Goal: Transaction & Acquisition: Purchase product/service

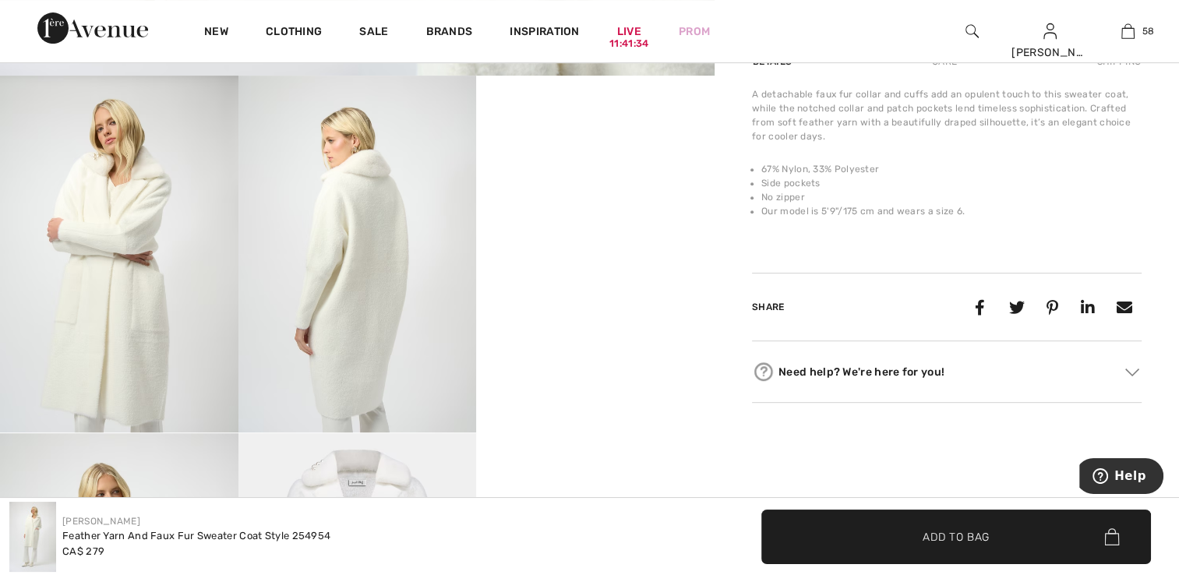
scroll to position [624, 0]
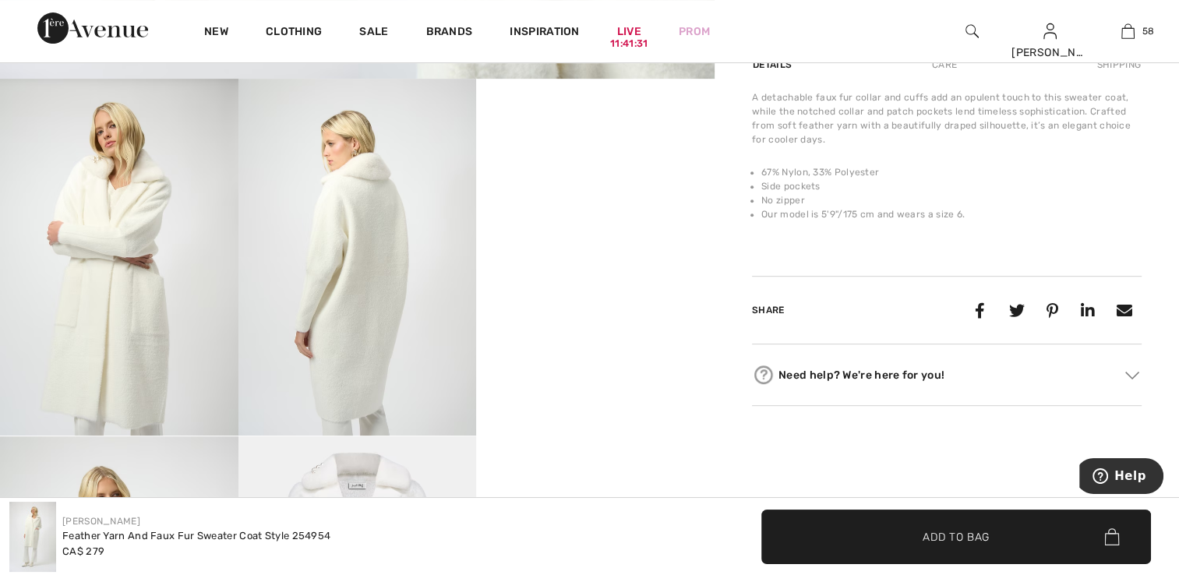
click at [618, 198] on video "Your browser does not support the video tag." at bounding box center [595, 138] width 239 height 119
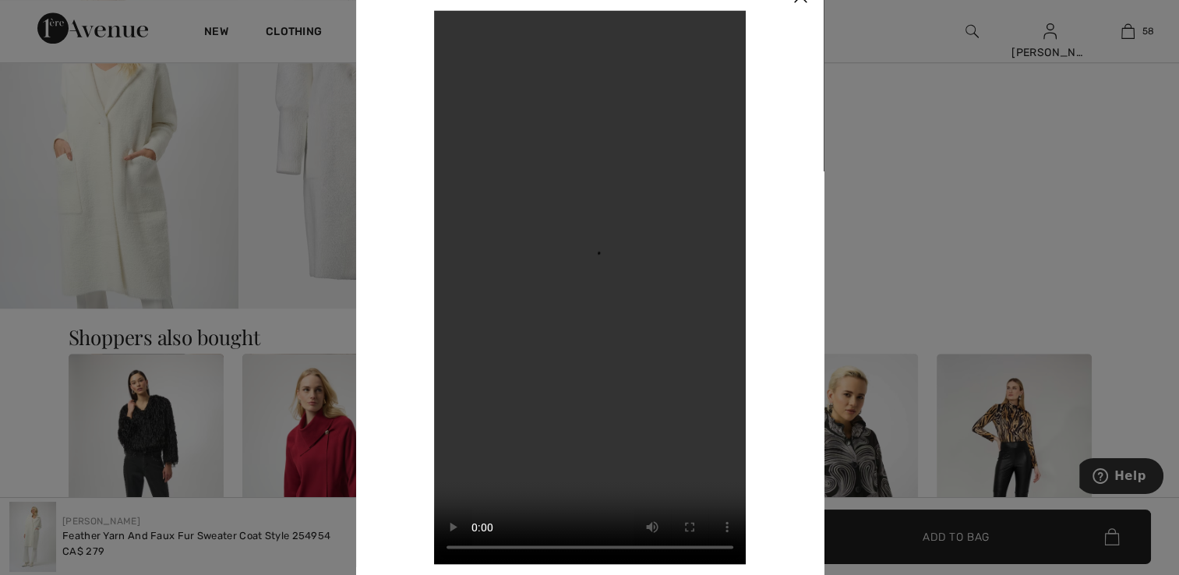
scroll to position [1091, 0]
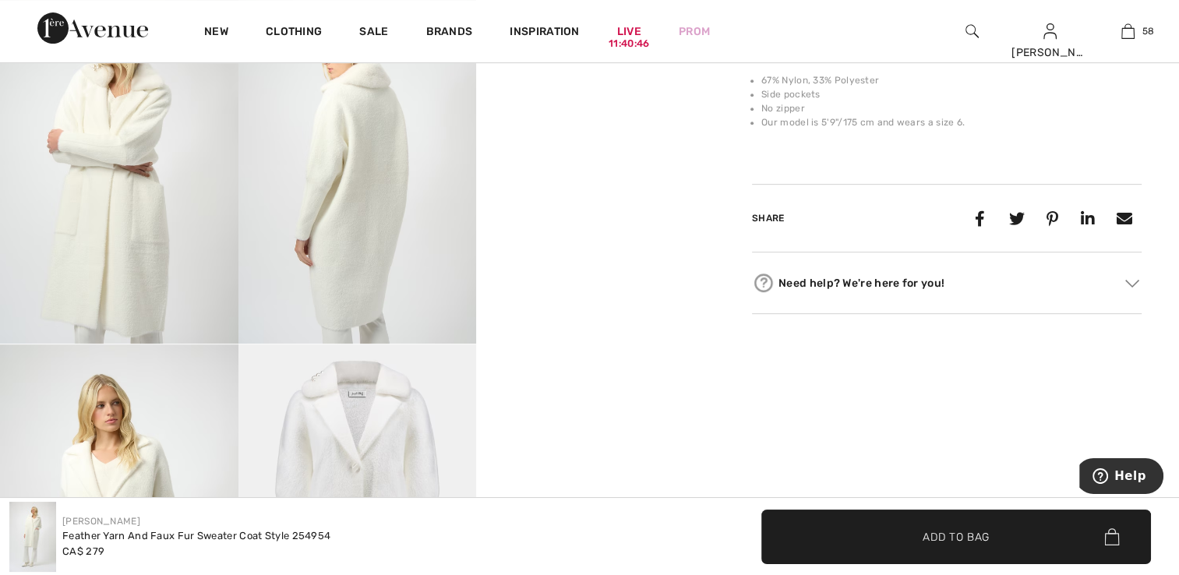
scroll to position [702, 0]
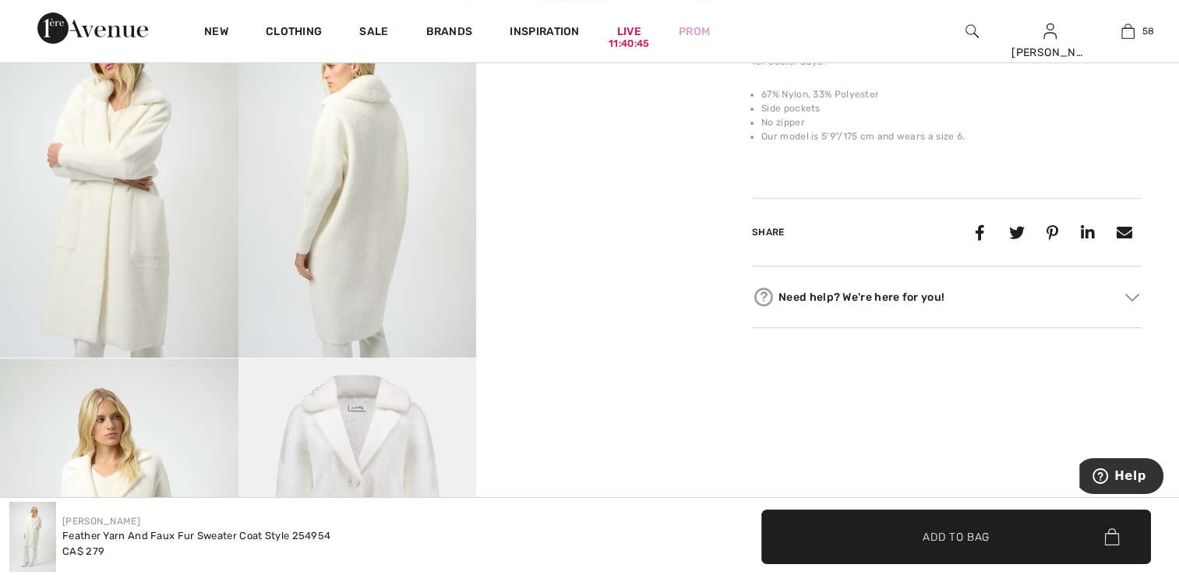
click at [160, 217] on img at bounding box center [119, 179] width 239 height 357
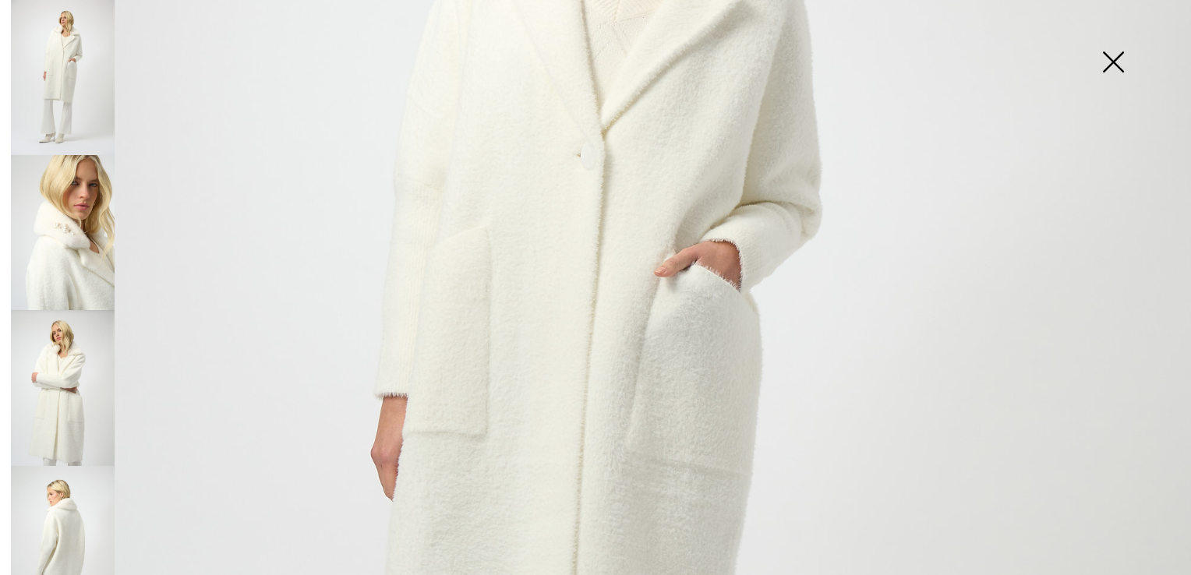
scroll to position [468, 0]
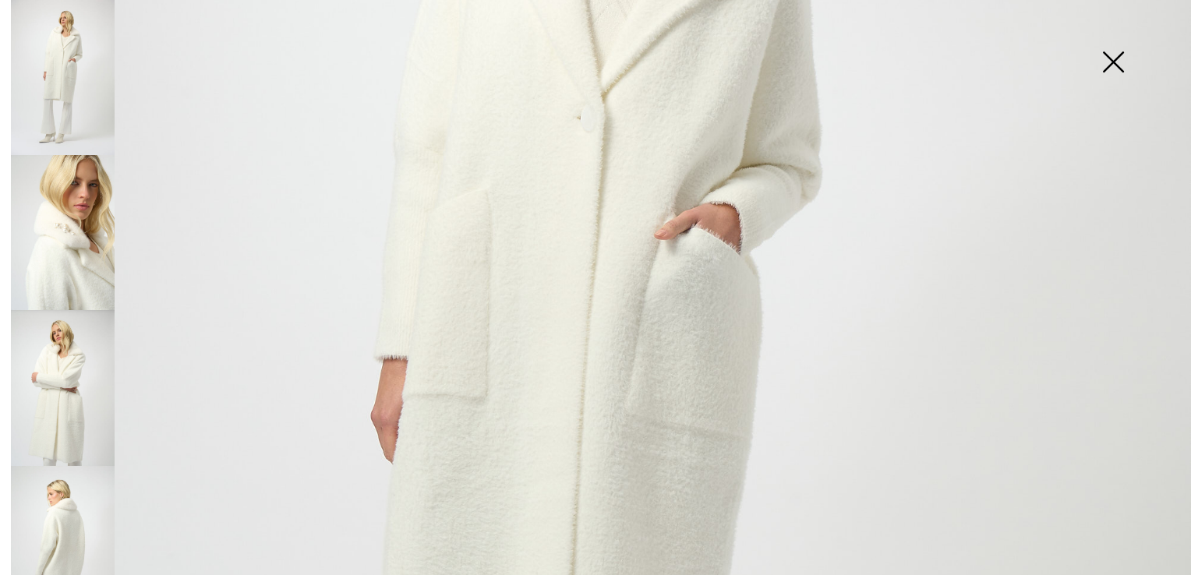
click at [78, 254] on img at bounding box center [63, 232] width 104 height 155
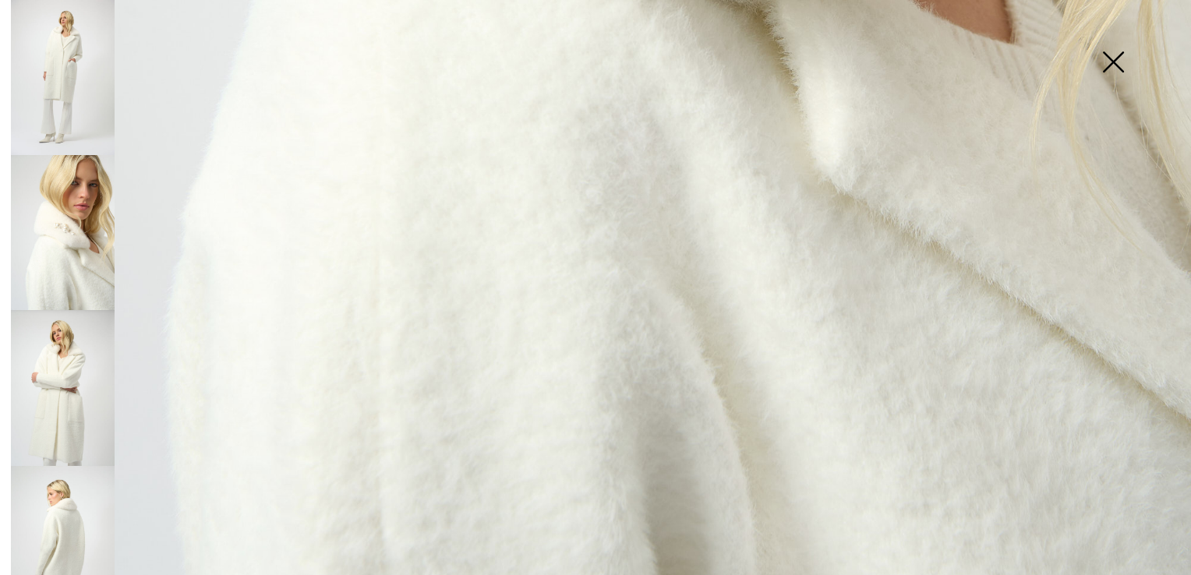
scroll to position [1191, 0]
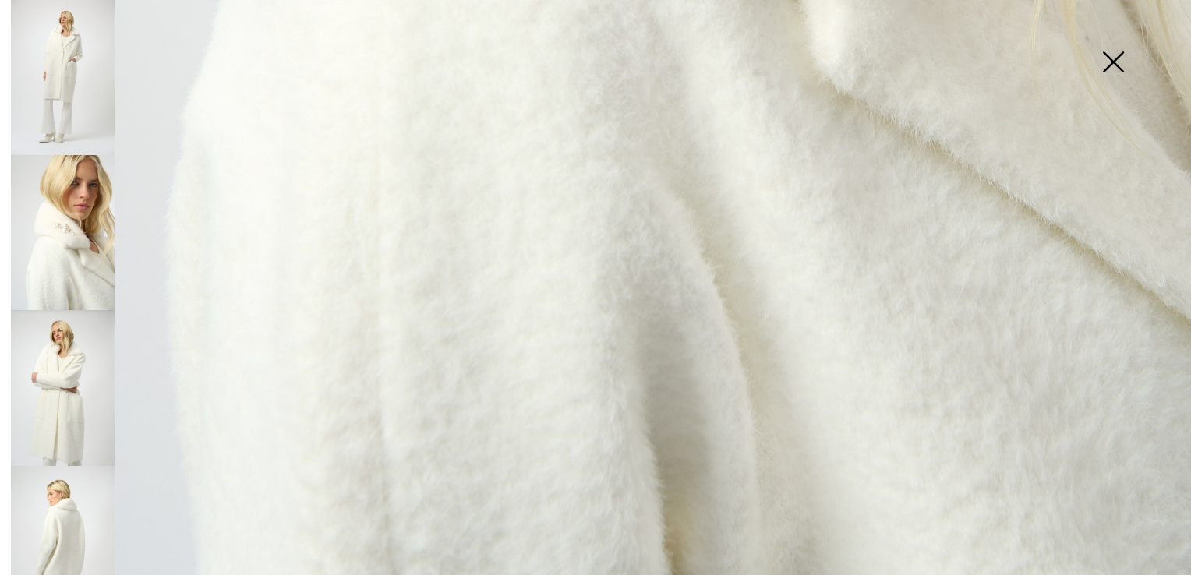
click at [92, 348] on img at bounding box center [63, 387] width 104 height 155
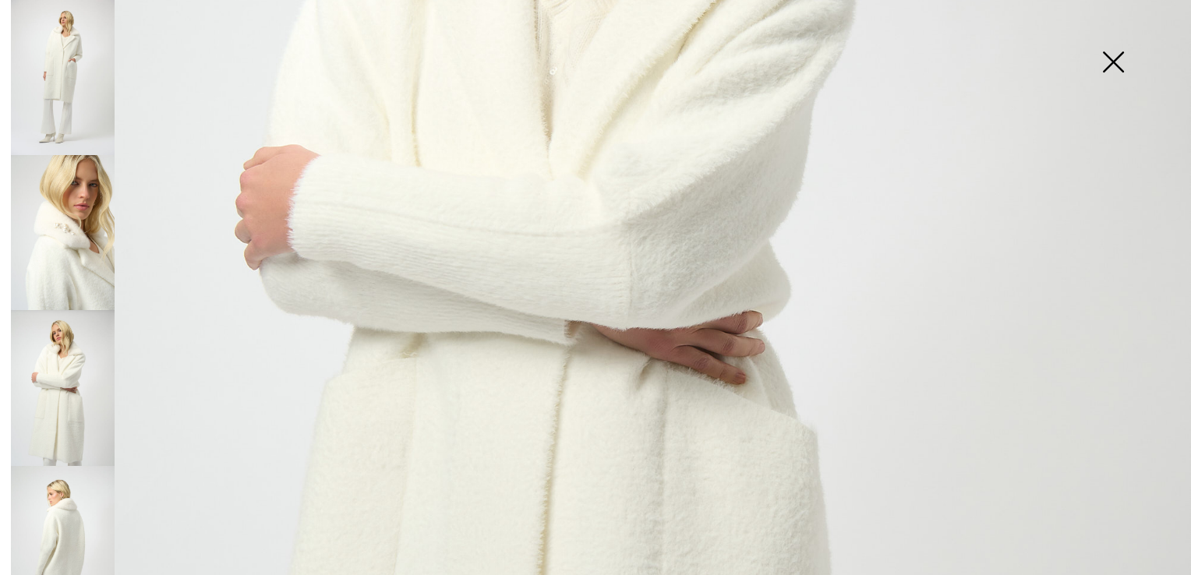
scroll to position [568, 0]
click at [59, 520] on img at bounding box center [63, 543] width 104 height 155
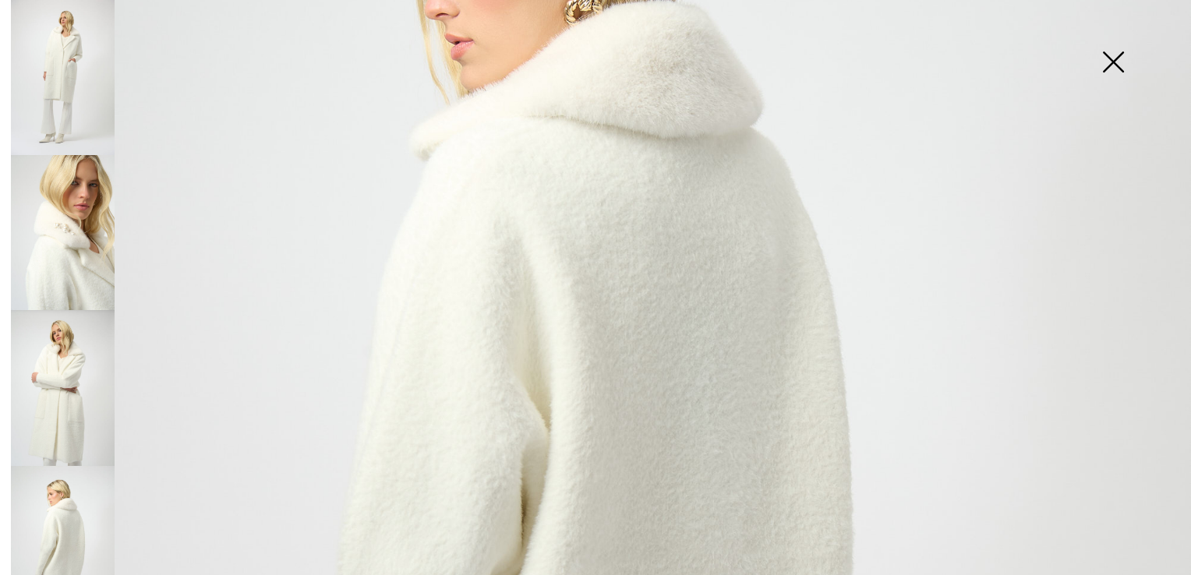
scroll to position [334, 0]
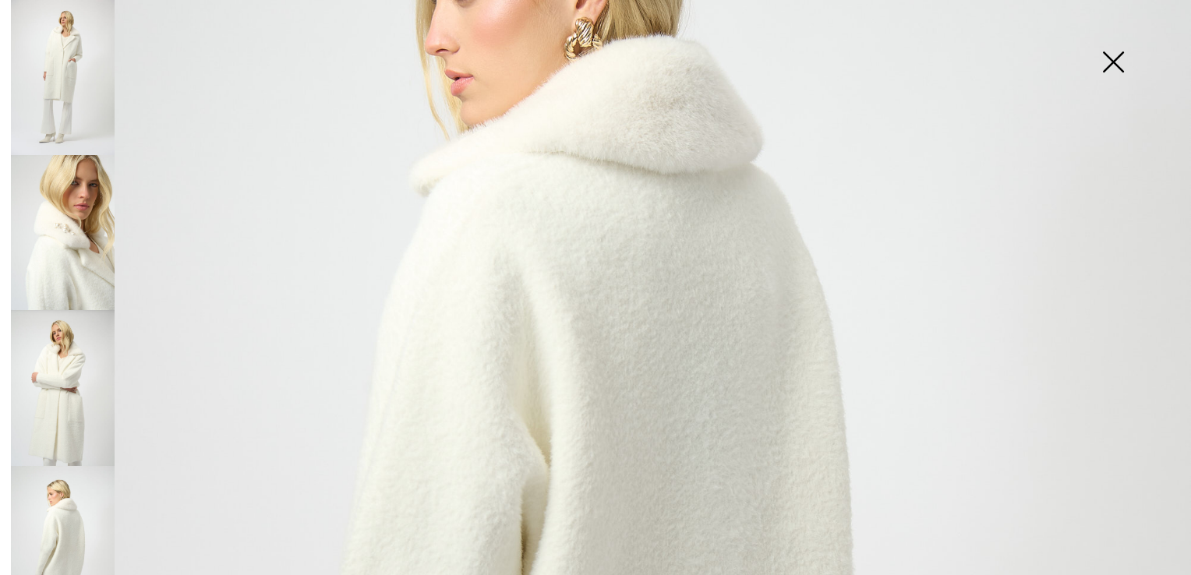
click at [65, 113] on img at bounding box center [63, 77] width 104 height 155
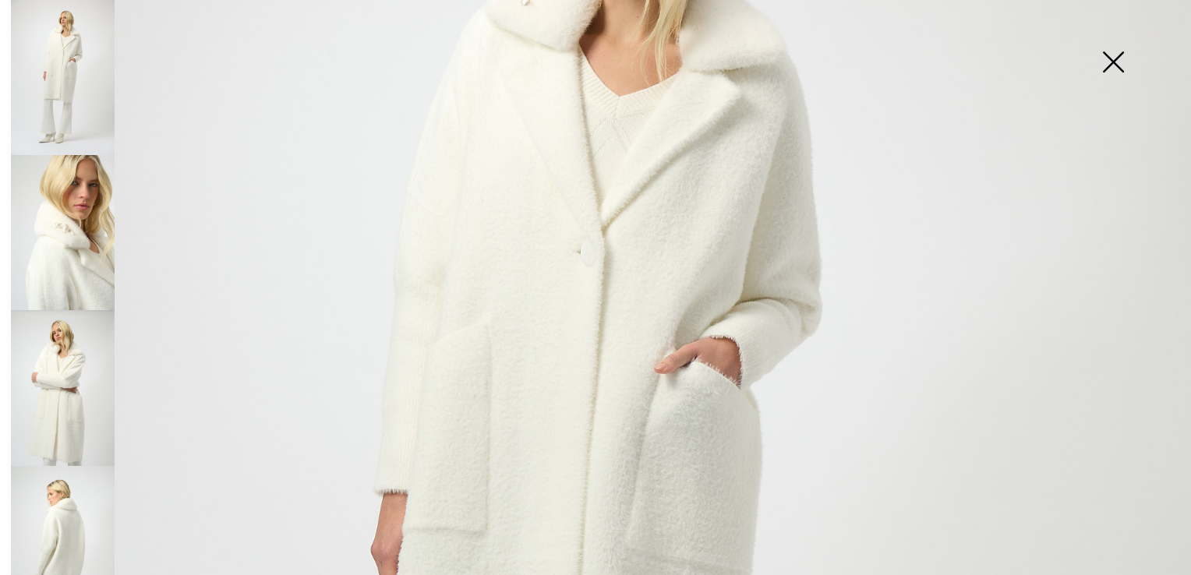
click at [1109, 58] on img at bounding box center [1113, 63] width 78 height 80
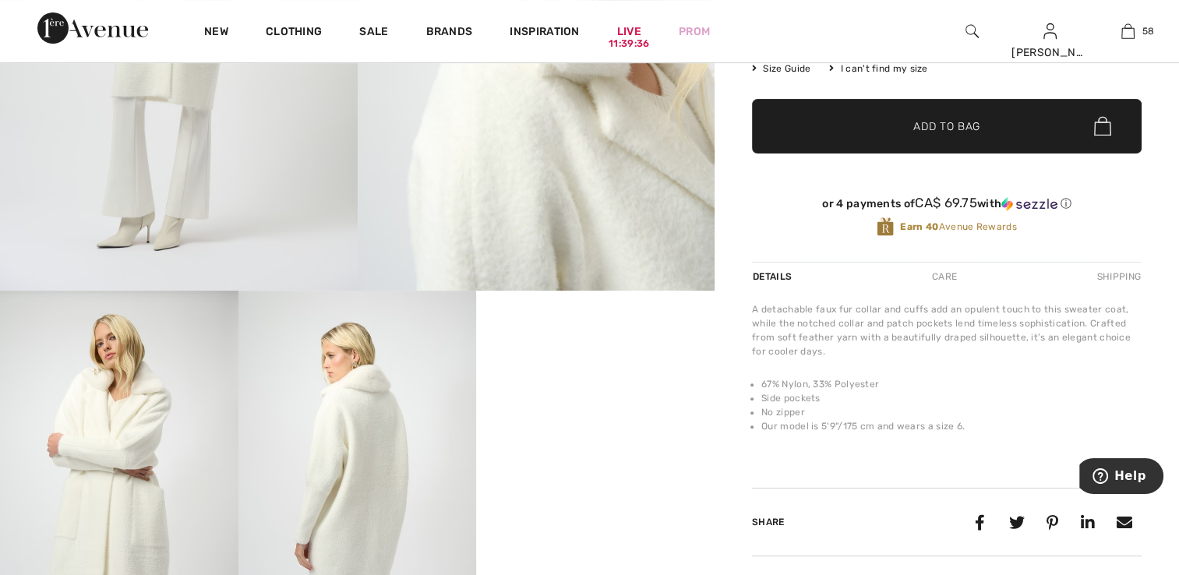
scroll to position [234, 0]
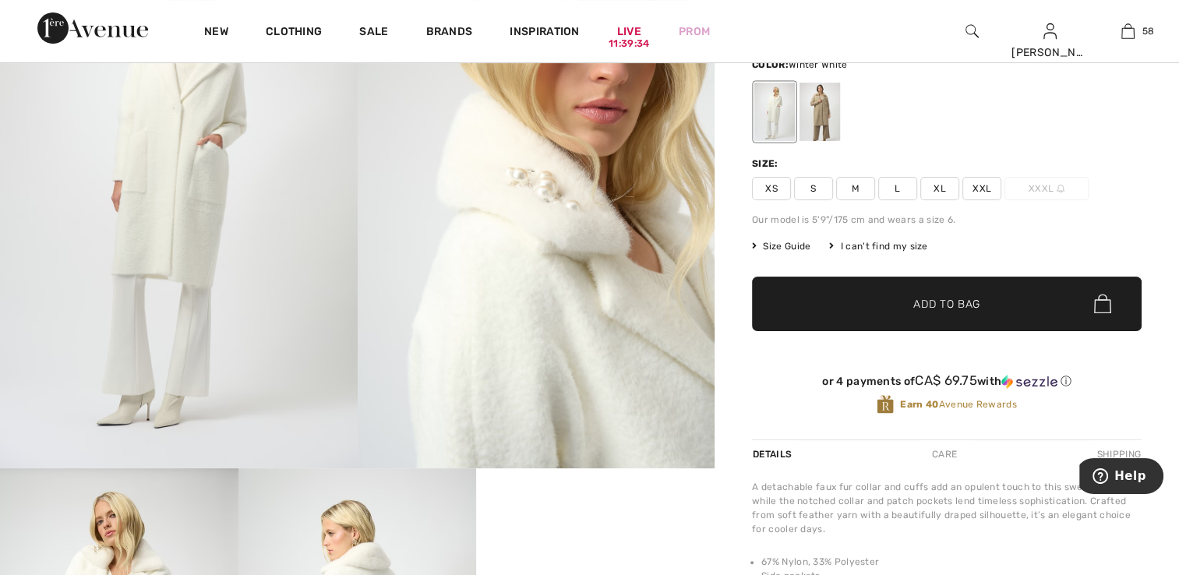
click at [773, 186] on span "XS" at bounding box center [771, 188] width 39 height 23
click at [914, 296] on span "Add to Bag" at bounding box center [947, 303] width 67 height 16
click at [817, 114] on div at bounding box center [820, 112] width 41 height 58
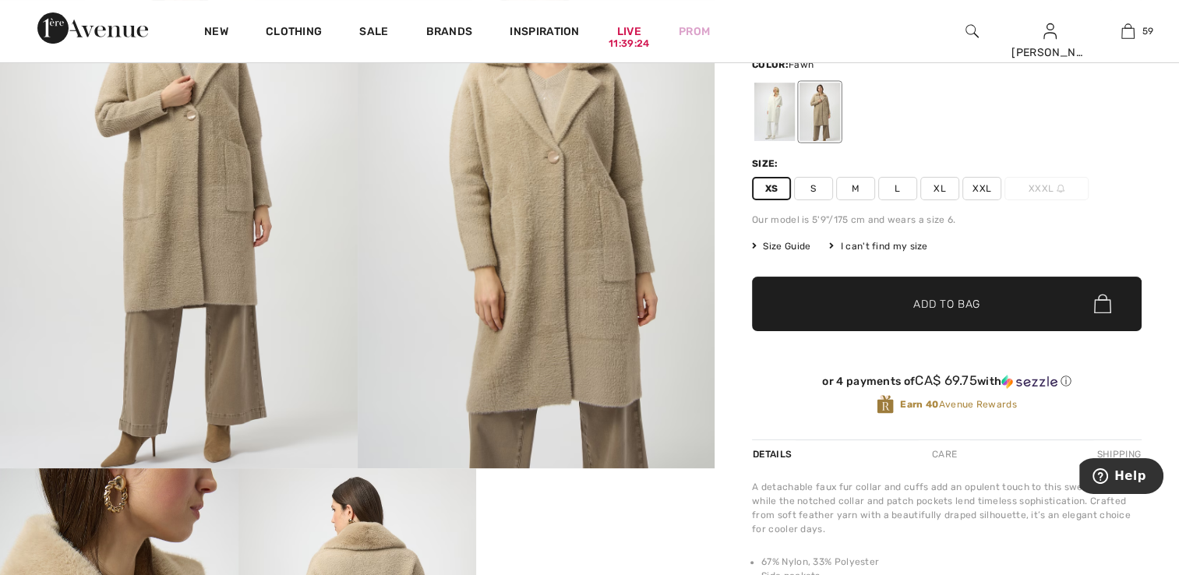
click at [909, 304] on span "✔ Added to Bag" at bounding box center [923, 303] width 95 height 16
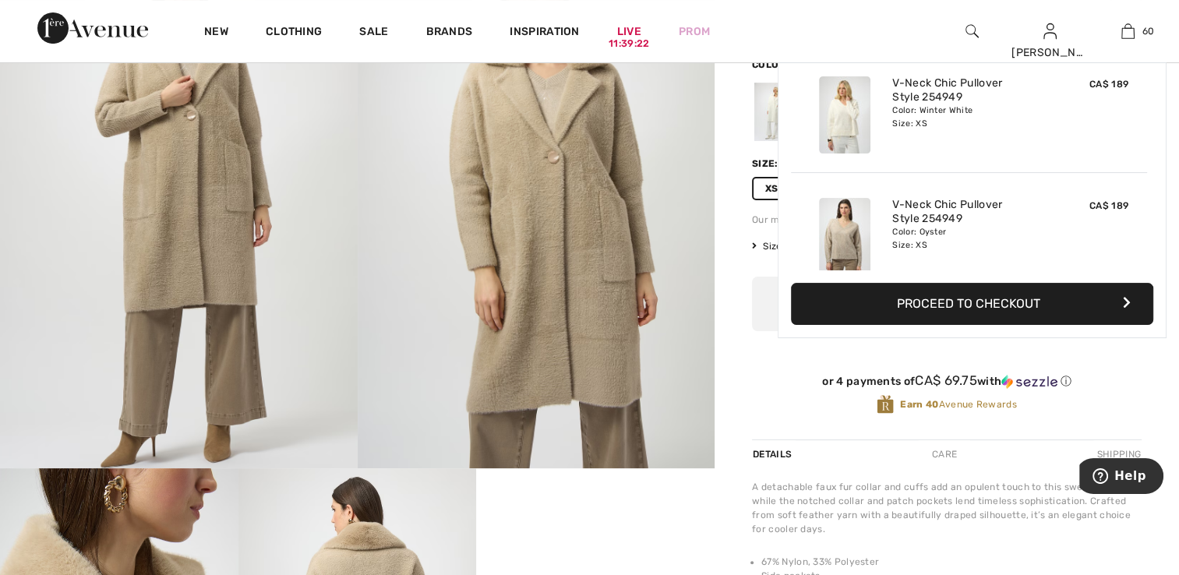
scroll to position [7092, 0]
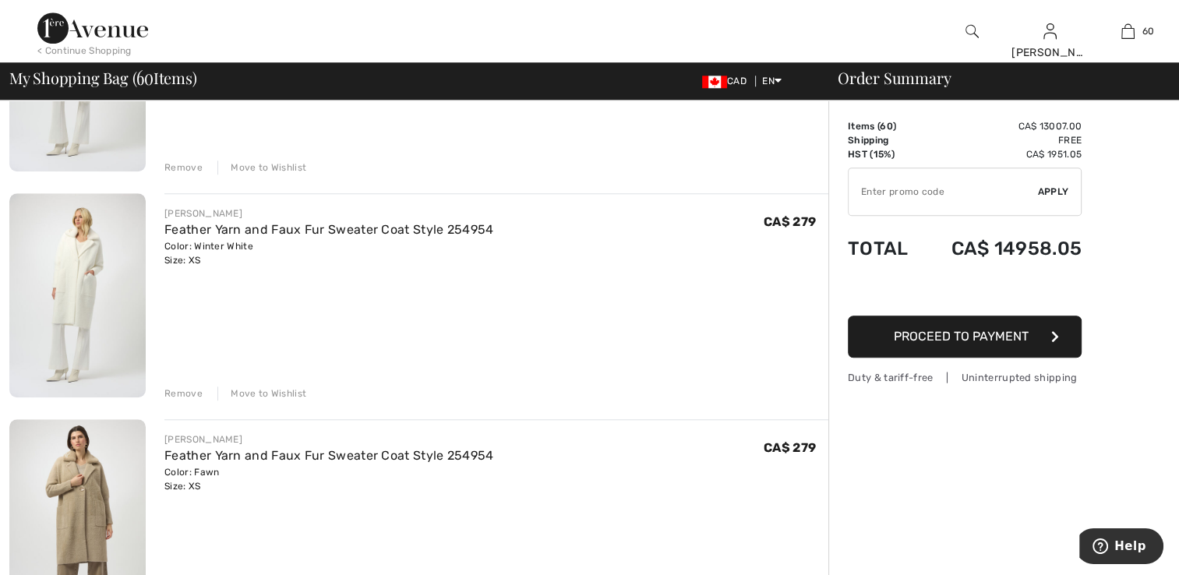
scroll to position [13175, 0]
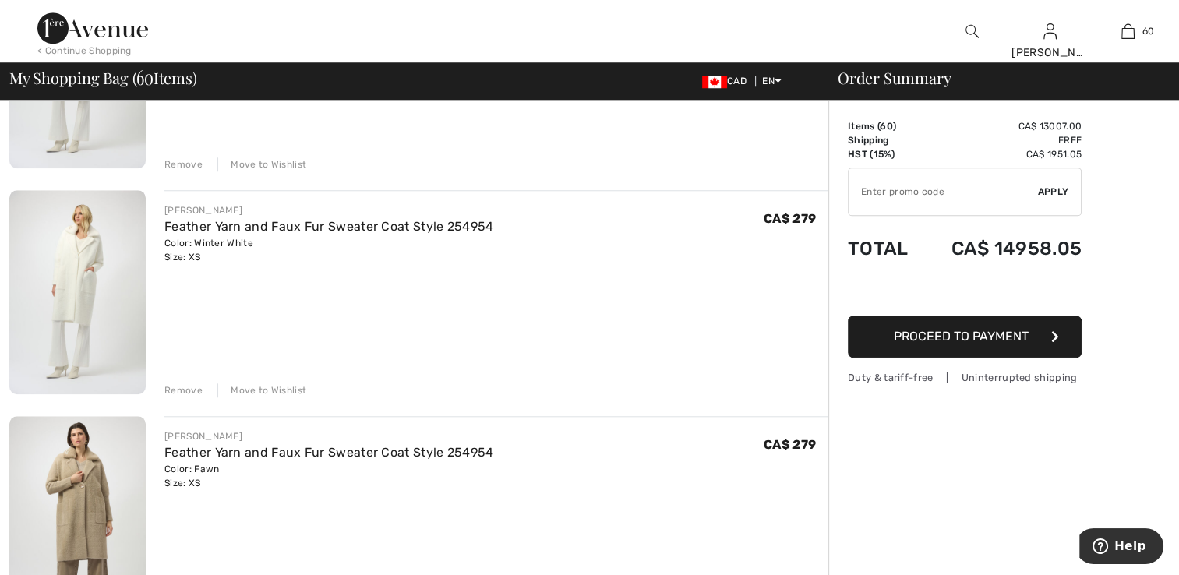
click at [257, 387] on div "Move to Wishlist" at bounding box center [262, 391] width 89 height 14
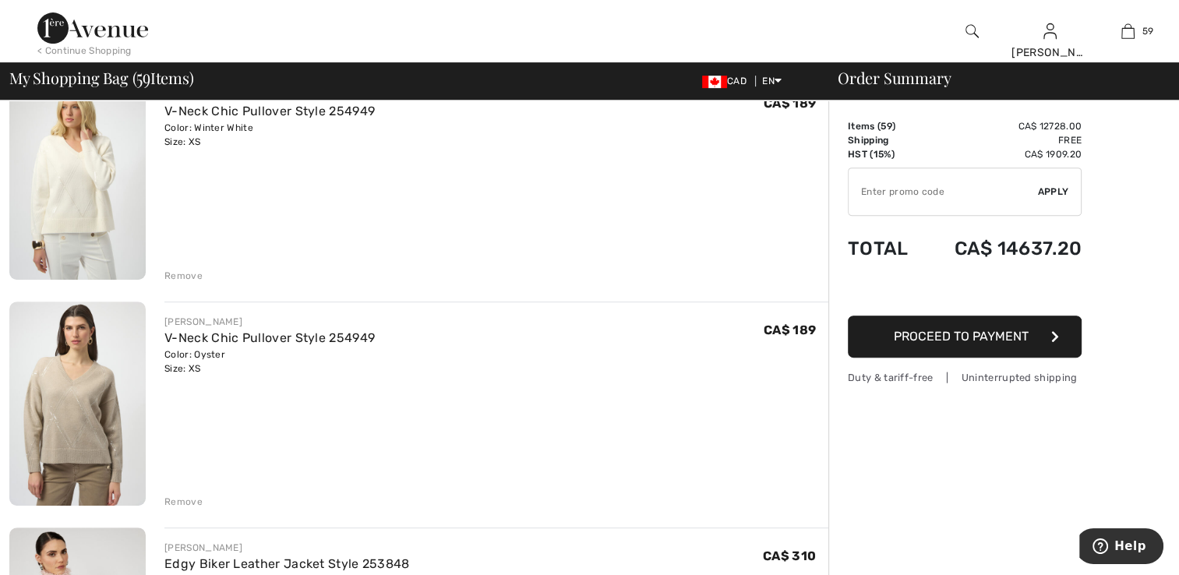
scroll to position [12239, 0]
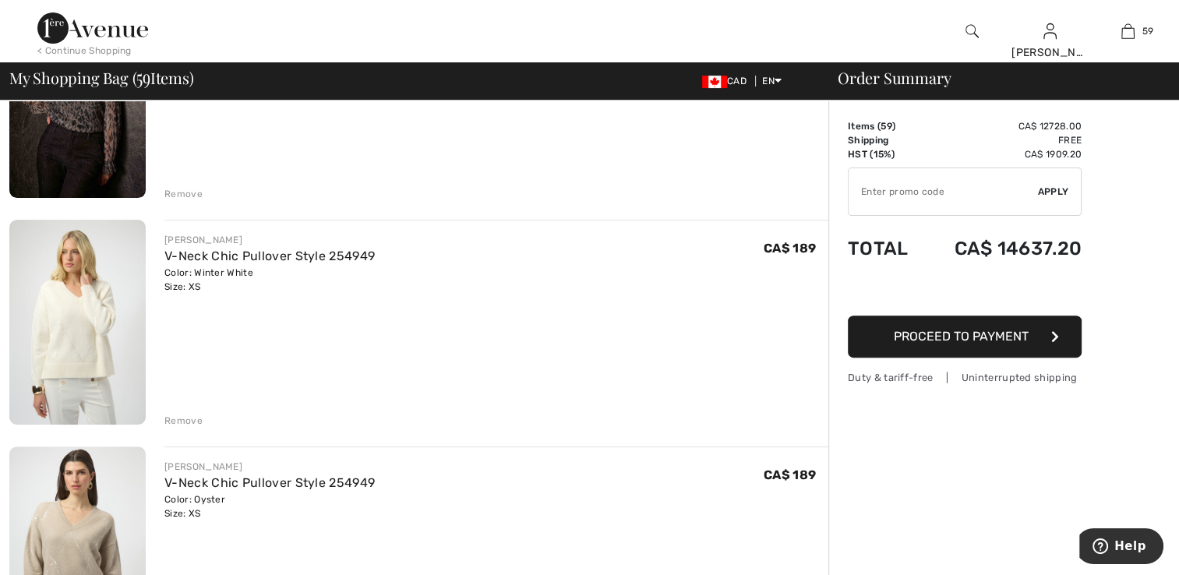
click at [122, 313] on img at bounding box center [77, 322] width 136 height 204
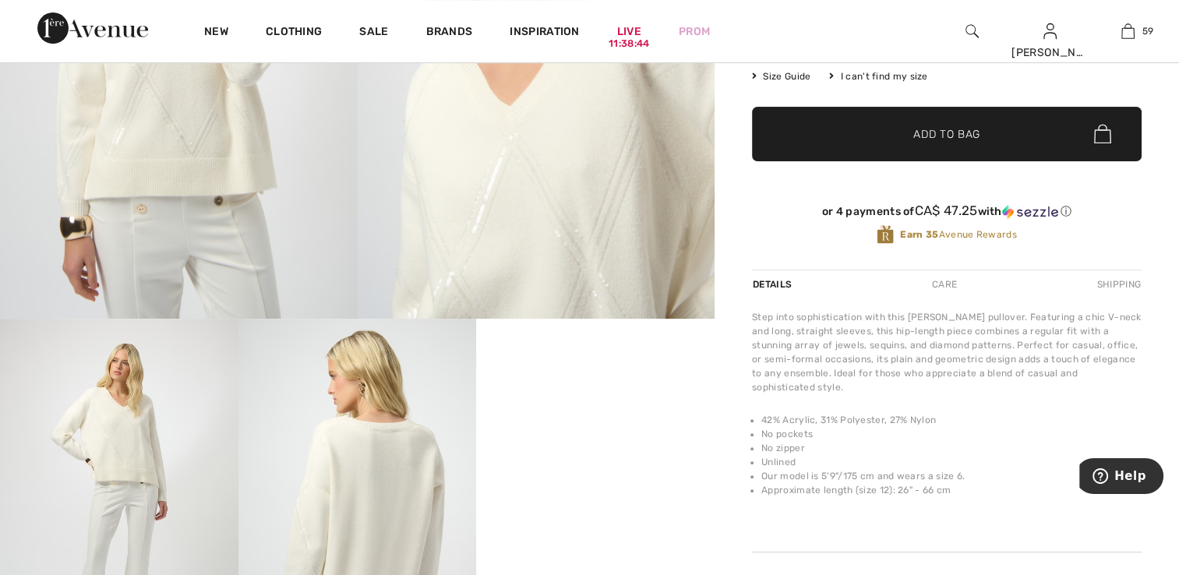
scroll to position [390, 0]
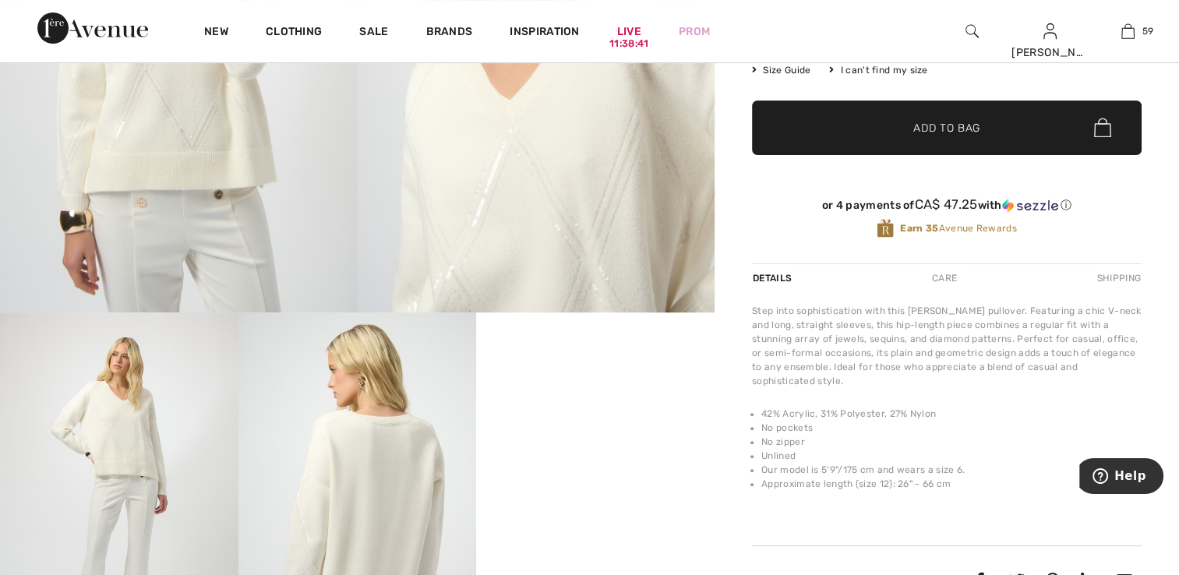
click at [568, 432] on video "Your browser does not support the video tag." at bounding box center [595, 372] width 239 height 119
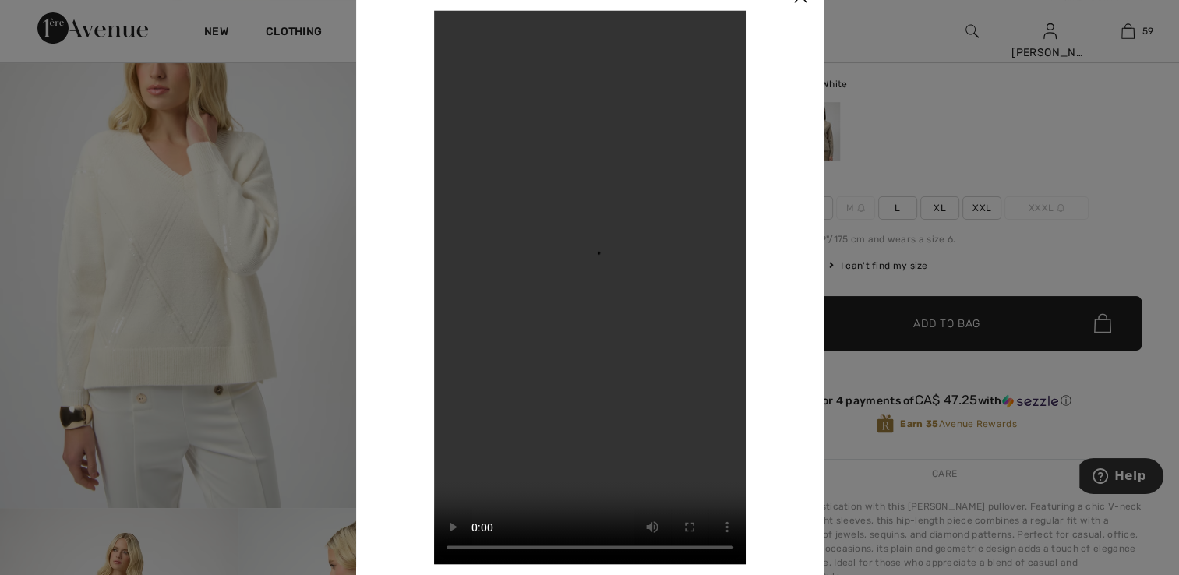
scroll to position [156, 0]
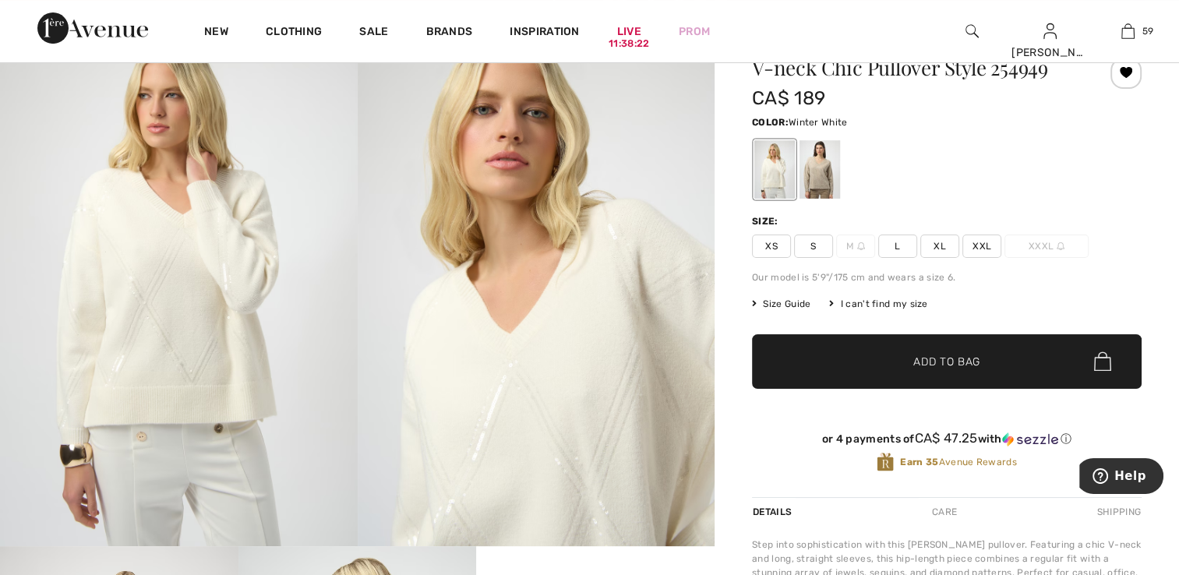
scroll to position [188, 0]
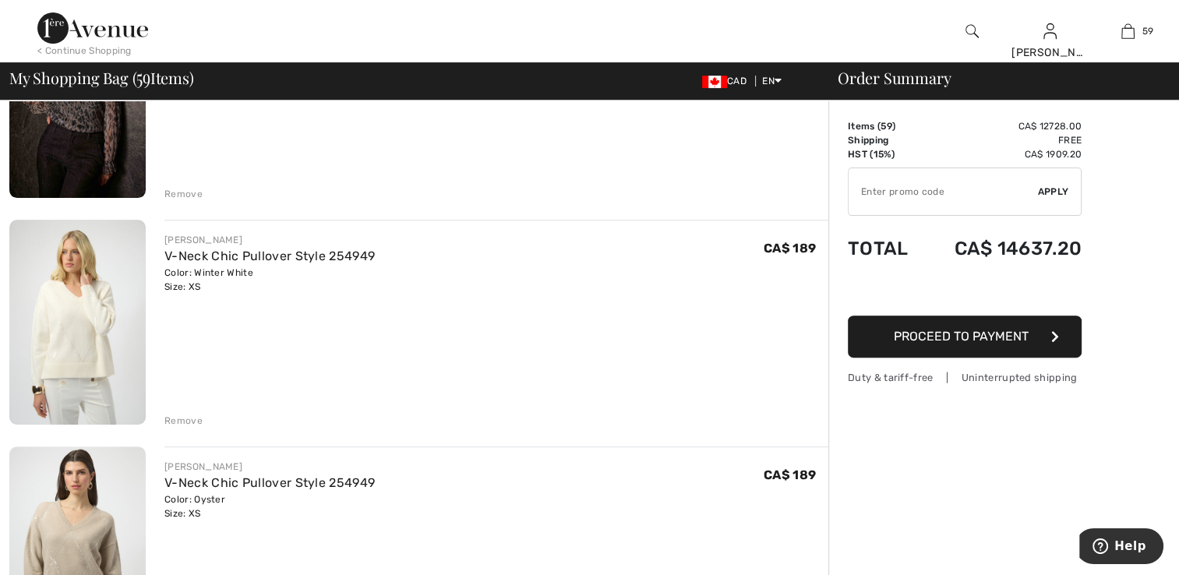
click at [69, 271] on img at bounding box center [77, 322] width 136 height 204
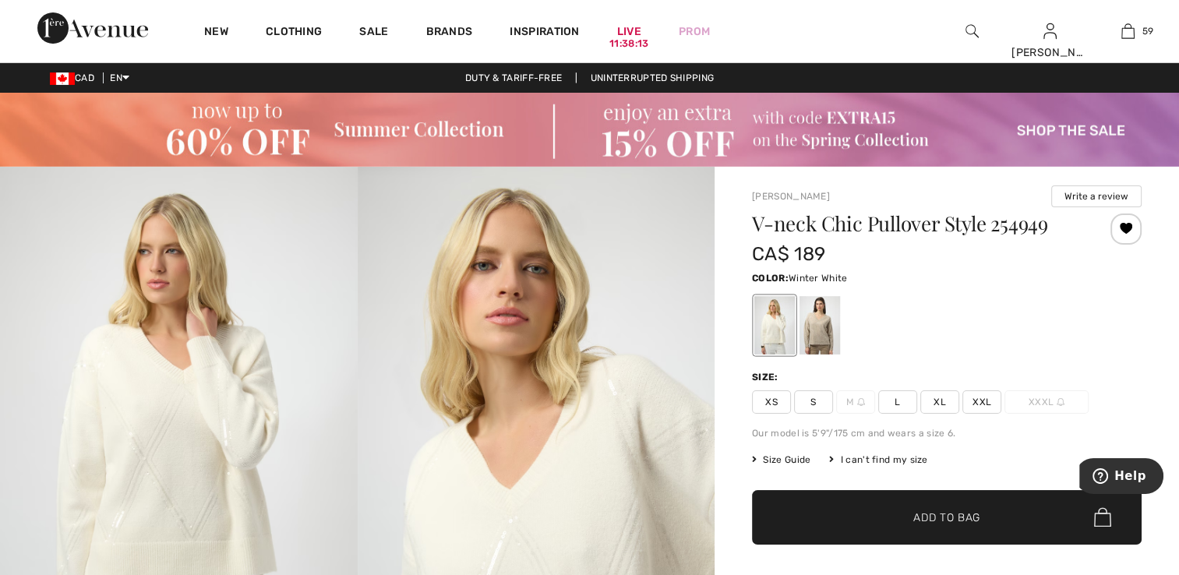
click at [781, 329] on div at bounding box center [775, 325] width 41 height 58
click at [820, 337] on div at bounding box center [820, 325] width 41 height 58
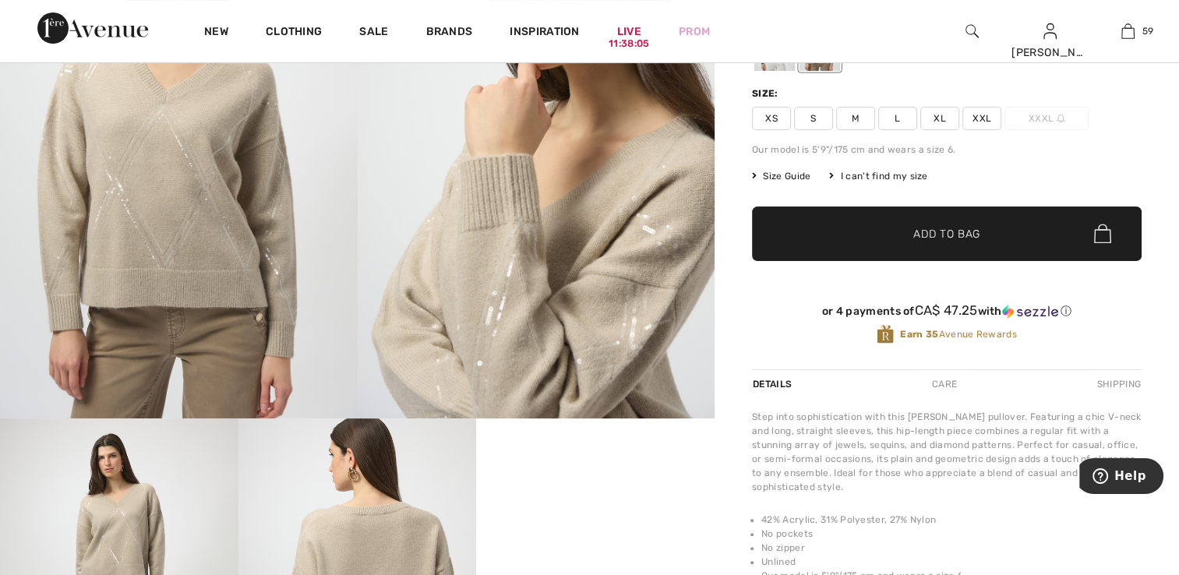
scroll to position [312, 0]
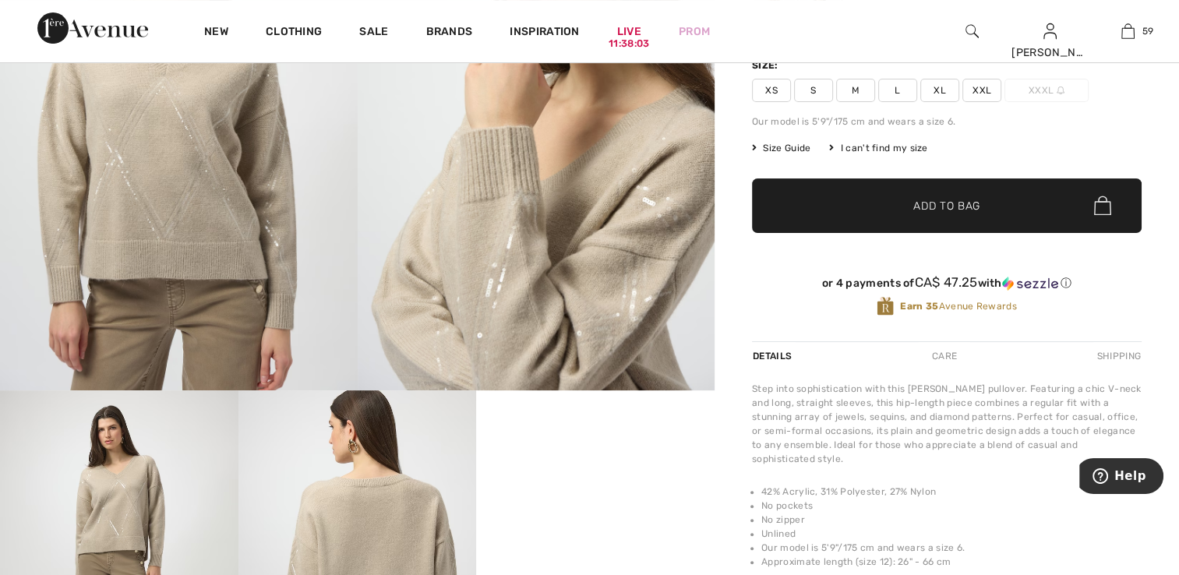
click at [951, 351] on div "Care" at bounding box center [944, 356] width 51 height 28
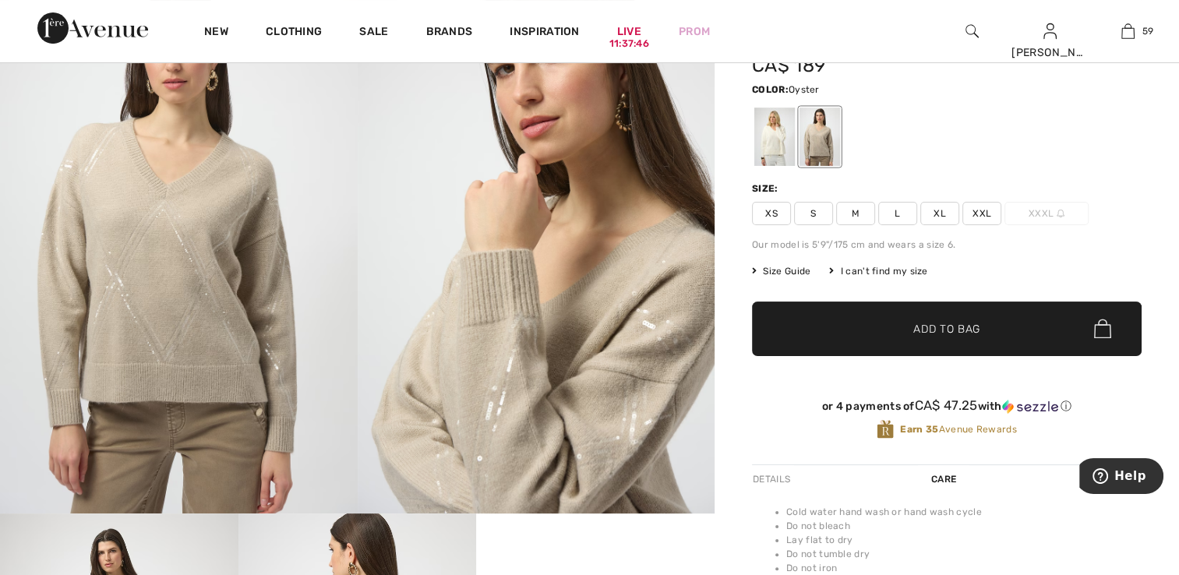
scroll to position [156, 0]
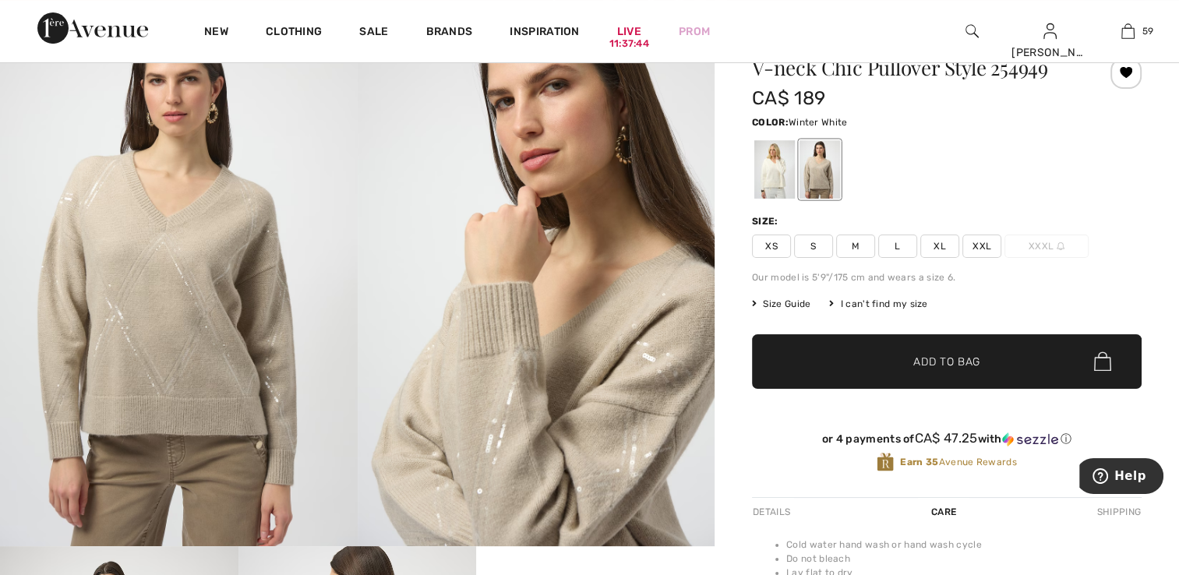
click at [764, 179] on div at bounding box center [775, 169] width 41 height 58
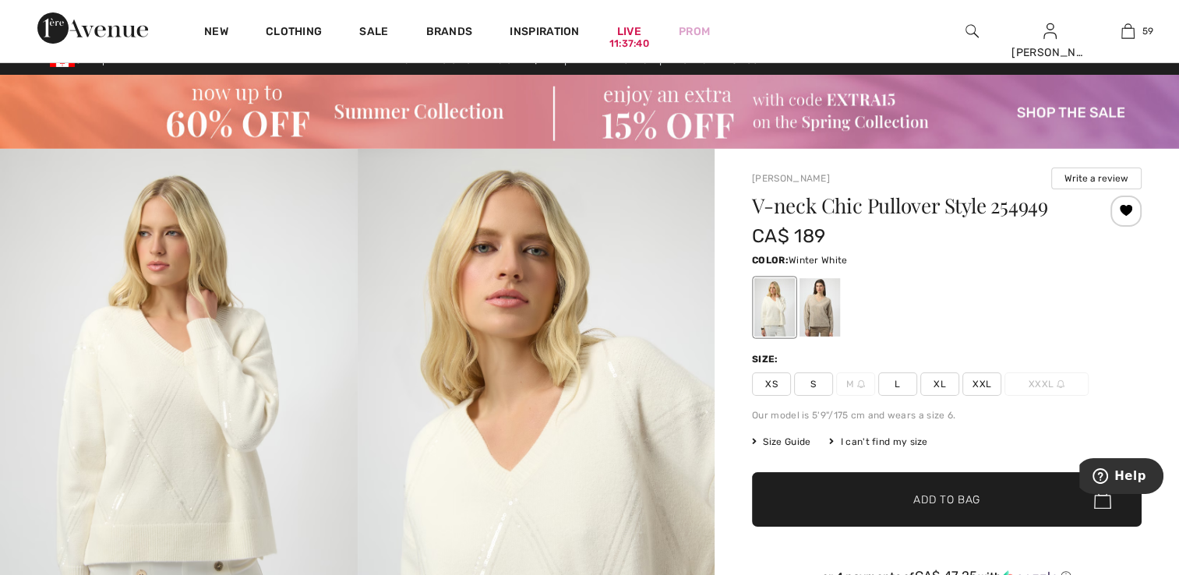
scroll to position [0, 0]
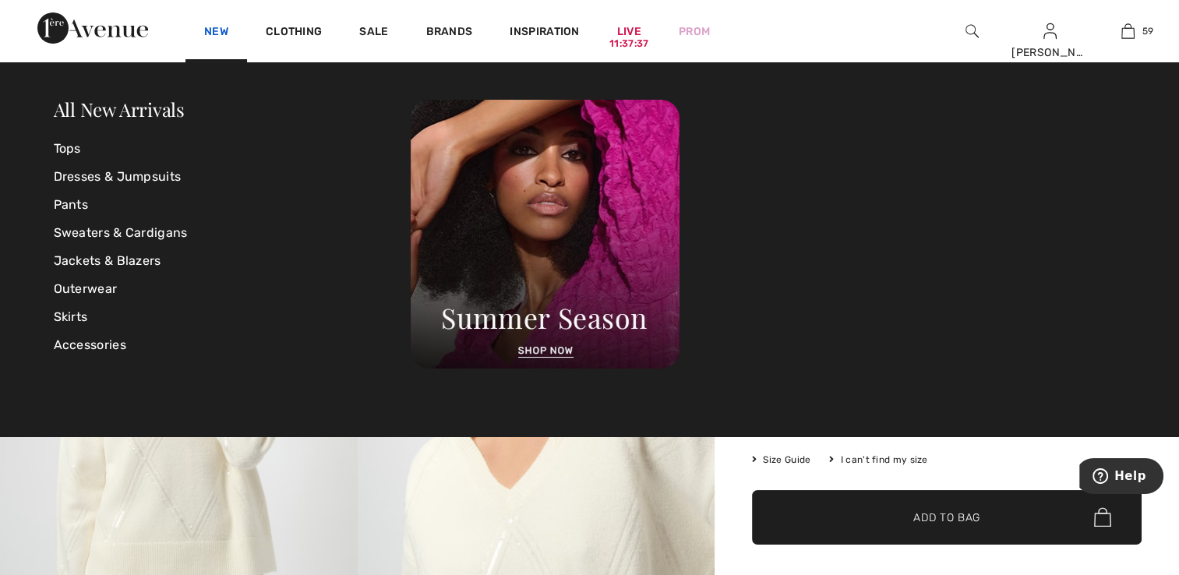
click at [209, 34] on link "New" at bounding box center [216, 33] width 24 height 16
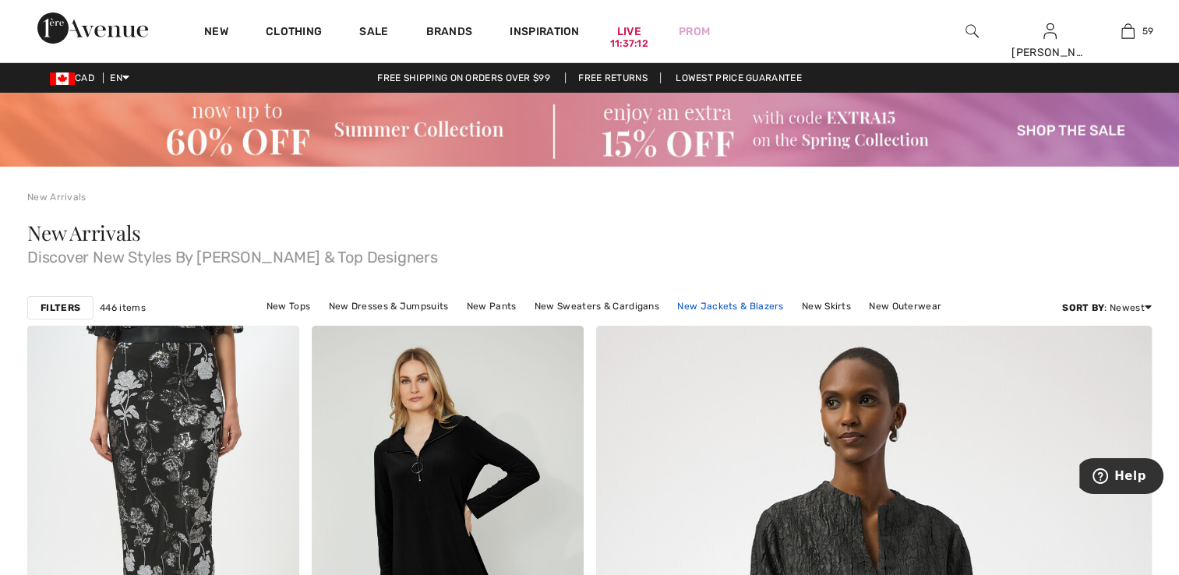
click at [741, 304] on link "New Jackets & Blazers" at bounding box center [731, 306] width 122 height 20
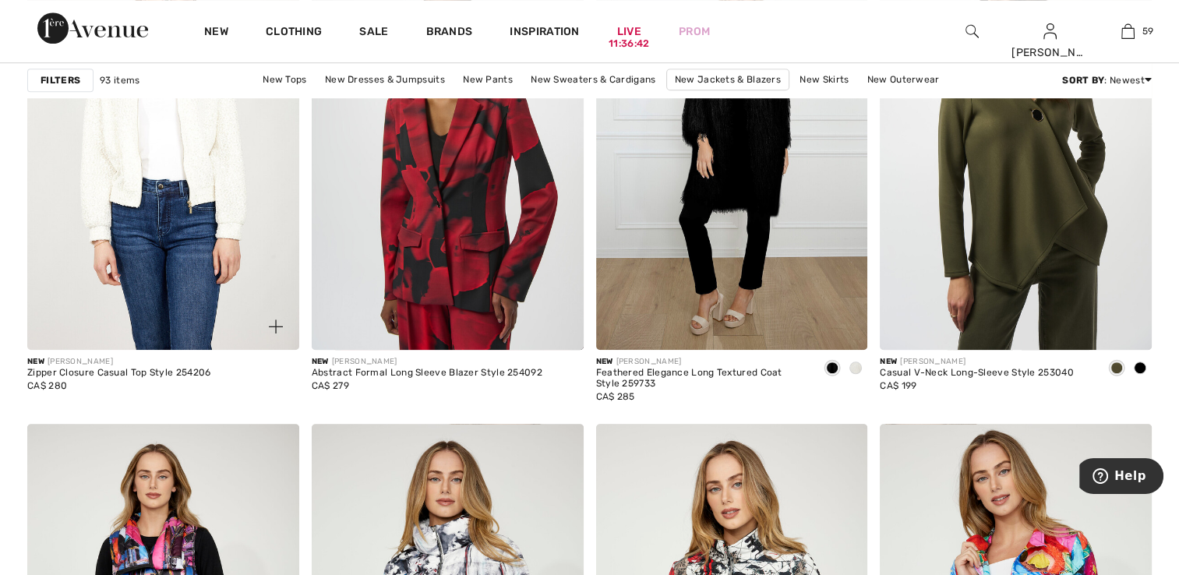
scroll to position [1247, 0]
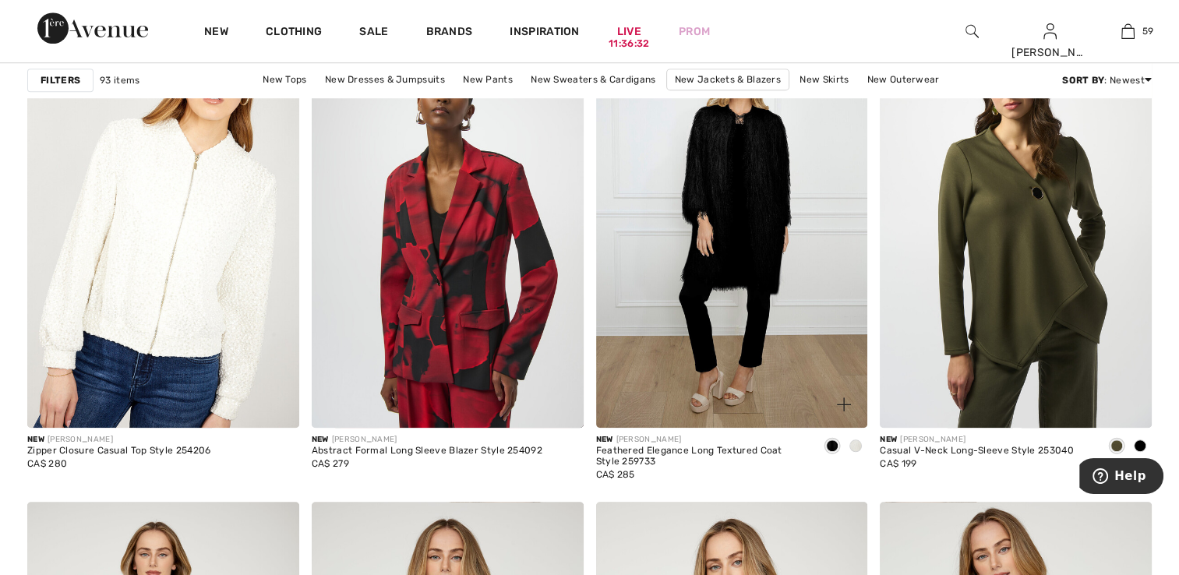
click at [861, 447] on div at bounding box center [855, 447] width 23 height 26
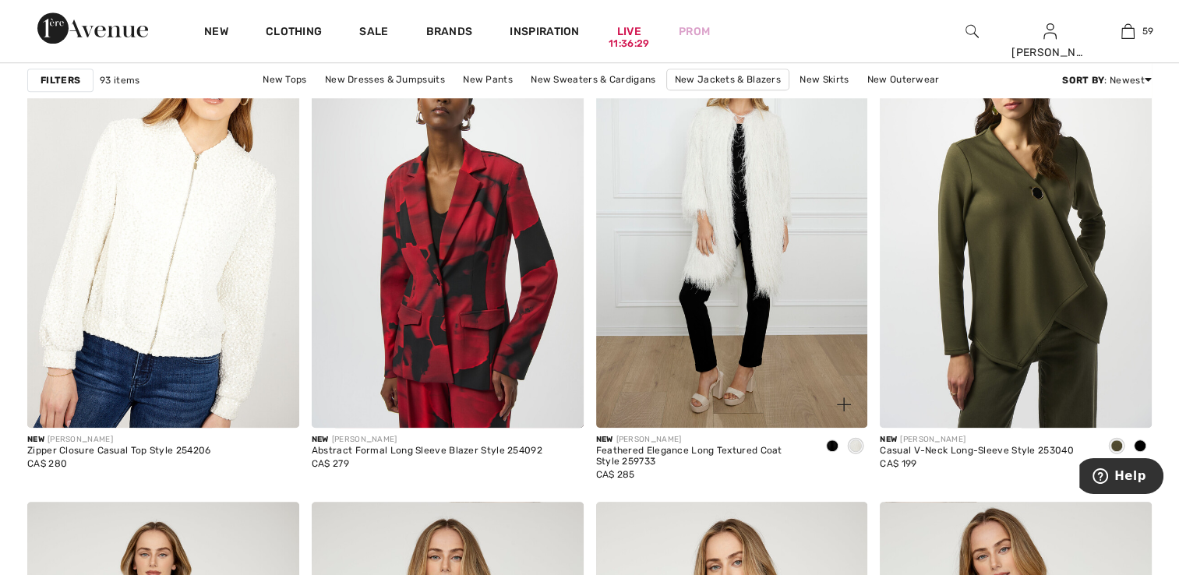
click at [833, 445] on span at bounding box center [832, 446] width 12 height 12
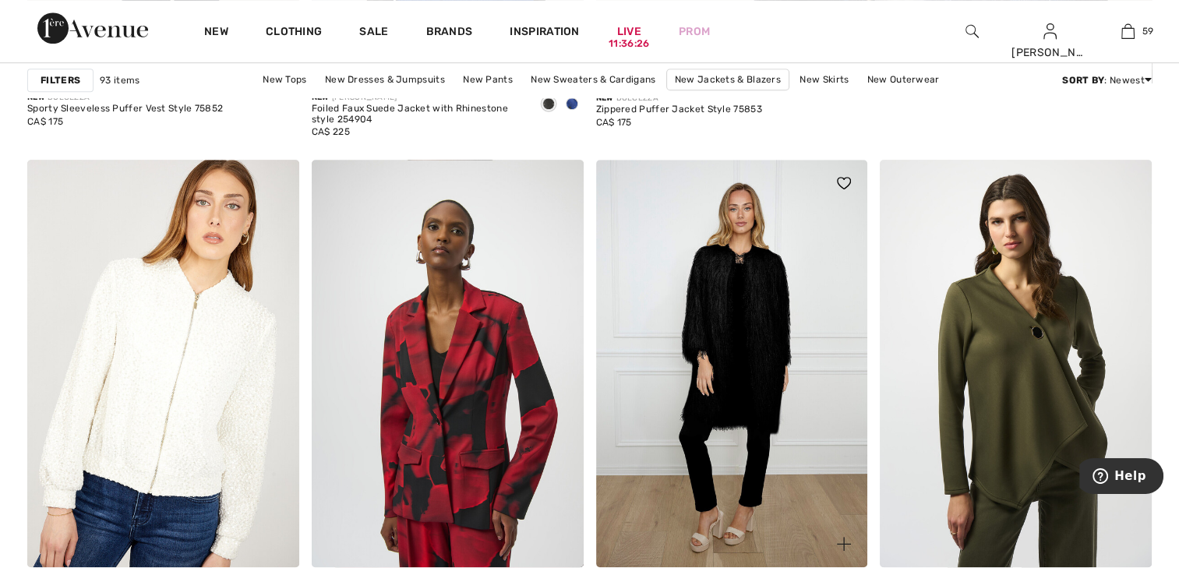
scroll to position [1091, 0]
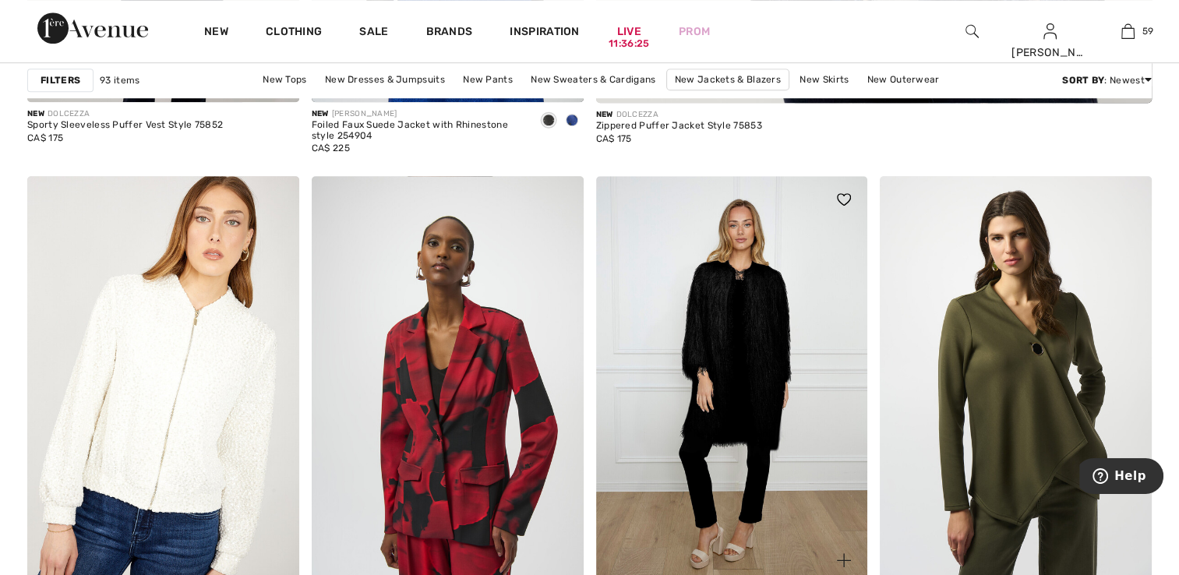
click at [742, 357] on img at bounding box center [732, 380] width 272 height 408
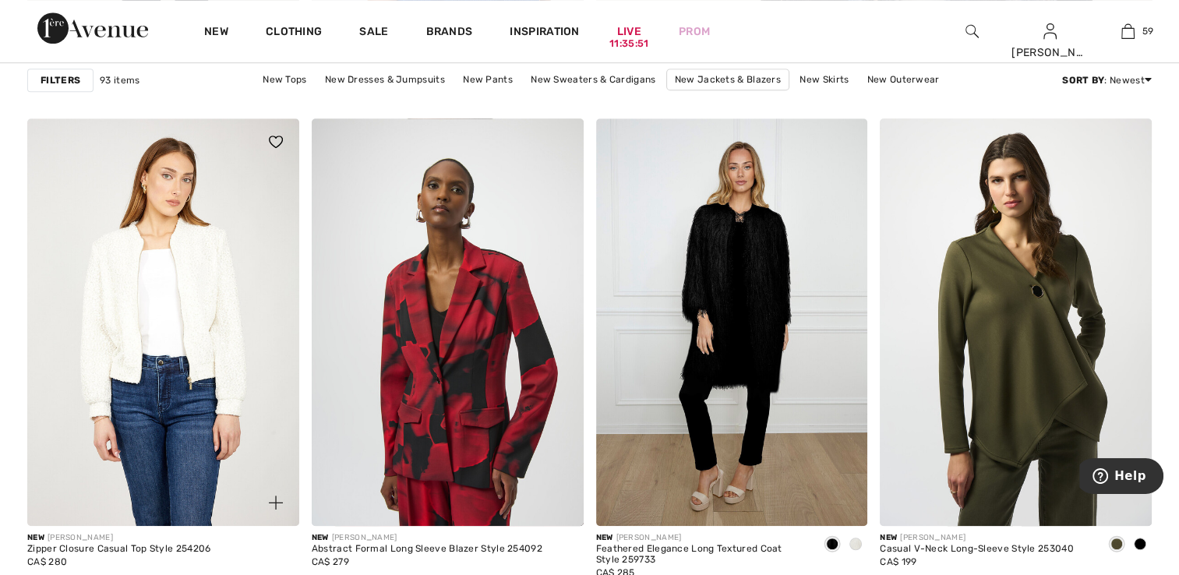
scroll to position [1169, 0]
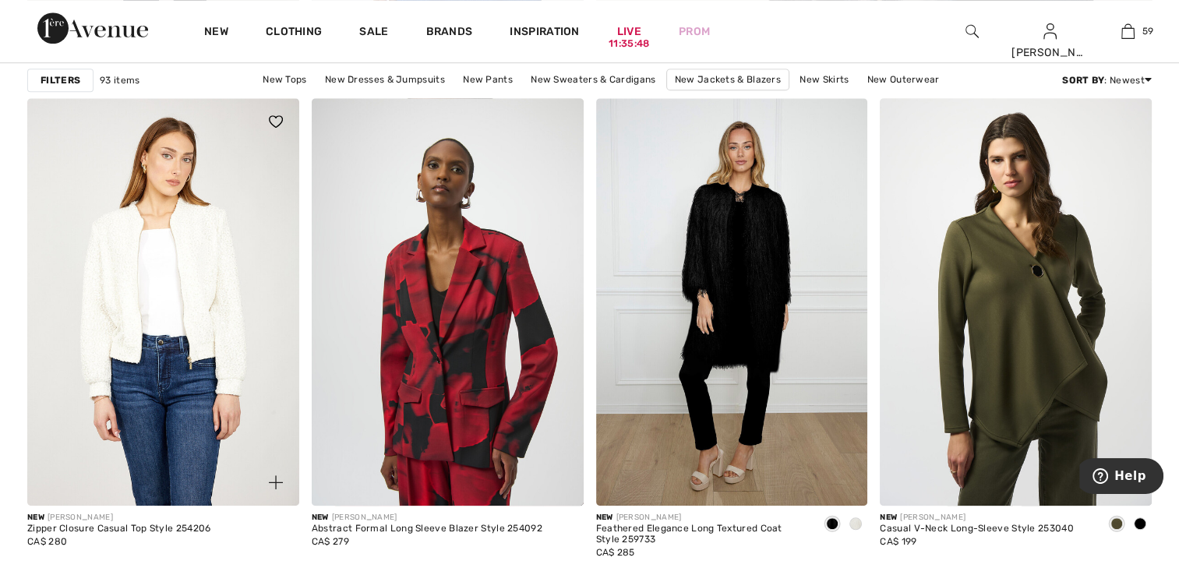
click at [183, 407] on img at bounding box center [163, 302] width 272 height 408
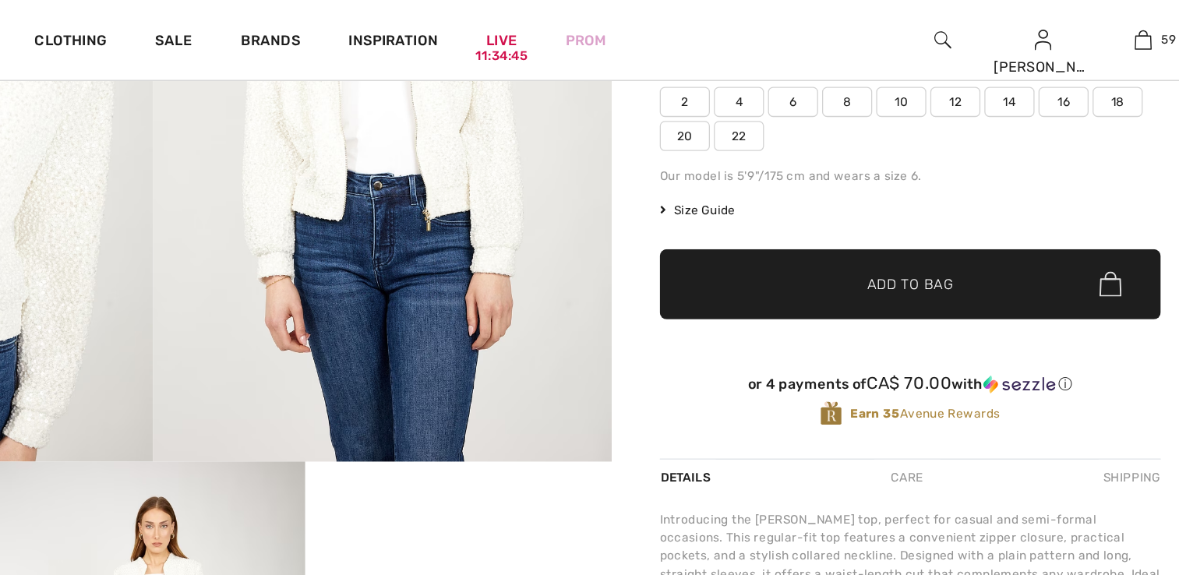
scroll to position [294, 0]
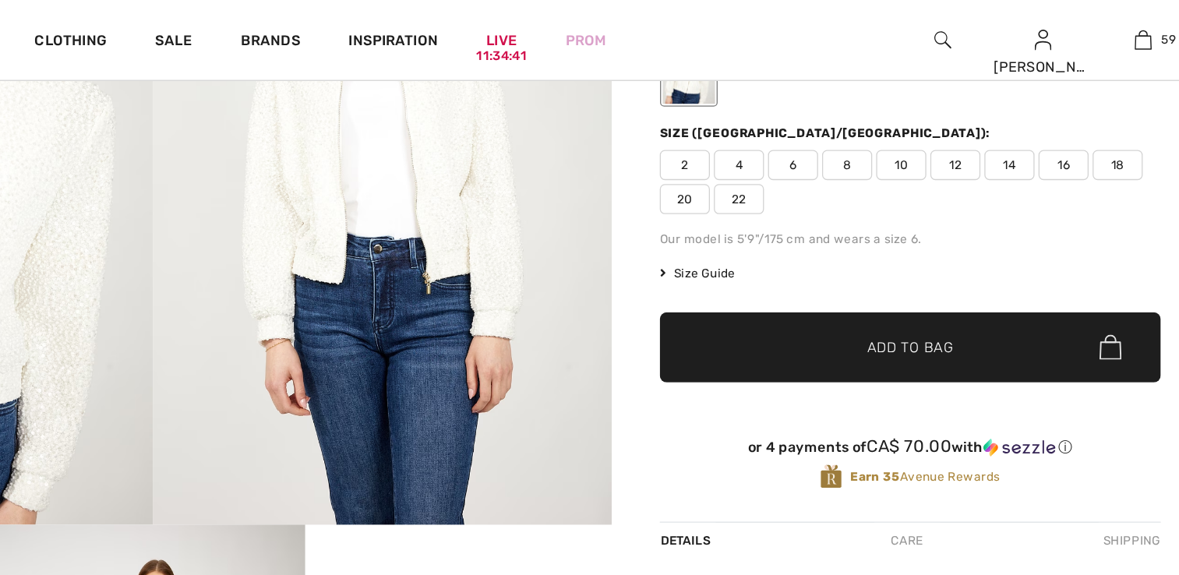
click at [762, 126] on span "2" at bounding box center [771, 128] width 39 height 23
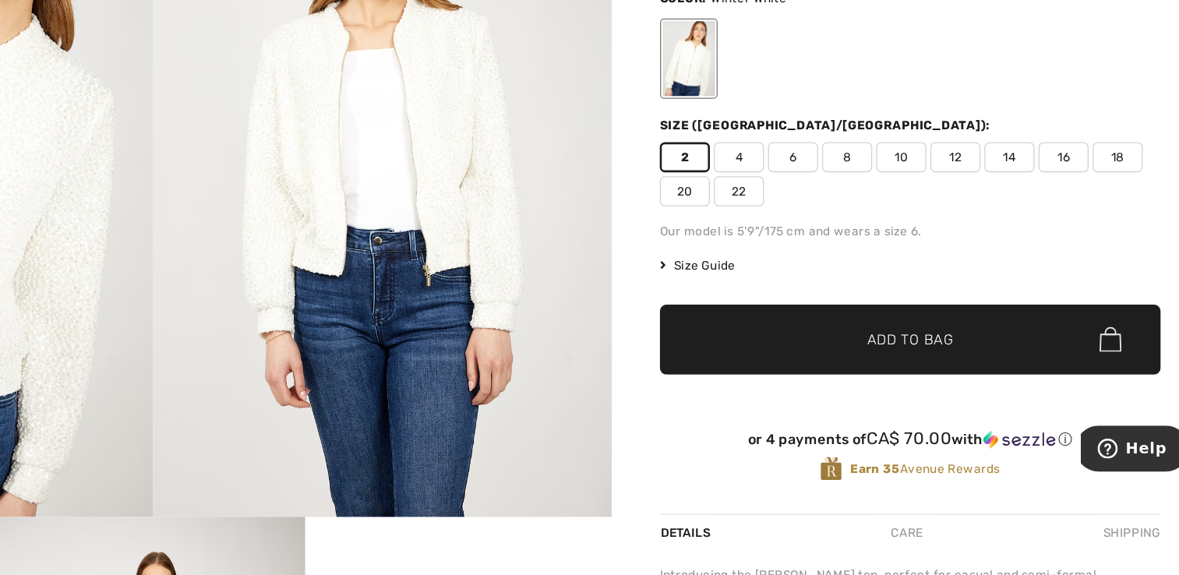
scroll to position [172, 0]
click at [937, 394] on span "Add to Bag" at bounding box center [947, 392] width 67 height 16
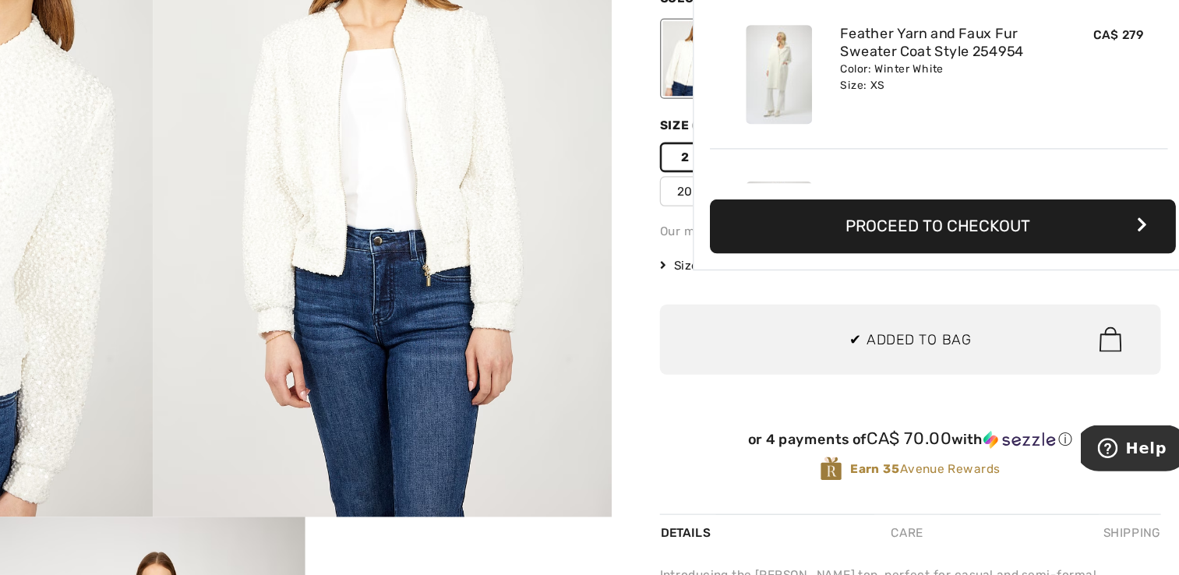
scroll to position [7092, 0]
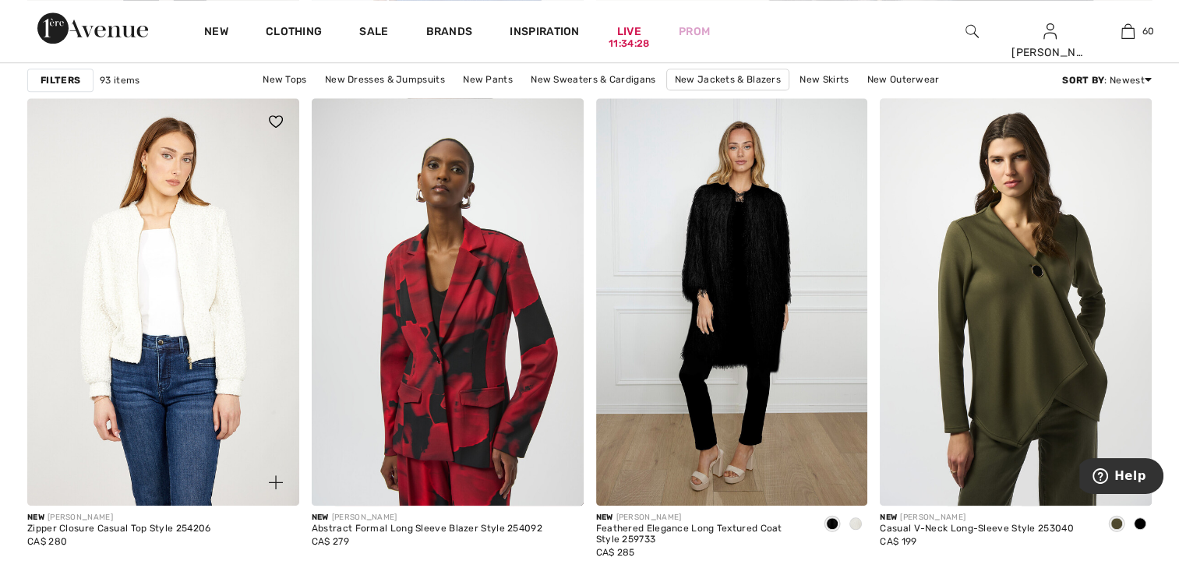
click at [234, 326] on img at bounding box center [163, 302] width 272 height 408
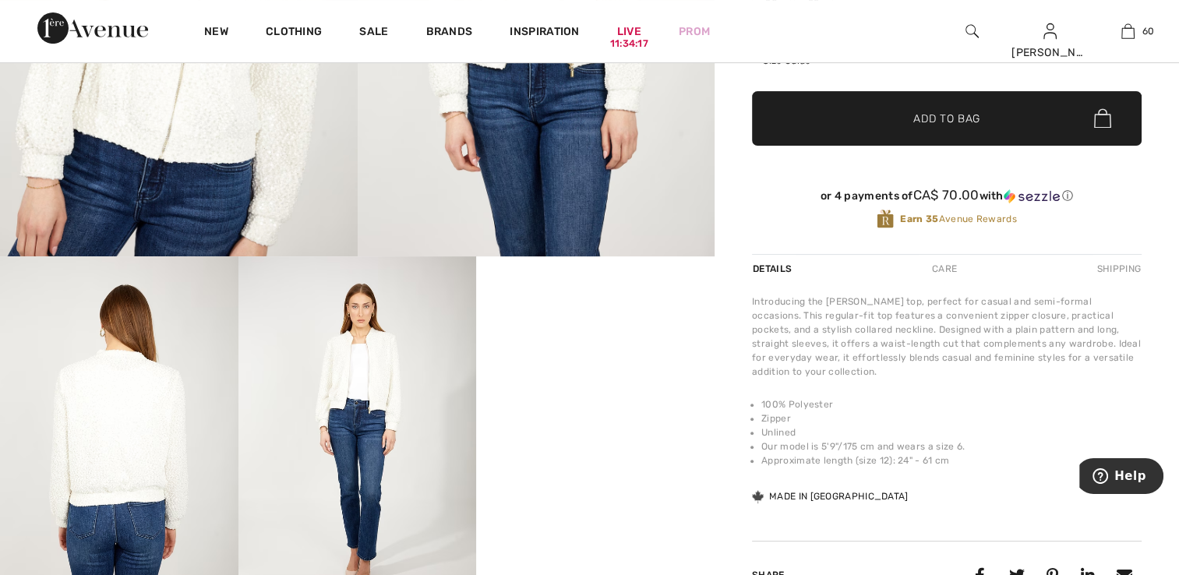
scroll to position [368, 0]
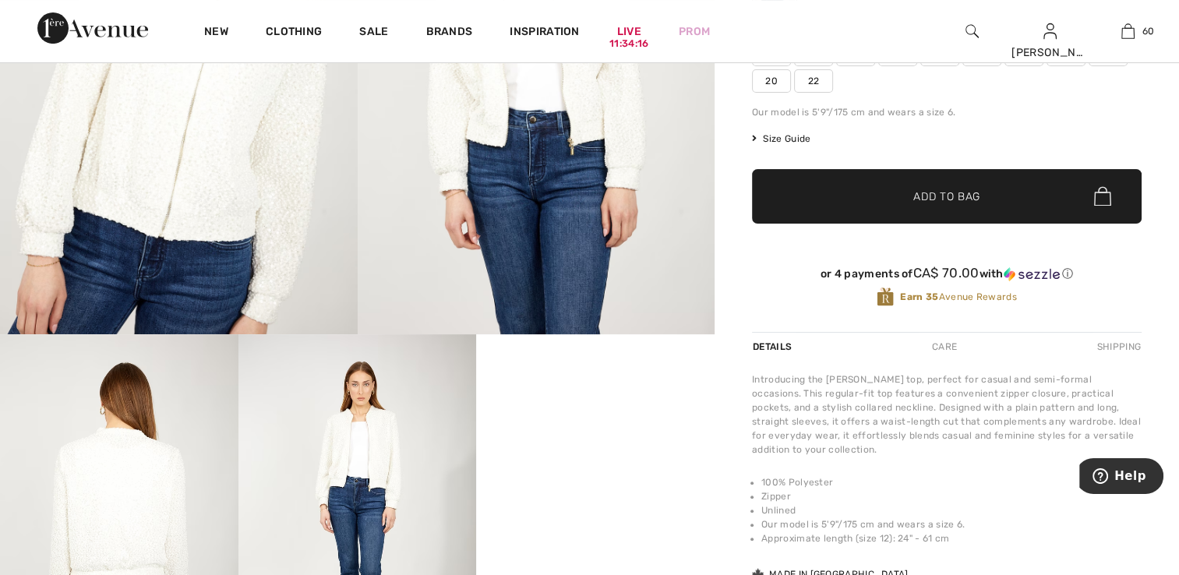
click at [215, 204] on img at bounding box center [179, 67] width 358 height 536
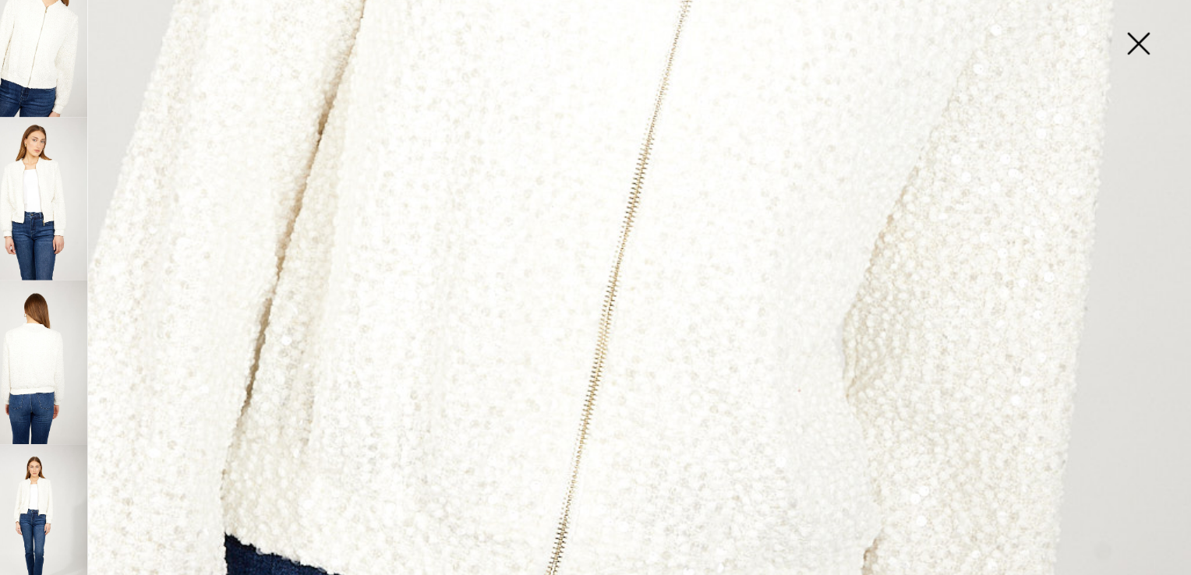
scroll to position [760, 0]
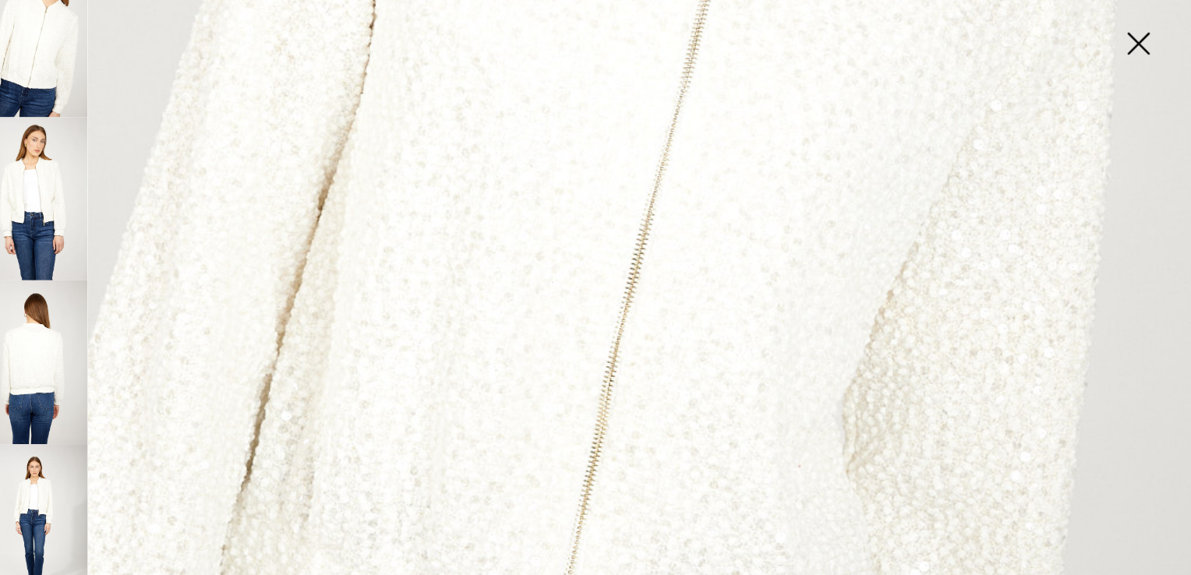
click at [61, 204] on img at bounding box center [63, 210] width 104 height 156
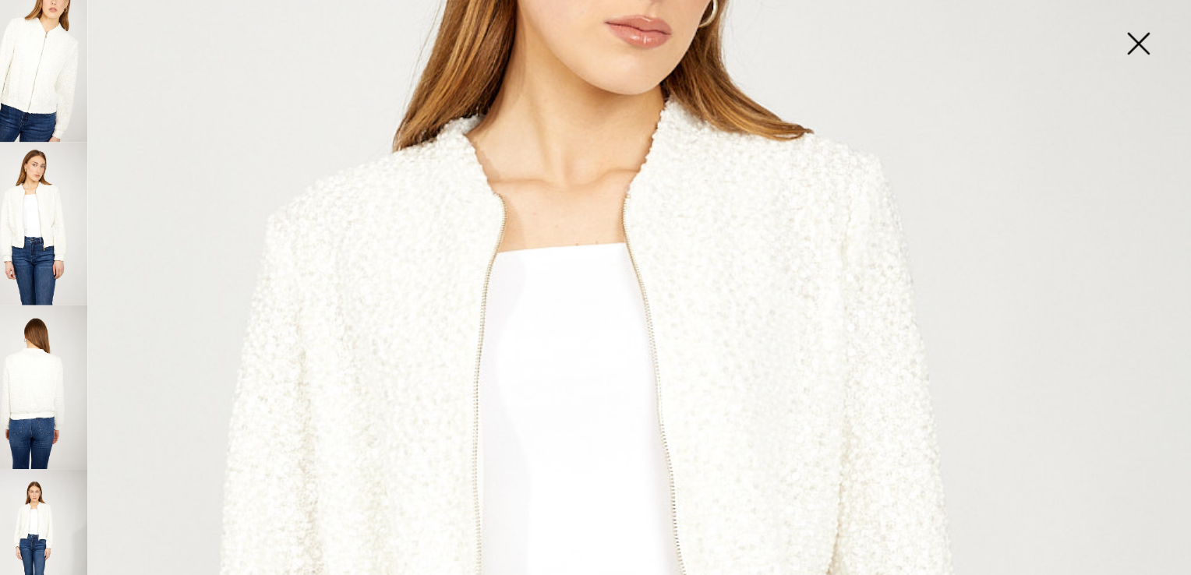
scroll to position [315, 0]
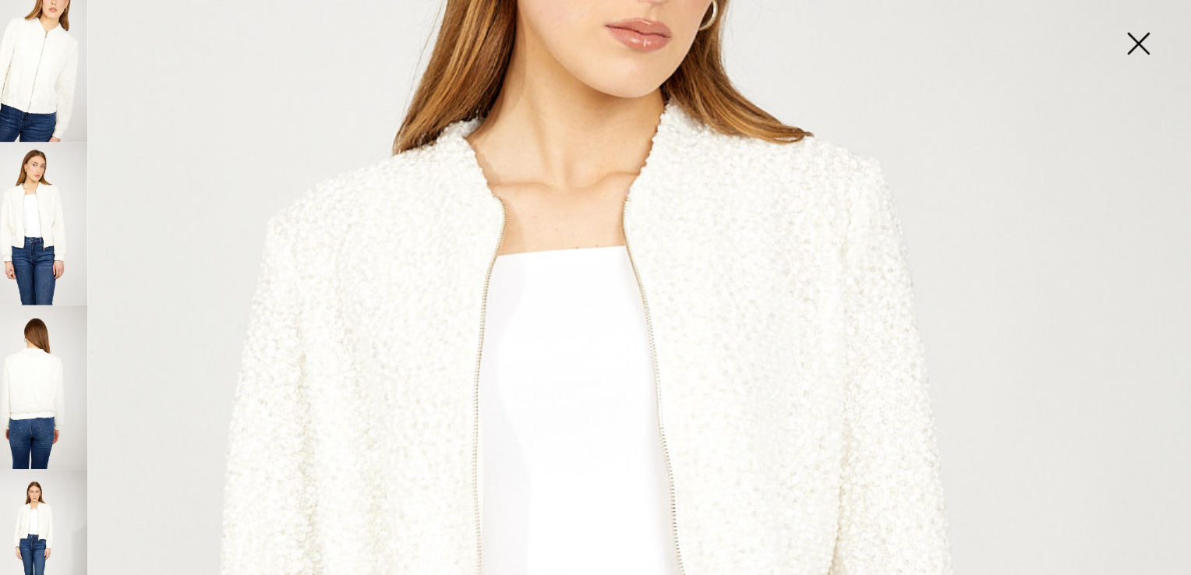
click at [43, 345] on img at bounding box center [63, 389] width 104 height 156
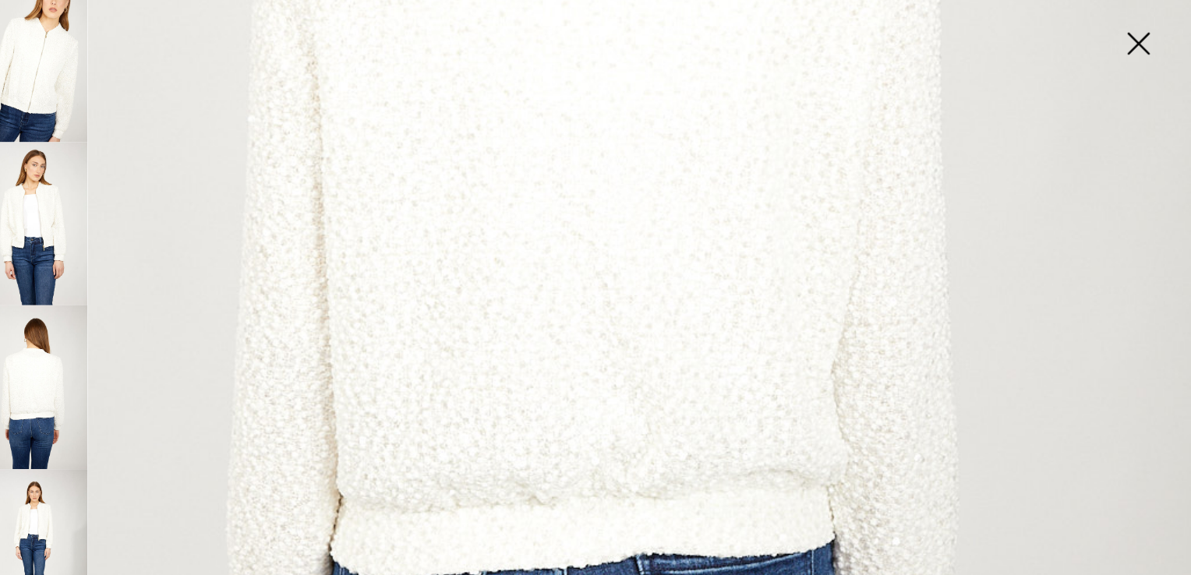
scroll to position [686, 0]
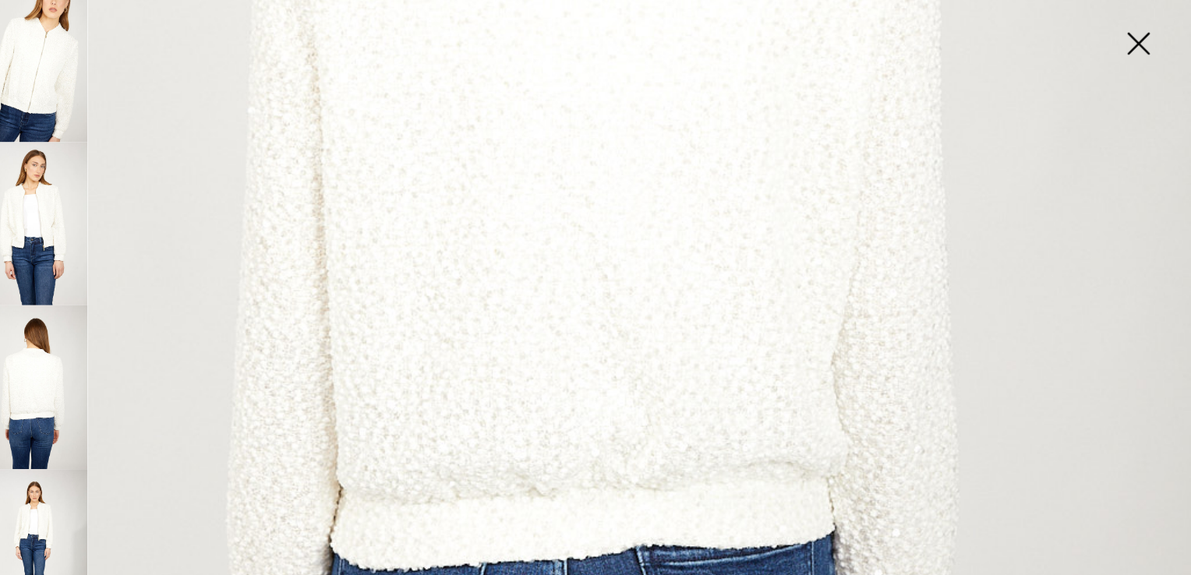
click at [48, 510] on img at bounding box center [63, 545] width 104 height 156
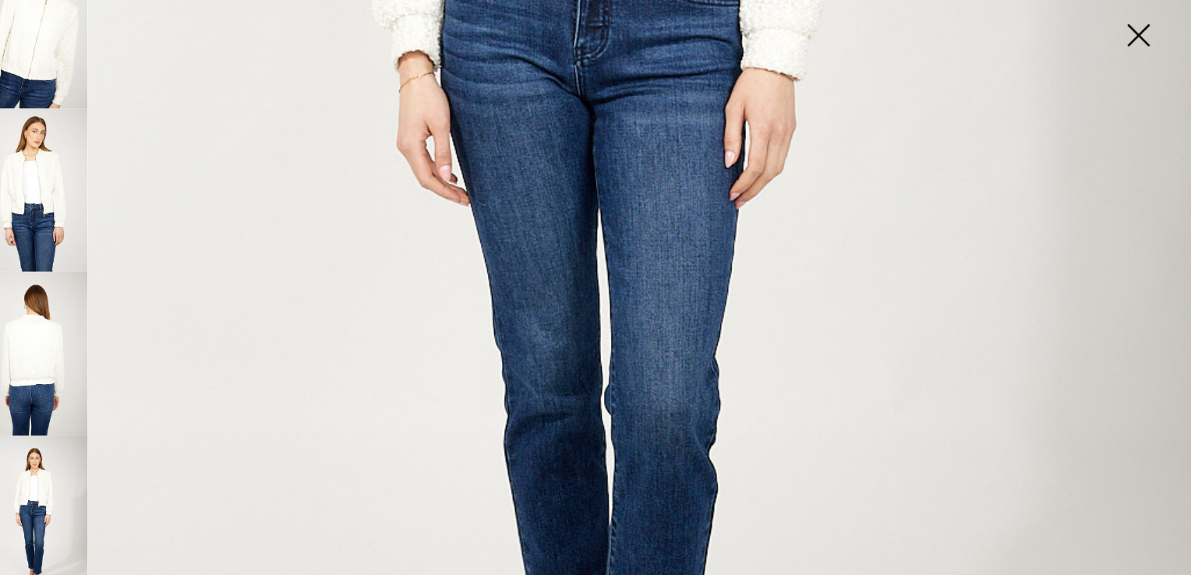
scroll to position [982, 0]
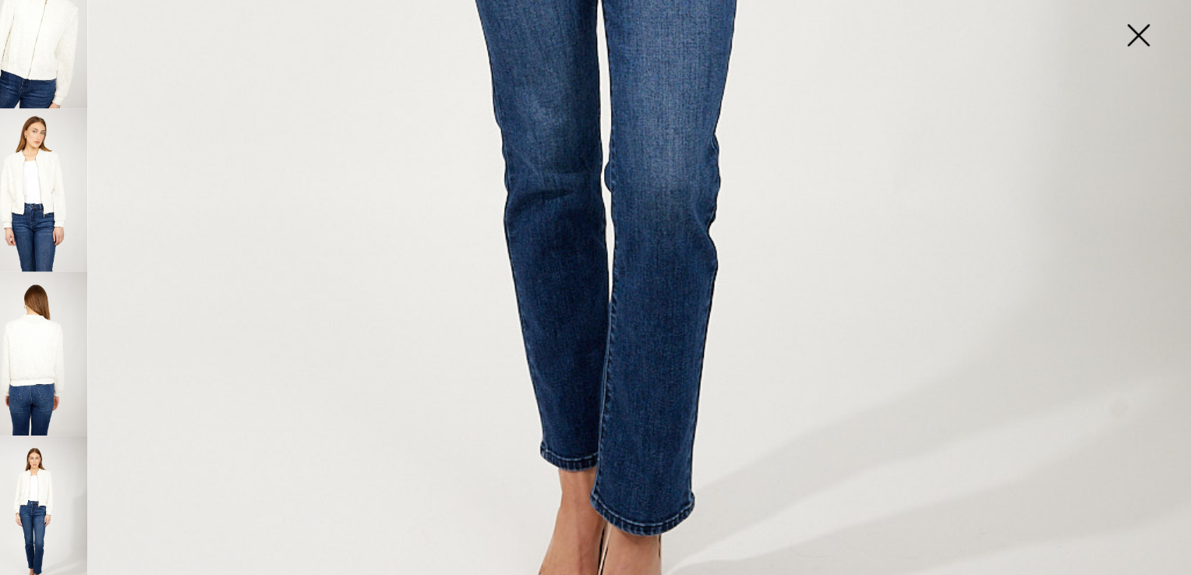
click at [1105, 51] on img at bounding box center [1113, 63] width 78 height 80
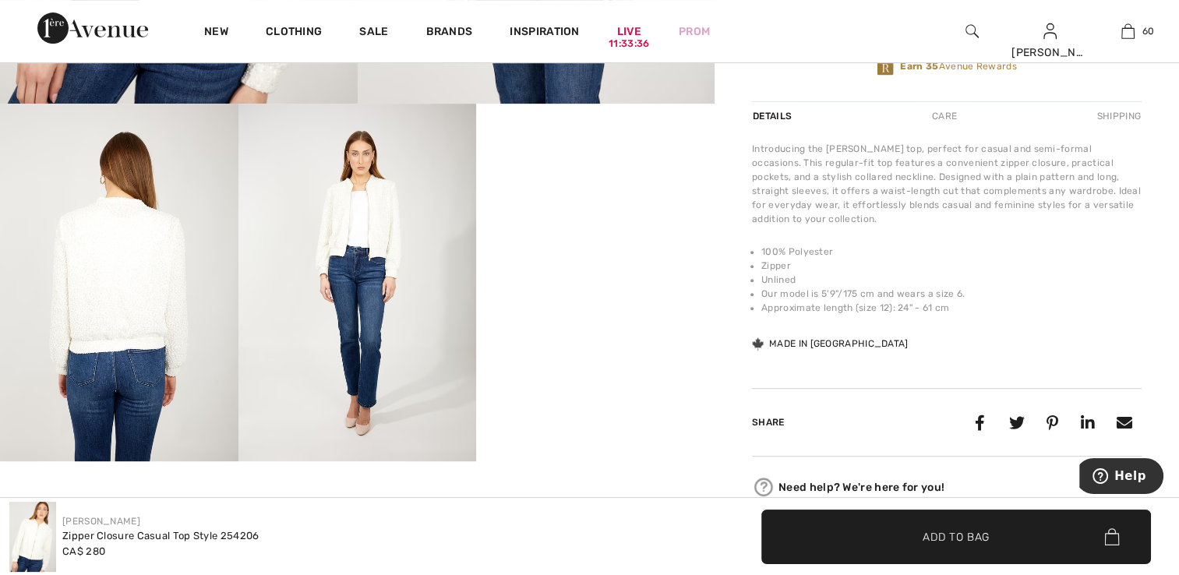
scroll to position [594, 0]
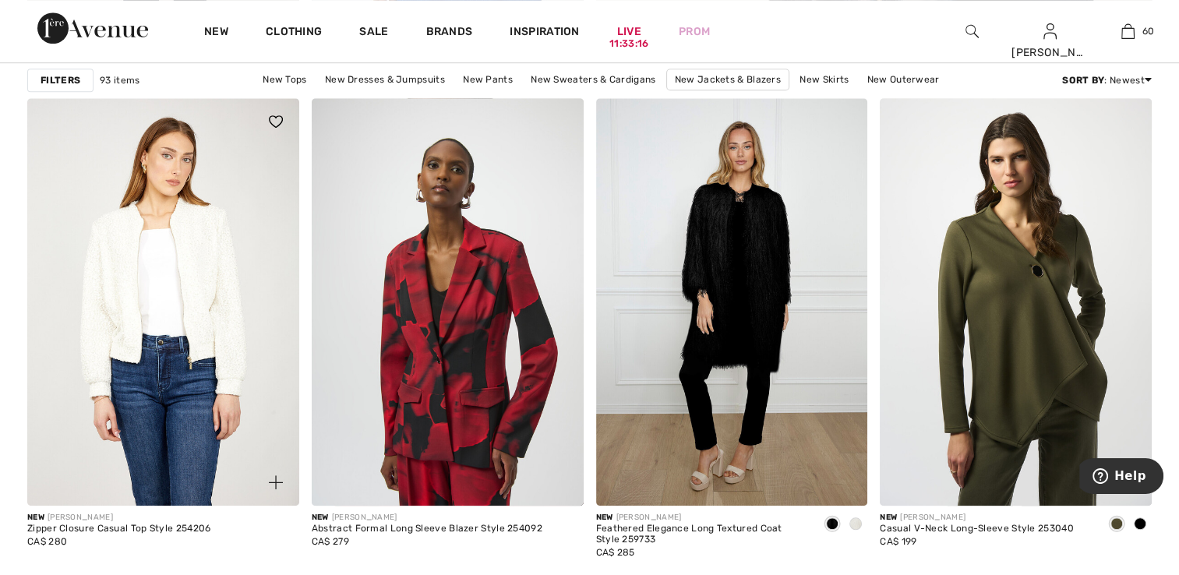
click at [134, 423] on img at bounding box center [163, 302] width 272 height 408
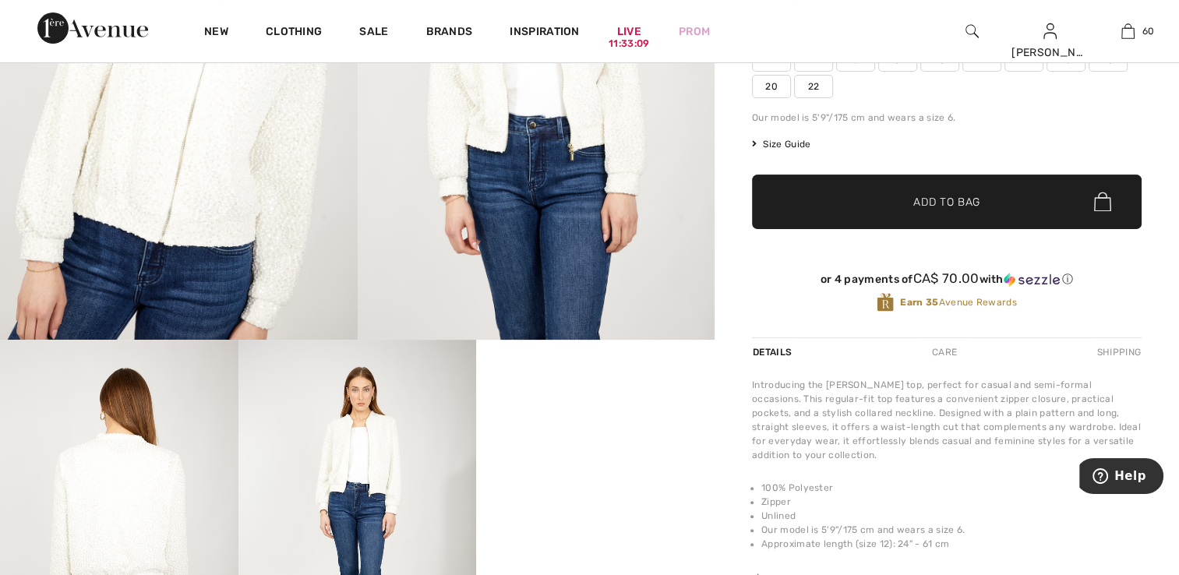
scroll to position [390, 0]
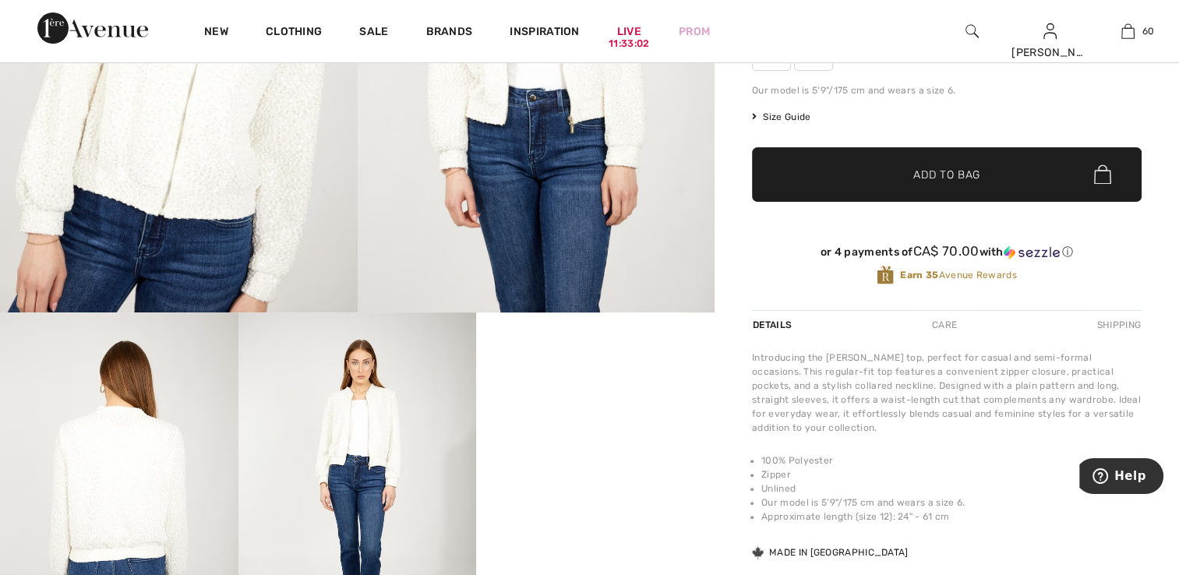
click at [950, 320] on div "Care" at bounding box center [944, 325] width 51 height 28
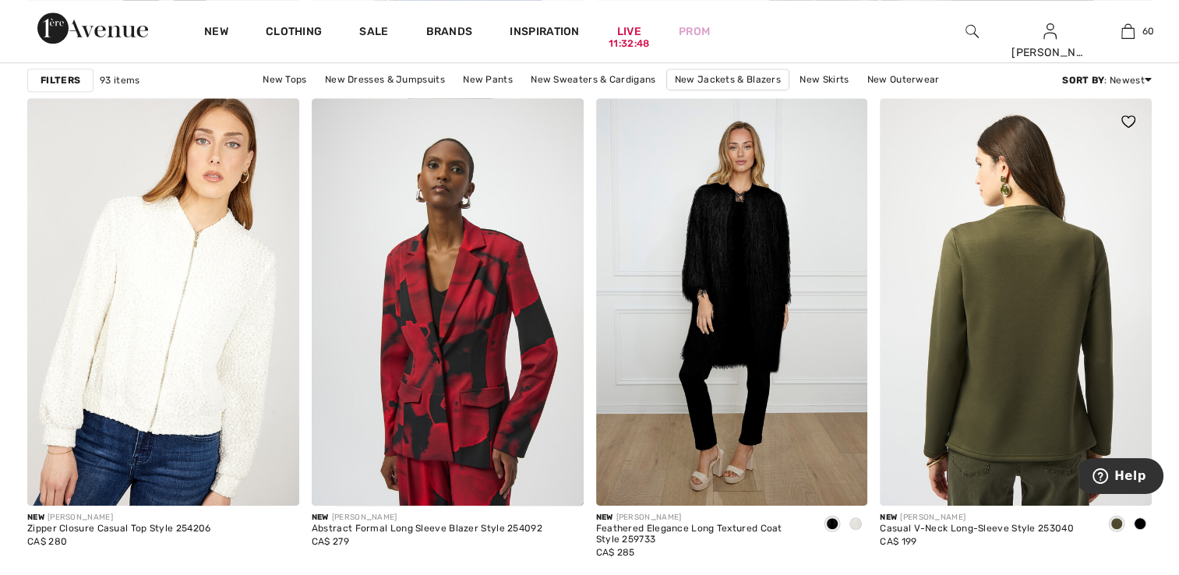
scroll to position [1247, 0]
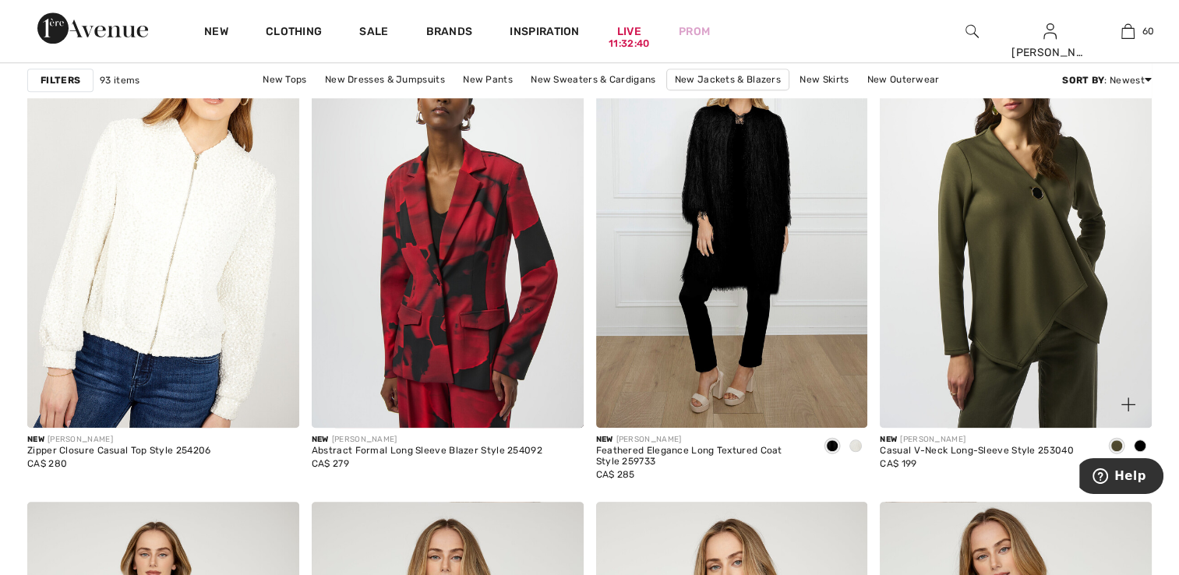
click at [1137, 445] on span at bounding box center [1140, 446] width 12 height 12
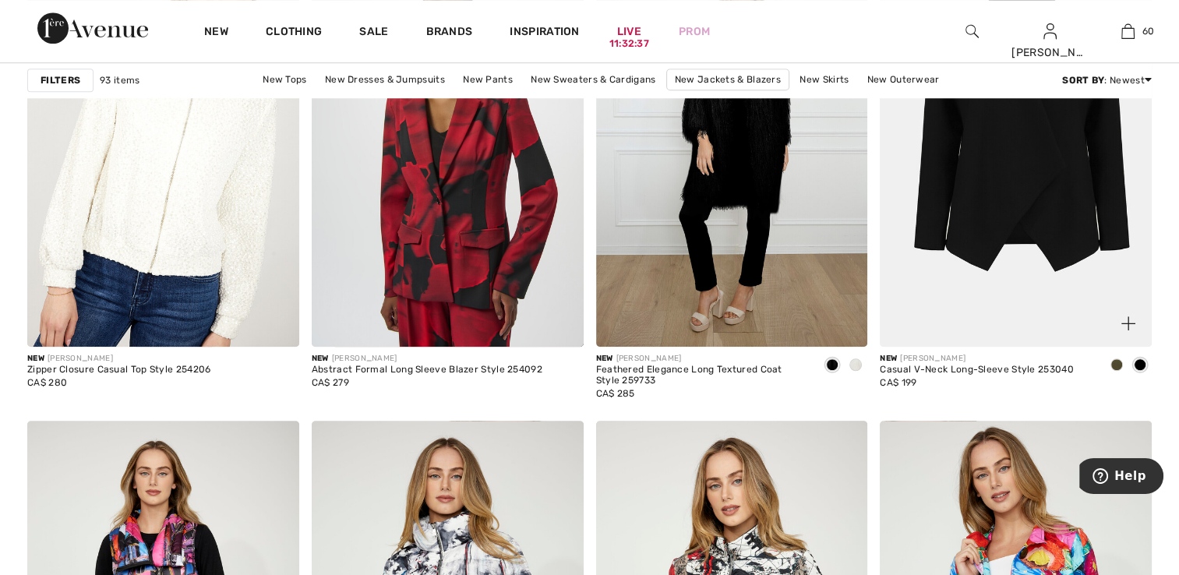
scroll to position [1403, 0]
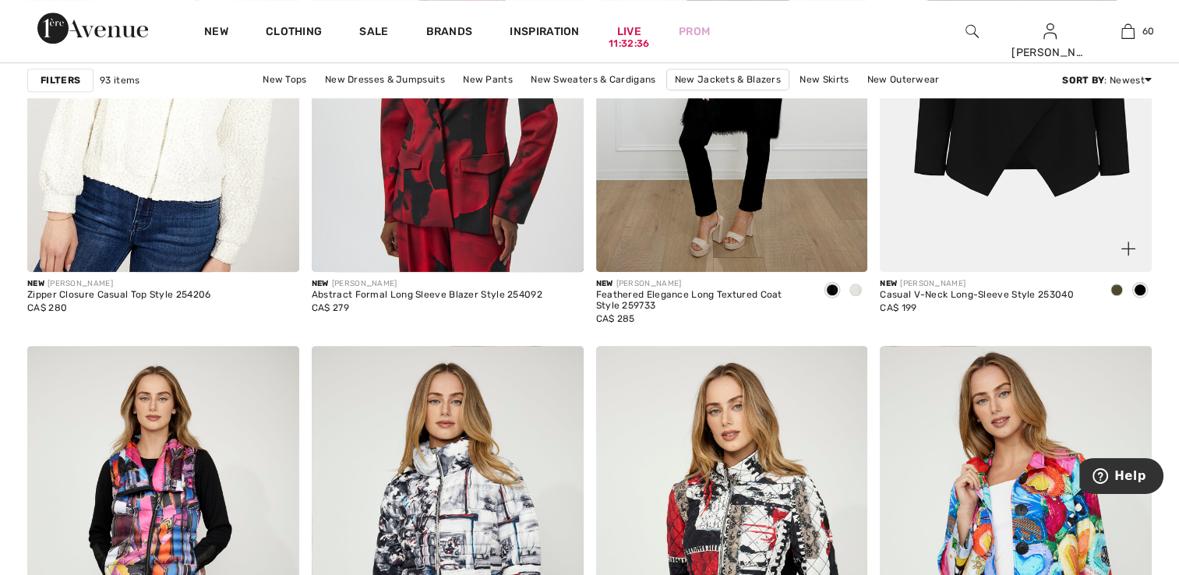
click at [1117, 288] on span at bounding box center [1117, 290] width 12 height 12
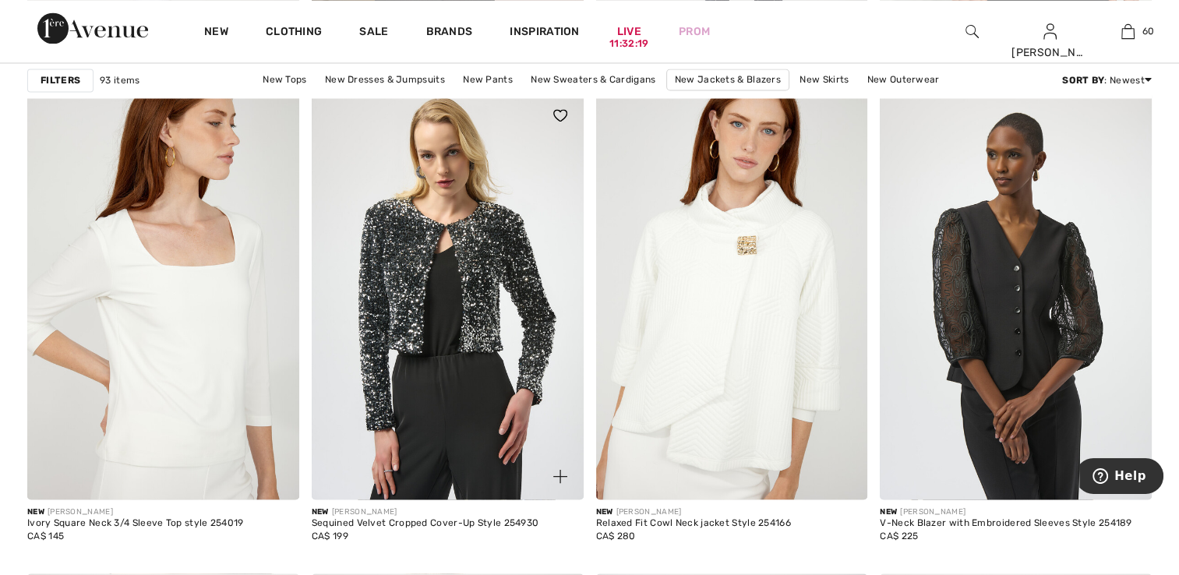
scroll to position [2884, 0]
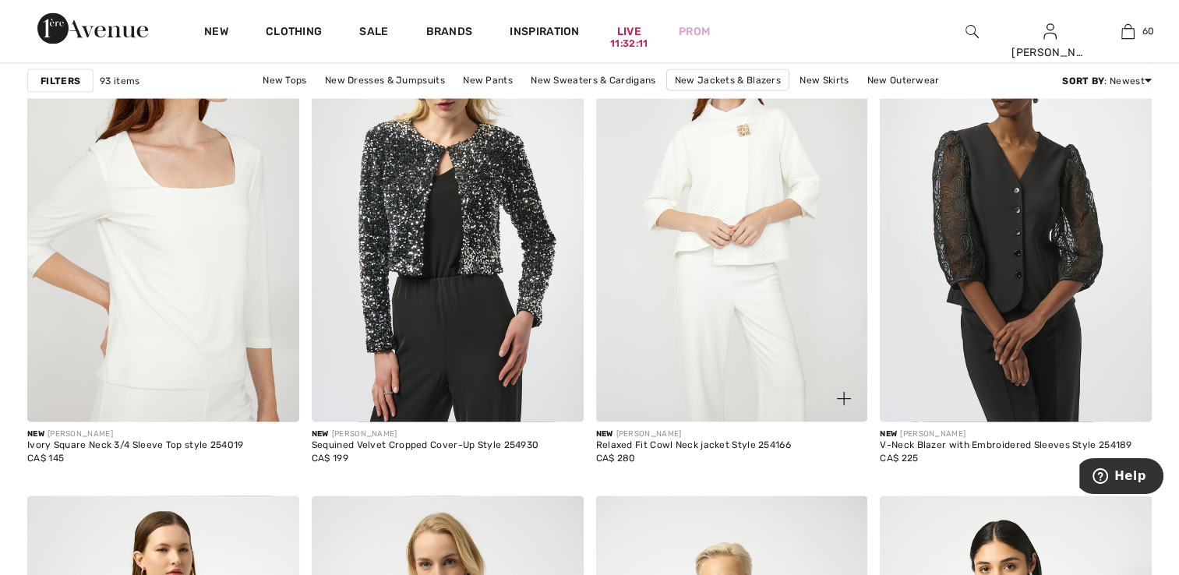
click at [737, 389] on img at bounding box center [732, 218] width 272 height 408
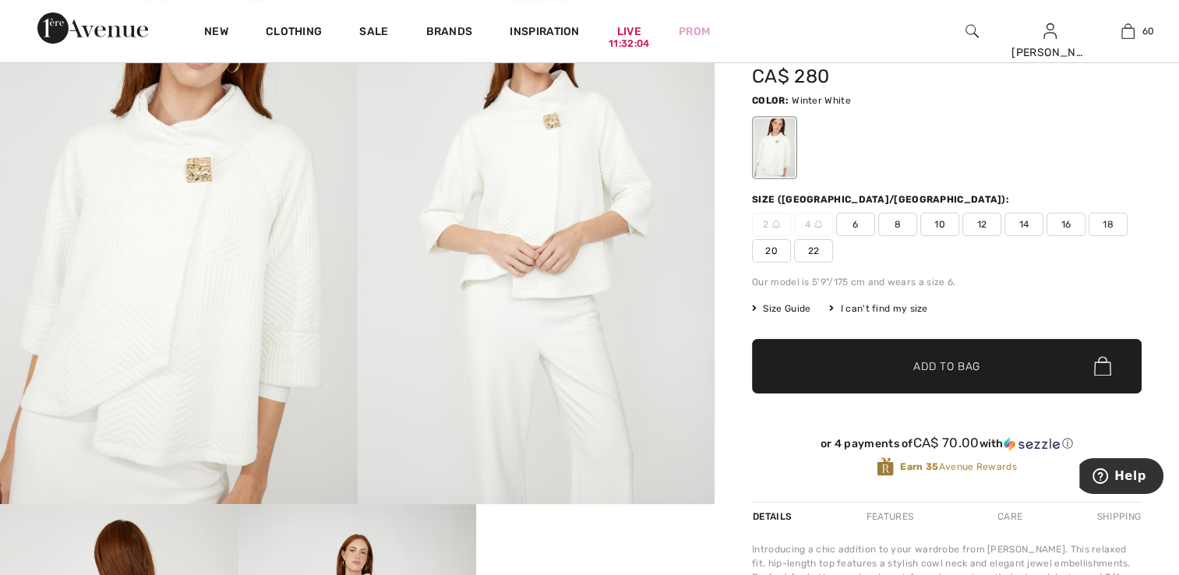
scroll to position [234, 0]
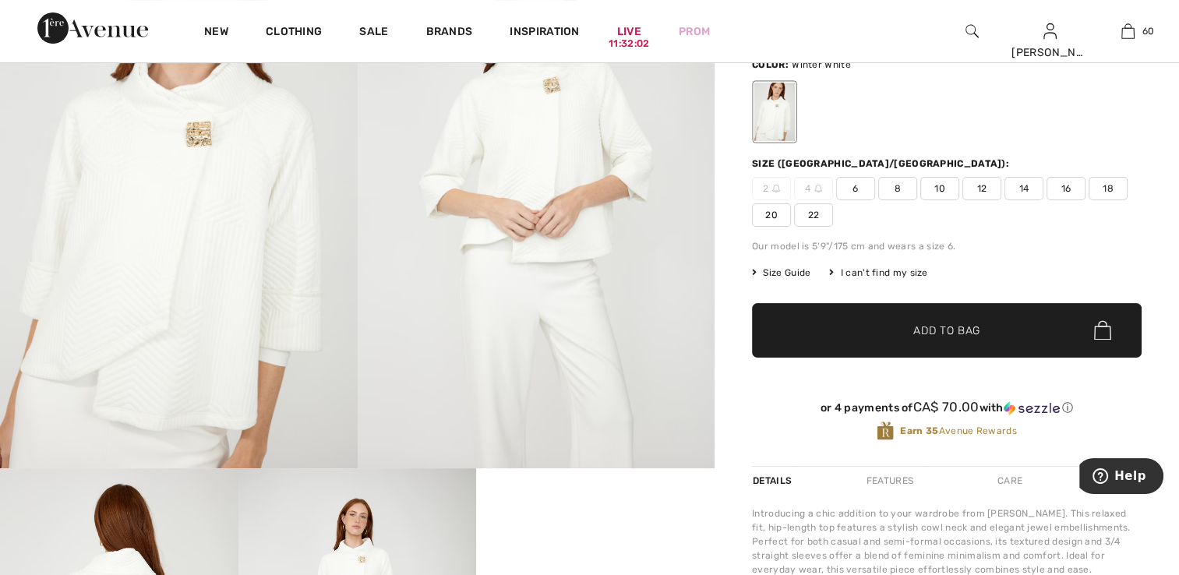
click at [267, 317] on img at bounding box center [179, 201] width 358 height 536
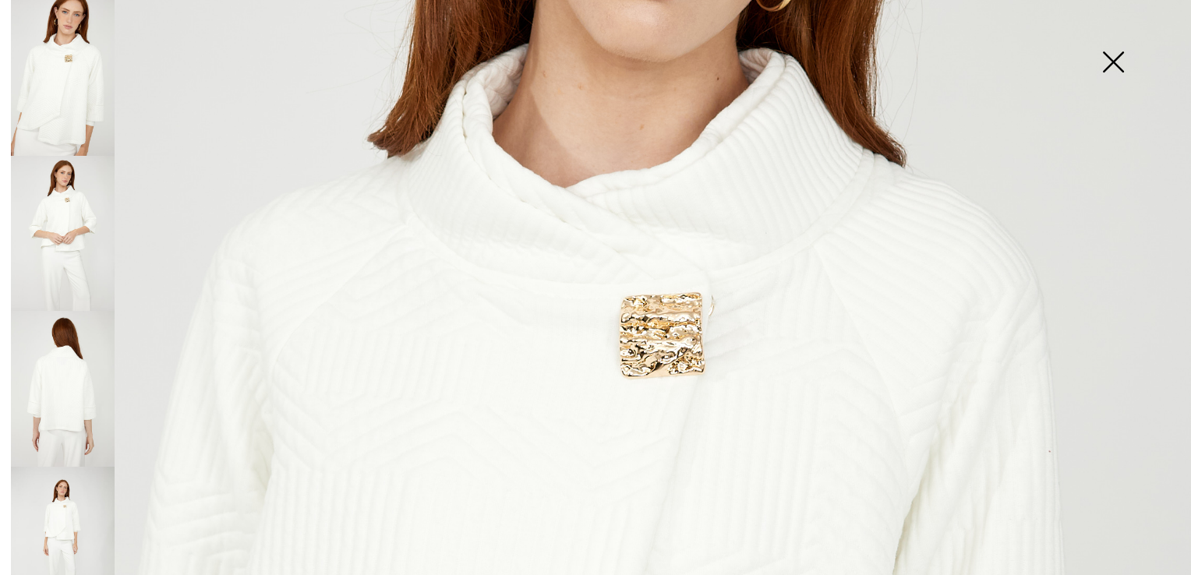
scroll to position [24, 0]
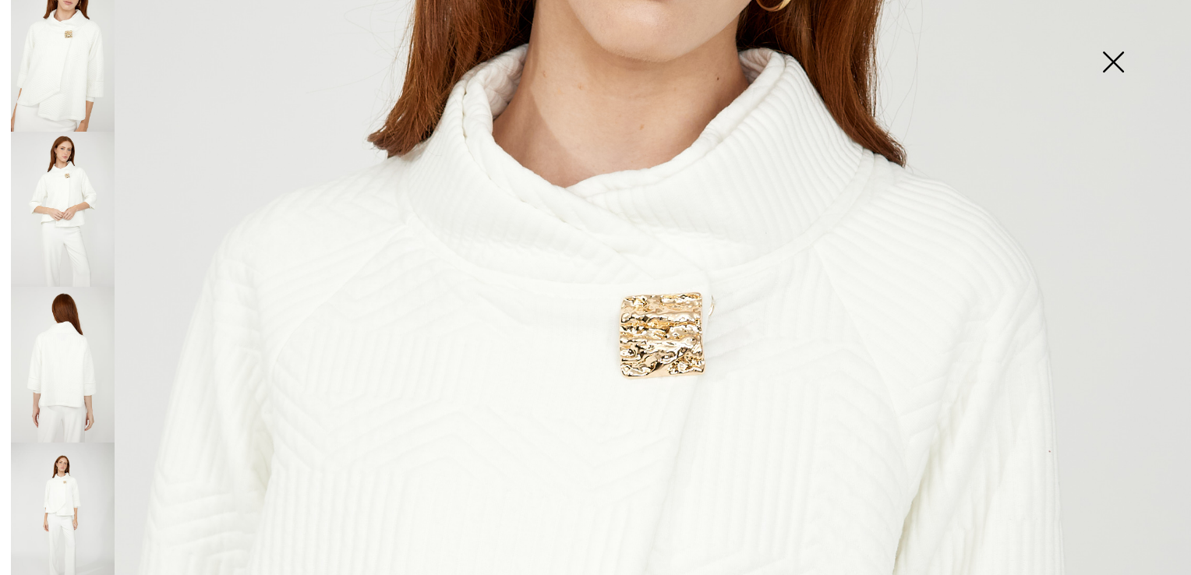
click at [79, 469] on img at bounding box center [63, 521] width 104 height 156
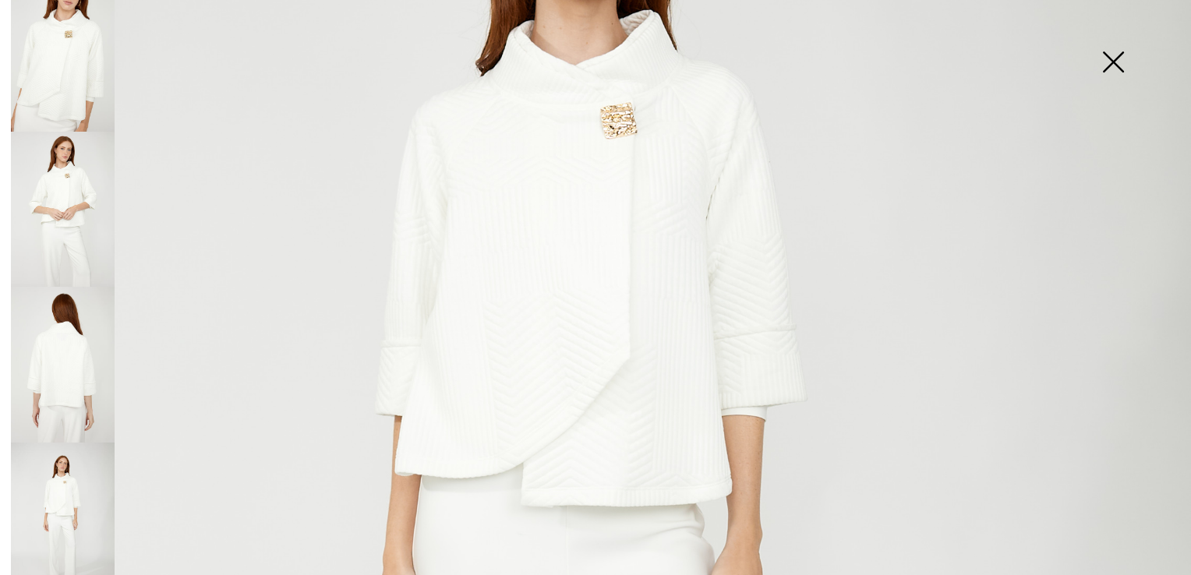
click at [1117, 62] on img at bounding box center [1113, 63] width 78 height 80
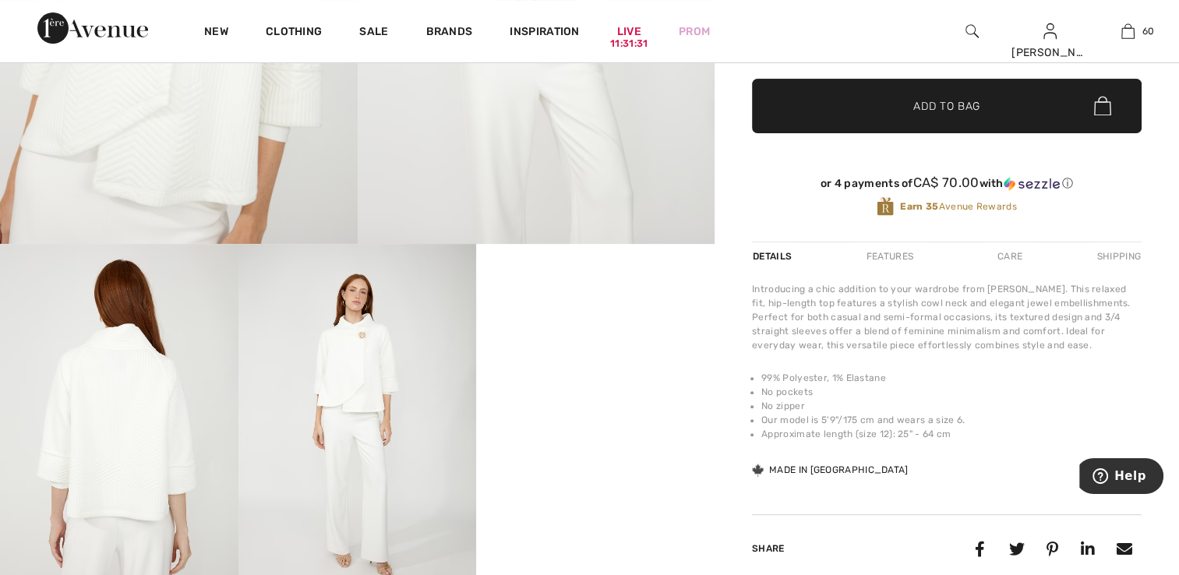
scroll to position [468, 0]
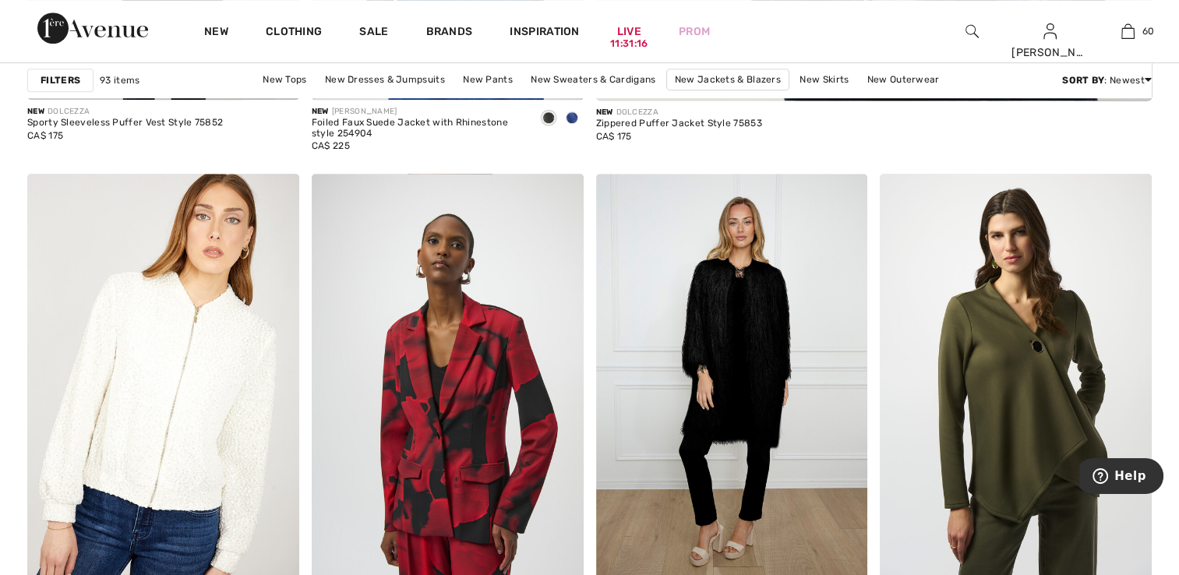
scroll to position [1091, 0]
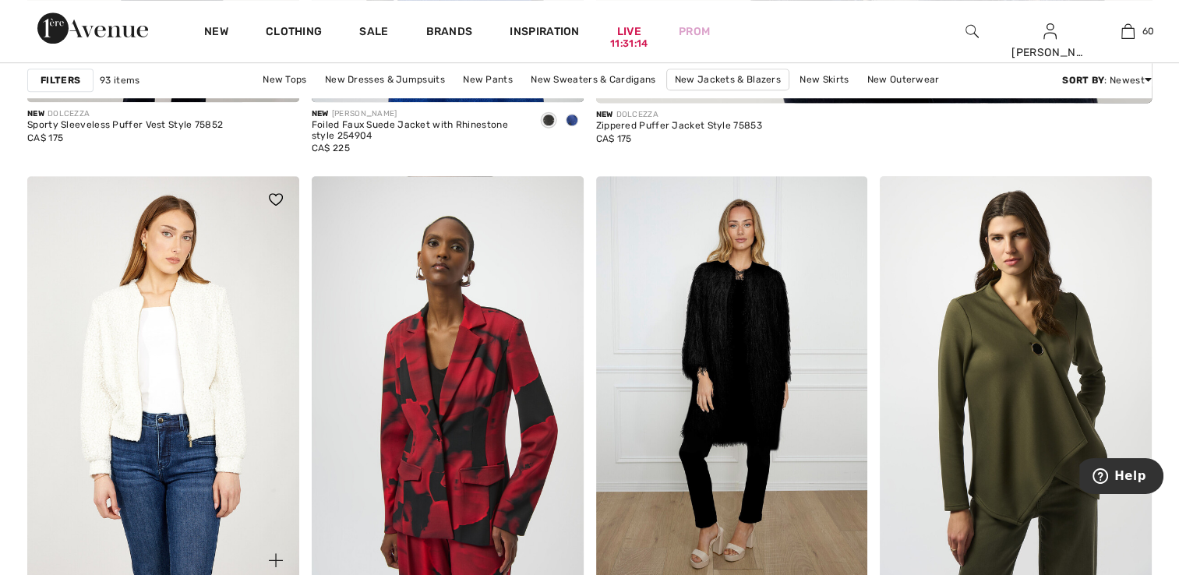
click at [168, 379] on img at bounding box center [163, 380] width 272 height 408
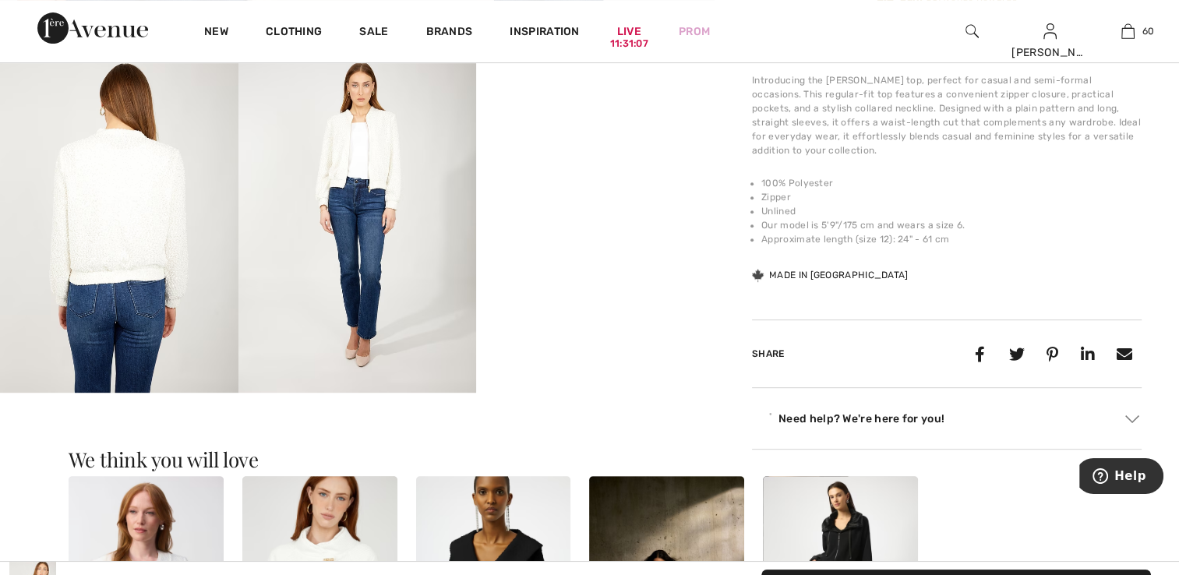
scroll to position [702, 0]
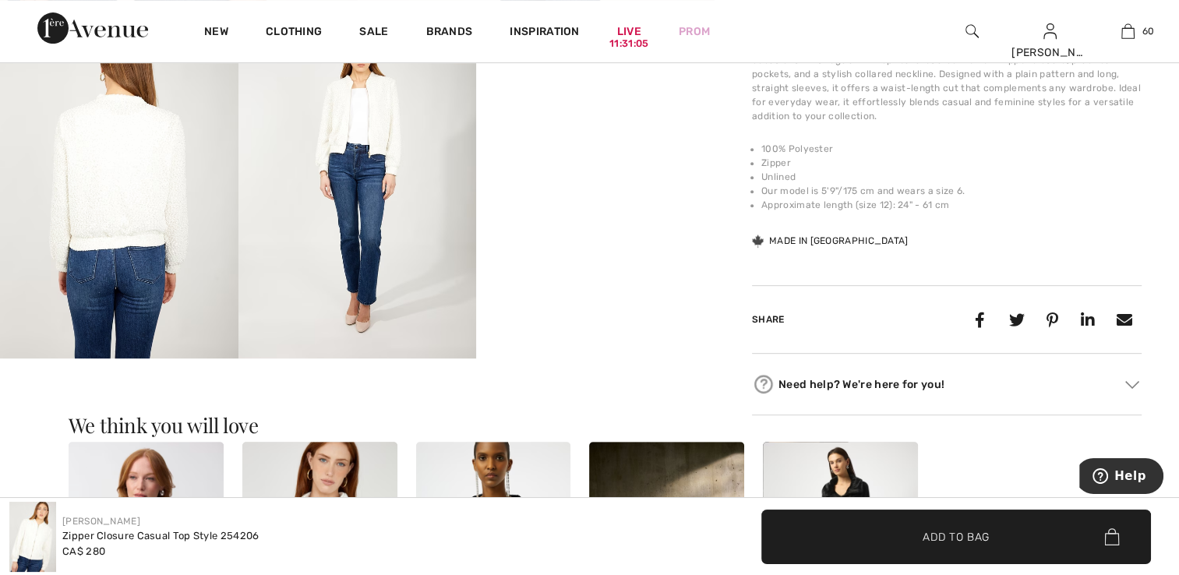
click at [620, 120] on video "Your browser does not support the video tag." at bounding box center [595, 60] width 239 height 119
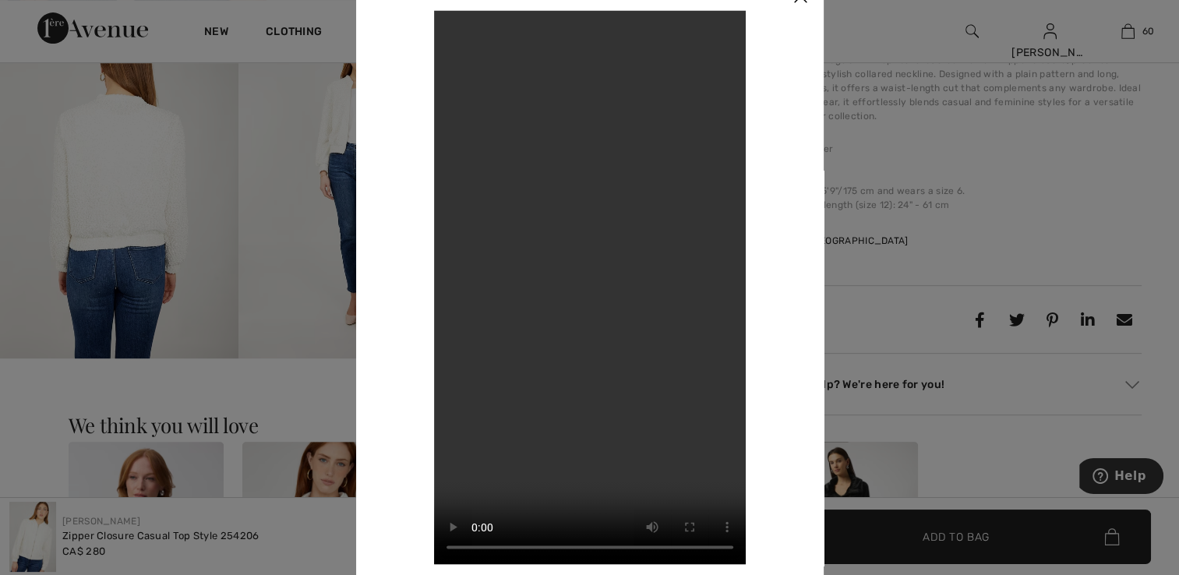
click at [891, 254] on div at bounding box center [589, 287] width 1179 height 575
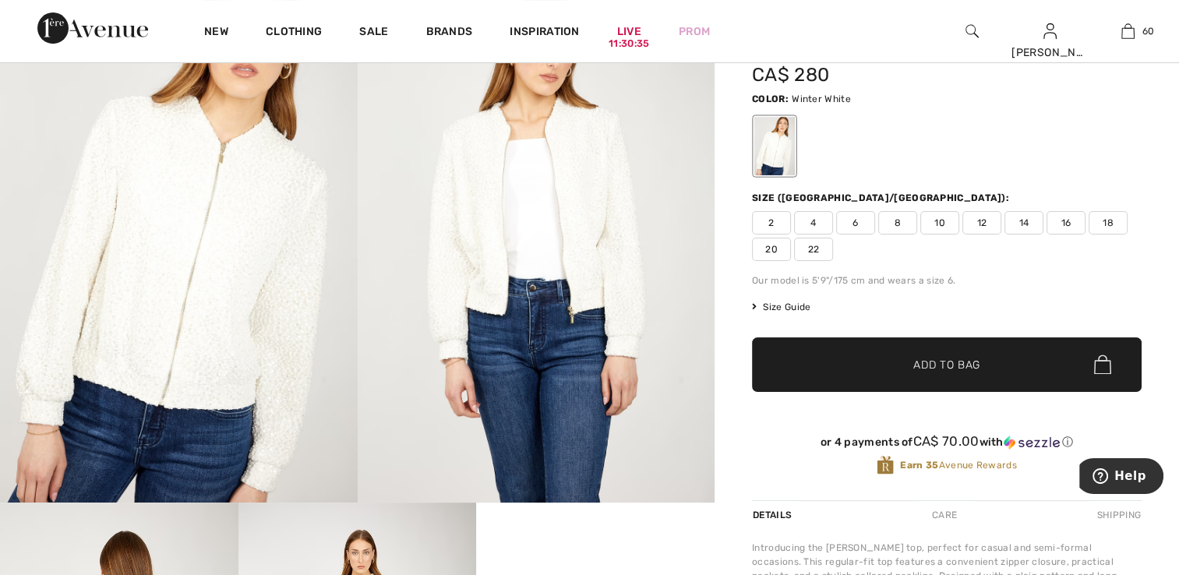
scroll to position [156, 0]
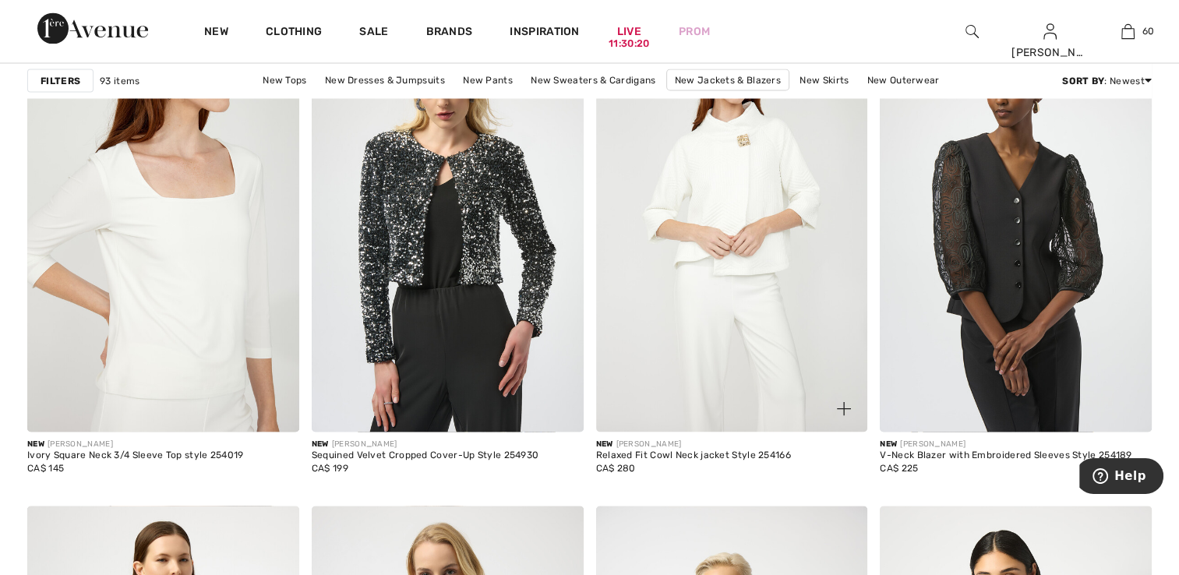
scroll to position [2884, 0]
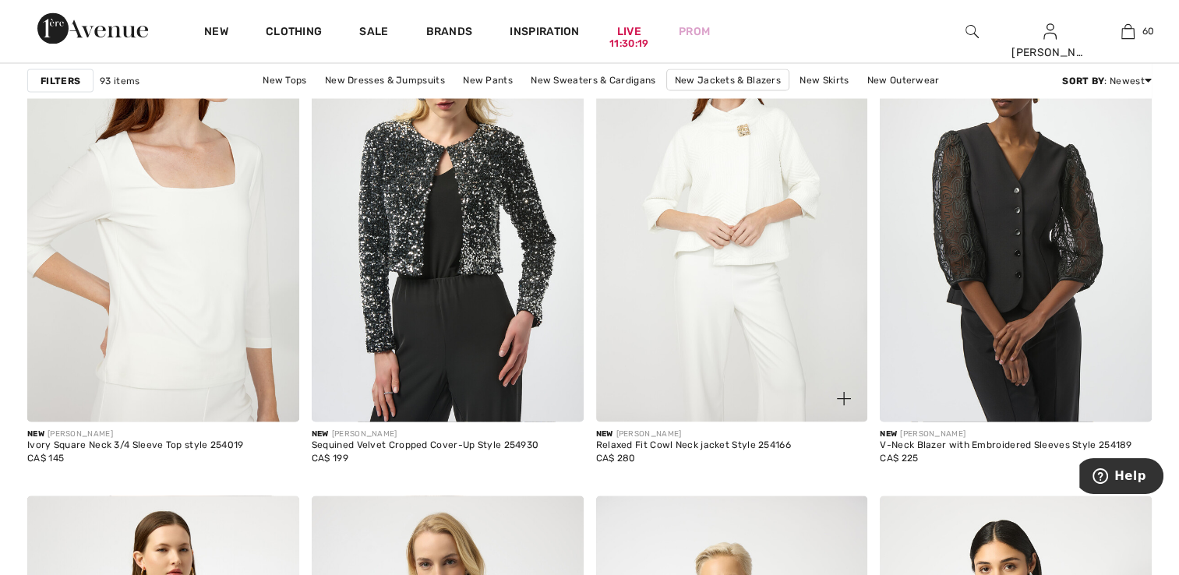
click at [663, 358] on img at bounding box center [732, 218] width 272 height 408
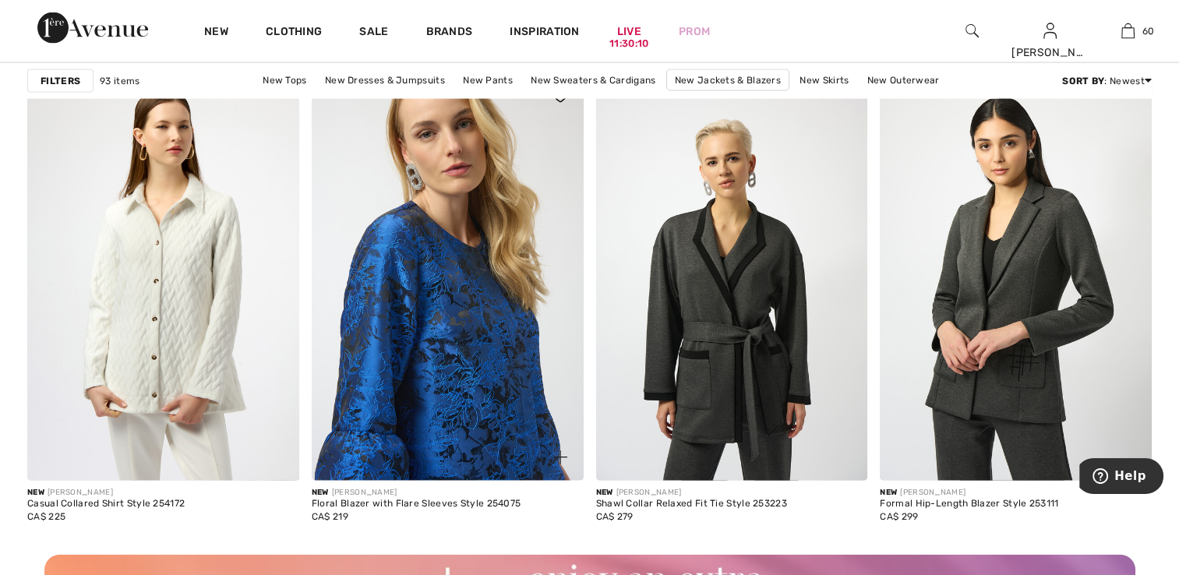
scroll to position [3352, 0]
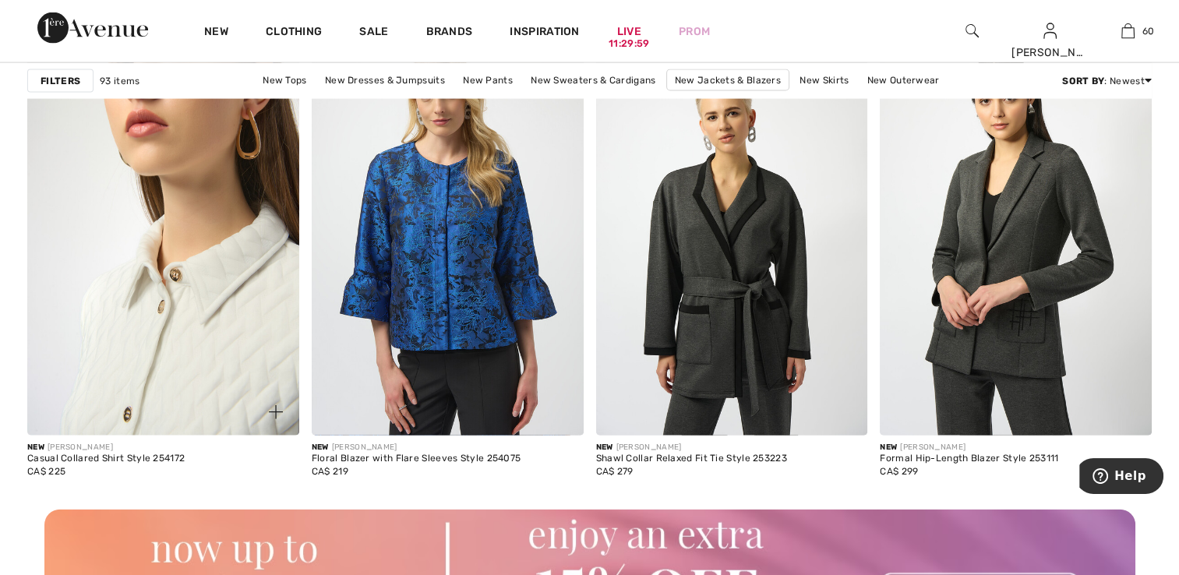
click at [196, 388] on img at bounding box center [163, 232] width 272 height 408
click at [187, 328] on img at bounding box center [163, 232] width 272 height 408
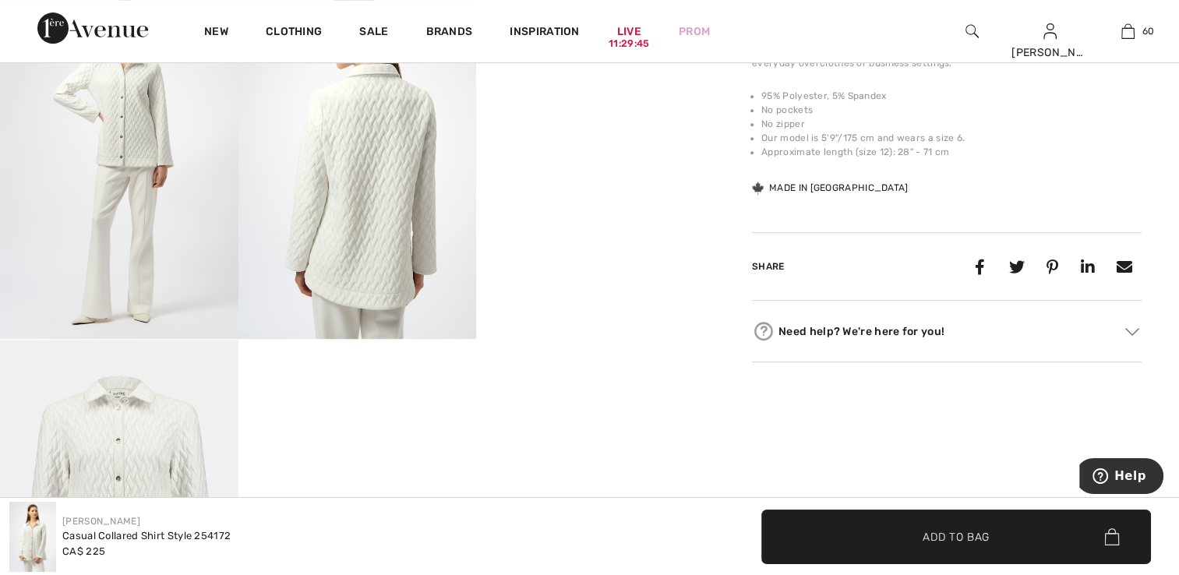
scroll to position [780, 0]
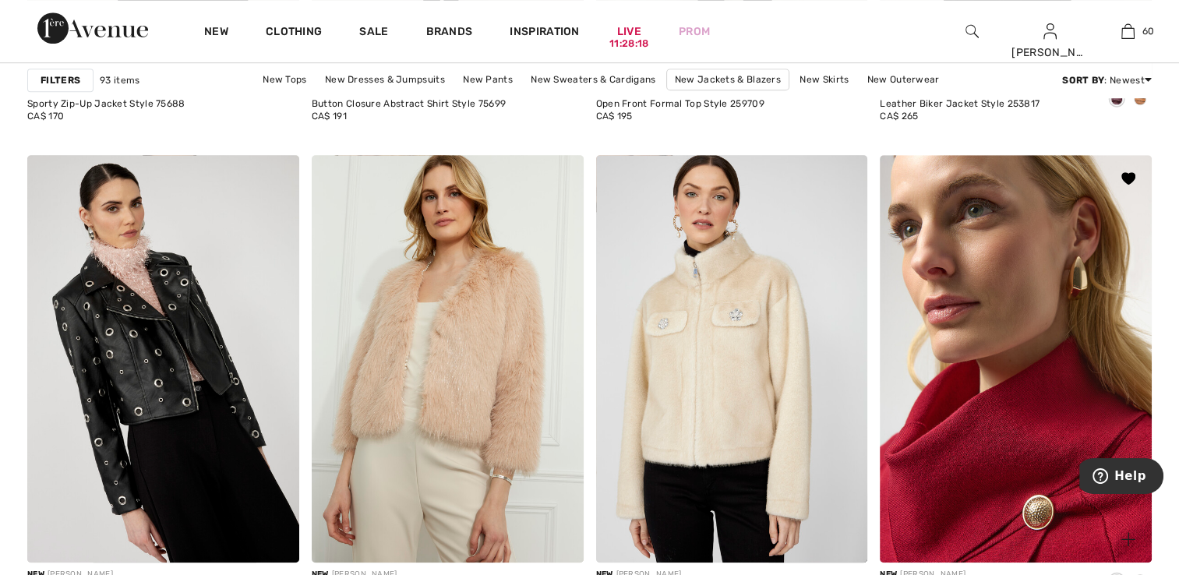
scroll to position [7016, 0]
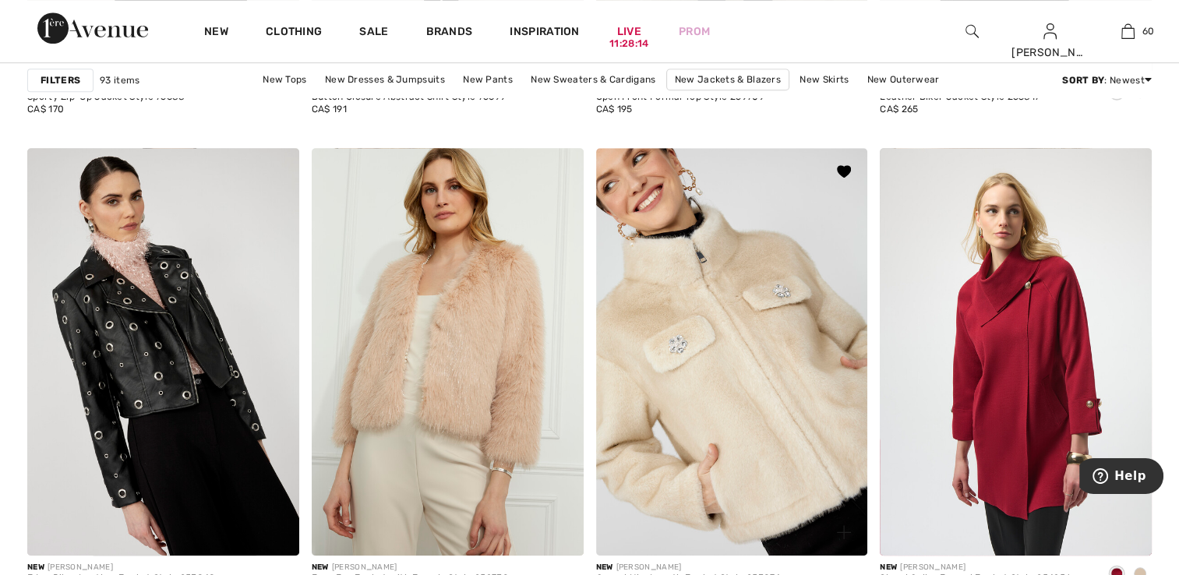
click at [733, 384] on img at bounding box center [732, 352] width 272 height 408
click at [705, 432] on img at bounding box center [732, 352] width 272 height 408
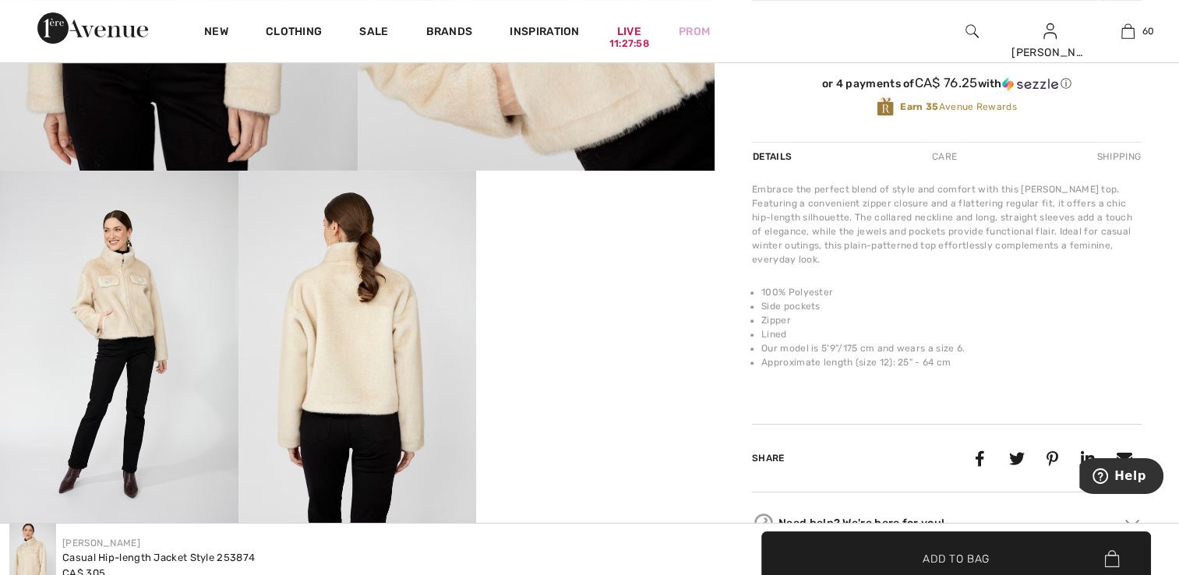
scroll to position [624, 0]
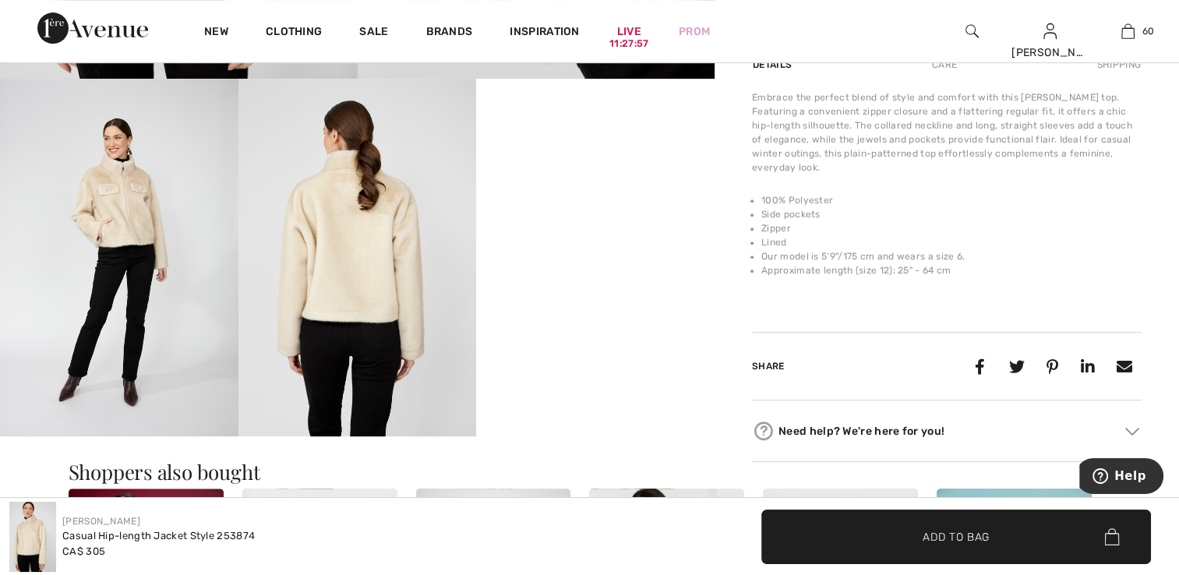
click at [161, 317] on img at bounding box center [119, 257] width 239 height 357
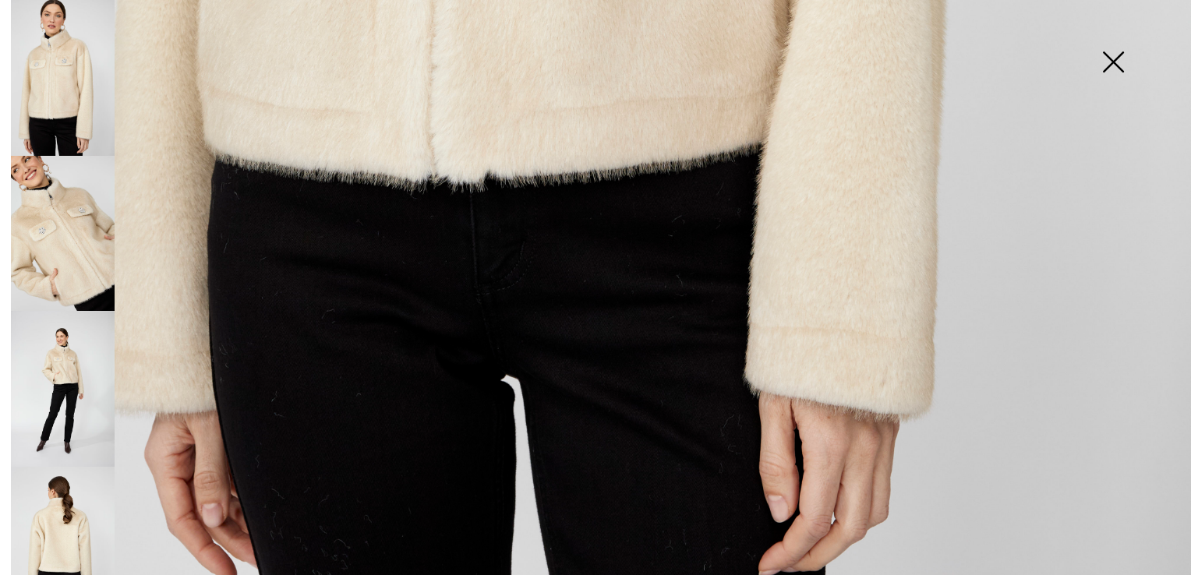
scroll to position [1193, 0]
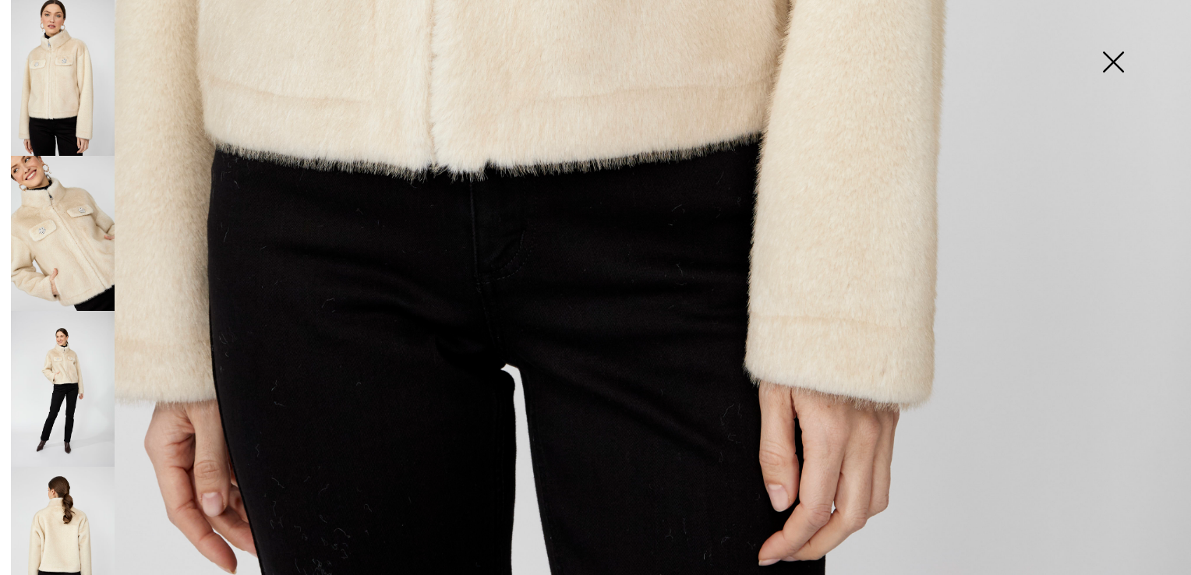
click at [50, 230] on img at bounding box center [63, 234] width 104 height 156
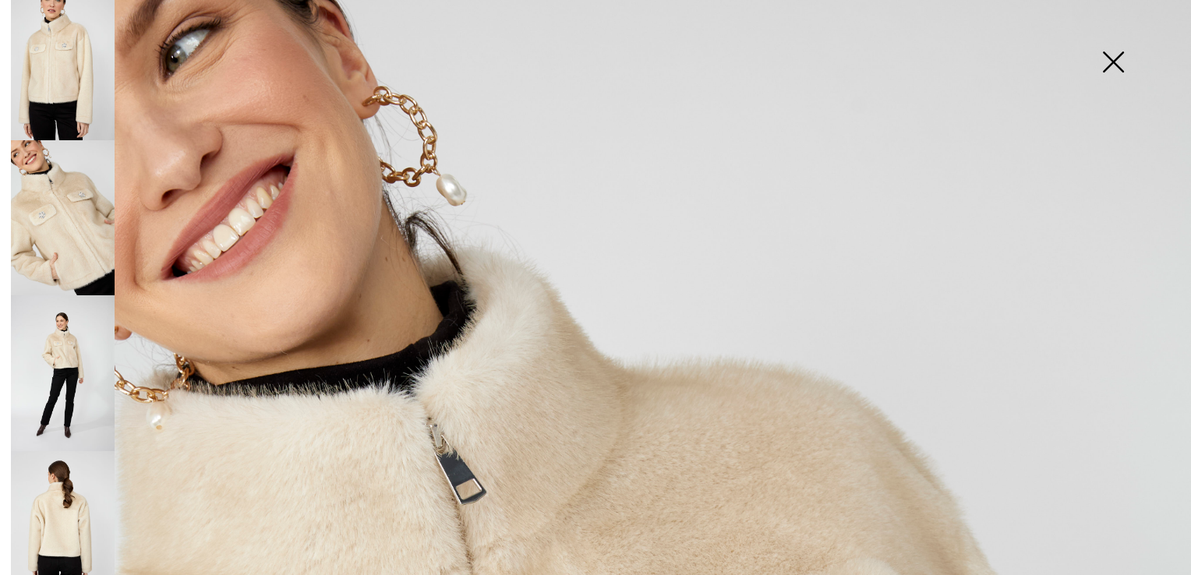
scroll to position [24, 0]
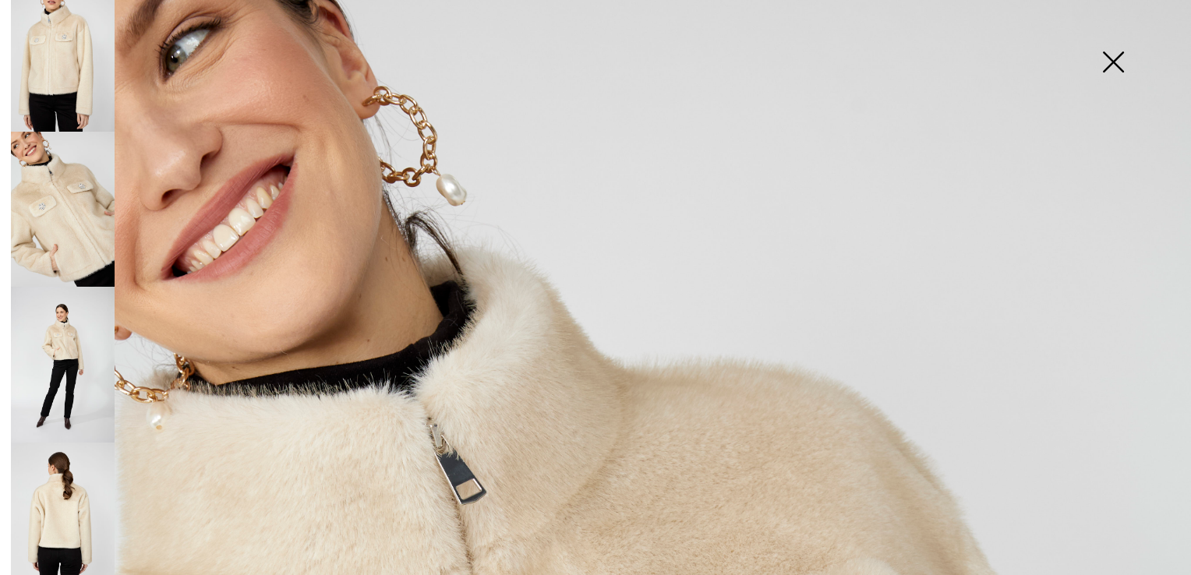
click at [59, 451] on img at bounding box center [63, 521] width 104 height 156
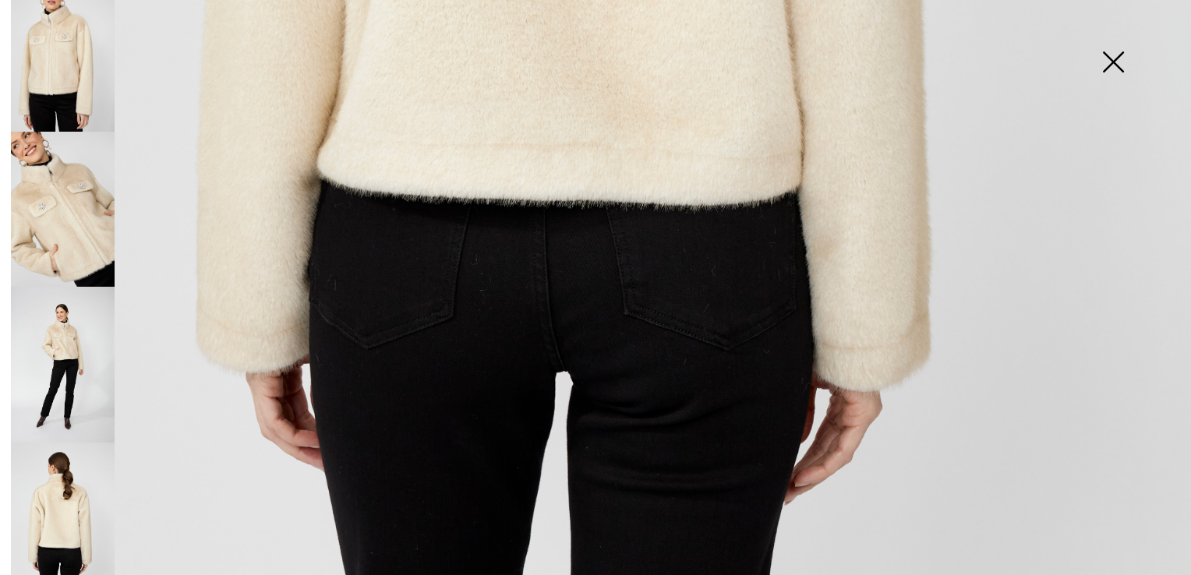
scroll to position [1194, 0]
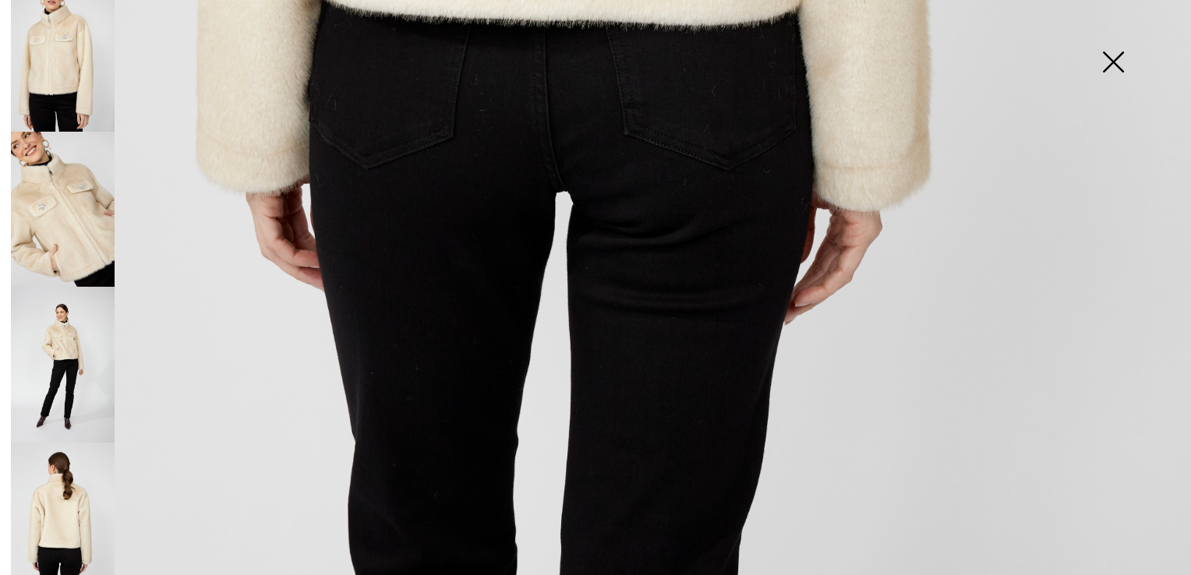
click at [55, 372] on img at bounding box center [63, 365] width 104 height 156
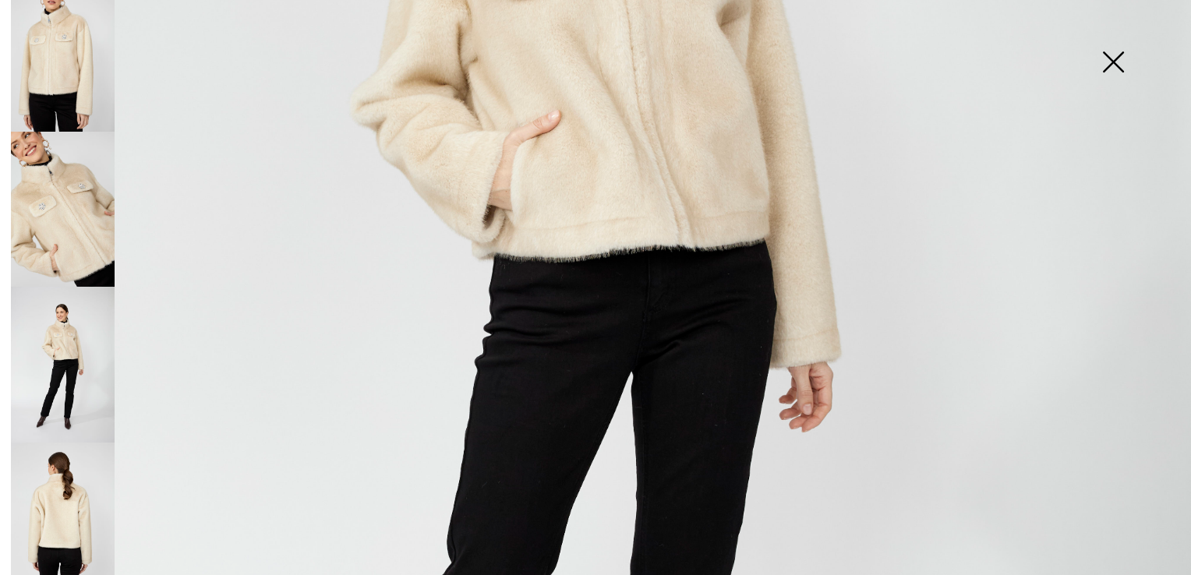
scroll to position [569, 0]
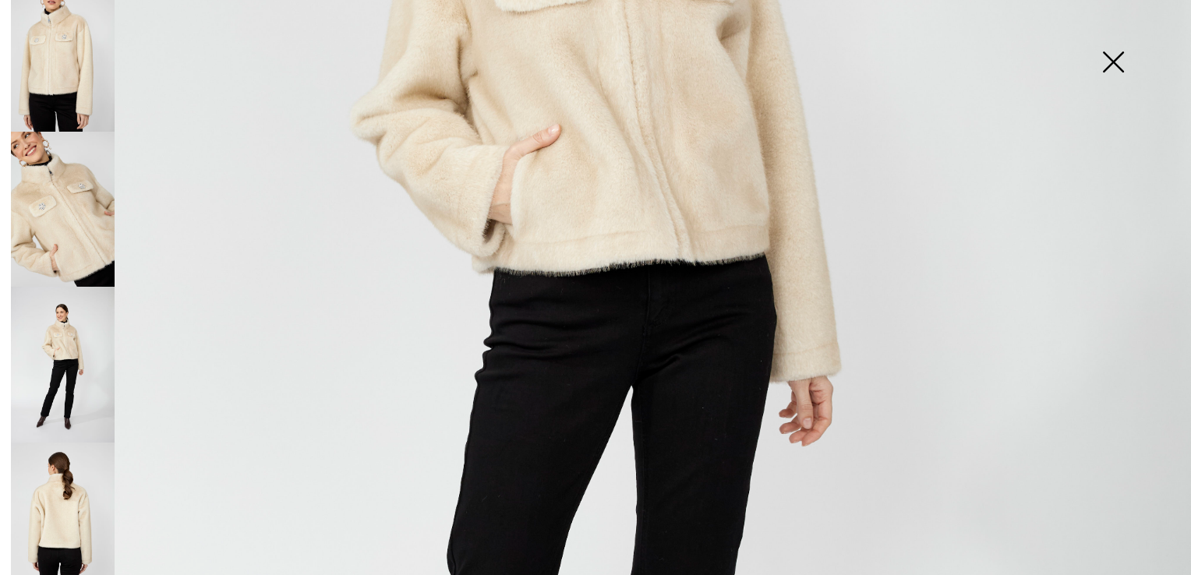
click at [1104, 62] on img at bounding box center [1113, 63] width 78 height 80
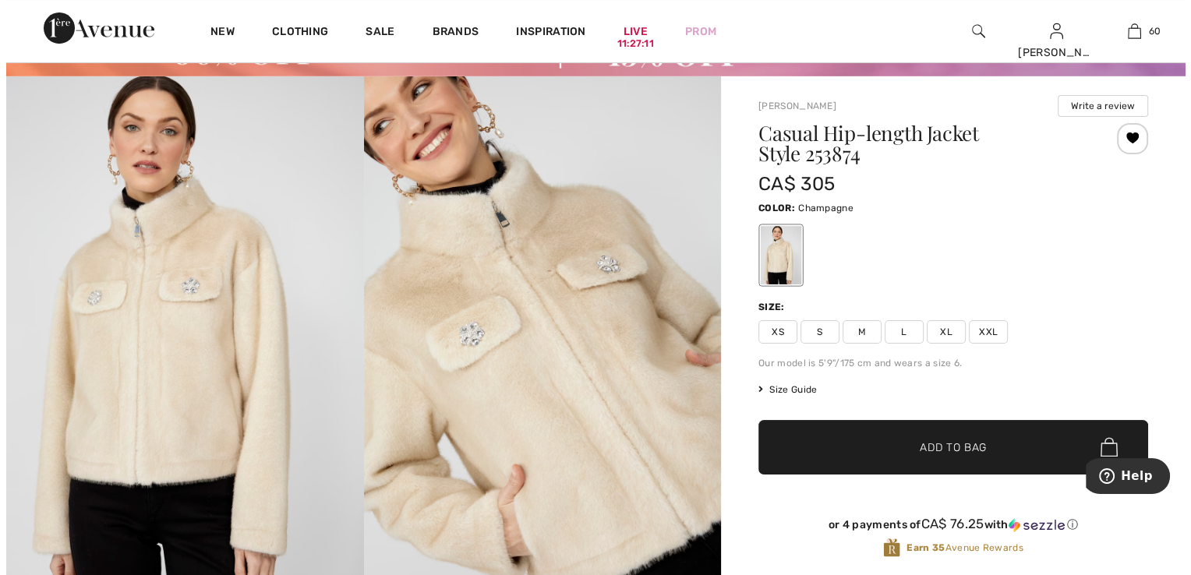
scroll to position [78, 0]
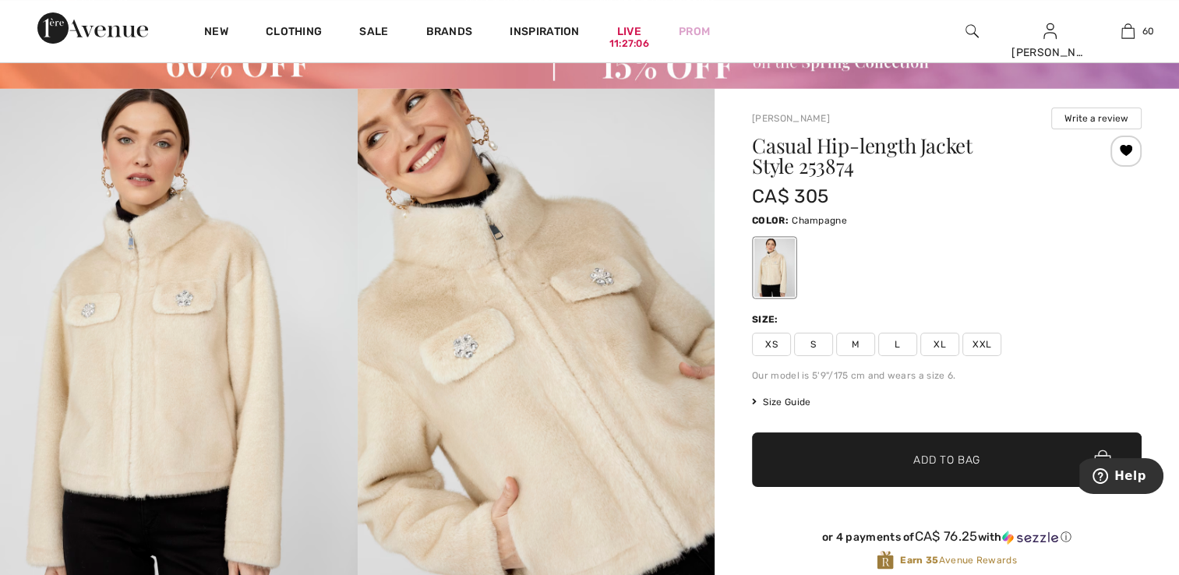
click at [242, 336] on img at bounding box center [179, 357] width 358 height 536
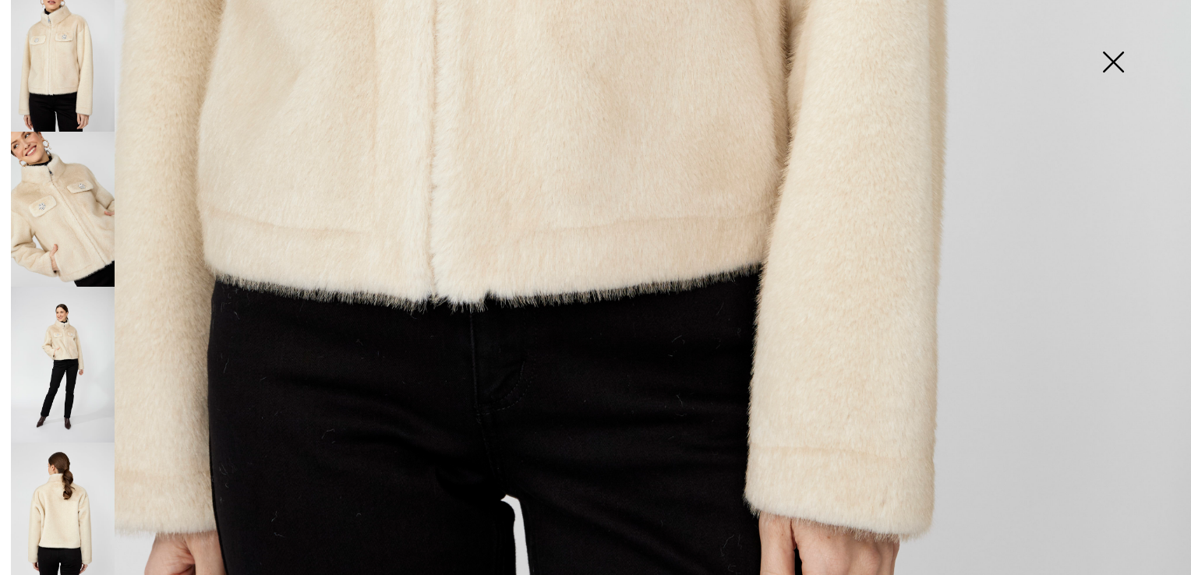
scroll to position [1193, 0]
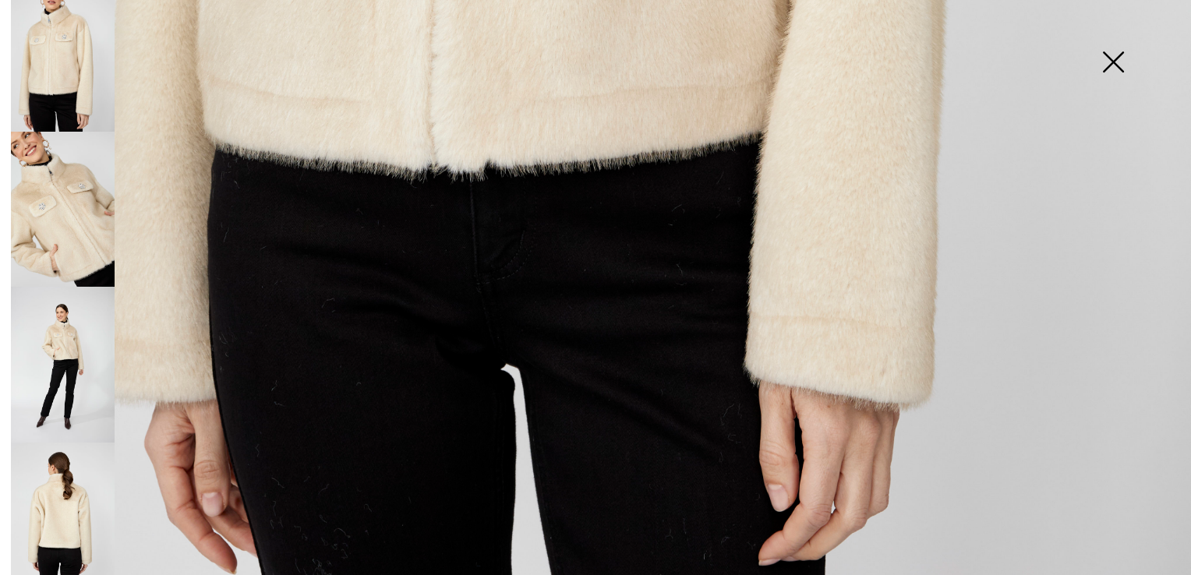
click at [46, 184] on img at bounding box center [63, 210] width 104 height 156
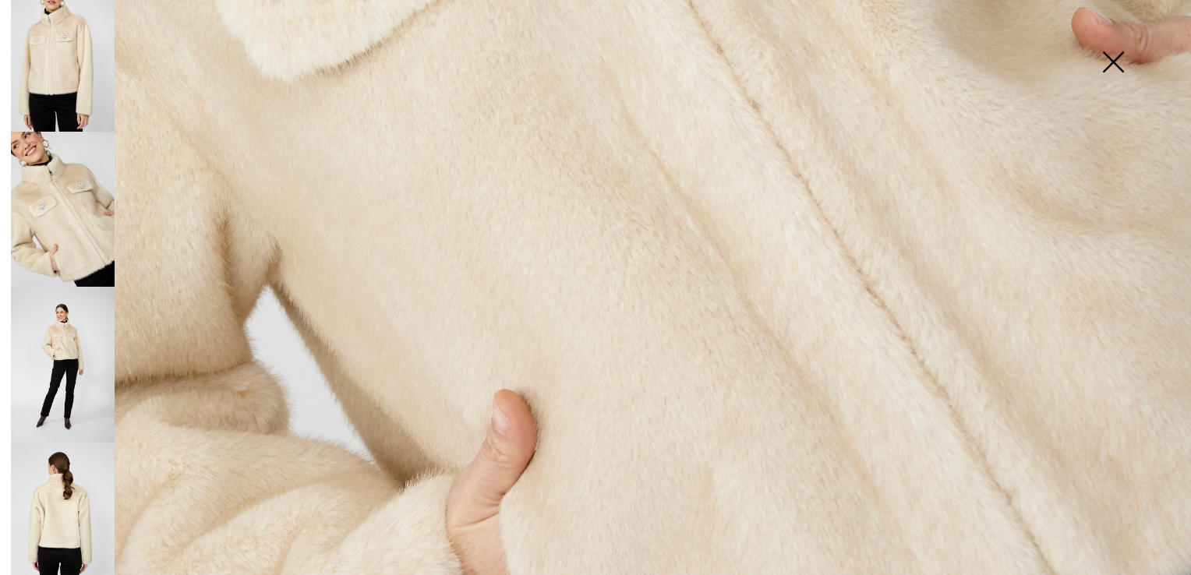
scroll to position [1115, 0]
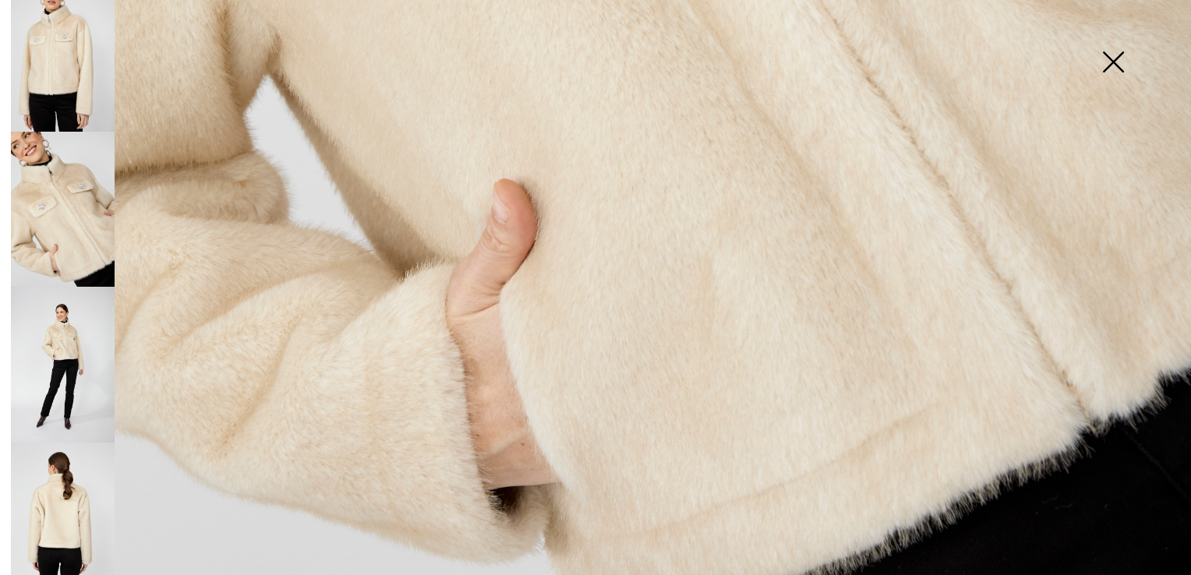
click at [62, 331] on img at bounding box center [63, 365] width 104 height 156
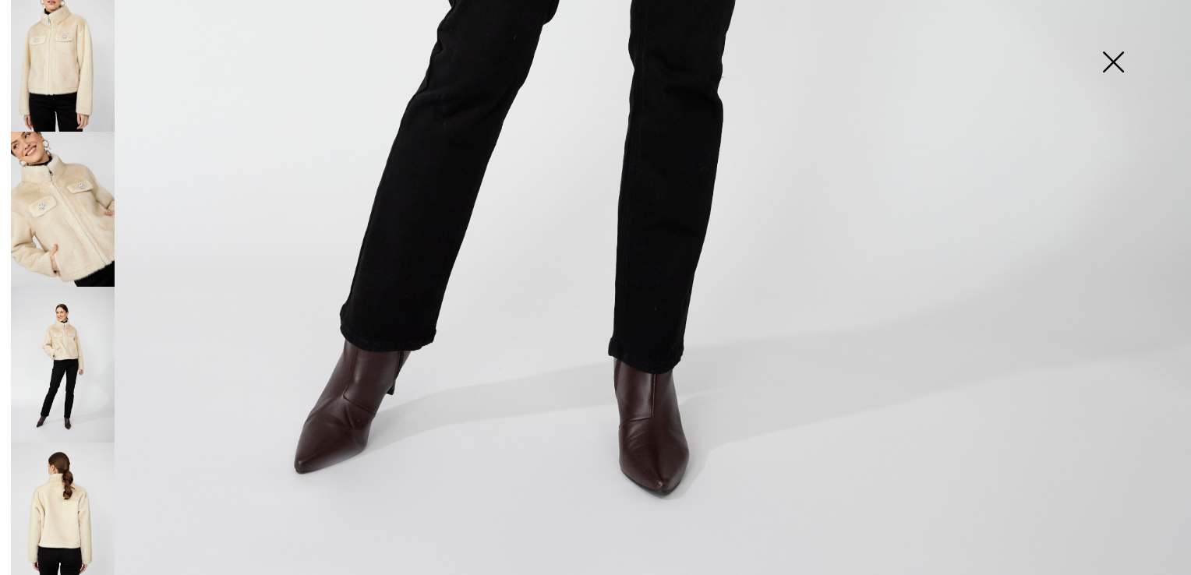
scroll to position [1193, 0]
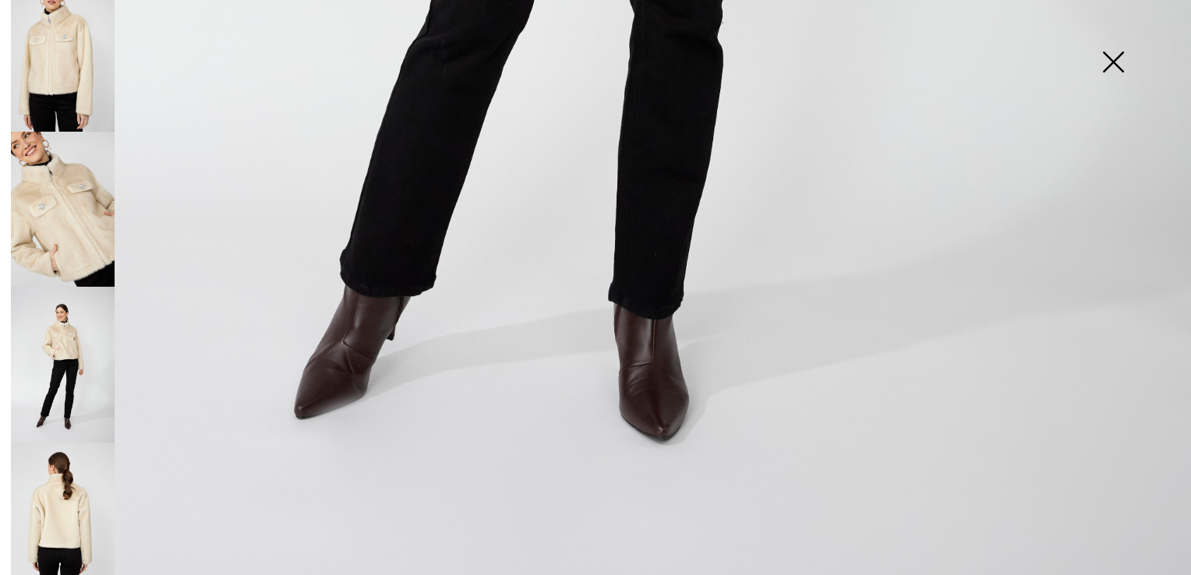
click at [81, 484] on img at bounding box center [63, 521] width 104 height 156
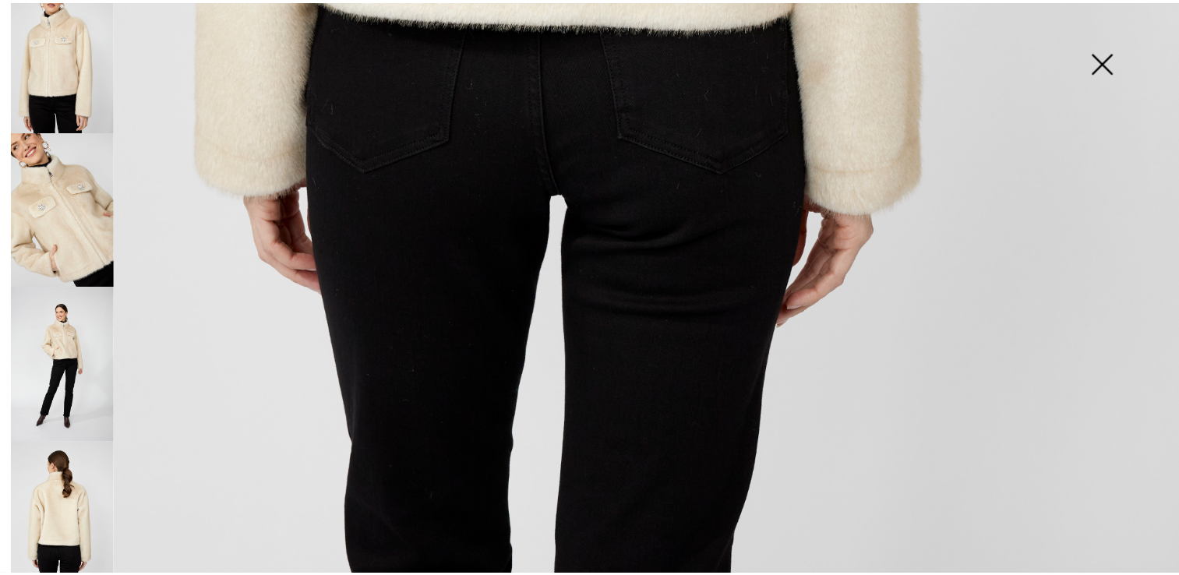
scroll to position [1194, 0]
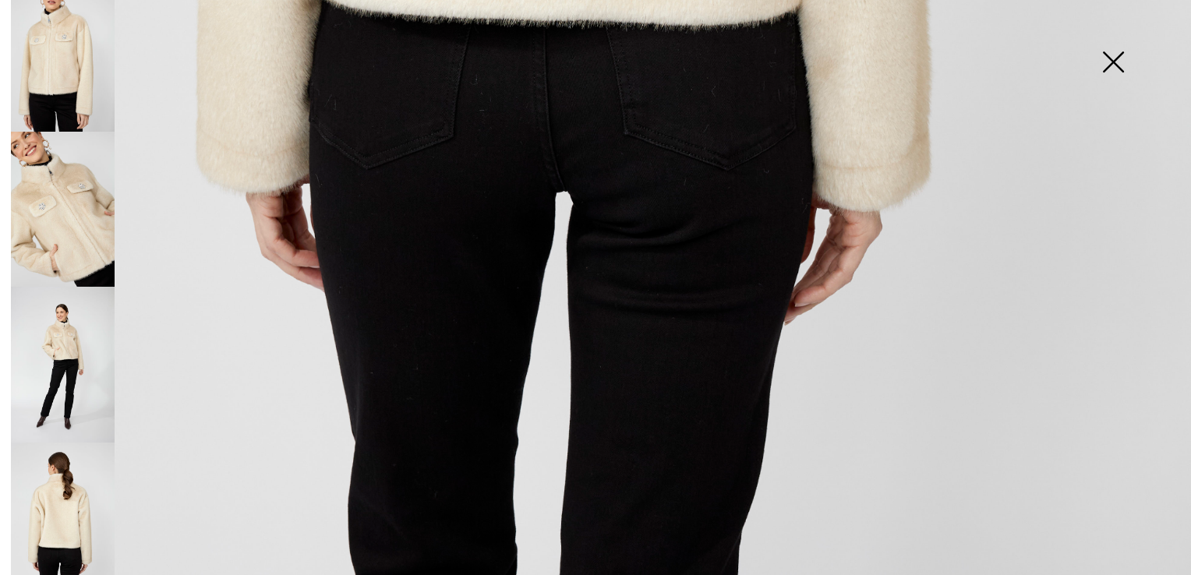
click at [1110, 67] on img at bounding box center [1113, 63] width 78 height 80
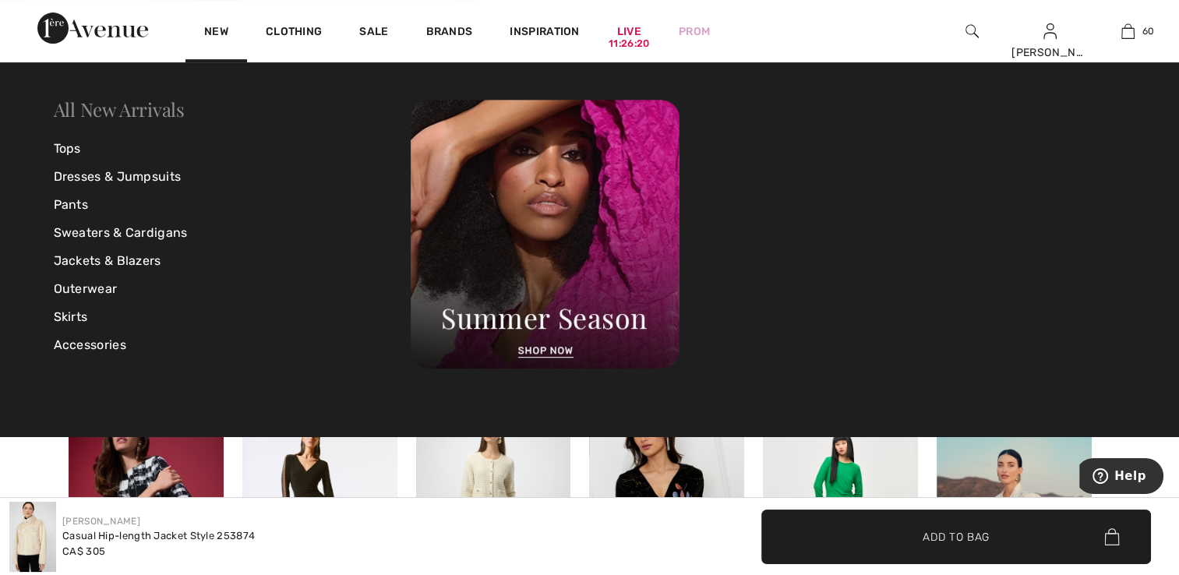
scroll to position [546, 0]
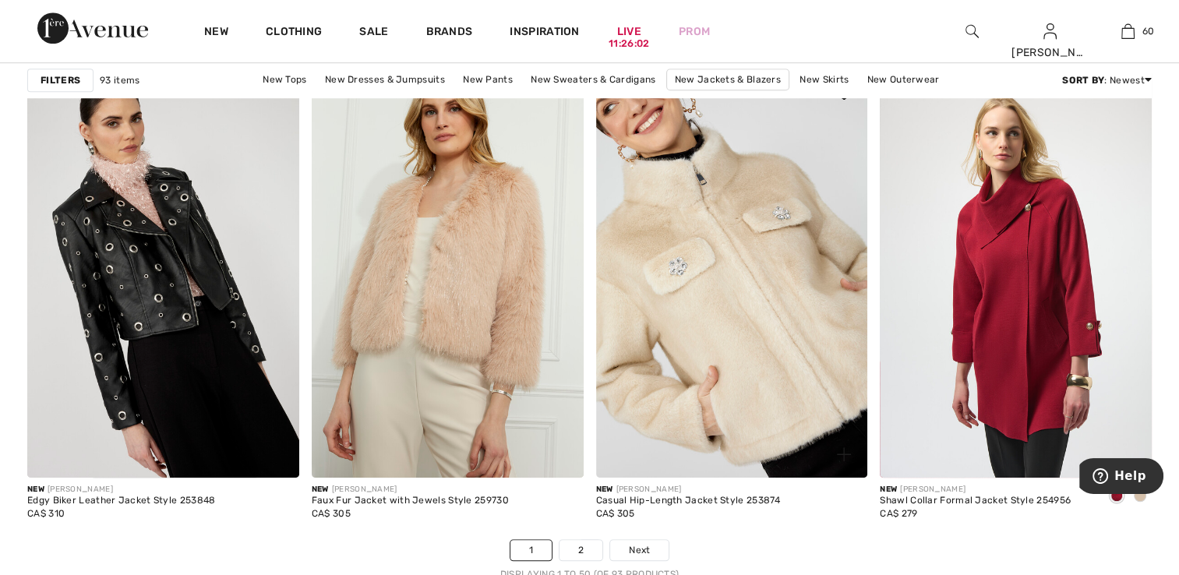
click at [704, 359] on img at bounding box center [732, 274] width 272 height 408
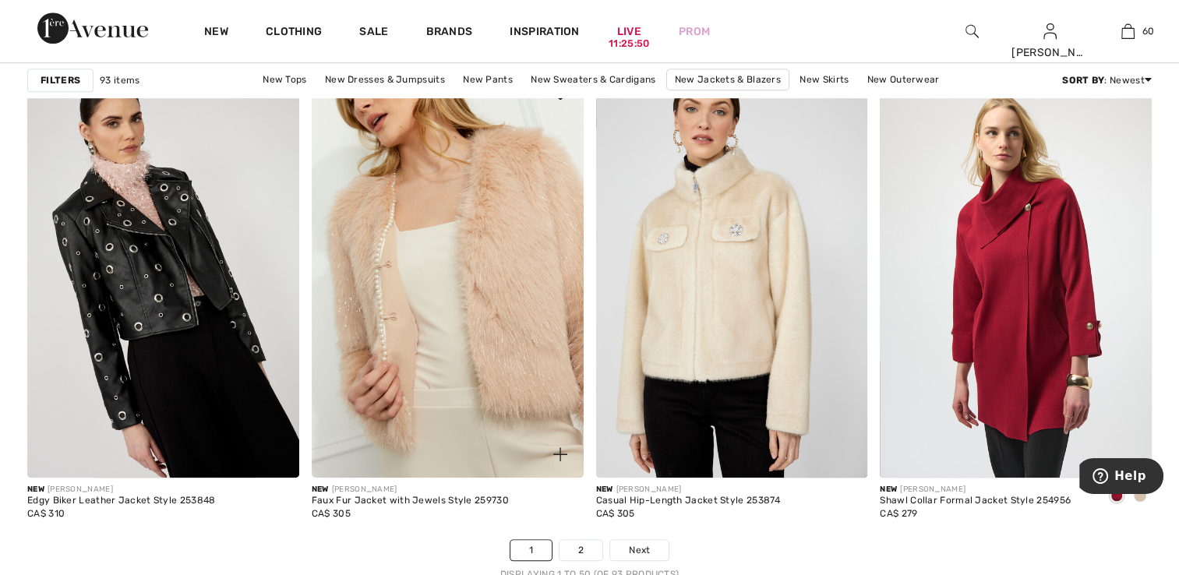
click at [433, 336] on img at bounding box center [448, 274] width 272 height 408
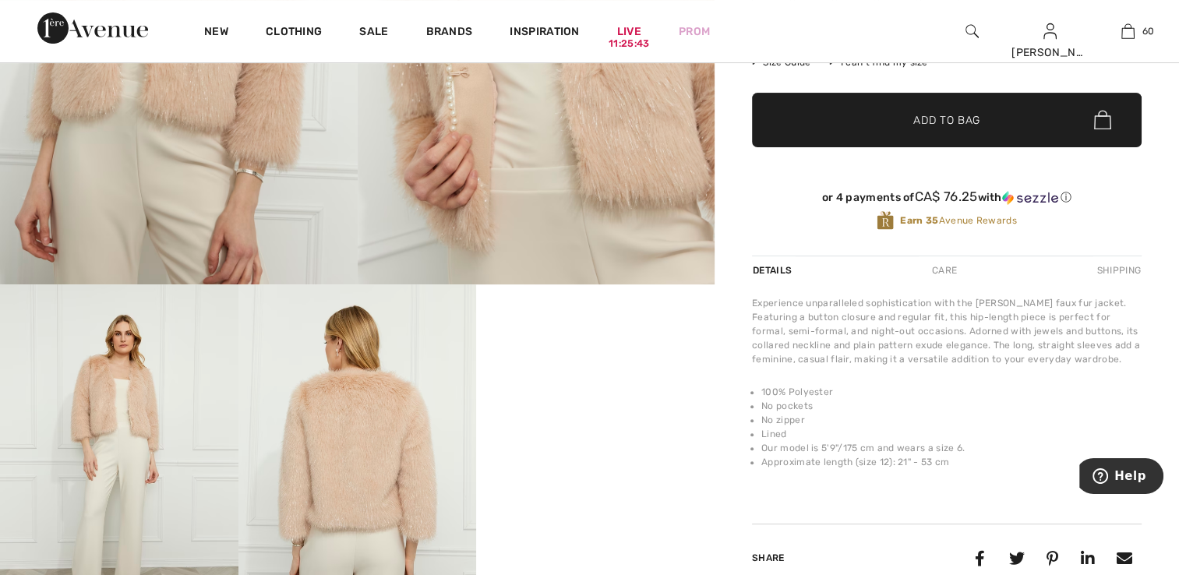
scroll to position [468, 0]
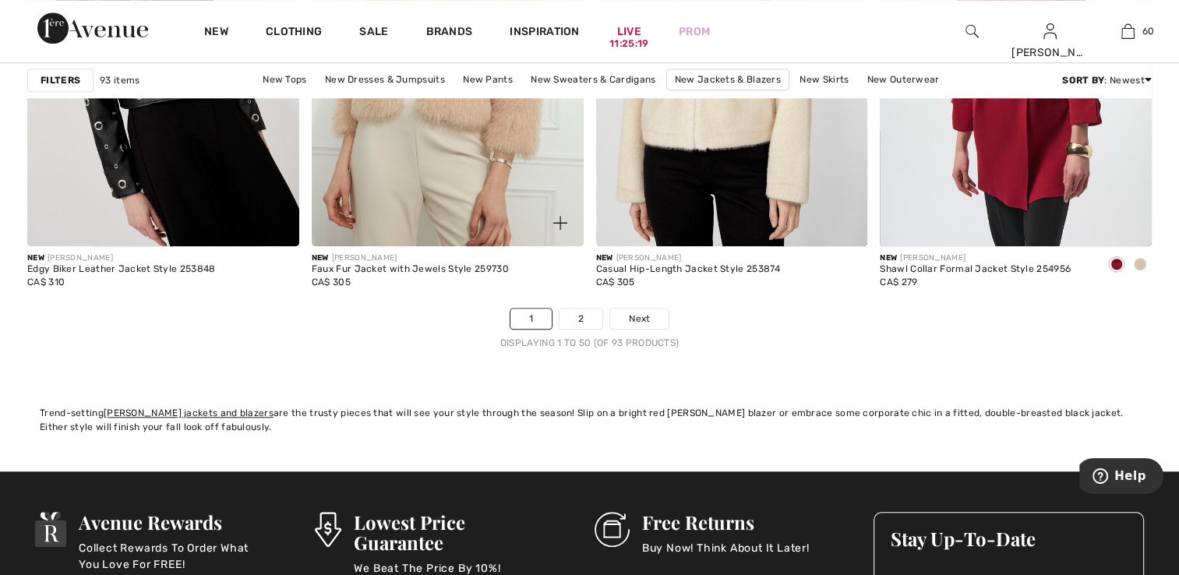
scroll to position [7287, 0]
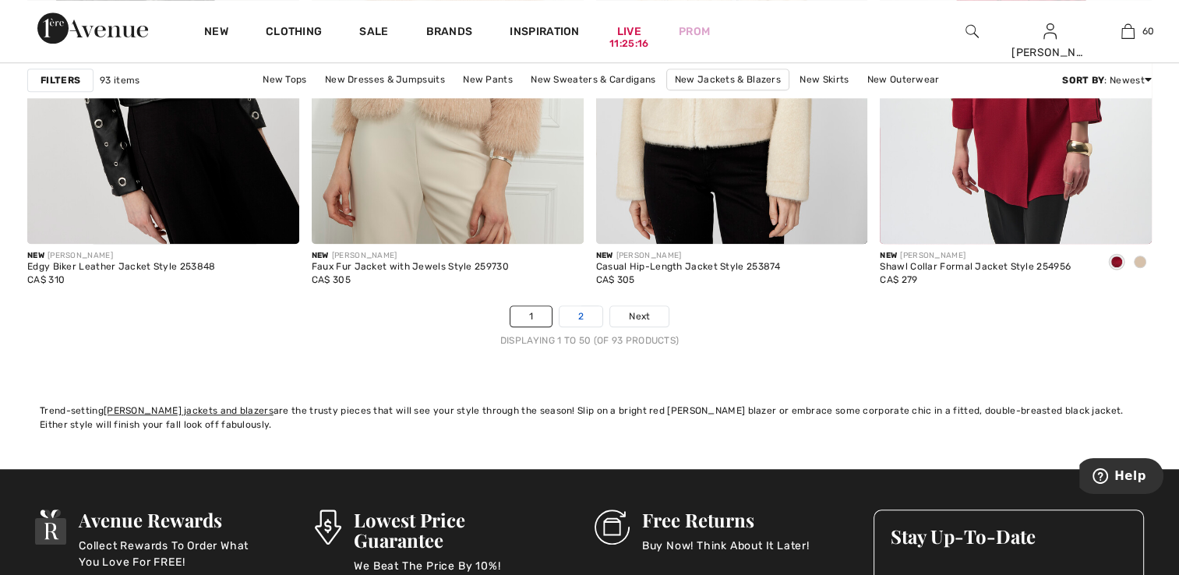
click at [585, 316] on link "2" at bounding box center [581, 316] width 43 height 20
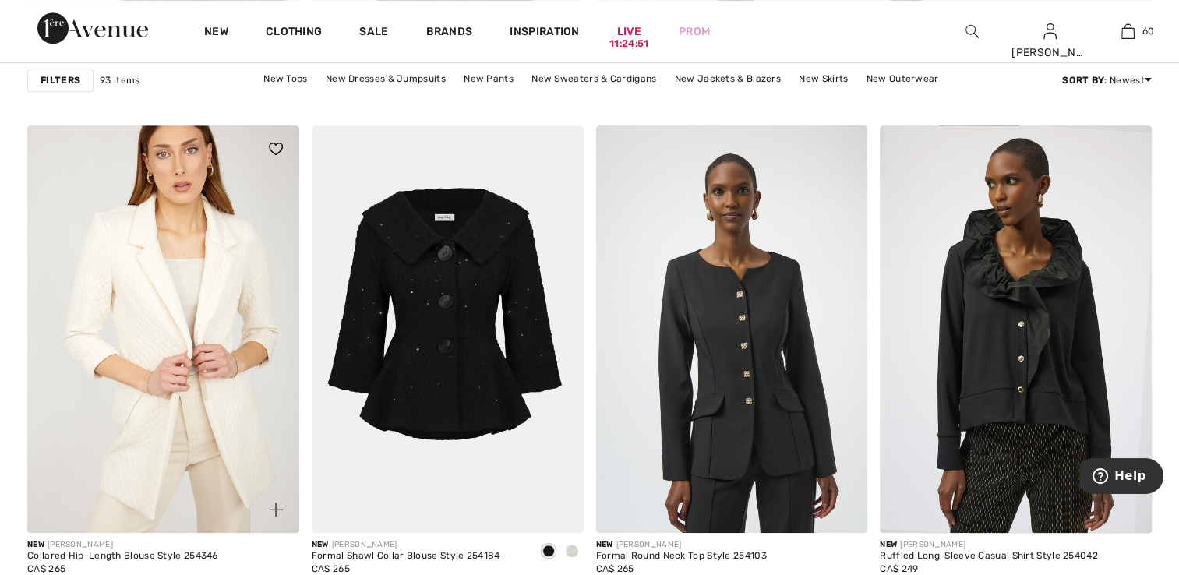
scroll to position [1169, 0]
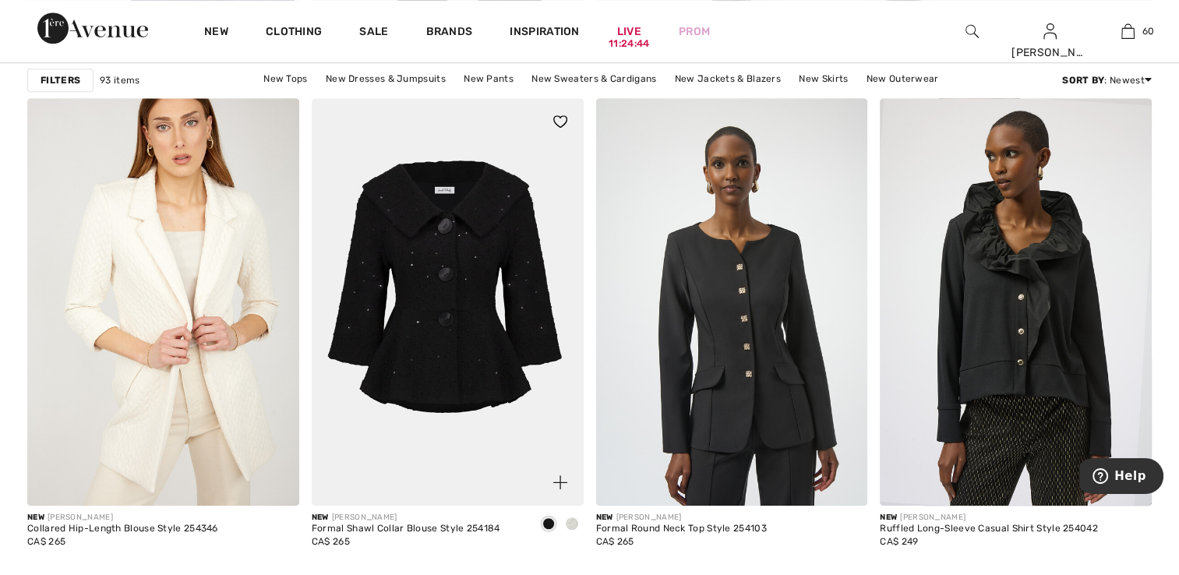
click at [465, 434] on img at bounding box center [448, 302] width 272 height 408
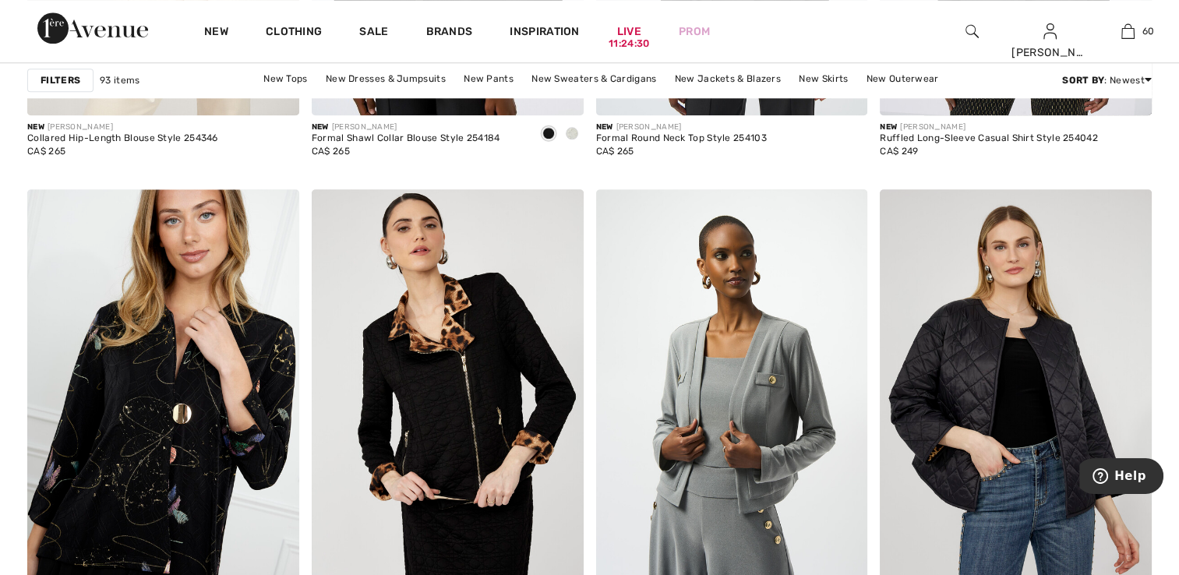
scroll to position [1637, 0]
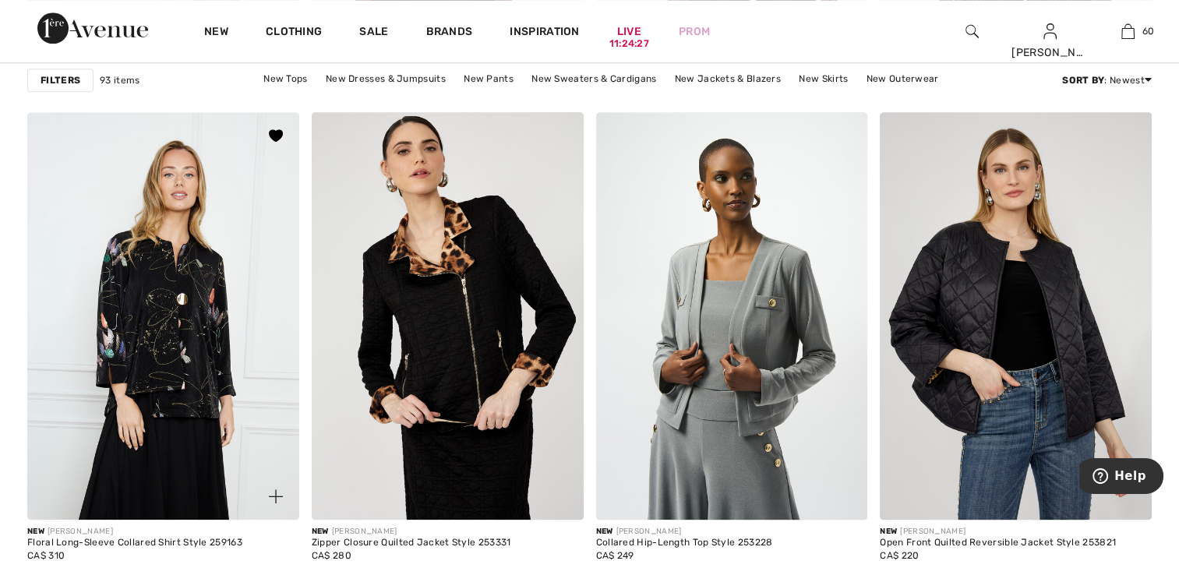
click at [131, 351] on img at bounding box center [163, 316] width 272 height 408
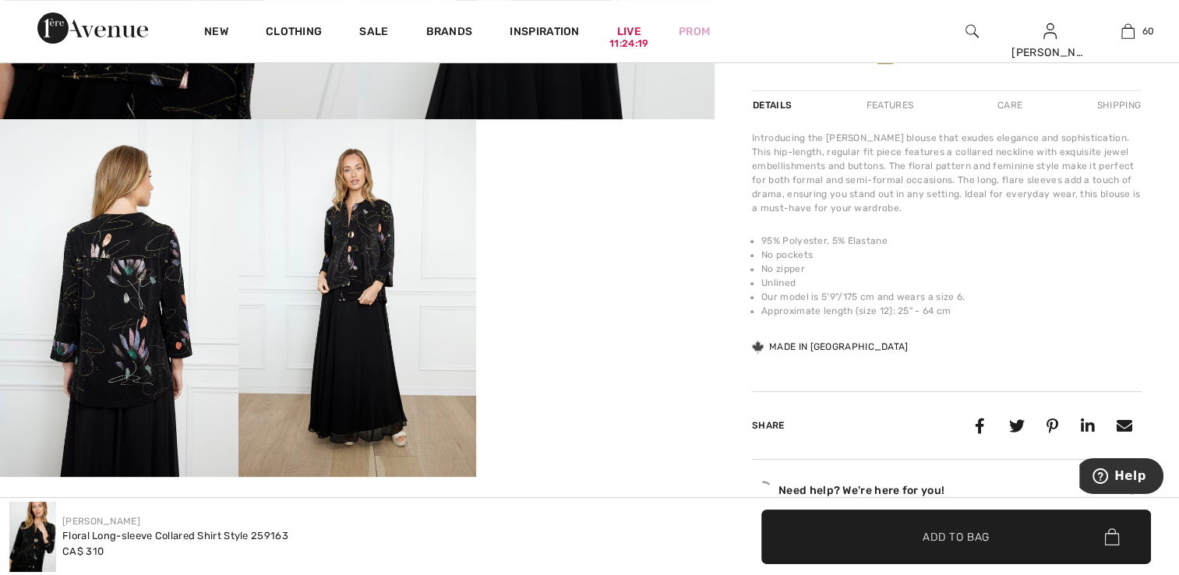
scroll to position [624, 0]
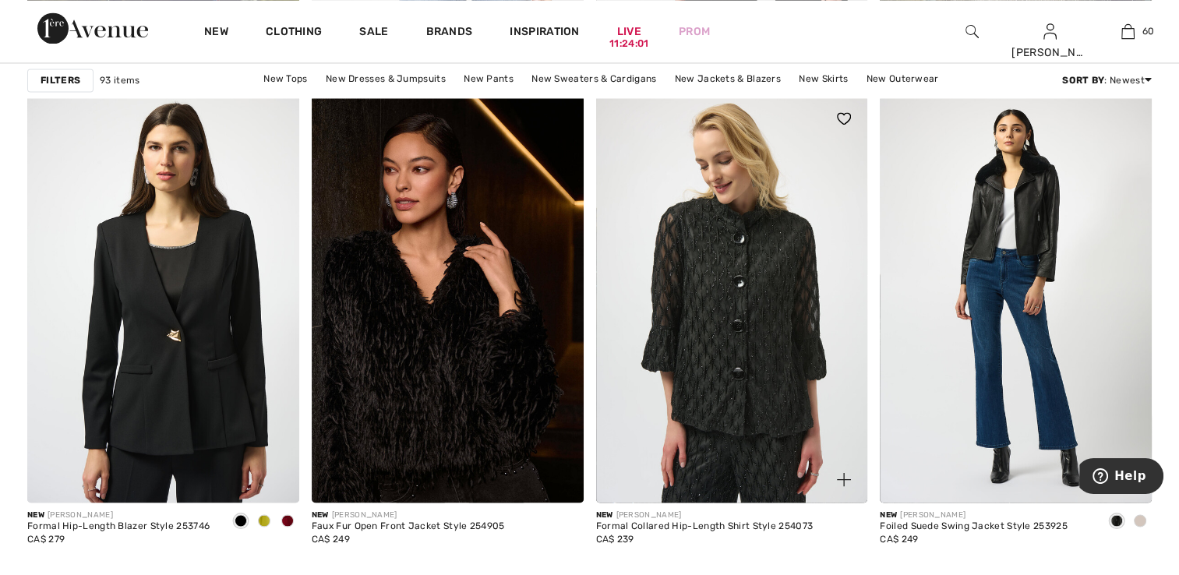
scroll to position [2806, 0]
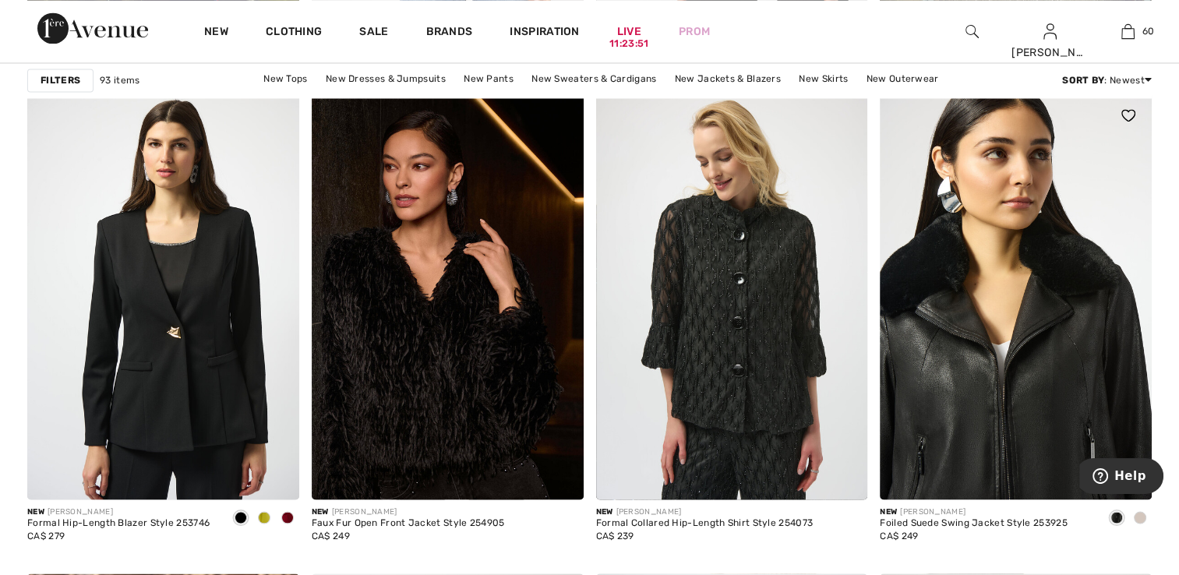
click at [1027, 437] on img at bounding box center [1016, 296] width 272 height 408
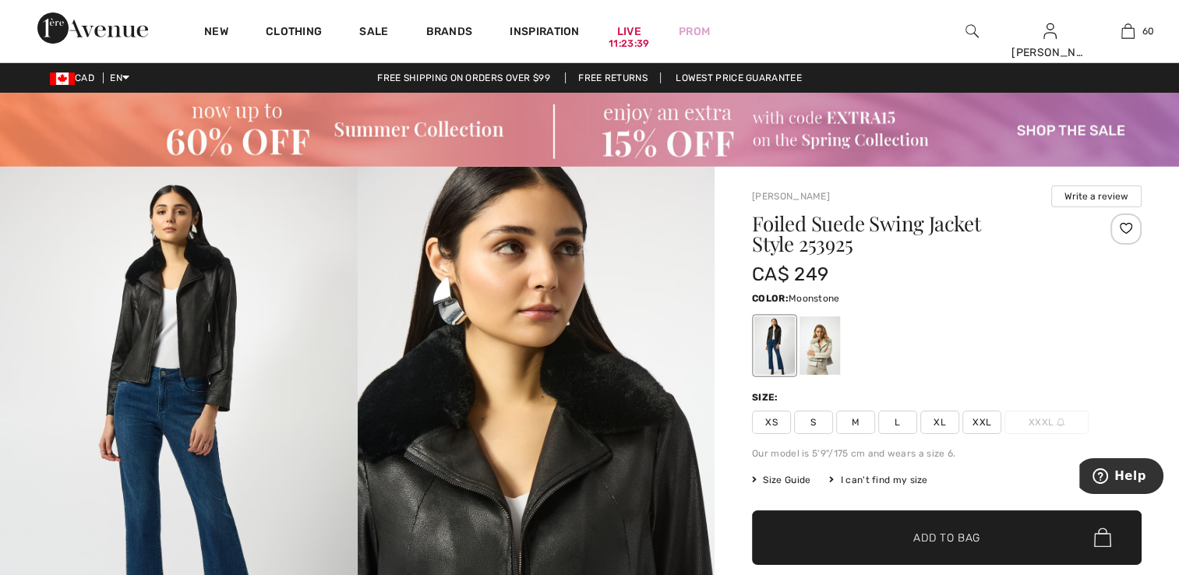
click at [831, 348] on div at bounding box center [820, 346] width 41 height 58
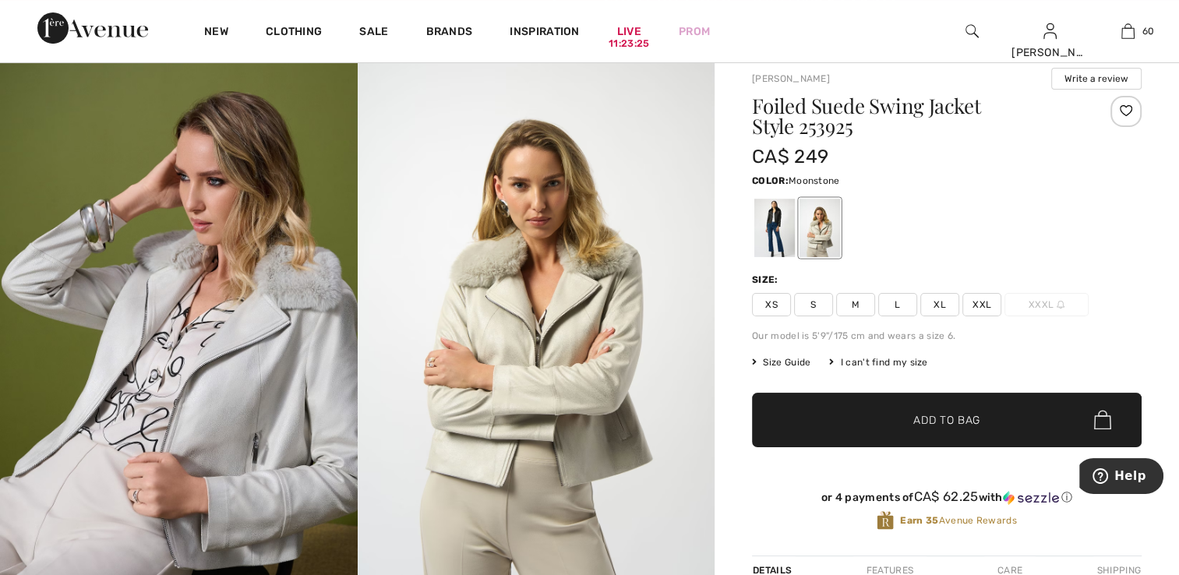
scroll to position [78, 0]
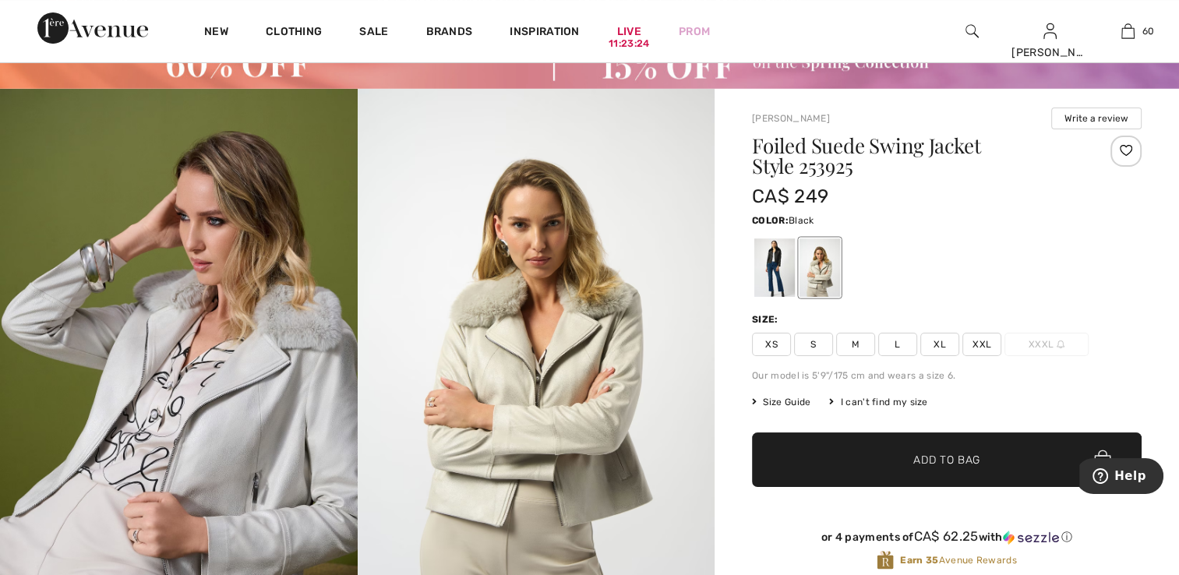
click at [776, 273] on div at bounding box center [775, 268] width 41 height 58
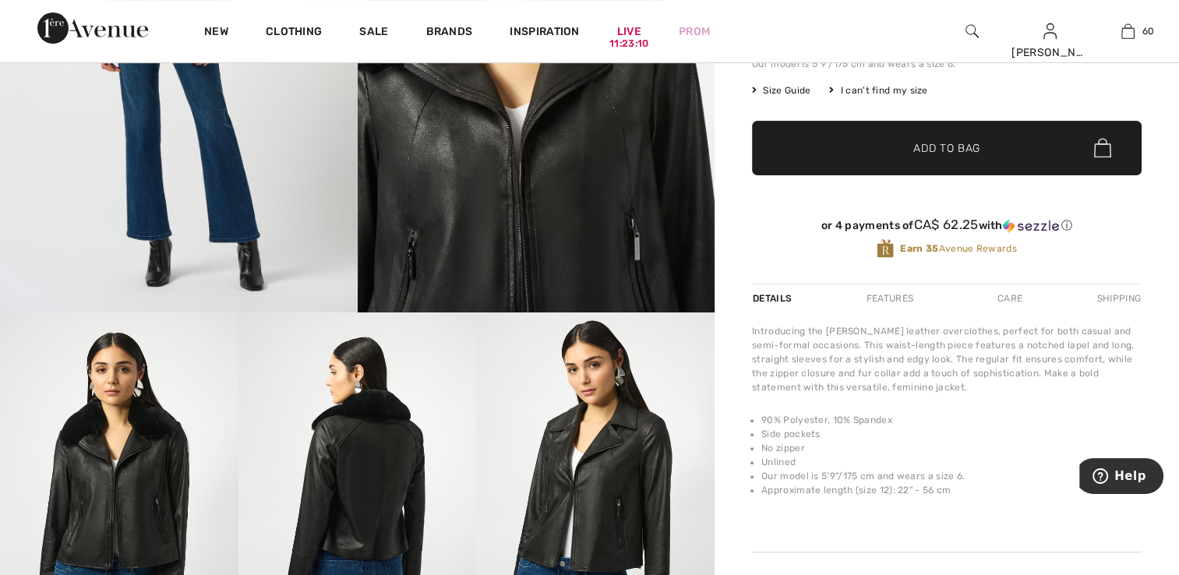
scroll to position [234, 0]
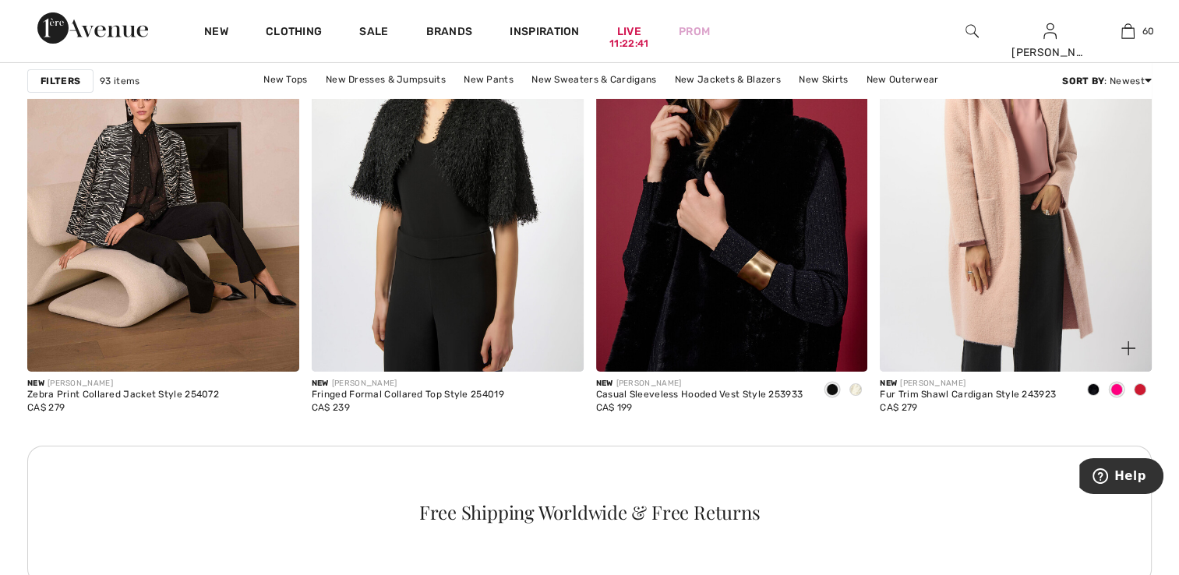
scroll to position [5535, 0]
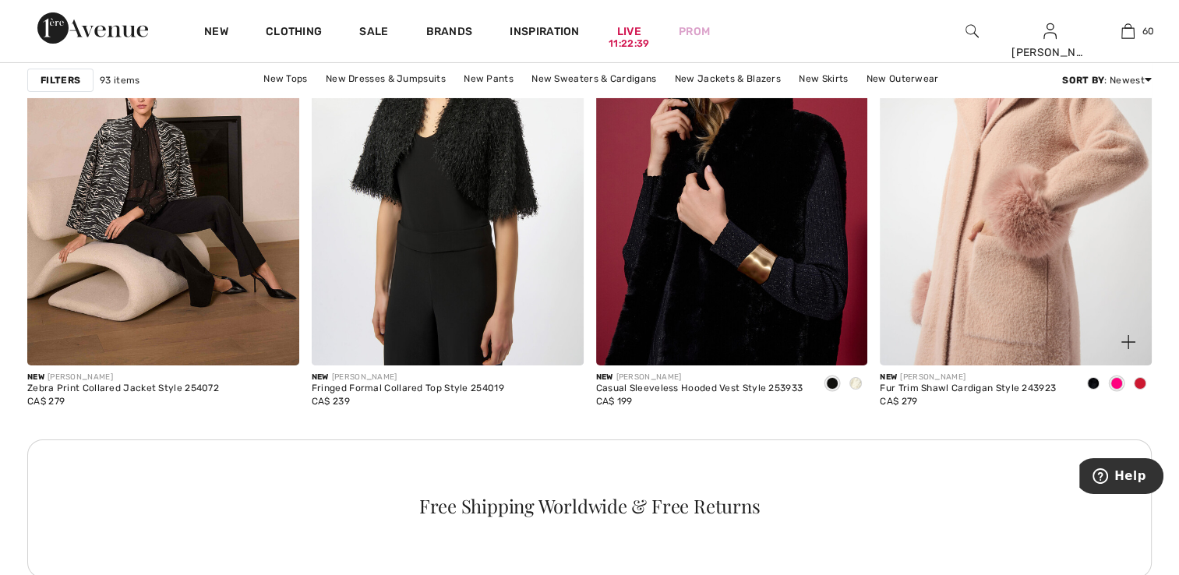
click at [935, 288] on img at bounding box center [1016, 162] width 272 height 408
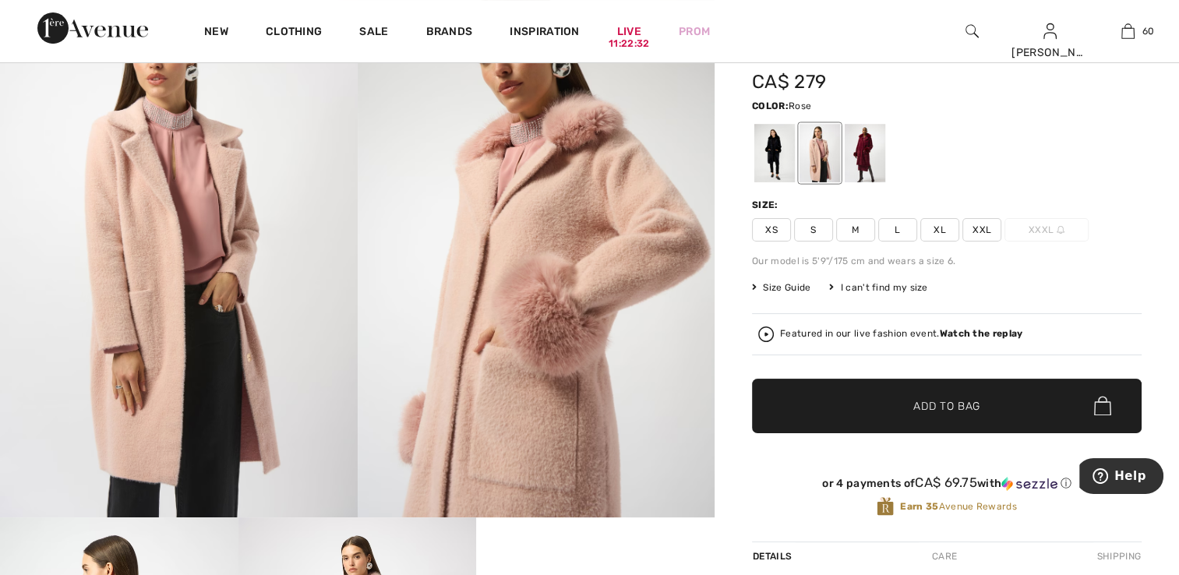
scroll to position [312, 0]
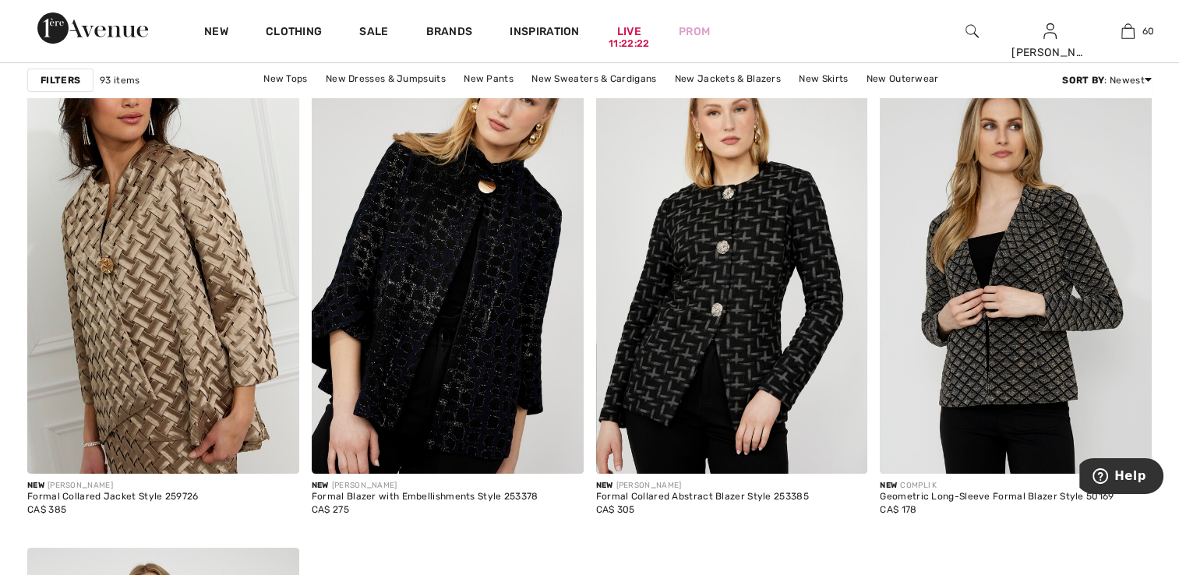
scroll to position [6159, 0]
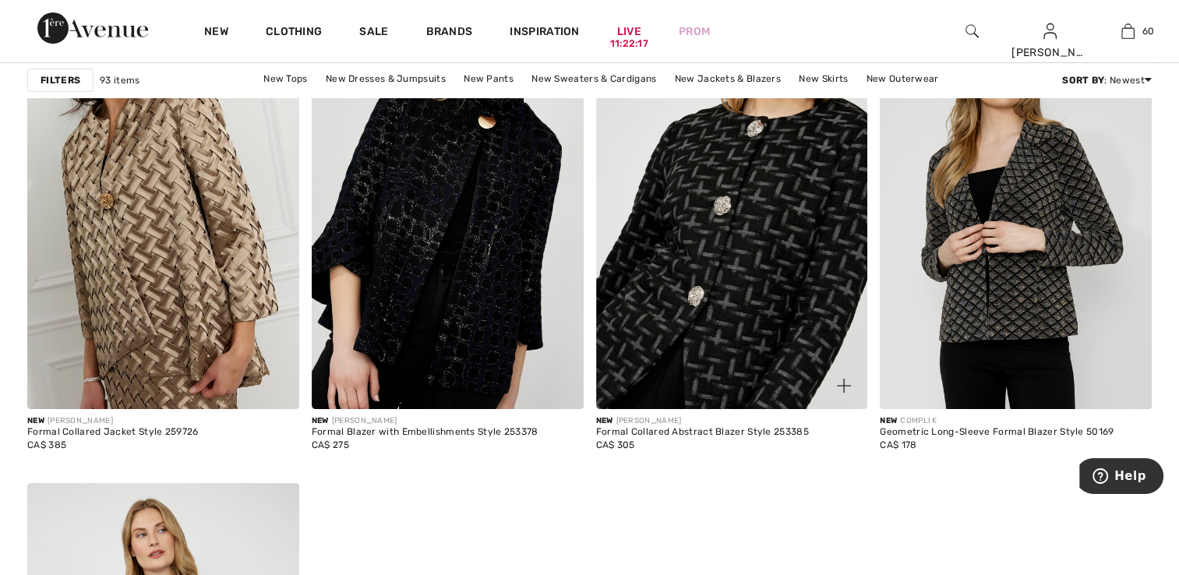
click at [667, 352] on img at bounding box center [732, 206] width 272 height 408
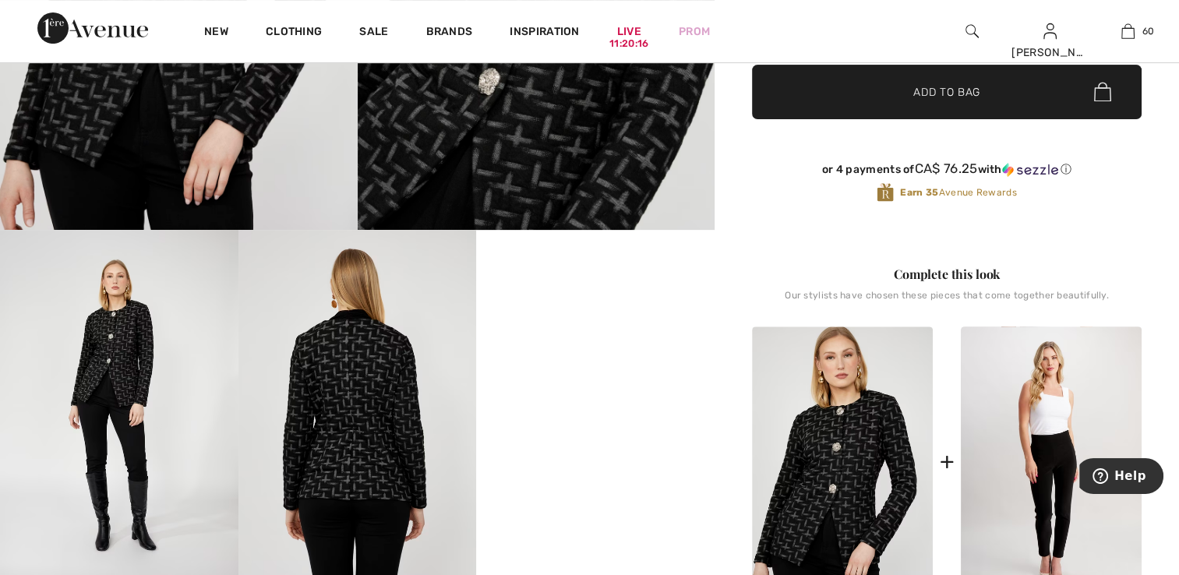
scroll to position [624, 0]
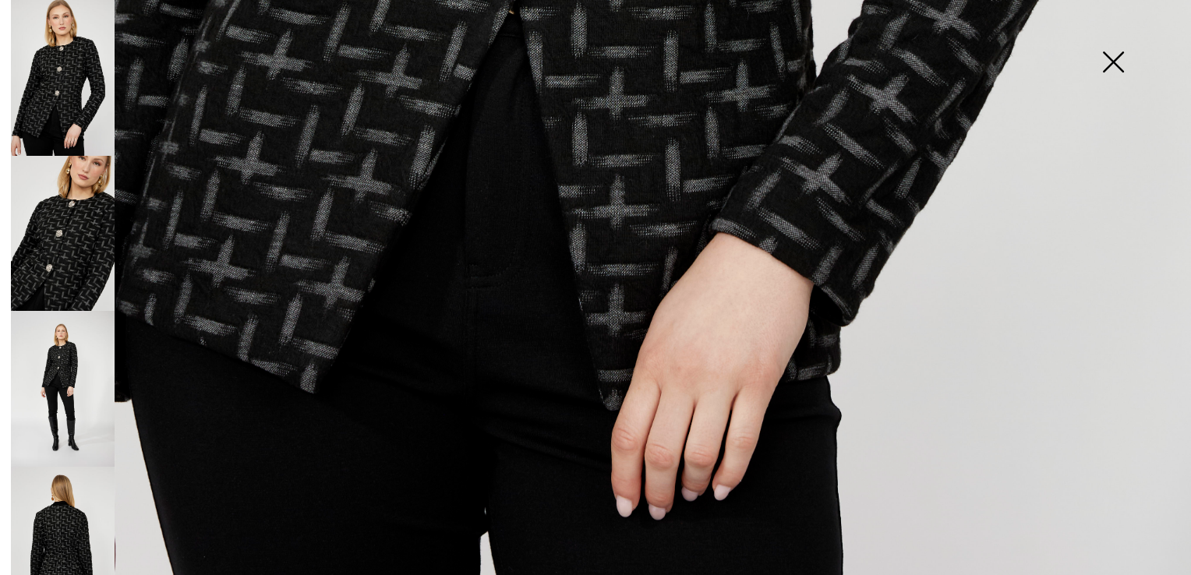
scroll to position [1194, 0]
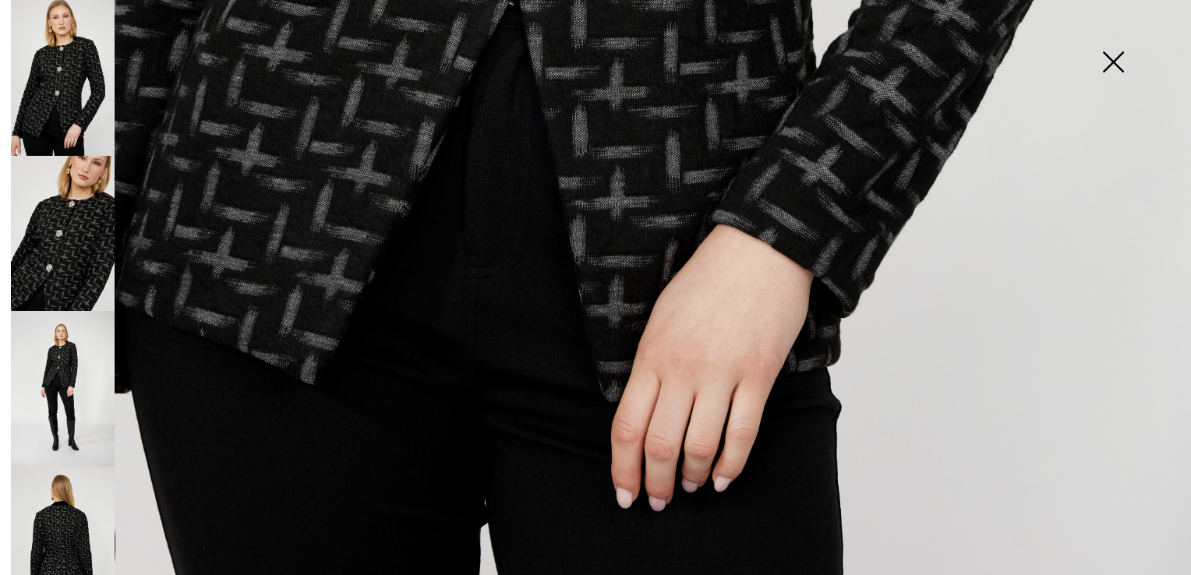
click at [87, 237] on img at bounding box center [63, 234] width 104 height 156
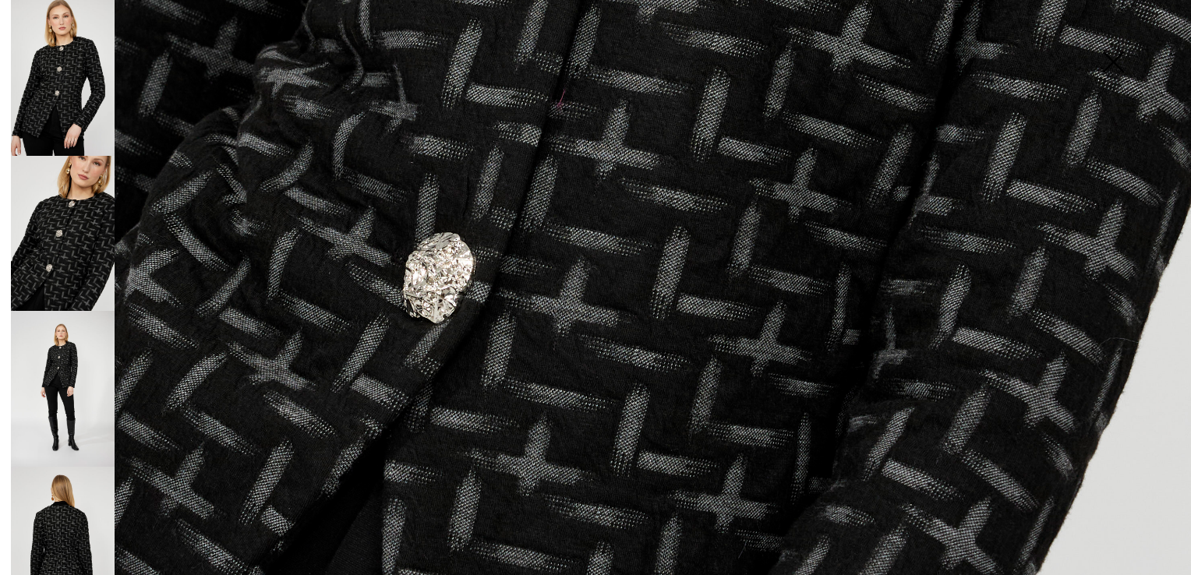
scroll to position [1193, 0]
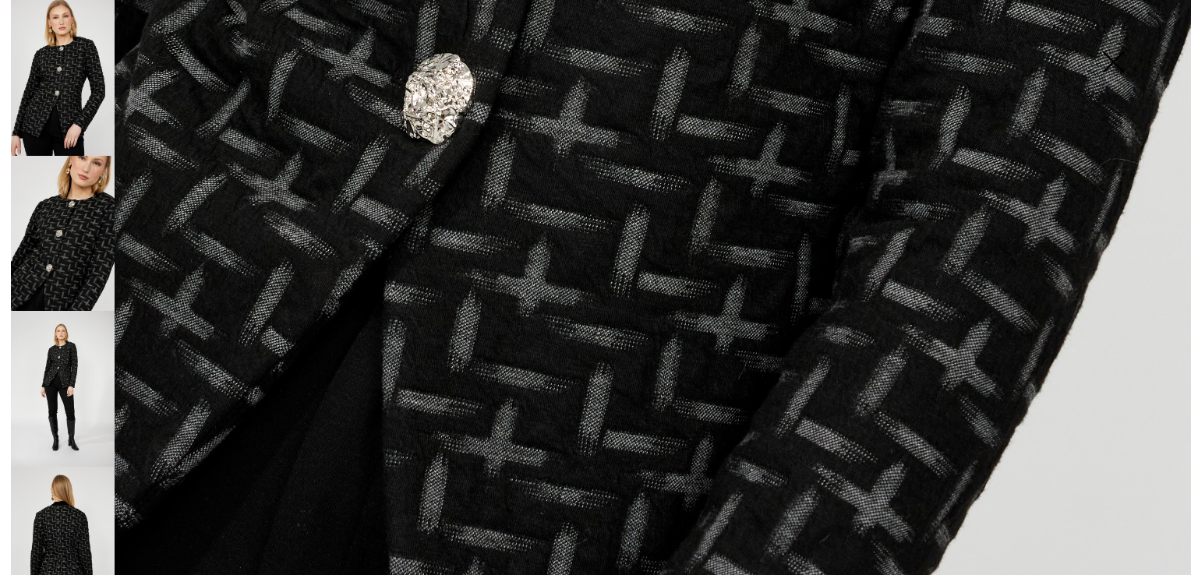
click at [57, 351] on img at bounding box center [63, 389] width 104 height 156
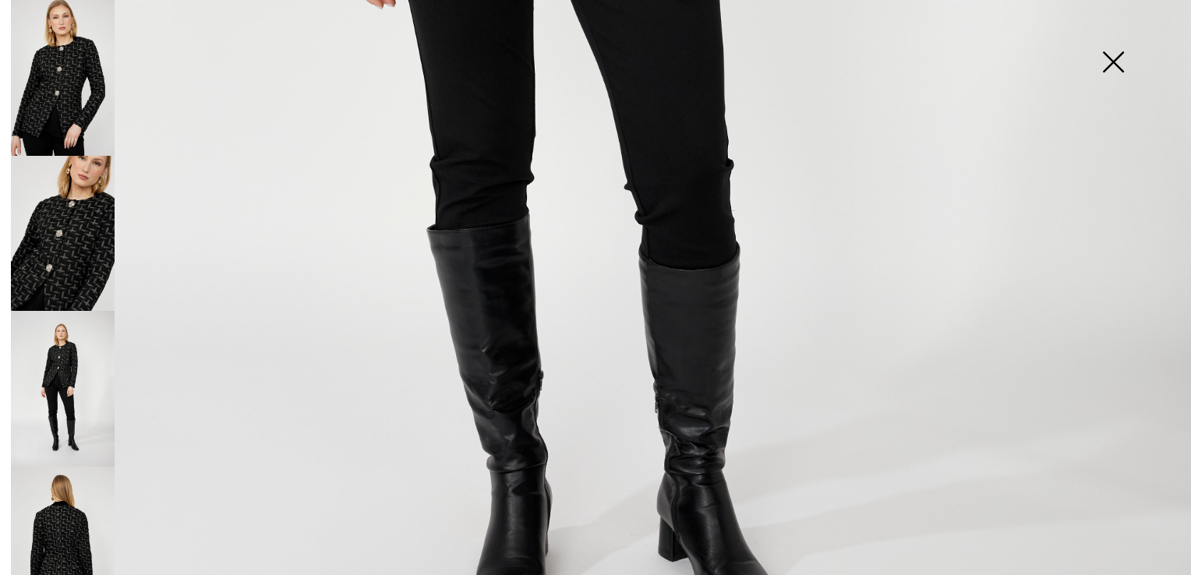
scroll to position [1194, 0]
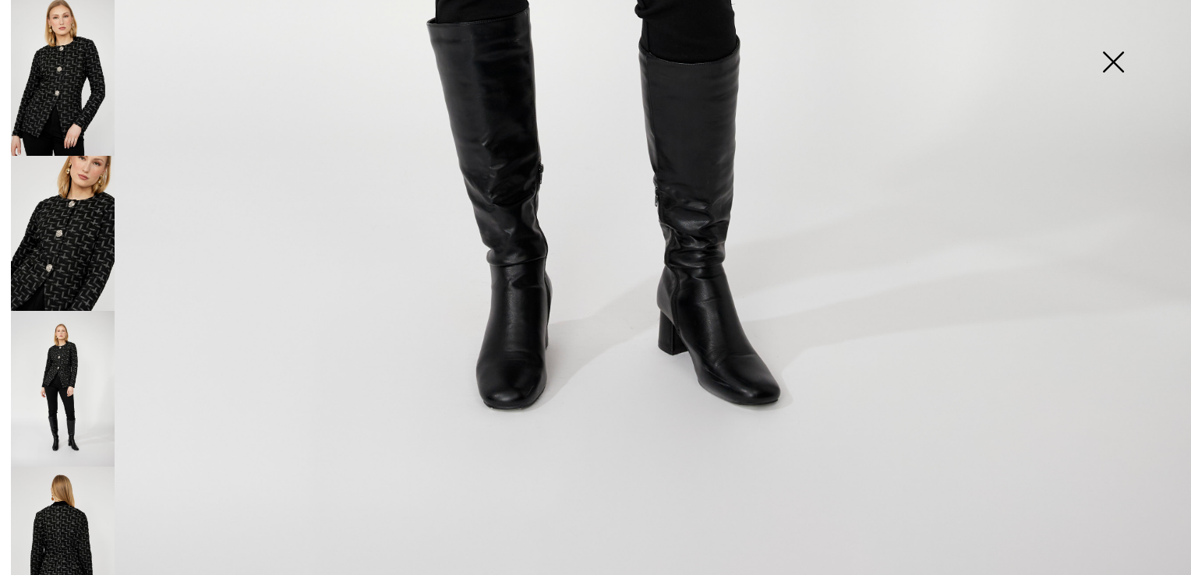
click at [72, 519] on img at bounding box center [63, 545] width 104 height 156
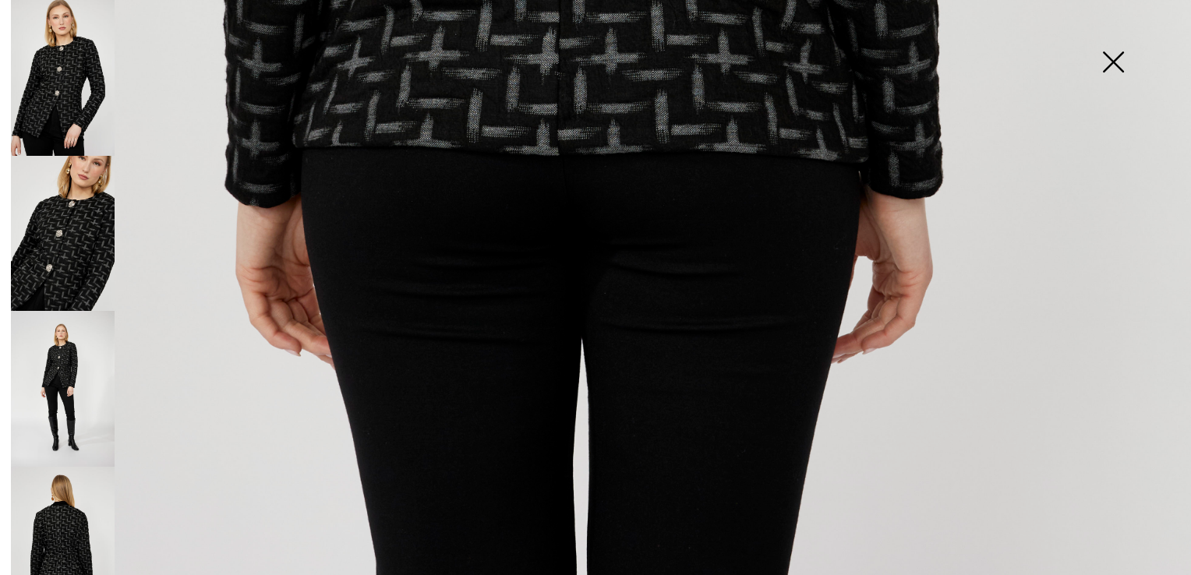
scroll to position [24, 0]
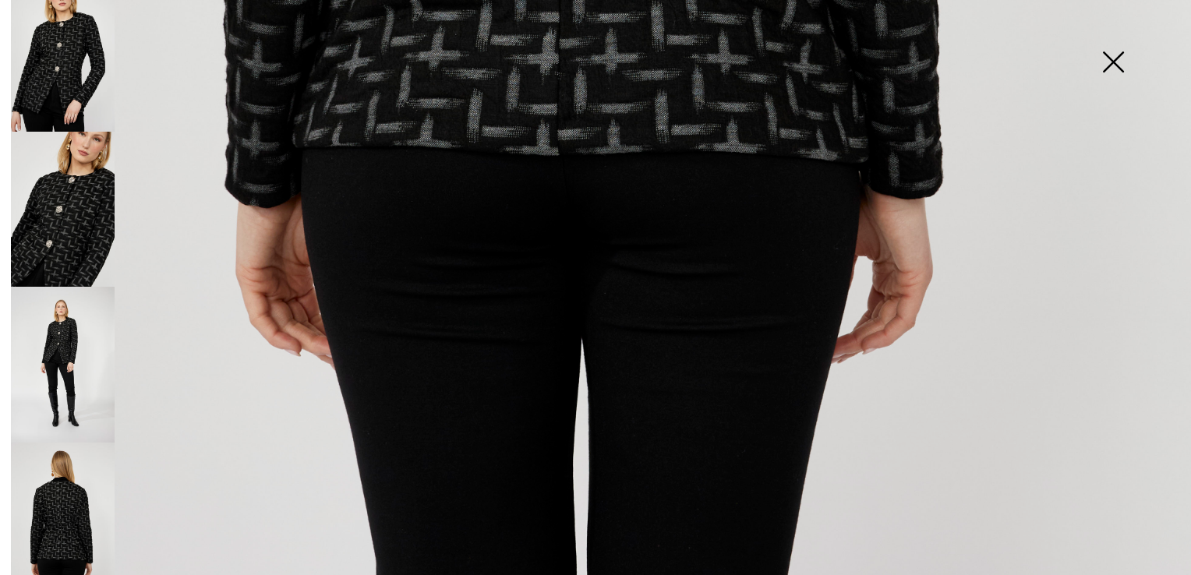
click at [1120, 55] on img at bounding box center [1113, 63] width 78 height 80
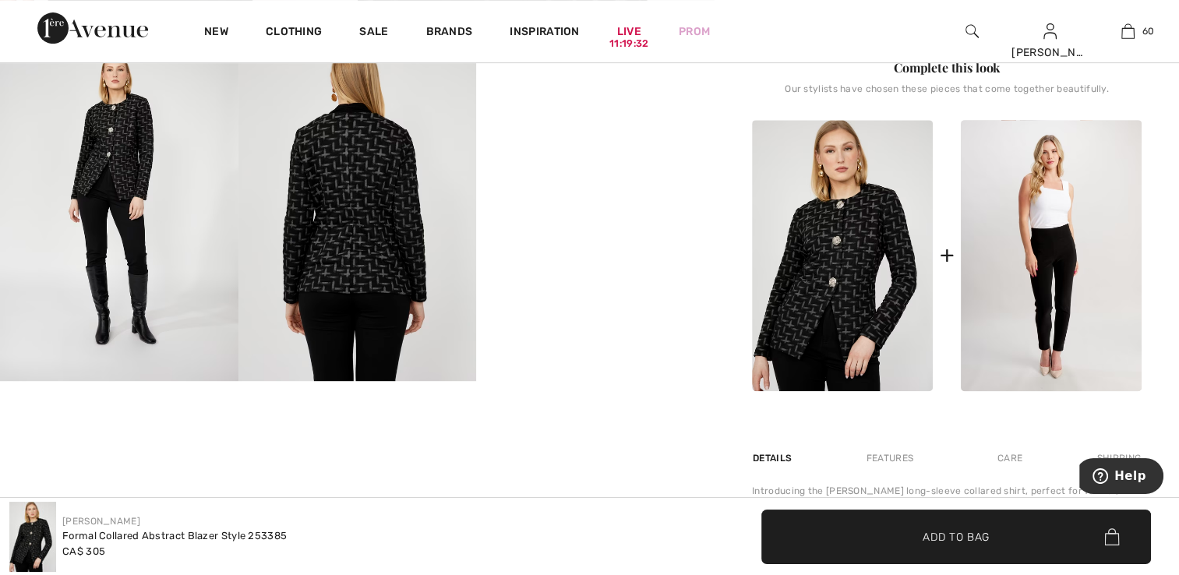
scroll to position [546, 0]
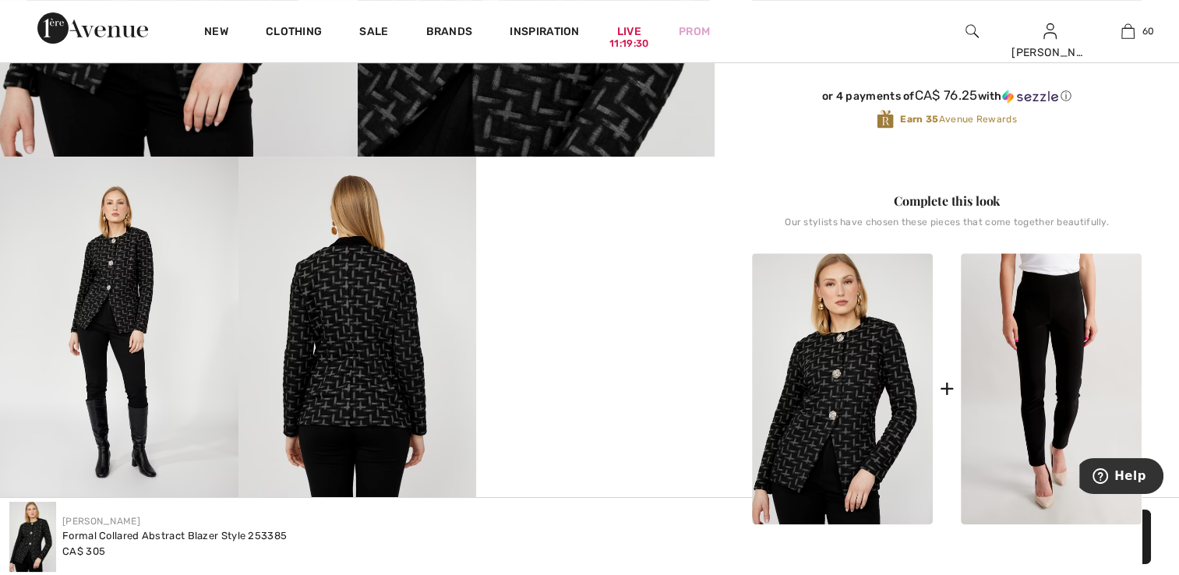
click at [1041, 449] on img at bounding box center [1051, 389] width 181 height 272
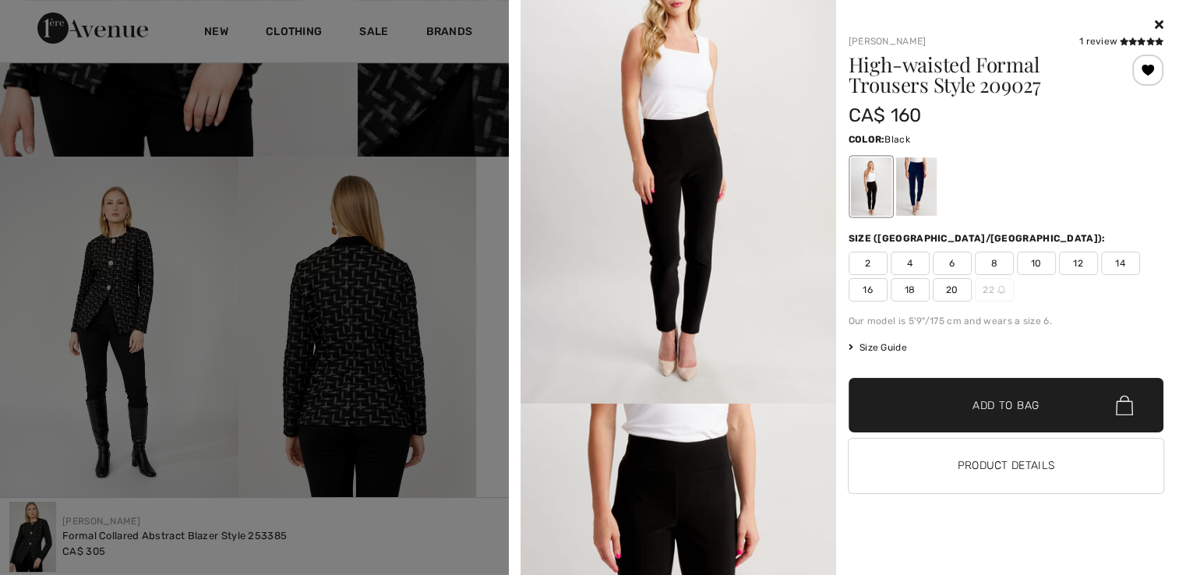
scroll to position [0, 0]
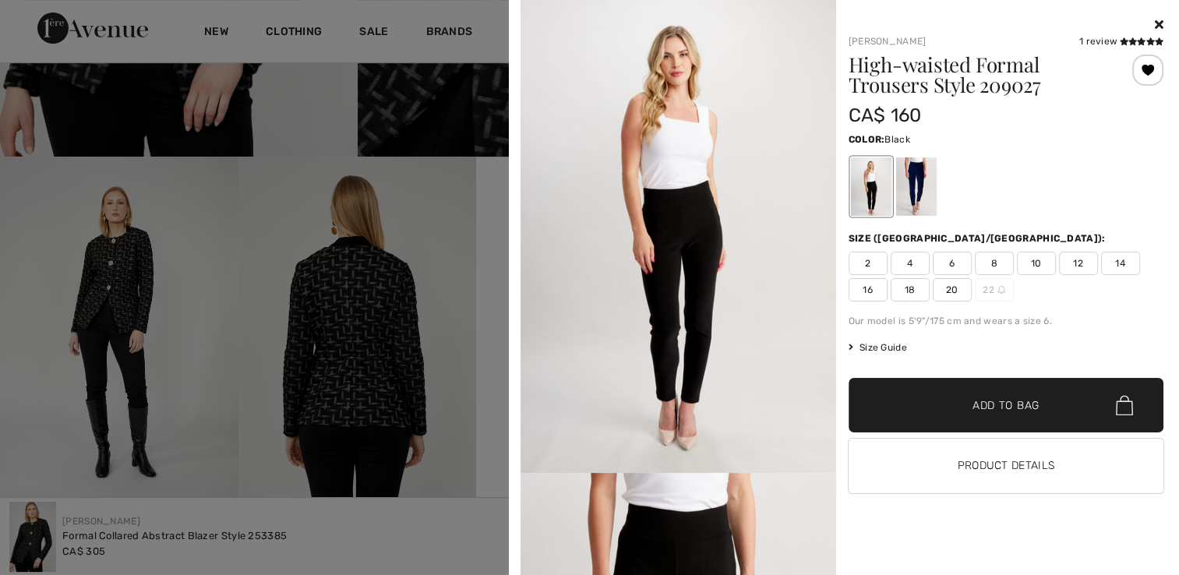
click at [682, 220] on img at bounding box center [679, 236] width 316 height 473
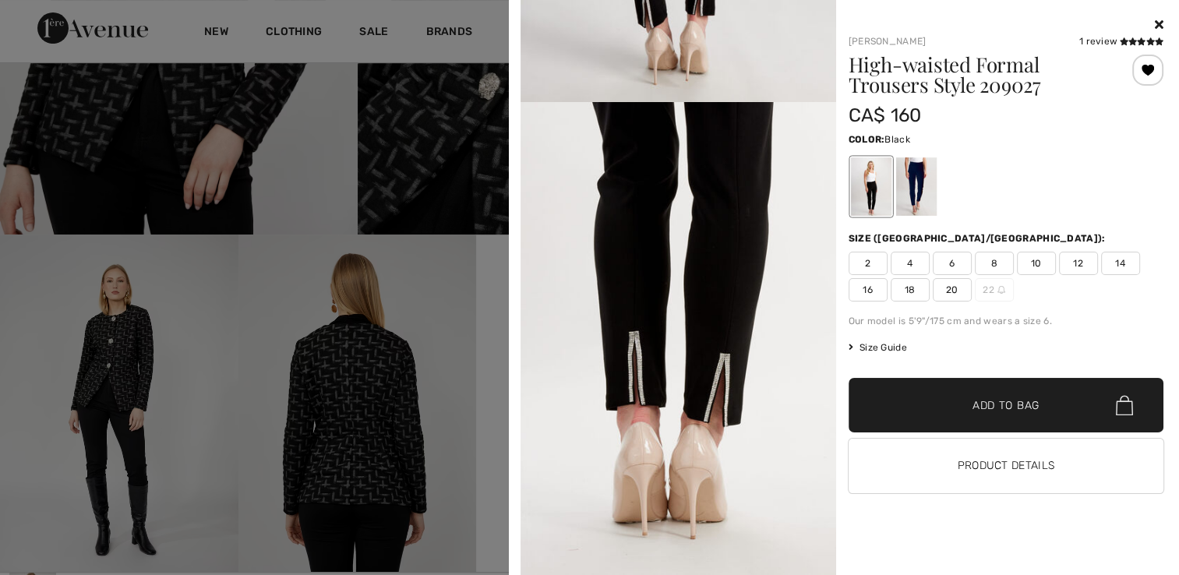
scroll to position [780, 0]
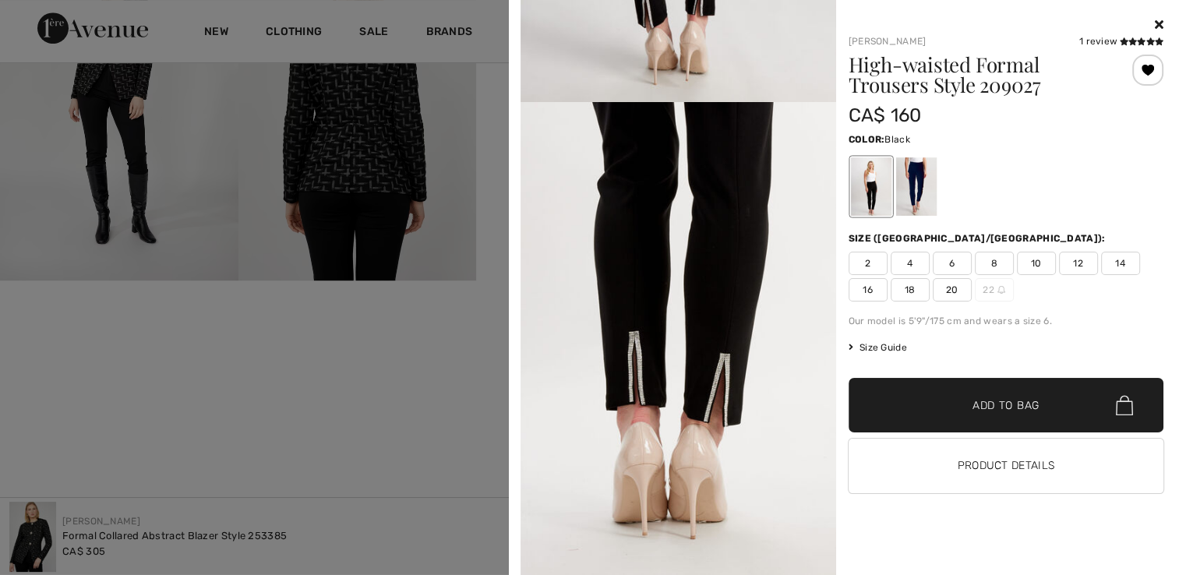
click at [93, 145] on div at bounding box center [589, 287] width 1179 height 575
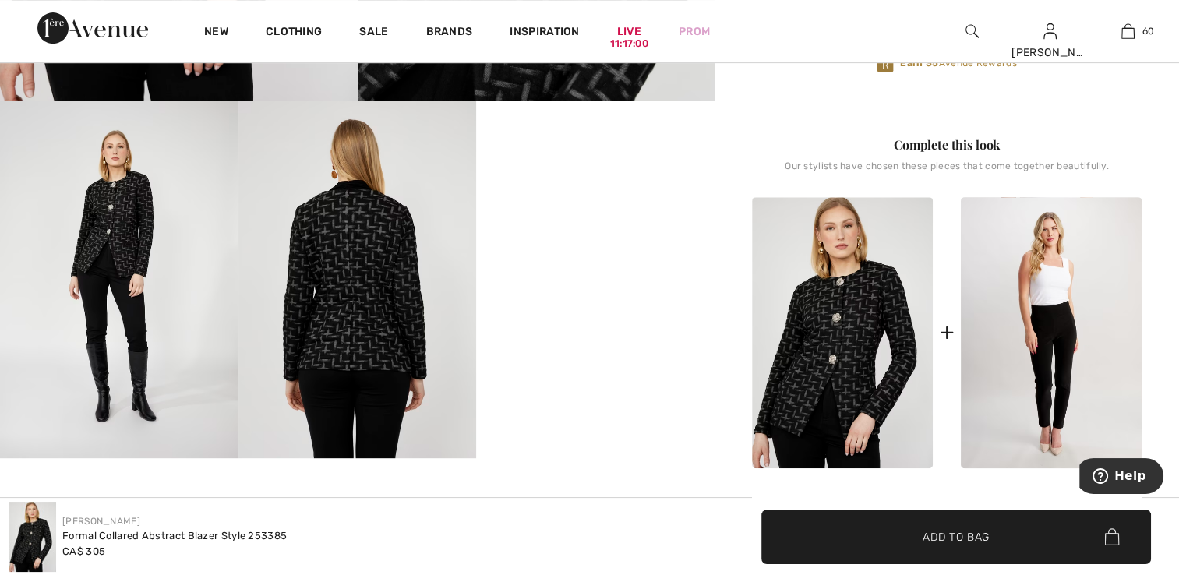
scroll to position [546, 0]
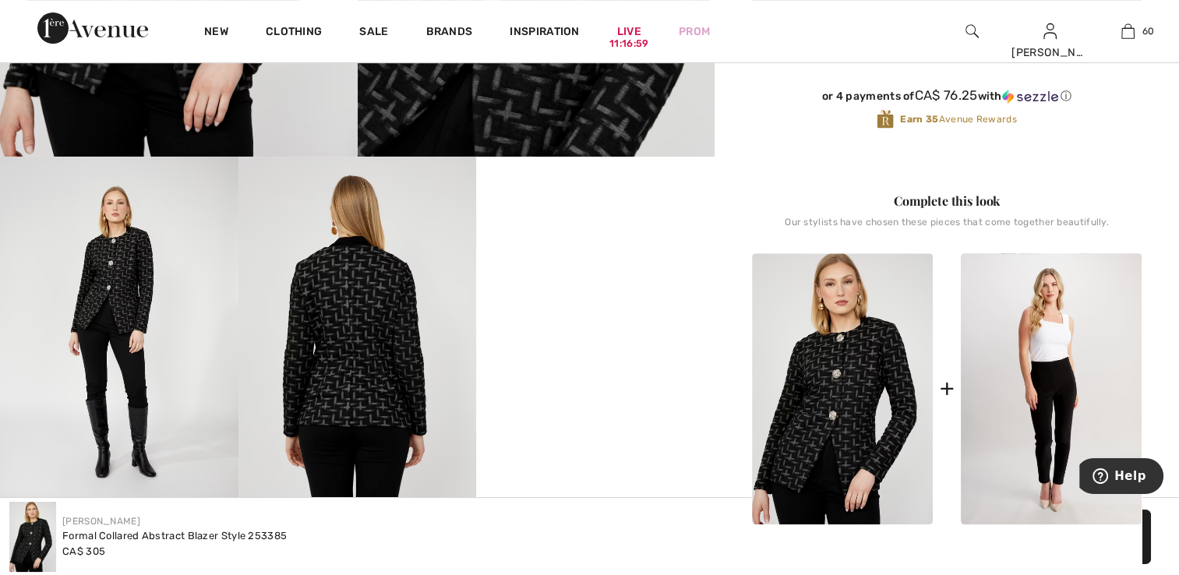
click at [112, 295] on img at bounding box center [119, 335] width 239 height 357
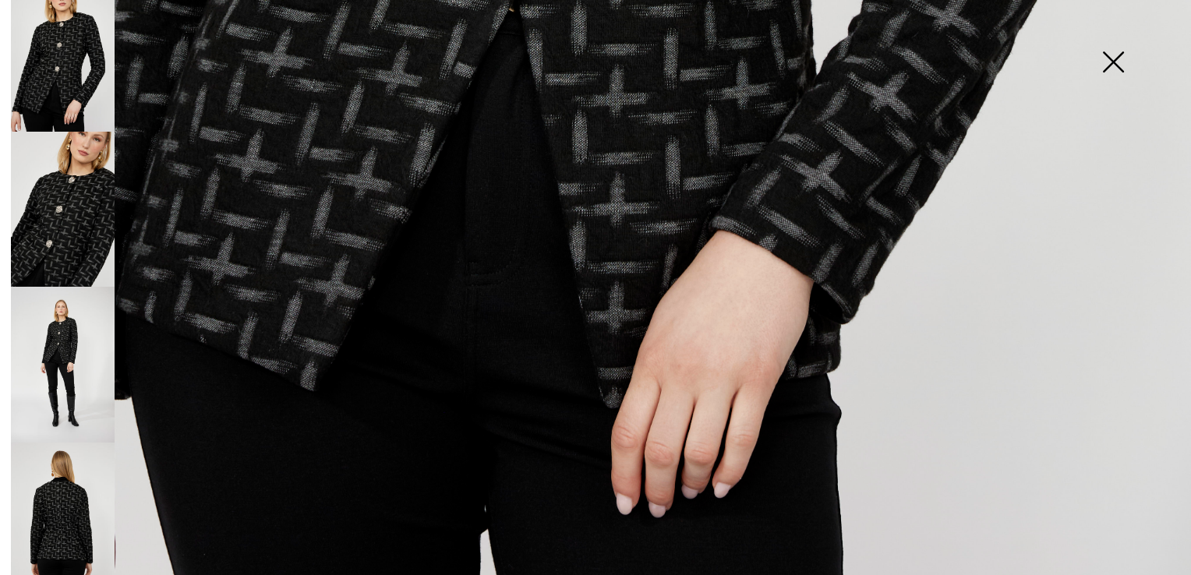
scroll to position [1194, 0]
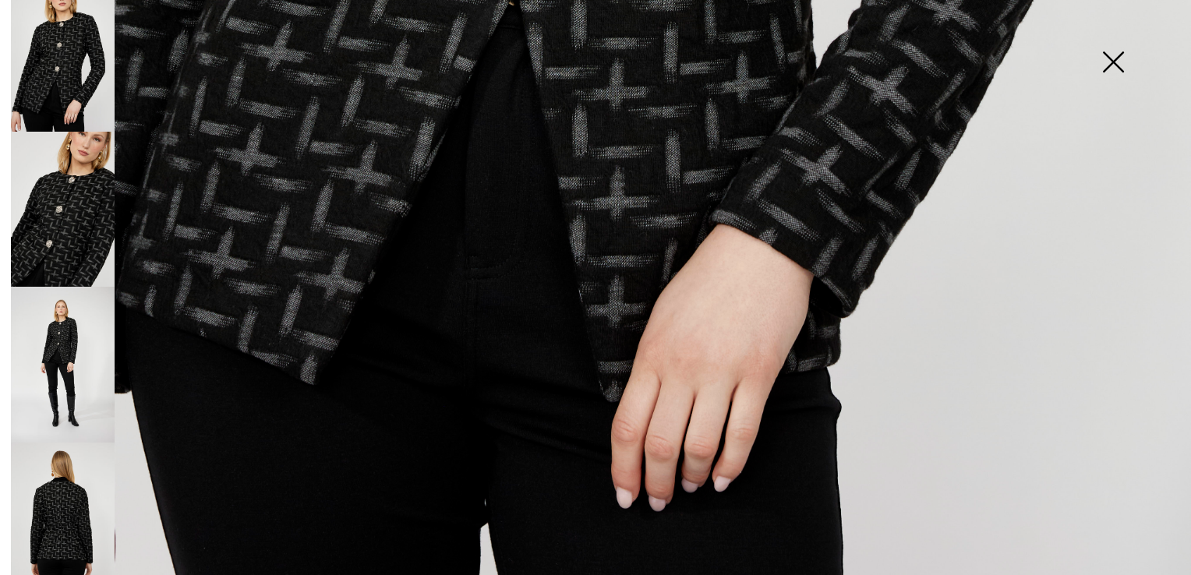
click at [62, 214] on img at bounding box center [63, 210] width 104 height 156
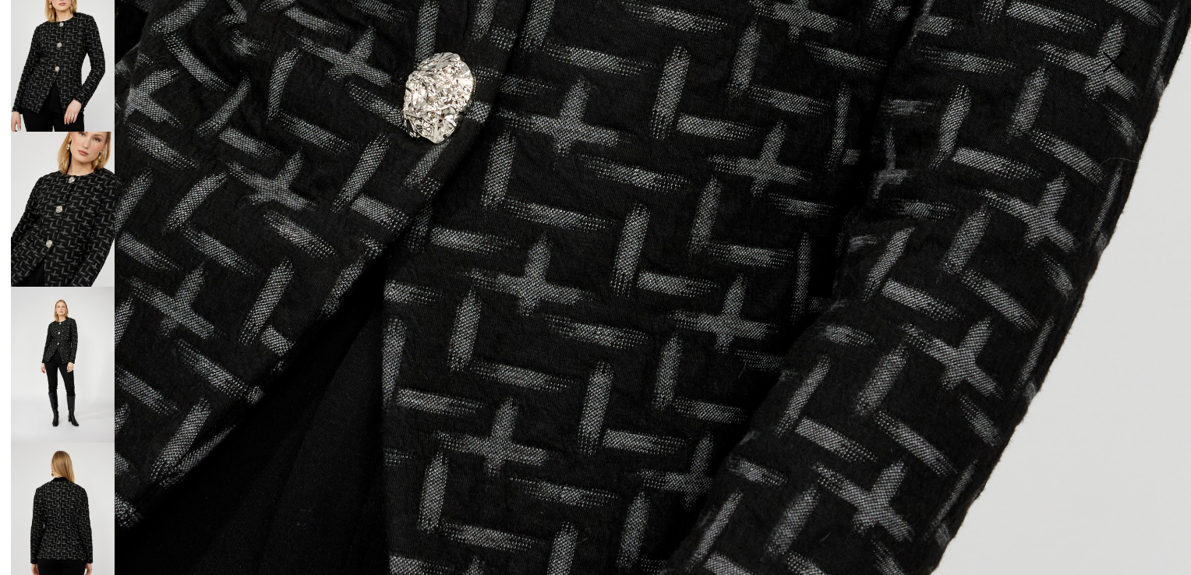
scroll to position [1193, 0]
click at [49, 331] on img at bounding box center [63, 365] width 104 height 156
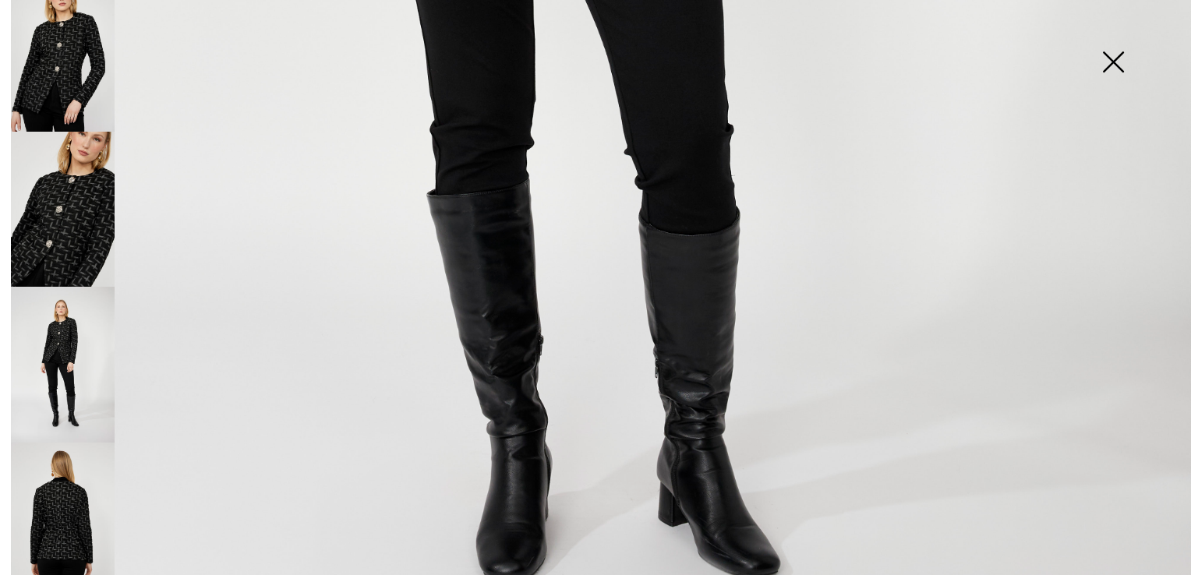
scroll to position [960, 0]
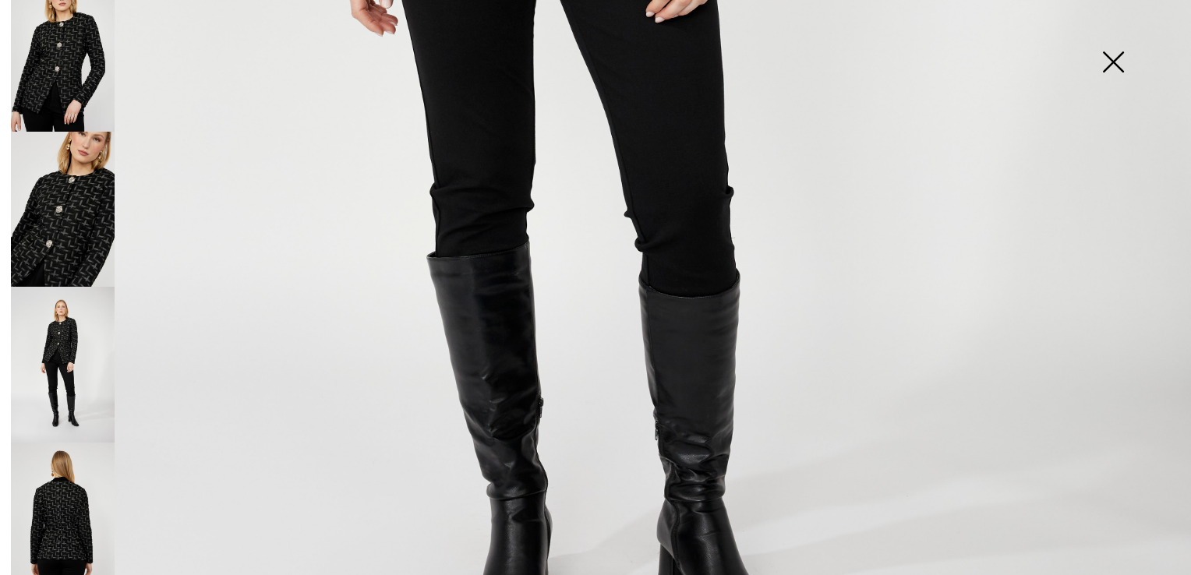
click at [1111, 57] on img at bounding box center [1113, 63] width 78 height 80
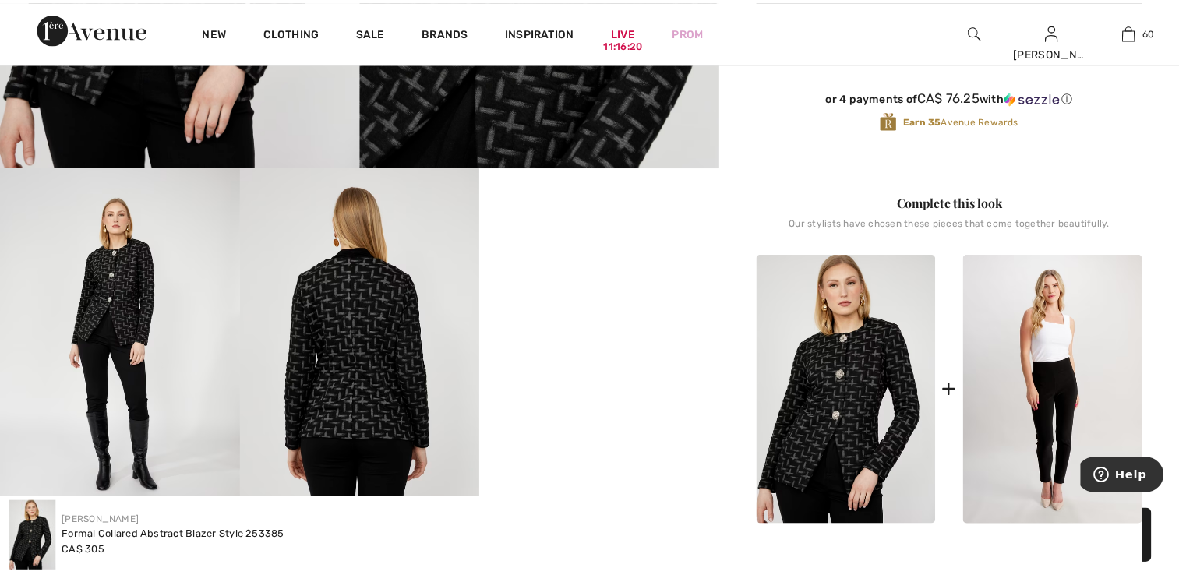
scroll to position [546, 0]
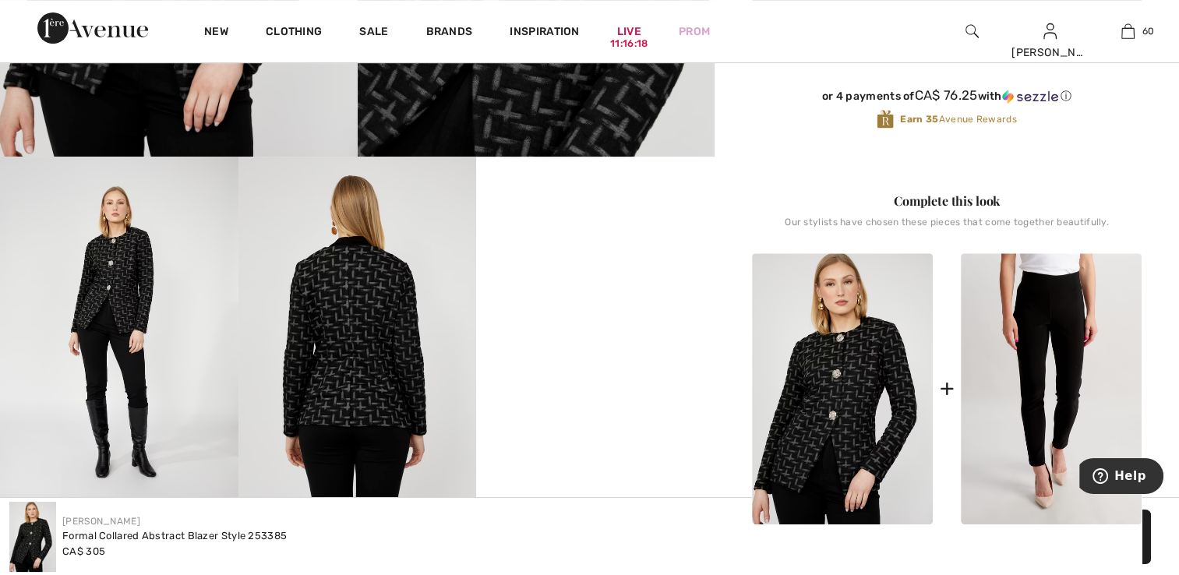
click at [1045, 373] on img at bounding box center [1051, 389] width 181 height 272
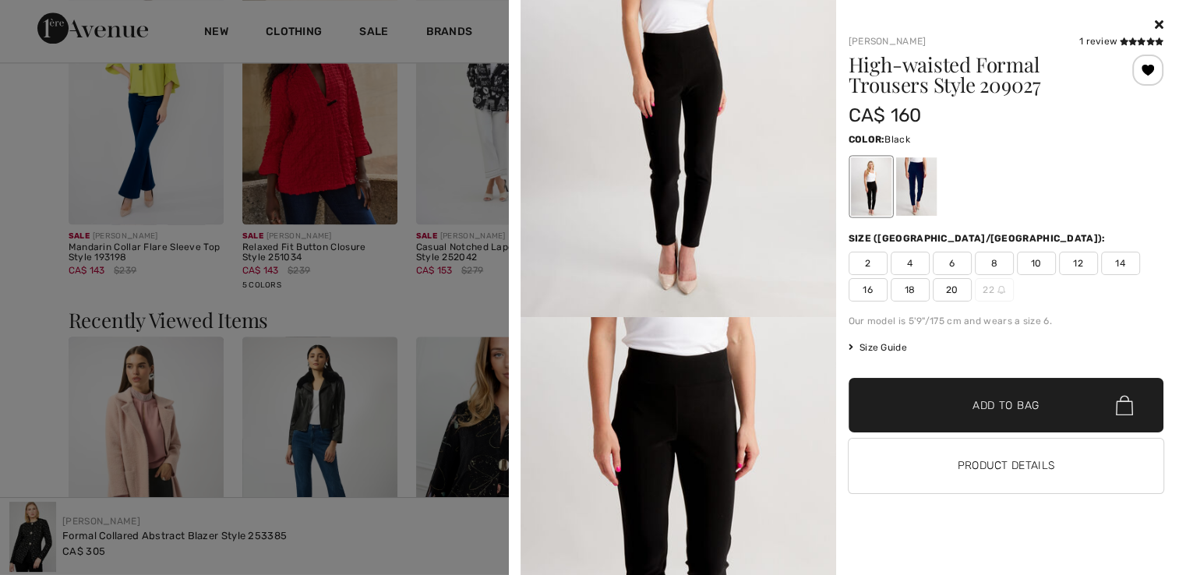
scroll to position [1871, 0]
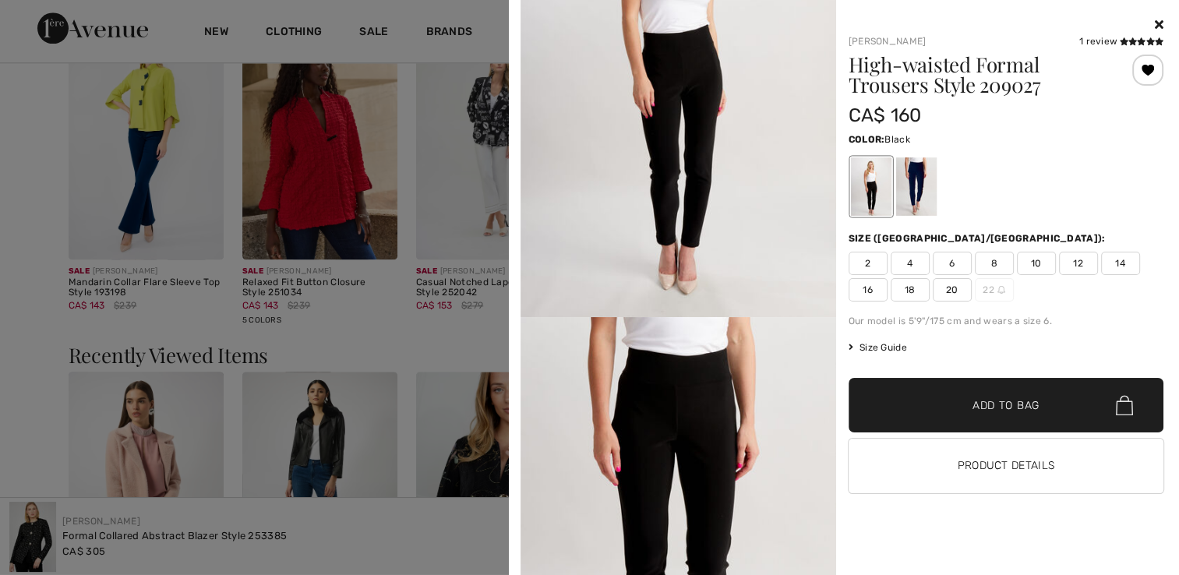
click at [1156, 23] on icon at bounding box center [1159, 24] width 9 height 12
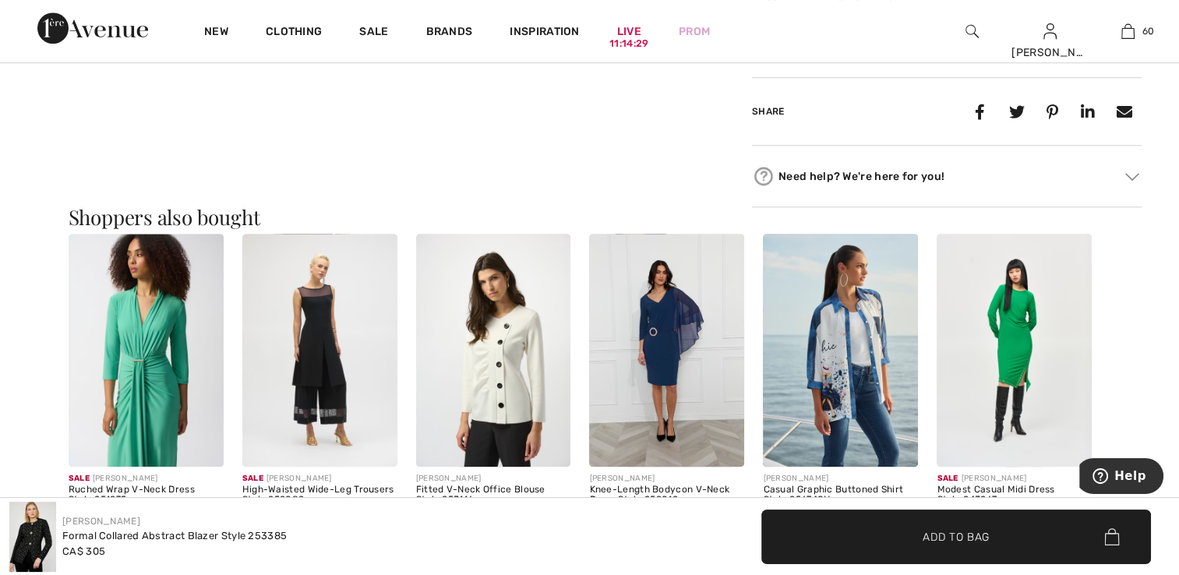
scroll to position [1325, 0]
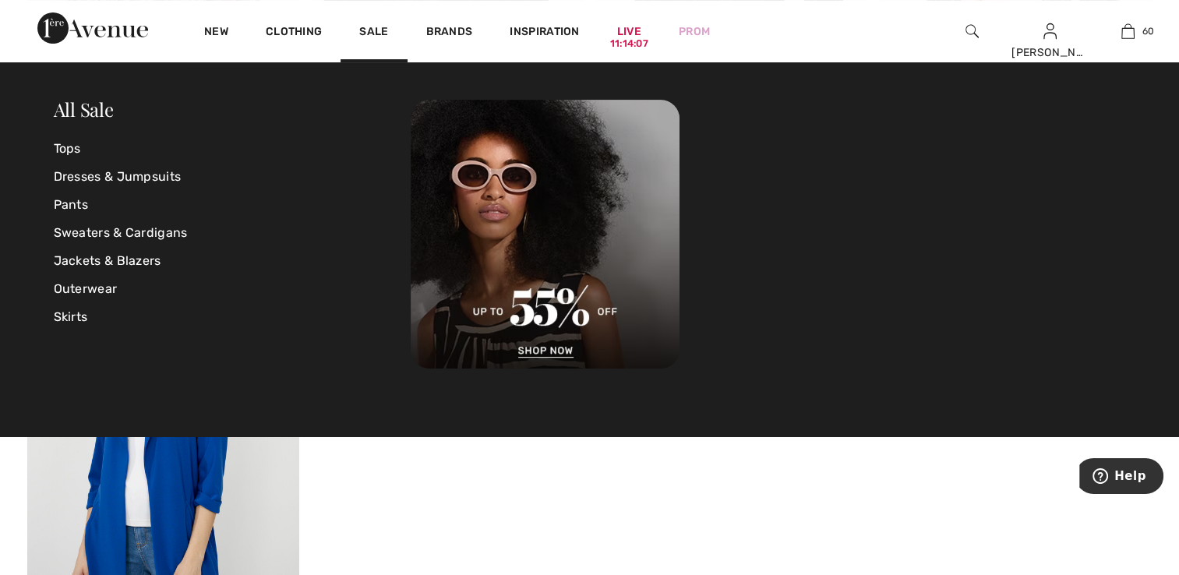
scroll to position [6315, 0]
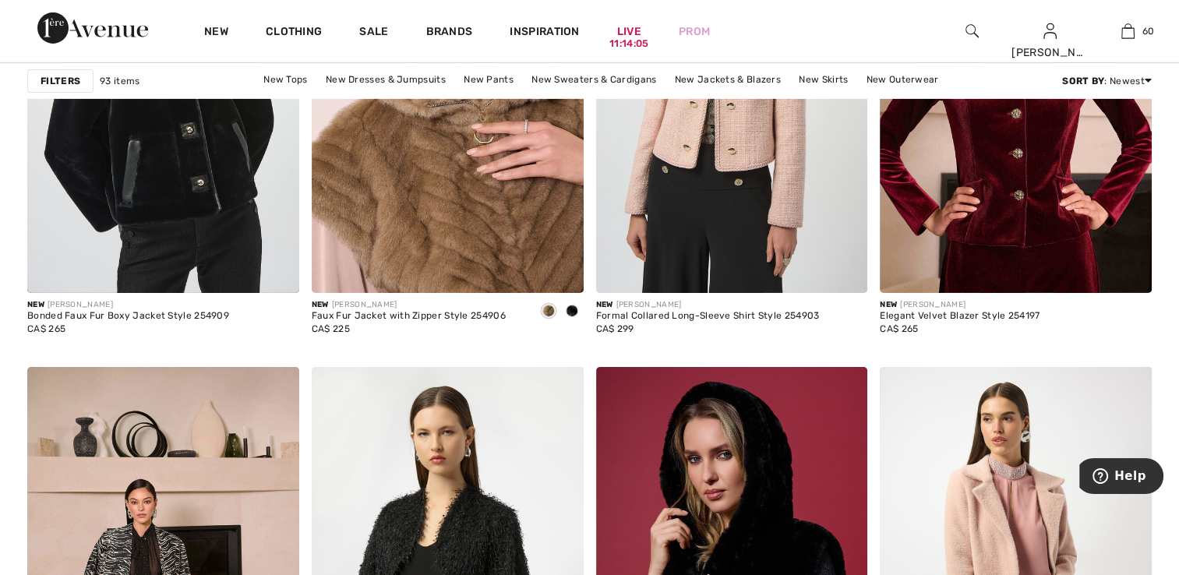
drag, startPoint x: 387, startPoint y: -16, endPoint x: 365, endPoint y: -58, distance: 47.4
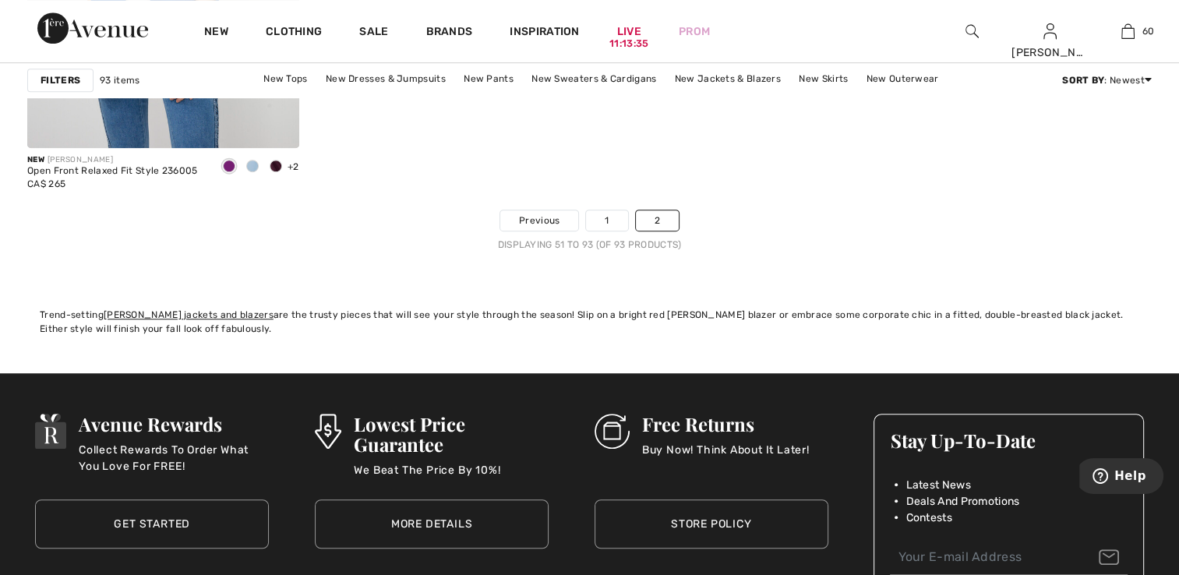
scroll to position [6860, 0]
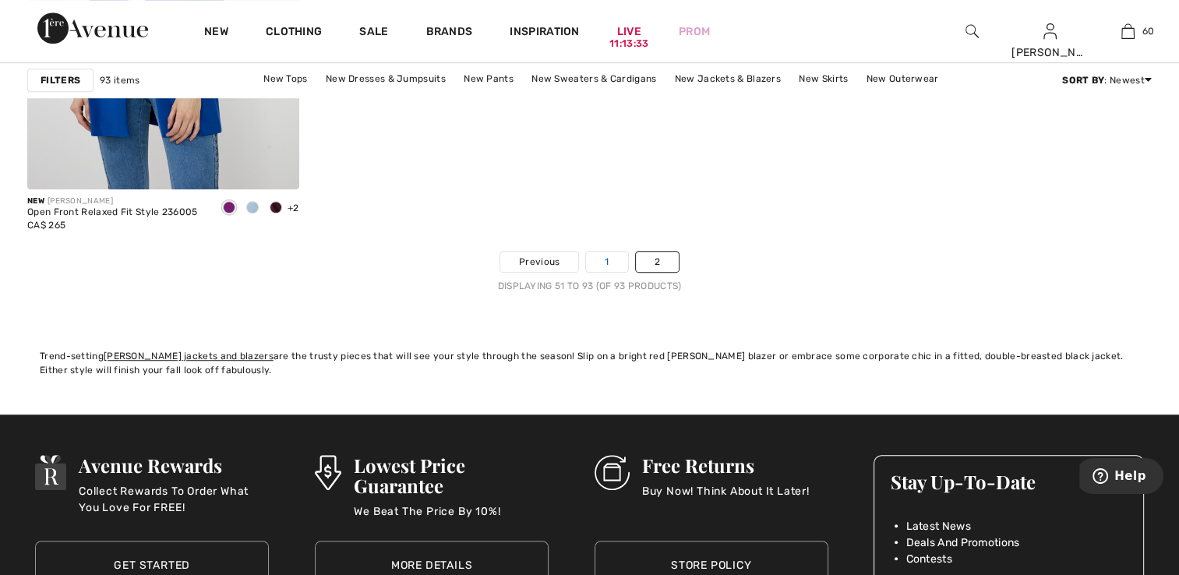
click at [603, 264] on link "1" at bounding box center [606, 262] width 41 height 20
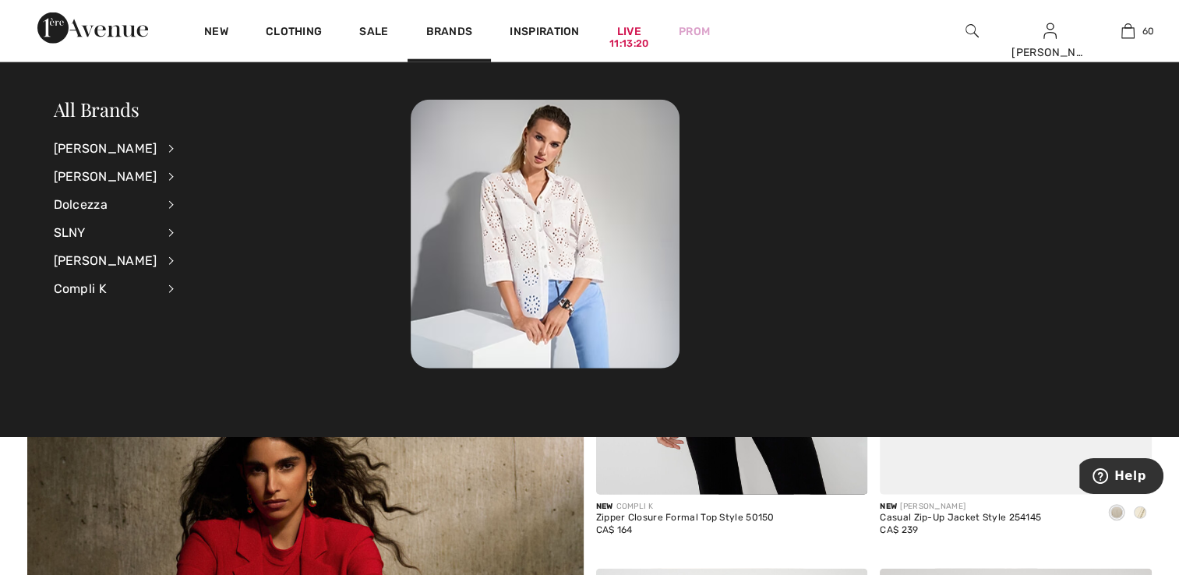
scroll to position [4054, 0]
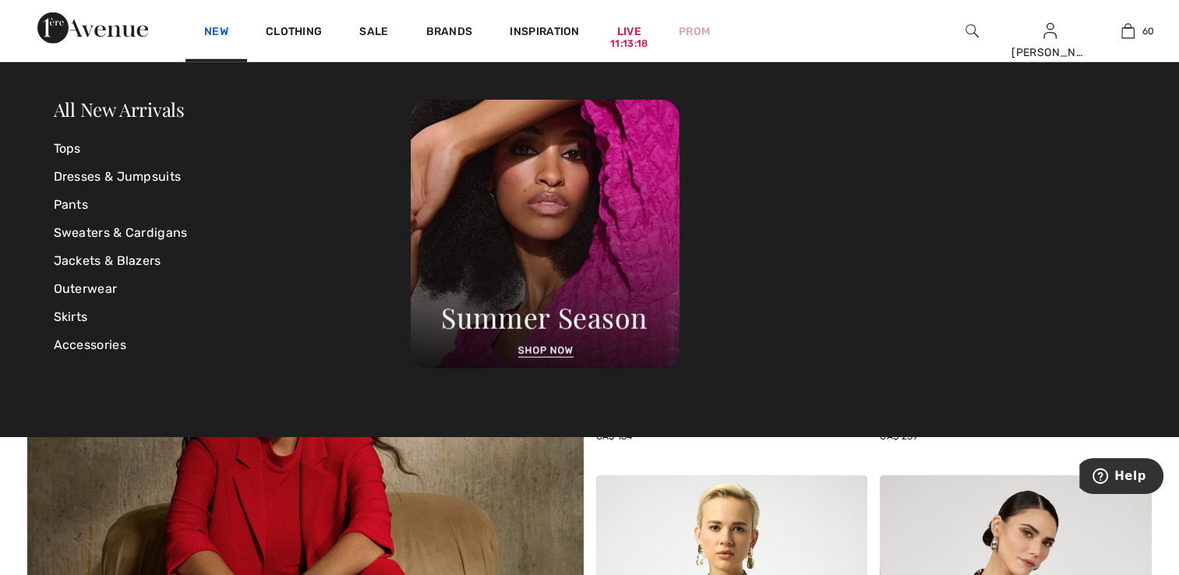
click at [217, 33] on link "New" at bounding box center [216, 33] width 24 height 16
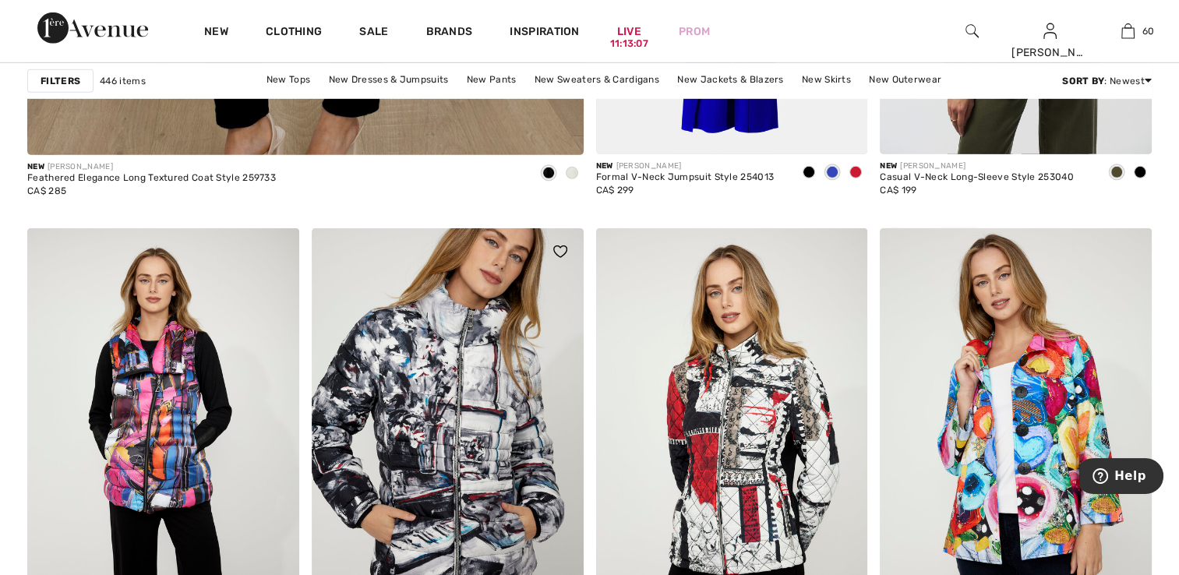
scroll to position [4755, 0]
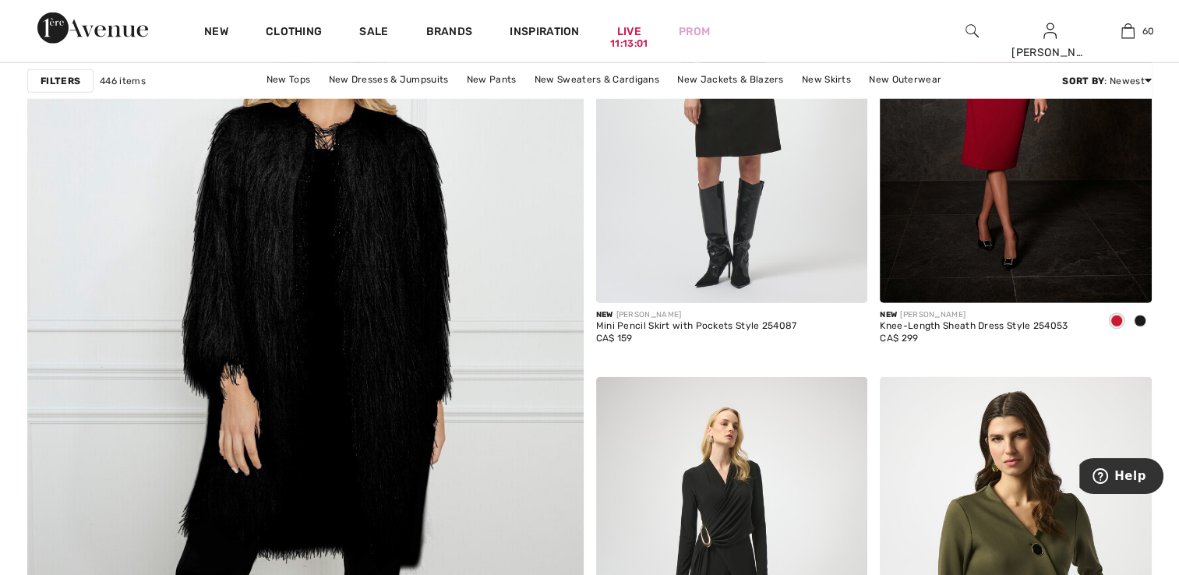
drag, startPoint x: 607, startPoint y: 354, endPoint x: 228, endPoint y: 354, distance: 378.9
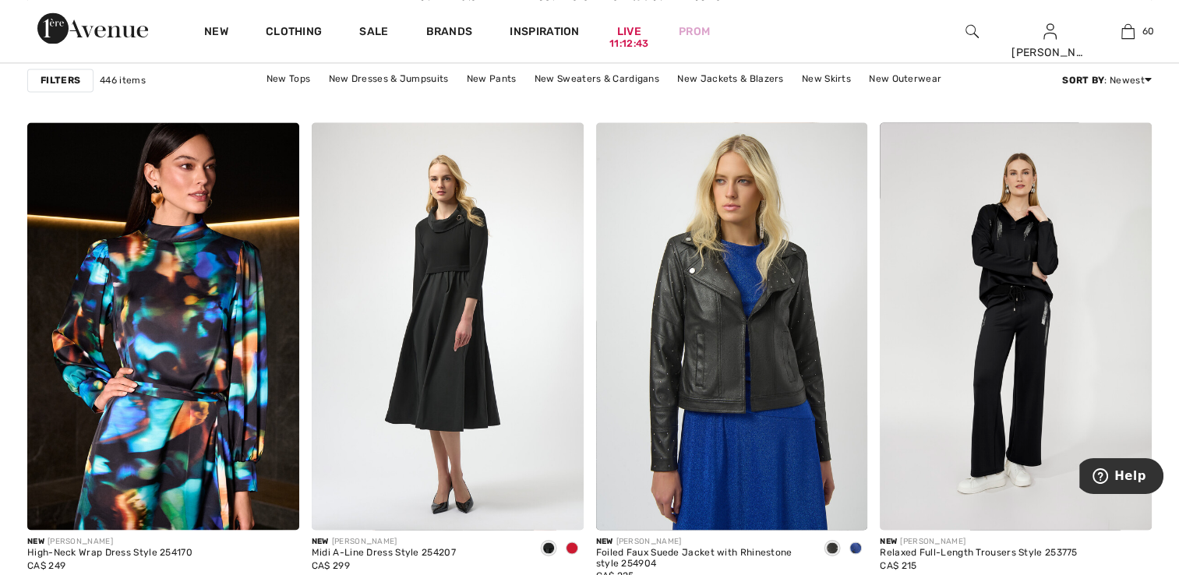
scroll to position [2345, 0]
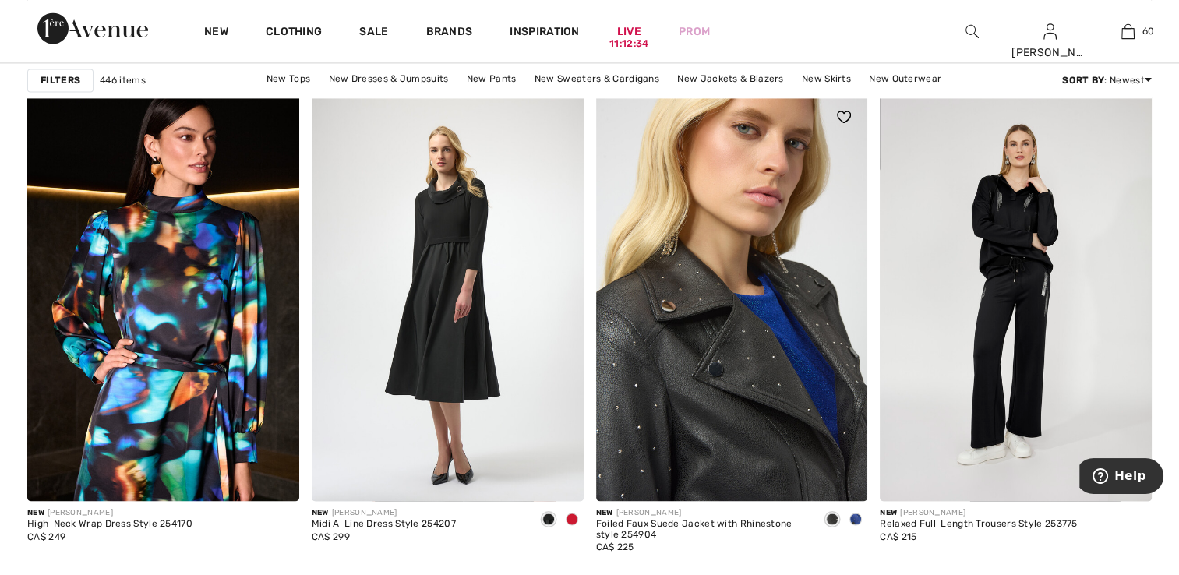
click at [776, 367] on img at bounding box center [732, 298] width 272 height 408
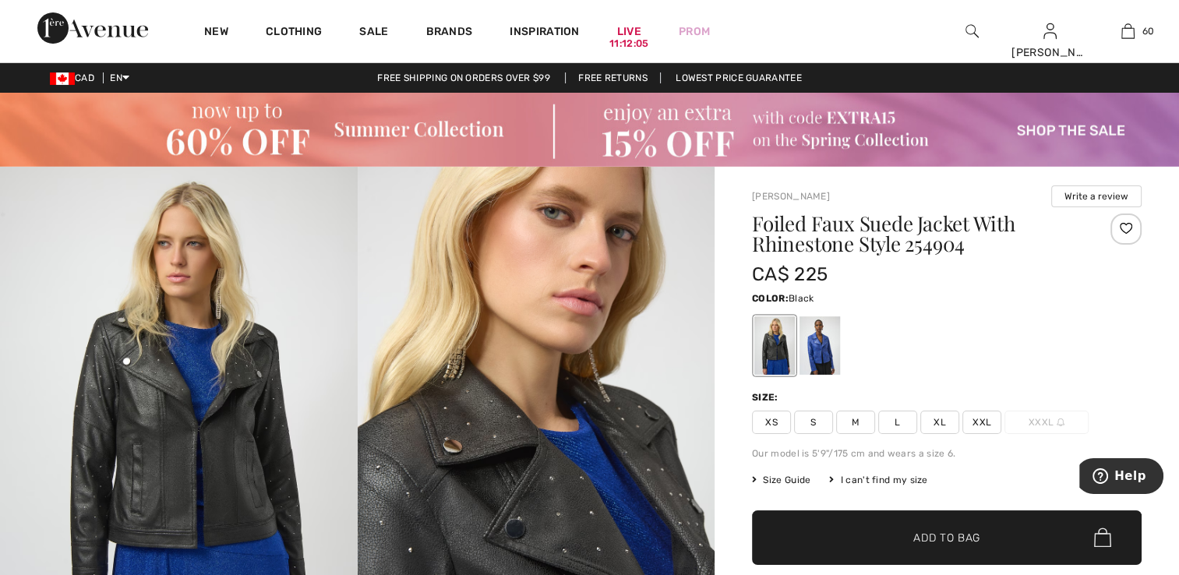
click at [237, 385] on img at bounding box center [179, 435] width 358 height 536
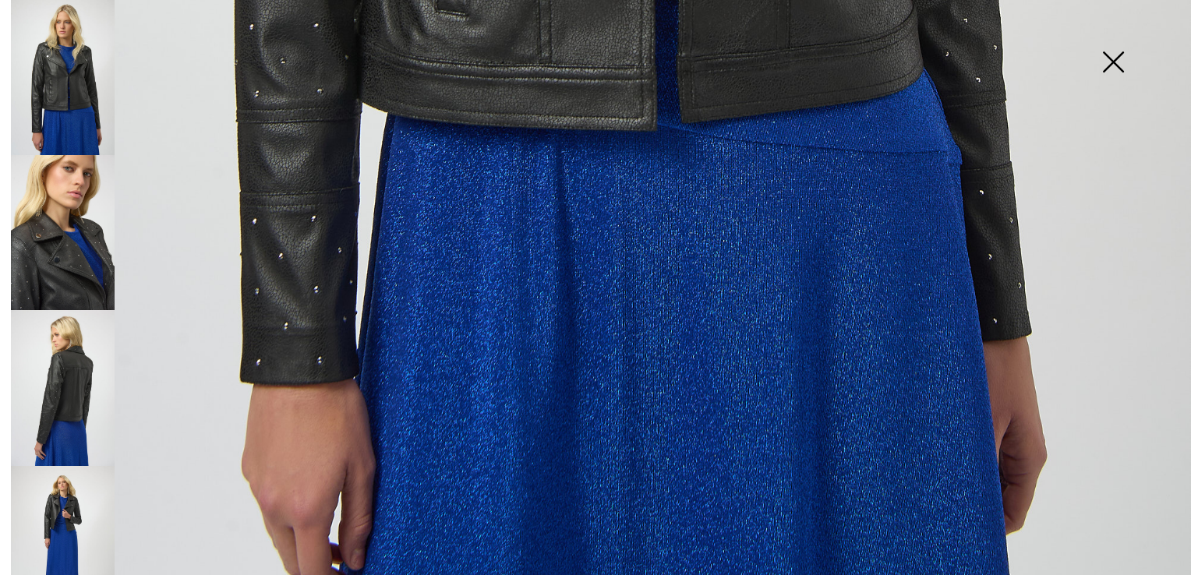
scroll to position [1191, 0]
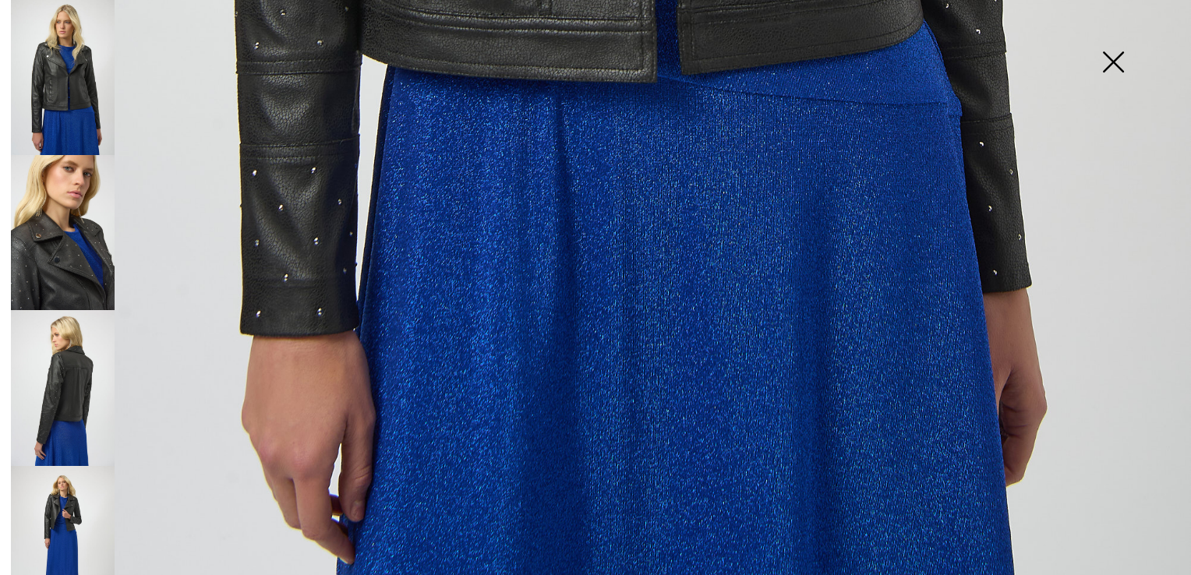
click at [81, 225] on img at bounding box center [63, 232] width 104 height 155
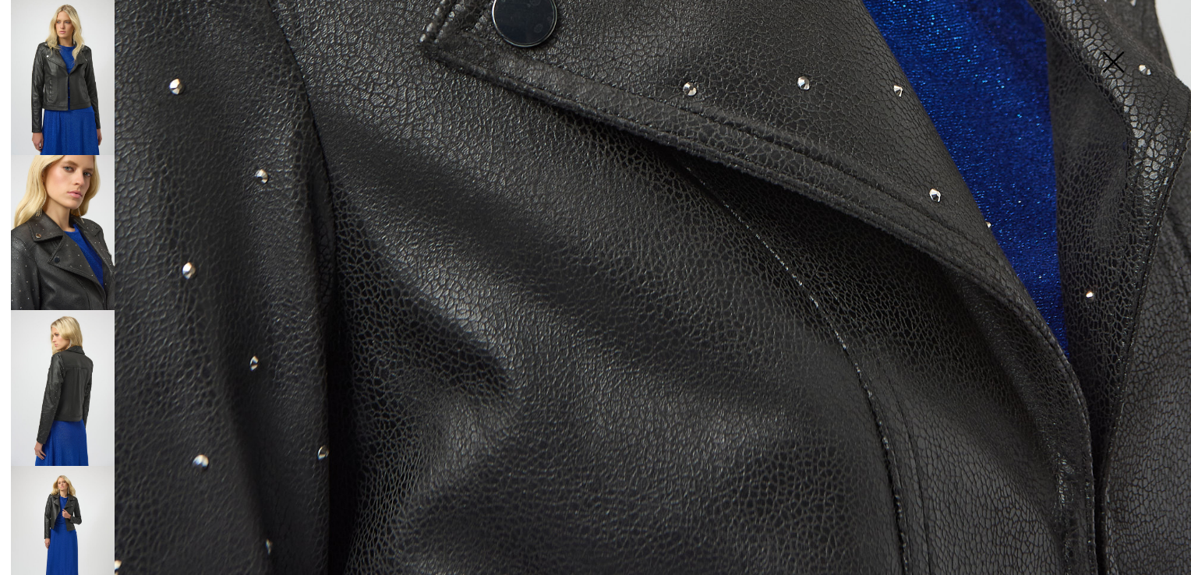
click at [94, 370] on img at bounding box center [63, 387] width 104 height 155
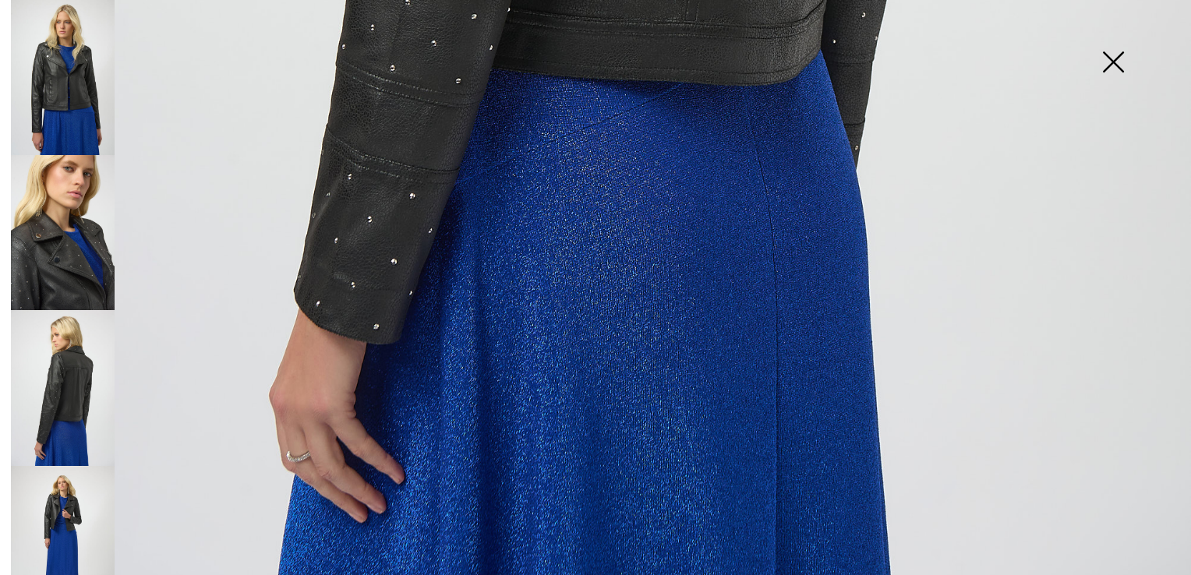
click at [75, 491] on img at bounding box center [63, 543] width 104 height 155
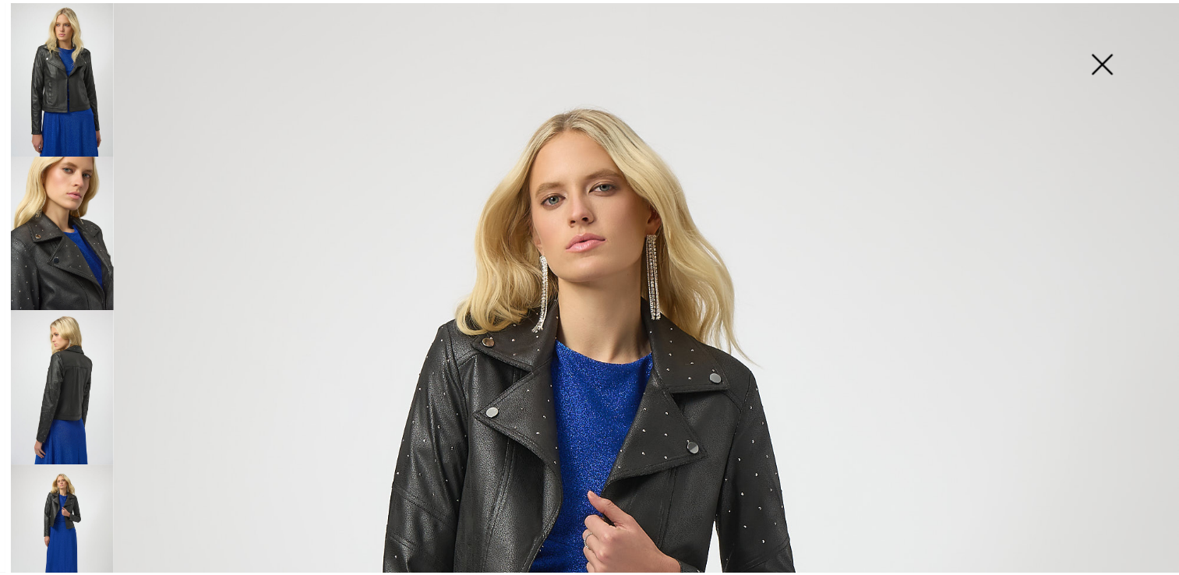
scroll to position [0, 0]
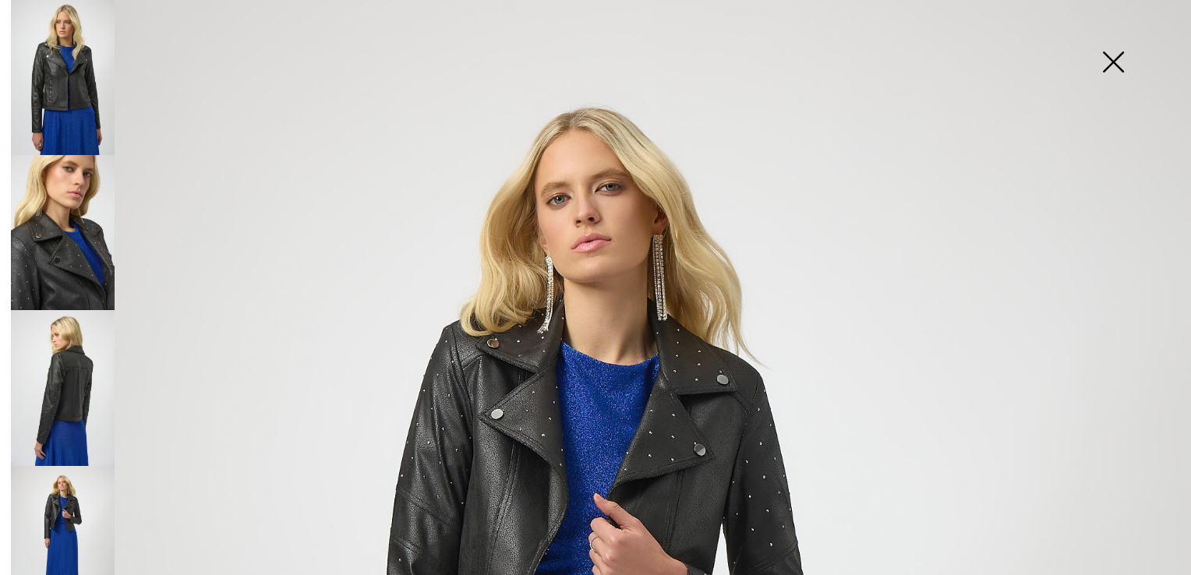
click at [1109, 60] on img at bounding box center [1113, 63] width 78 height 80
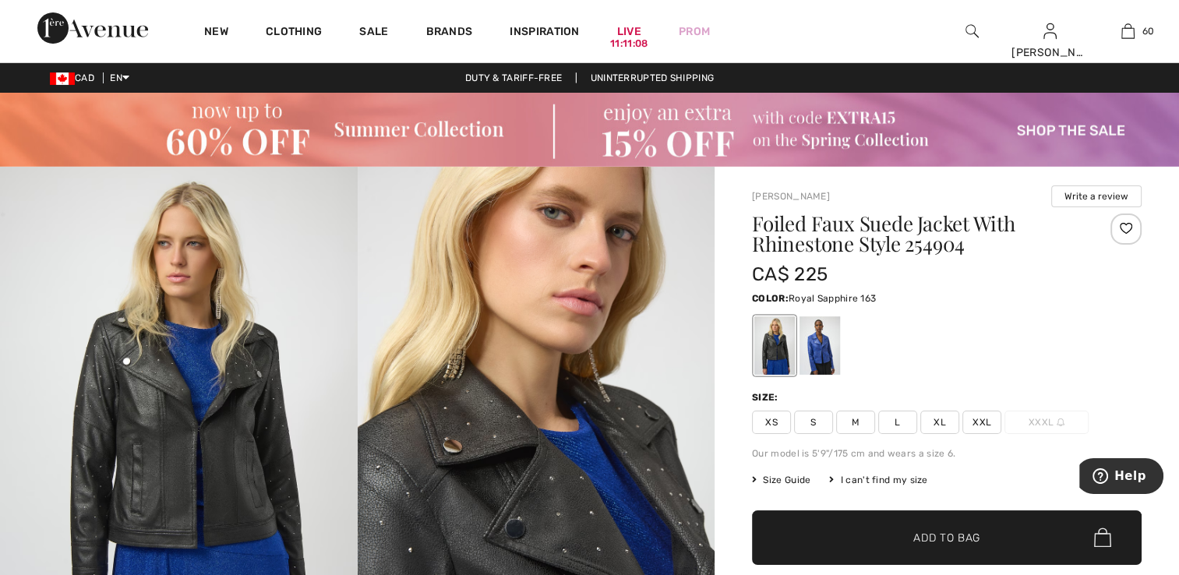
click at [816, 352] on div at bounding box center [820, 346] width 41 height 58
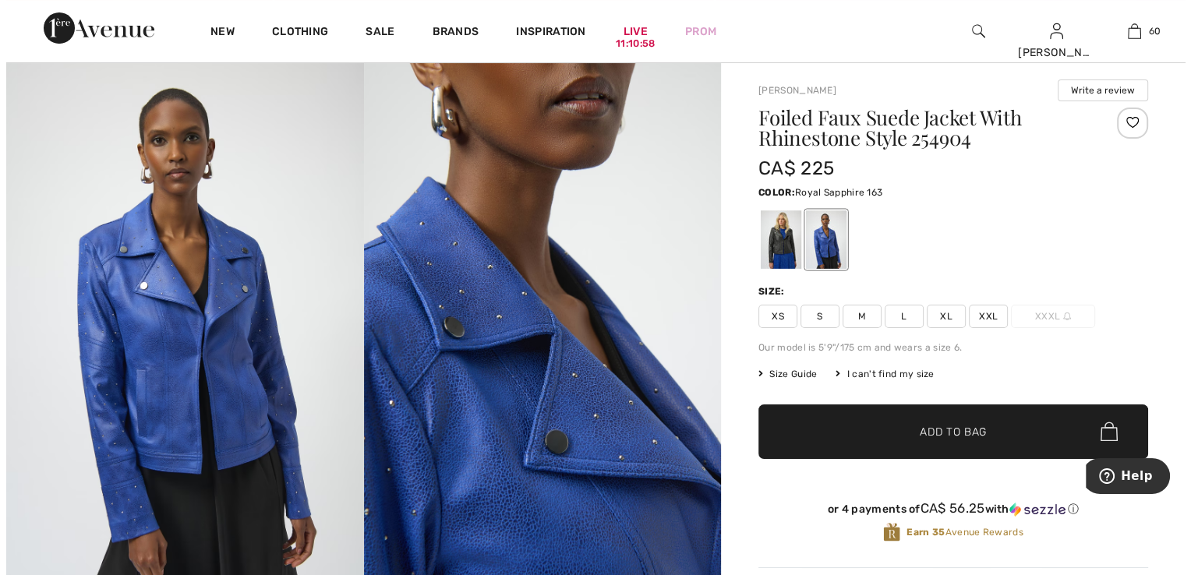
scroll to position [78, 0]
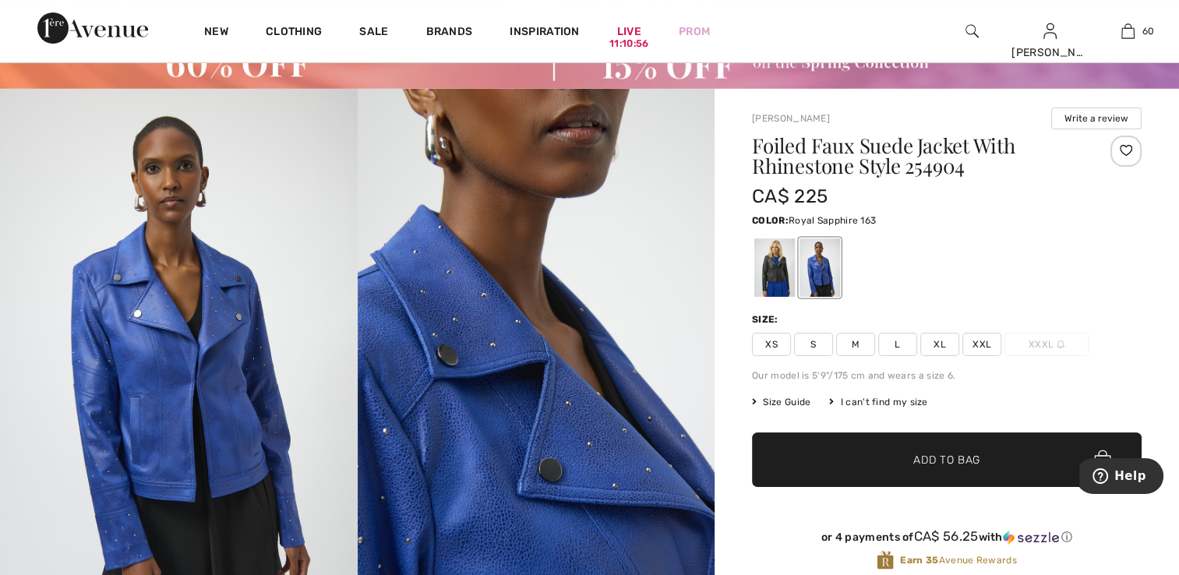
click at [227, 347] on img at bounding box center [179, 357] width 358 height 536
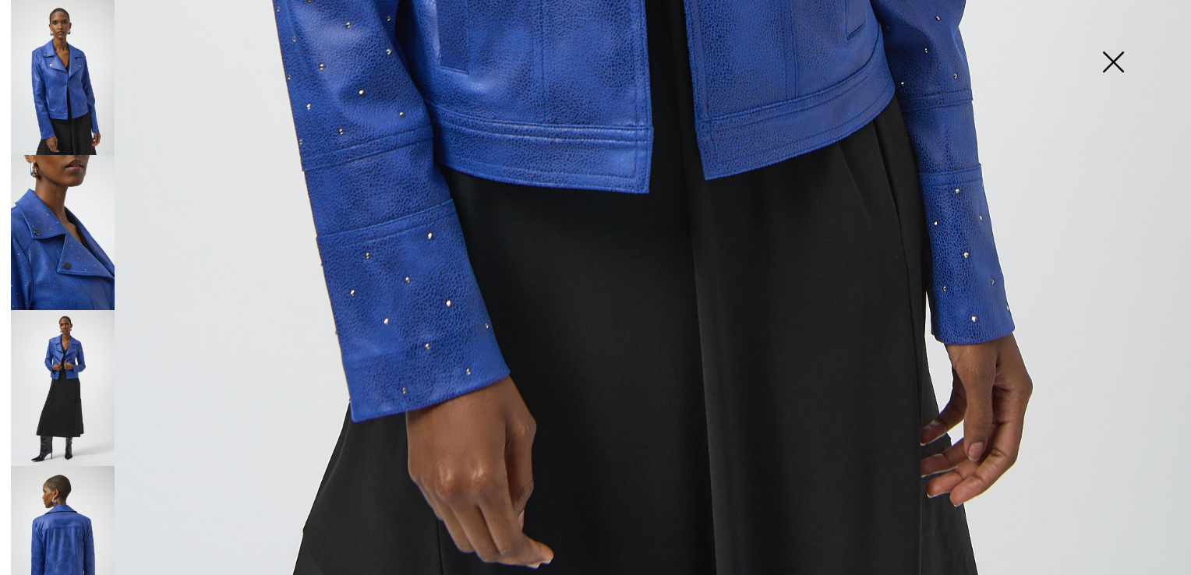
scroll to position [1191, 0]
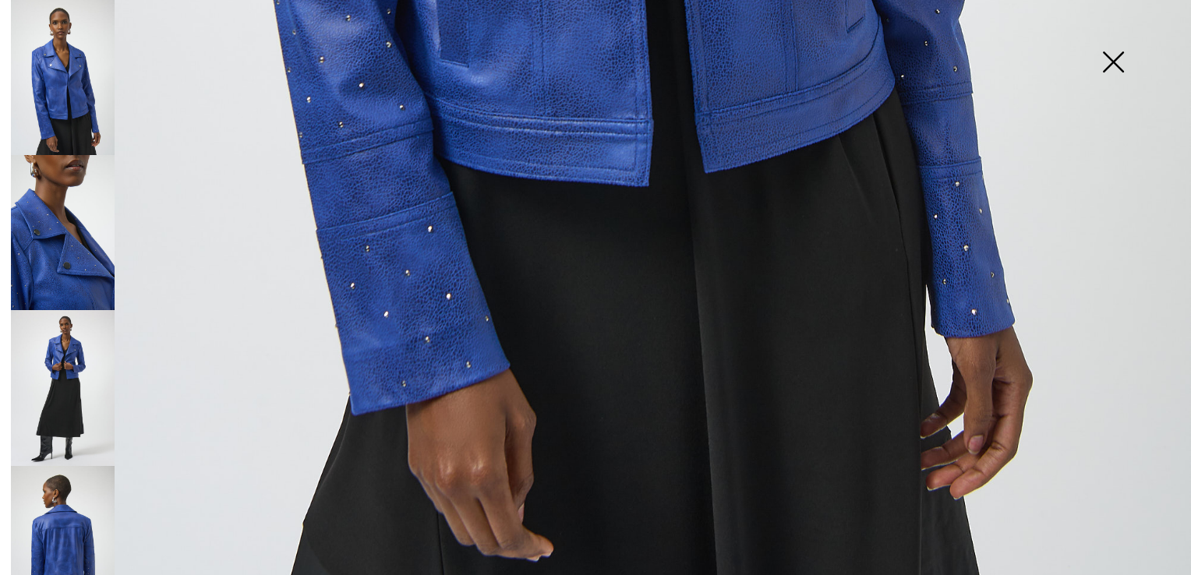
click at [83, 232] on img at bounding box center [63, 232] width 104 height 155
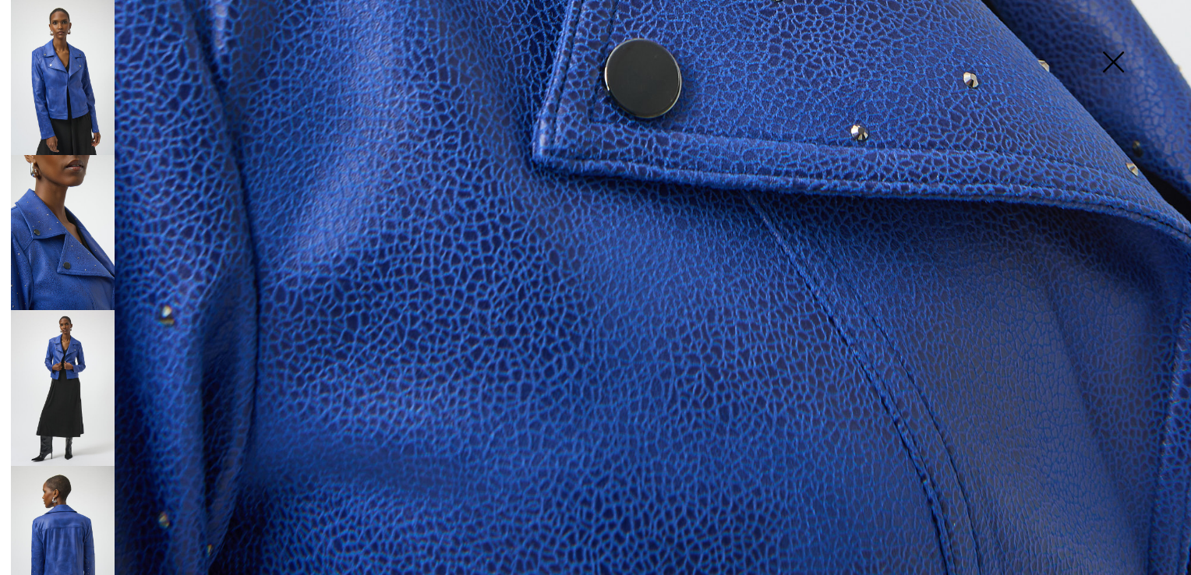
click at [81, 377] on img at bounding box center [63, 387] width 104 height 155
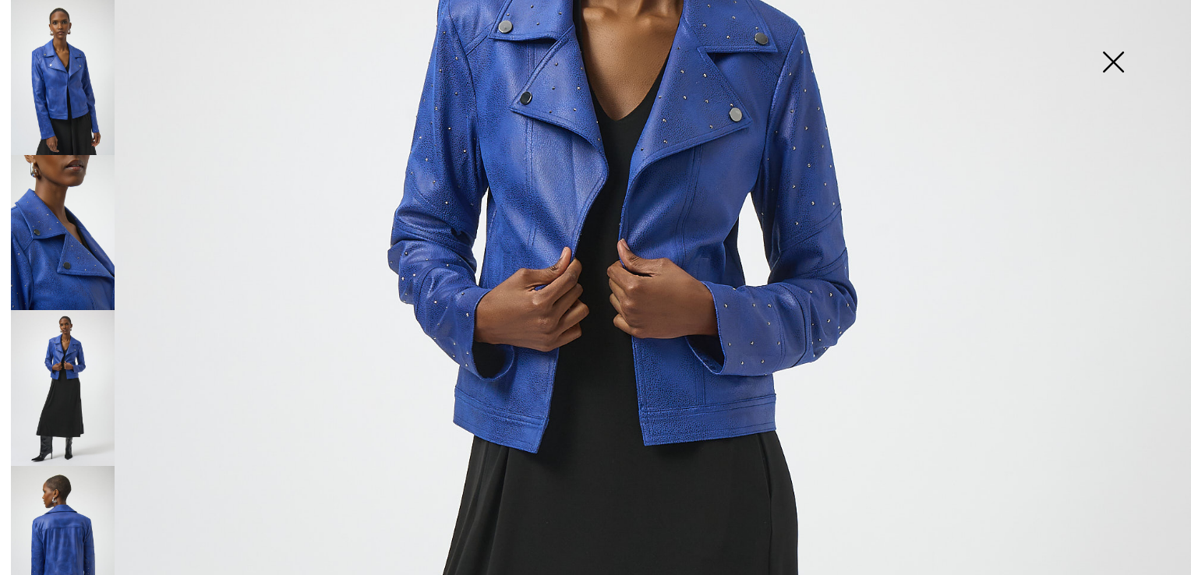
scroll to position [412, 0]
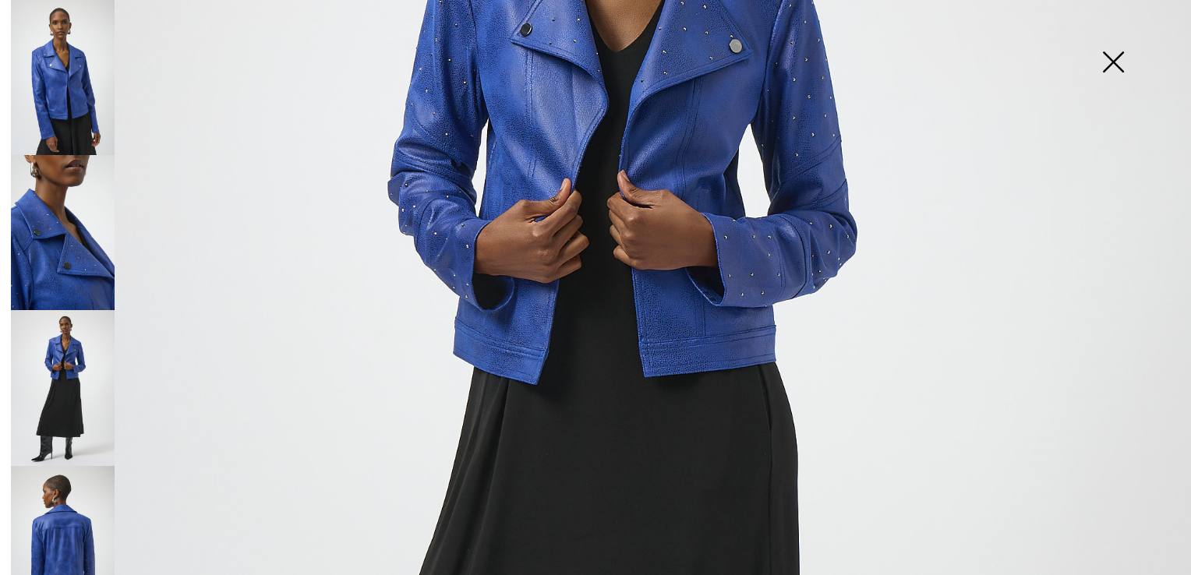
click at [68, 525] on img at bounding box center [63, 543] width 104 height 155
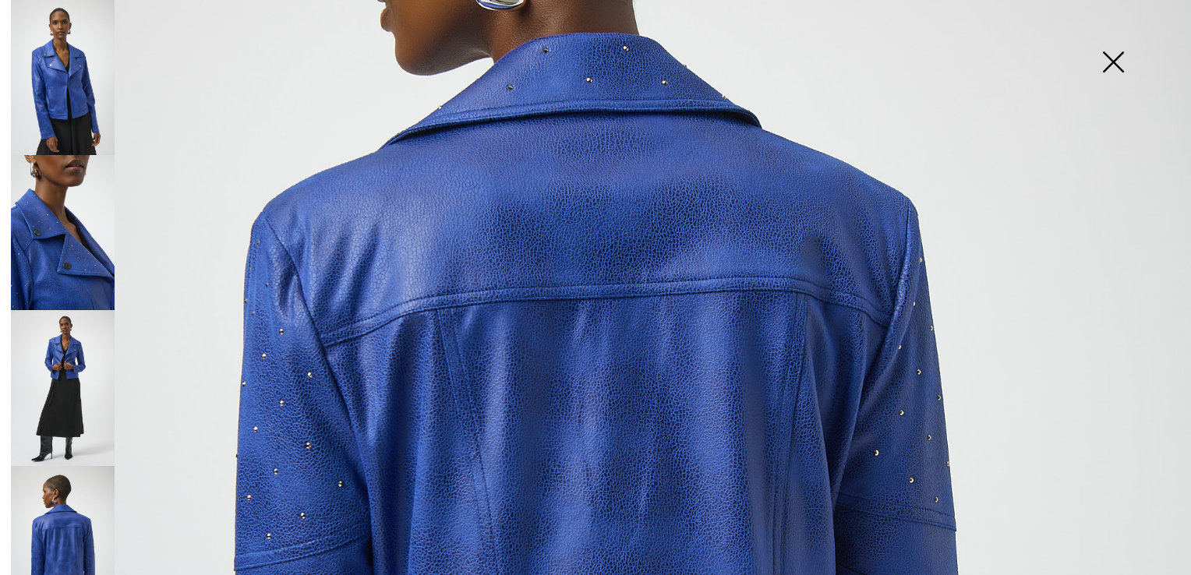
click at [1116, 59] on img at bounding box center [1113, 63] width 78 height 80
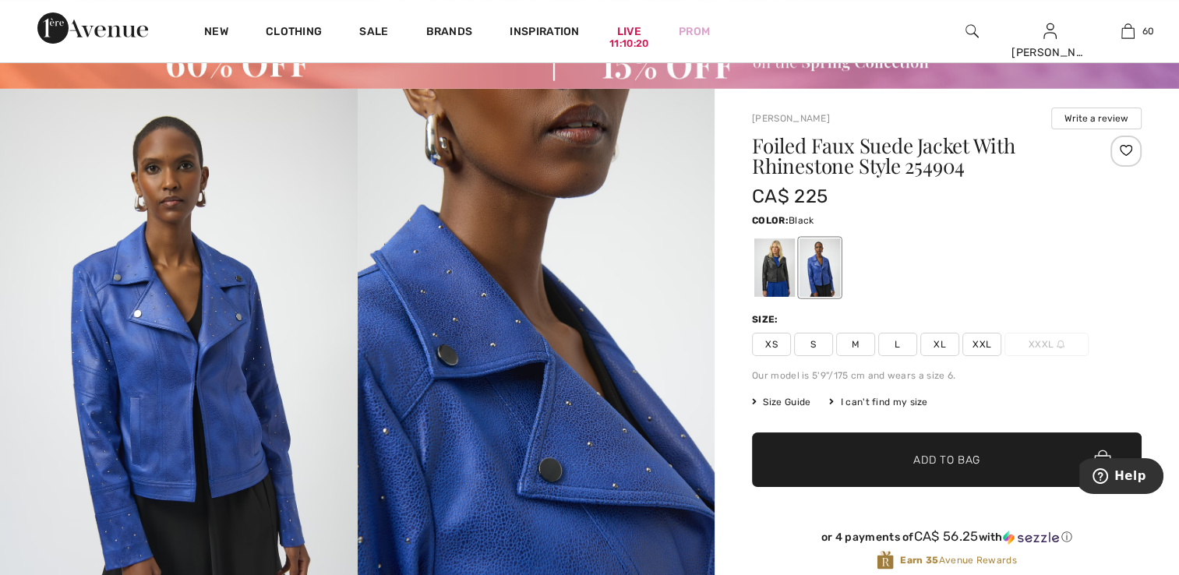
click at [773, 280] on div at bounding box center [775, 268] width 41 height 58
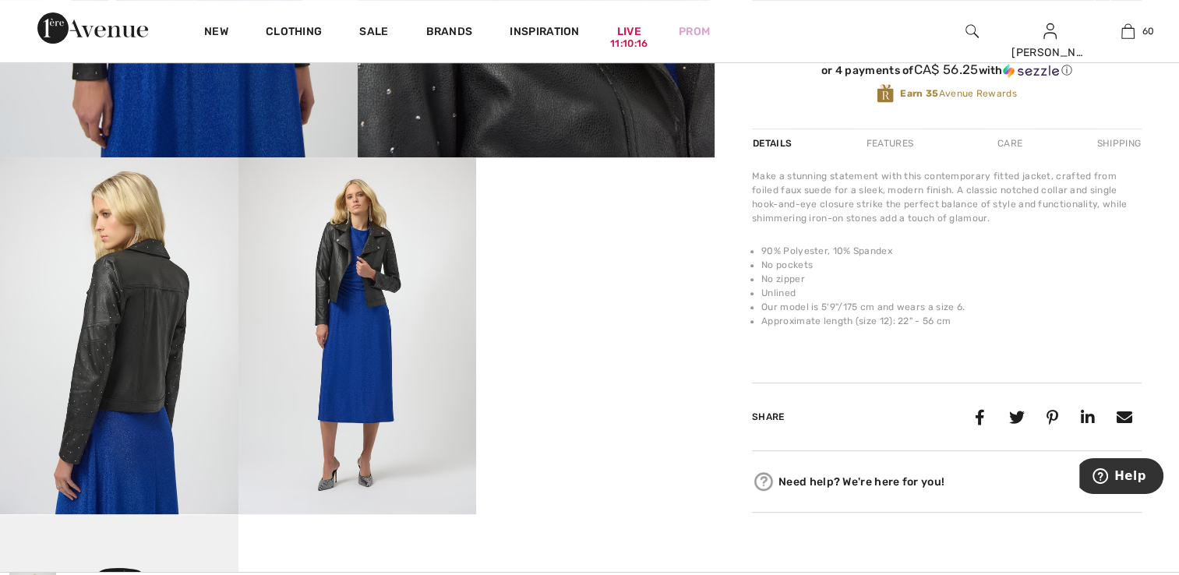
scroll to position [546, 0]
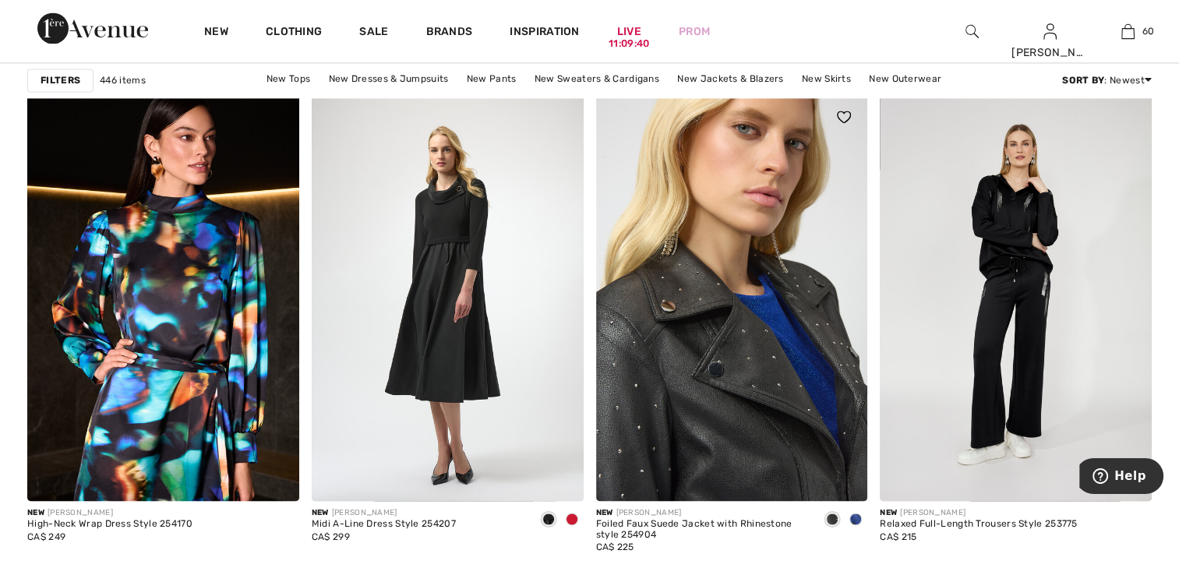
click at [729, 345] on img at bounding box center [732, 298] width 272 height 408
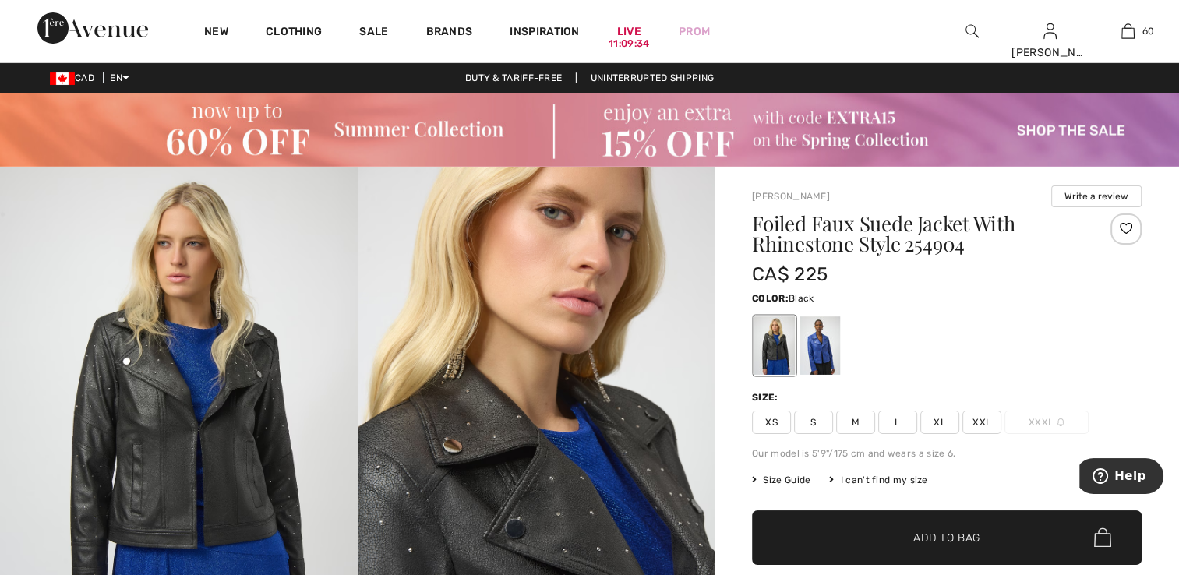
click at [253, 324] on img at bounding box center [179, 435] width 358 height 536
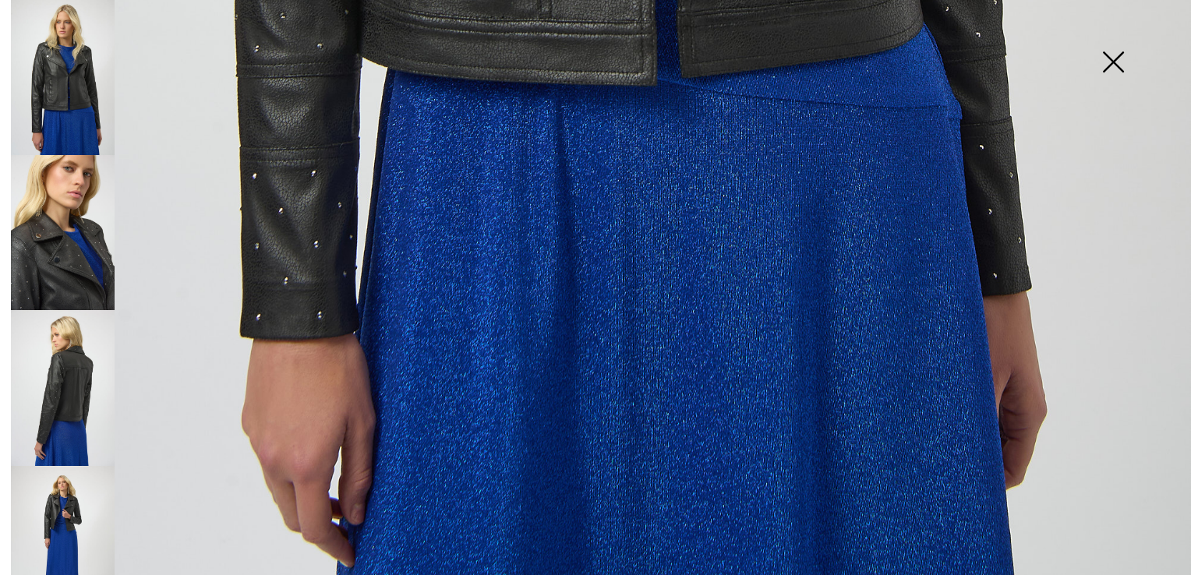
scroll to position [1191, 0]
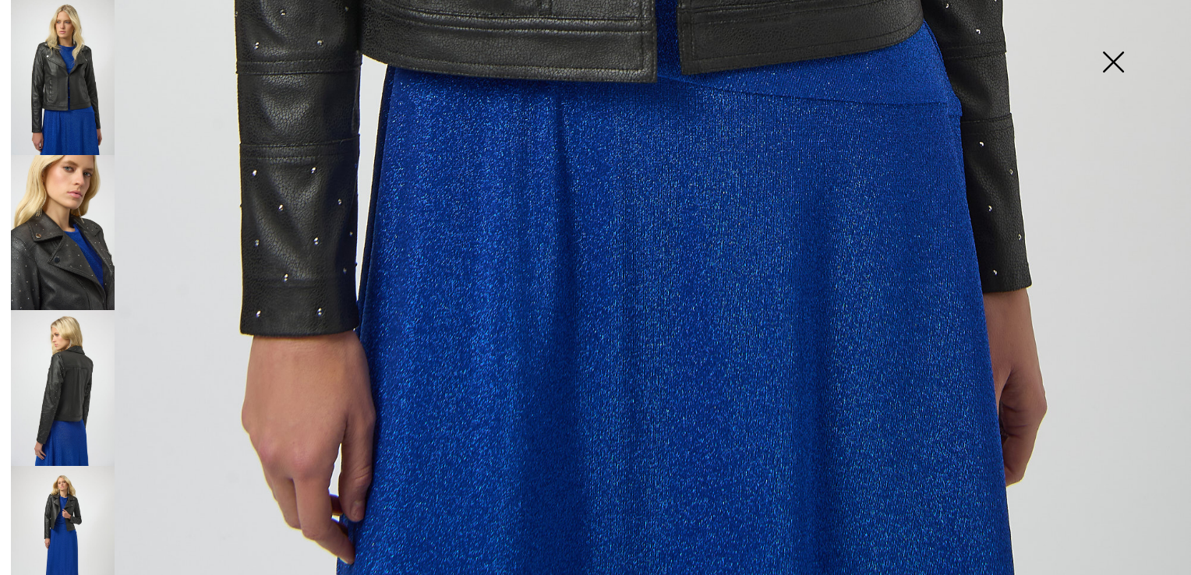
click at [69, 198] on img at bounding box center [63, 232] width 104 height 155
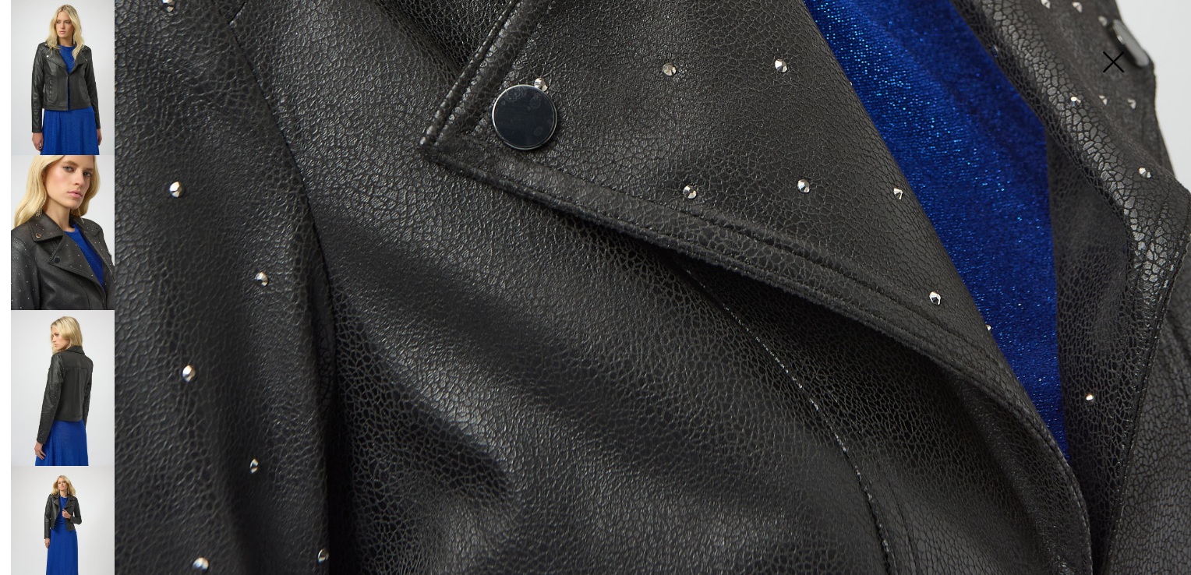
scroll to position [1035, 0]
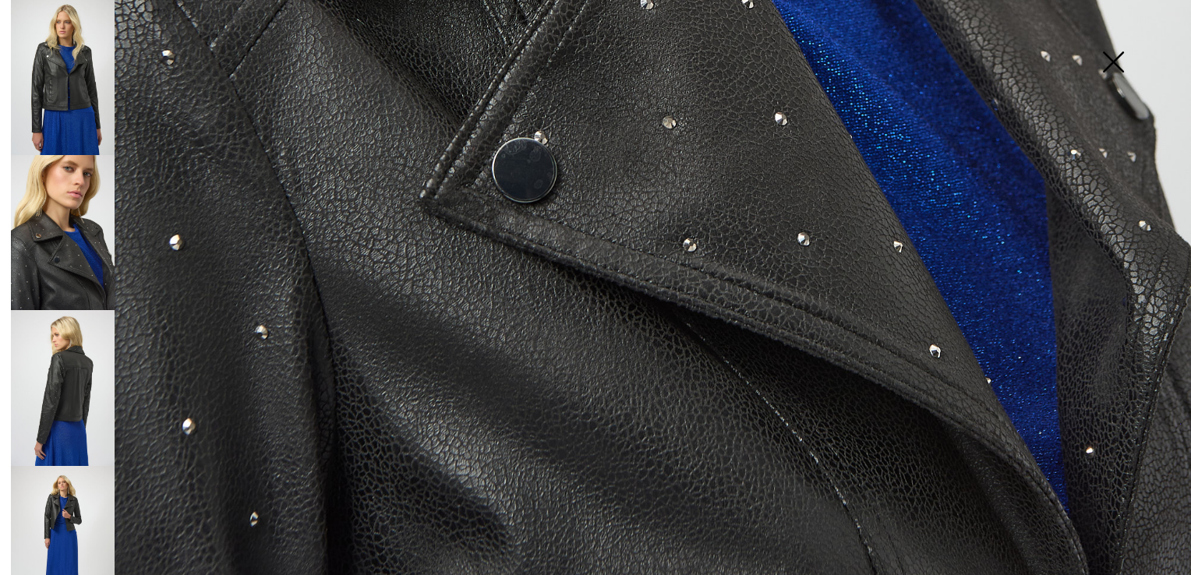
drag, startPoint x: 46, startPoint y: 381, endPoint x: 36, endPoint y: 428, distance: 47.9
click at [46, 382] on img at bounding box center [63, 387] width 104 height 155
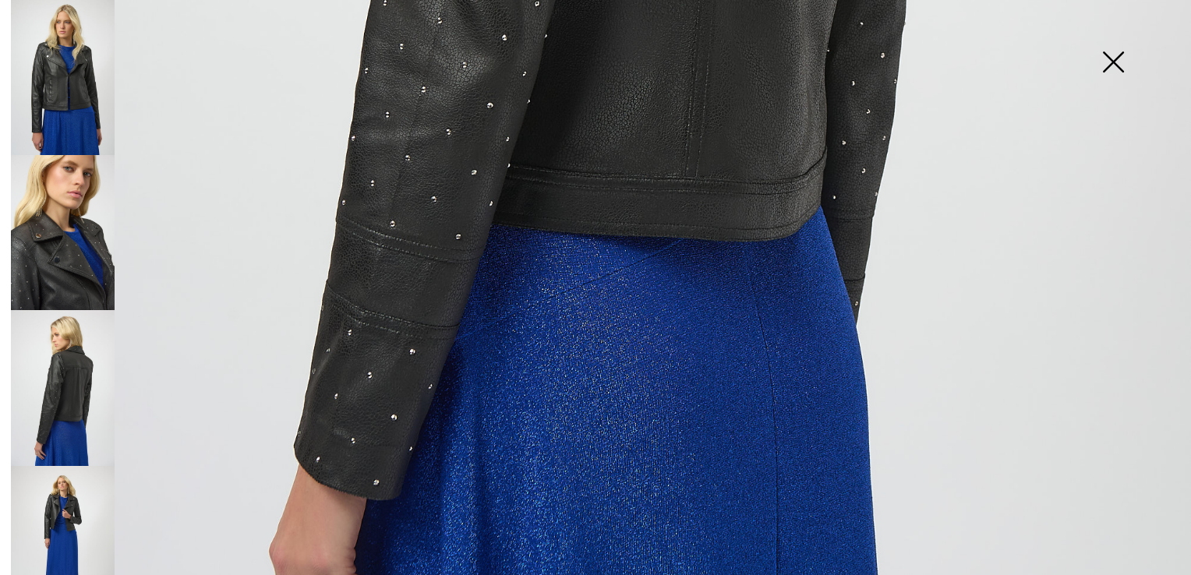
click at [55, 510] on img at bounding box center [63, 543] width 104 height 155
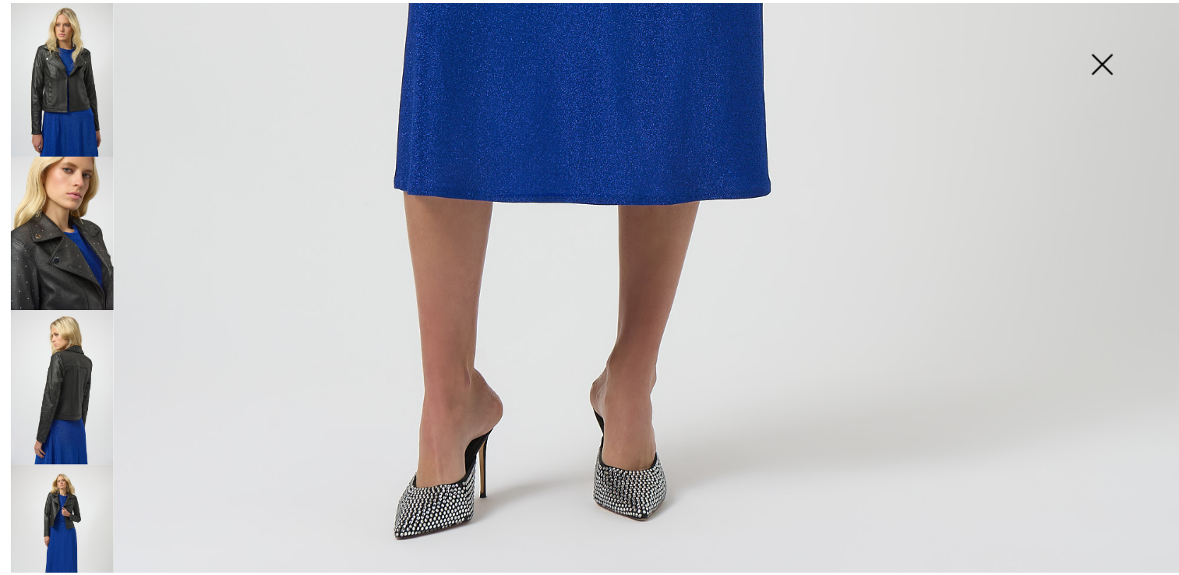
scroll to position [1191, 0]
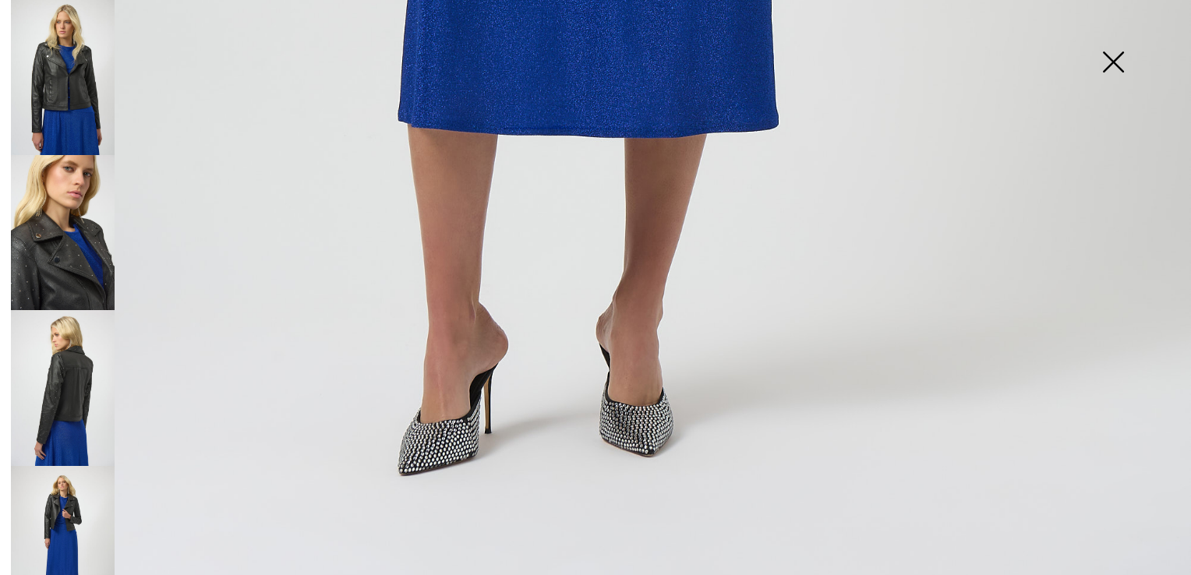
click at [1110, 55] on img at bounding box center [1113, 63] width 78 height 80
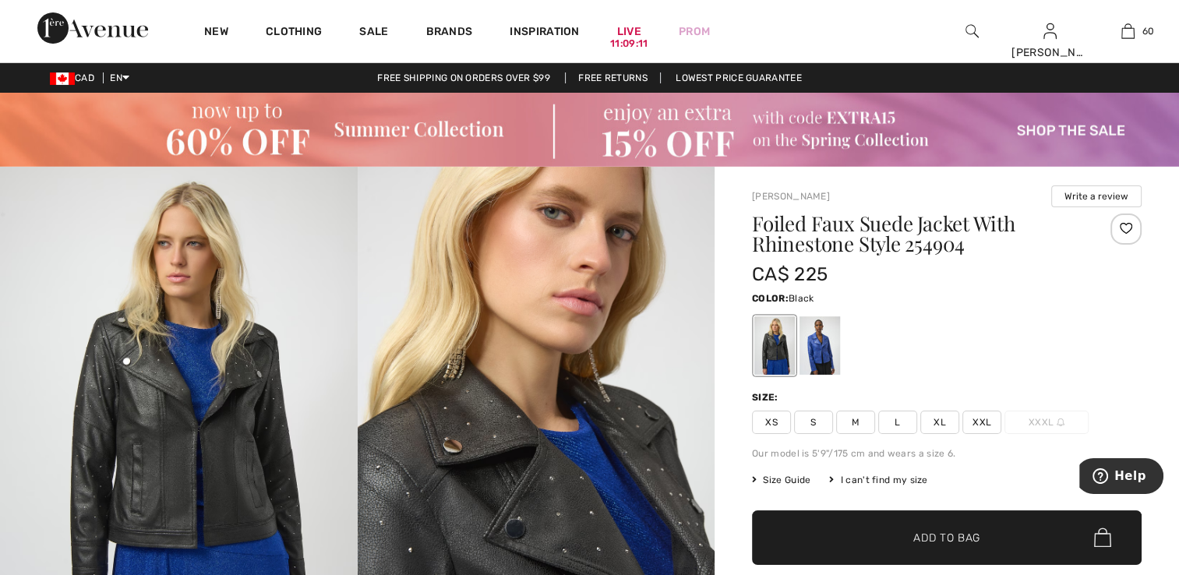
scroll to position [1173, 0]
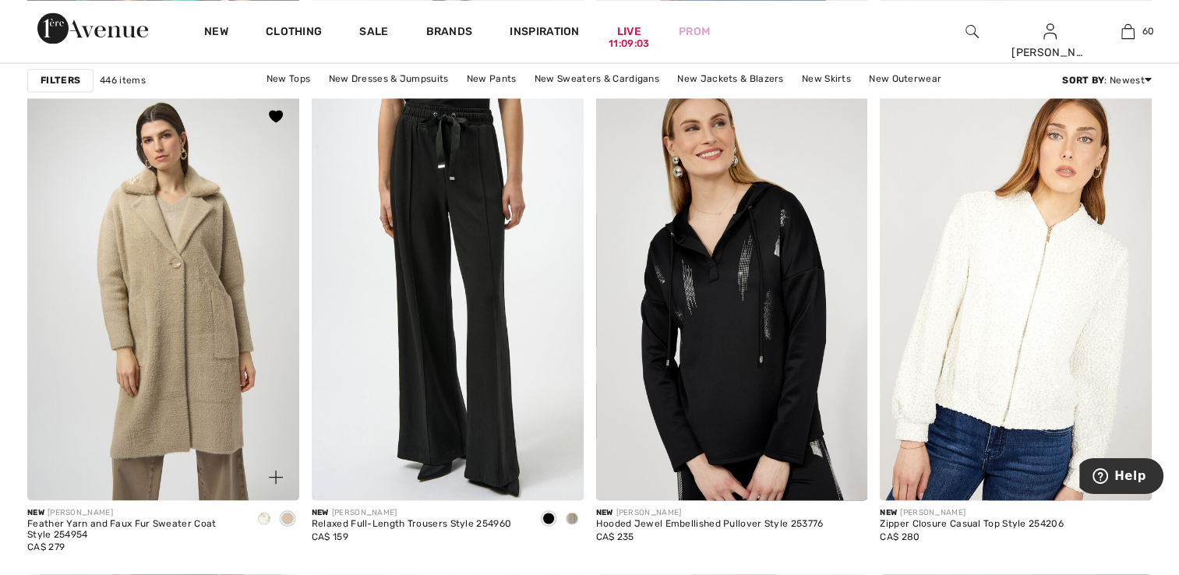
scroll to position [2813, 0]
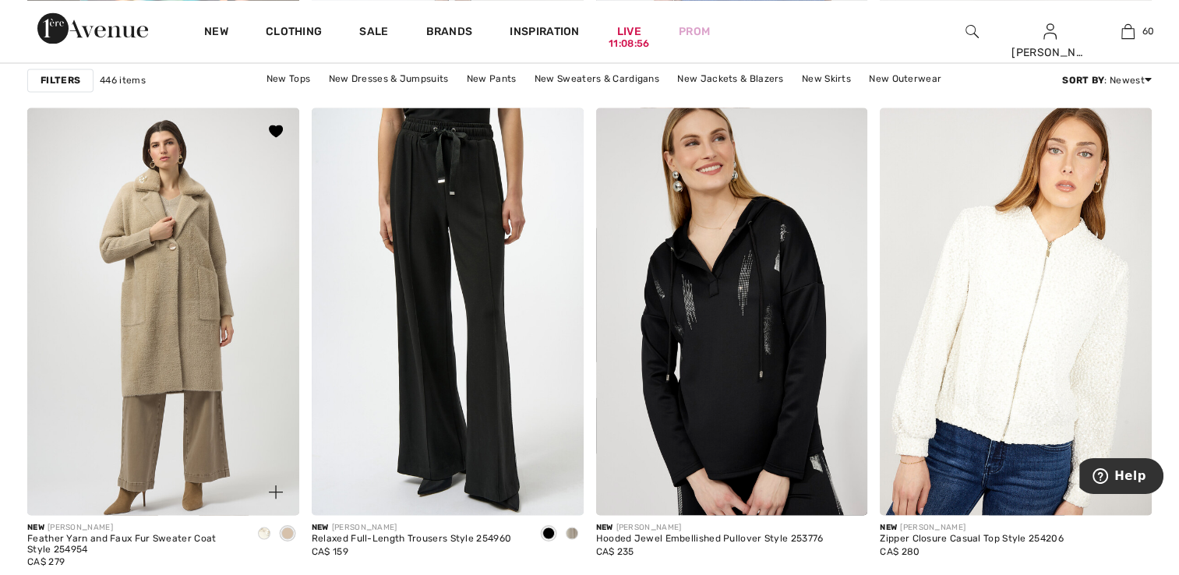
click at [259, 535] on span at bounding box center [264, 533] width 12 height 12
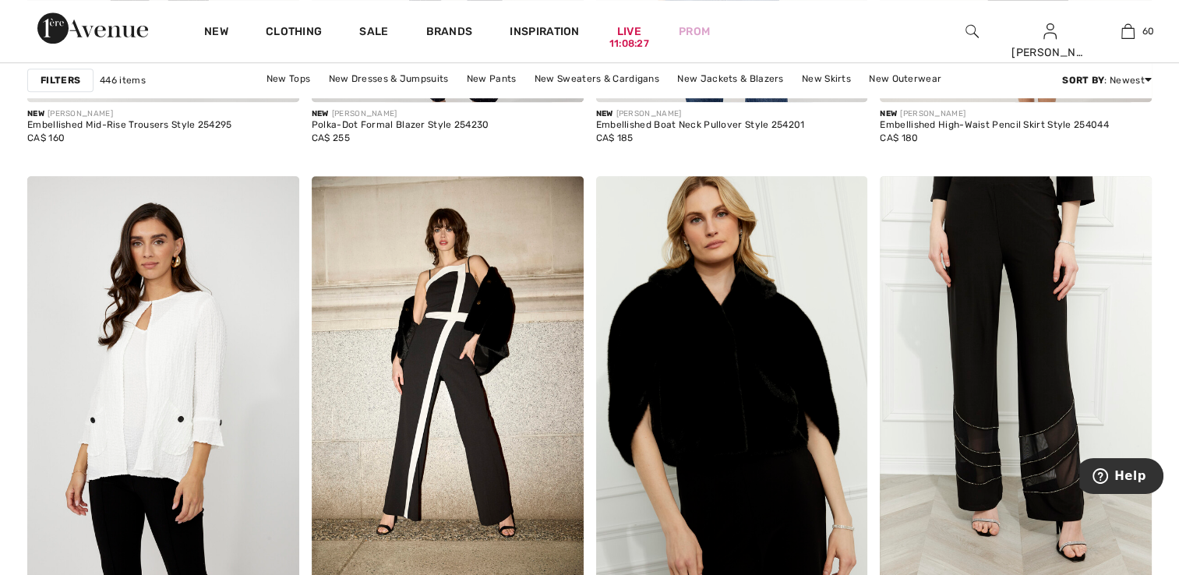
scroll to position [7256, 0]
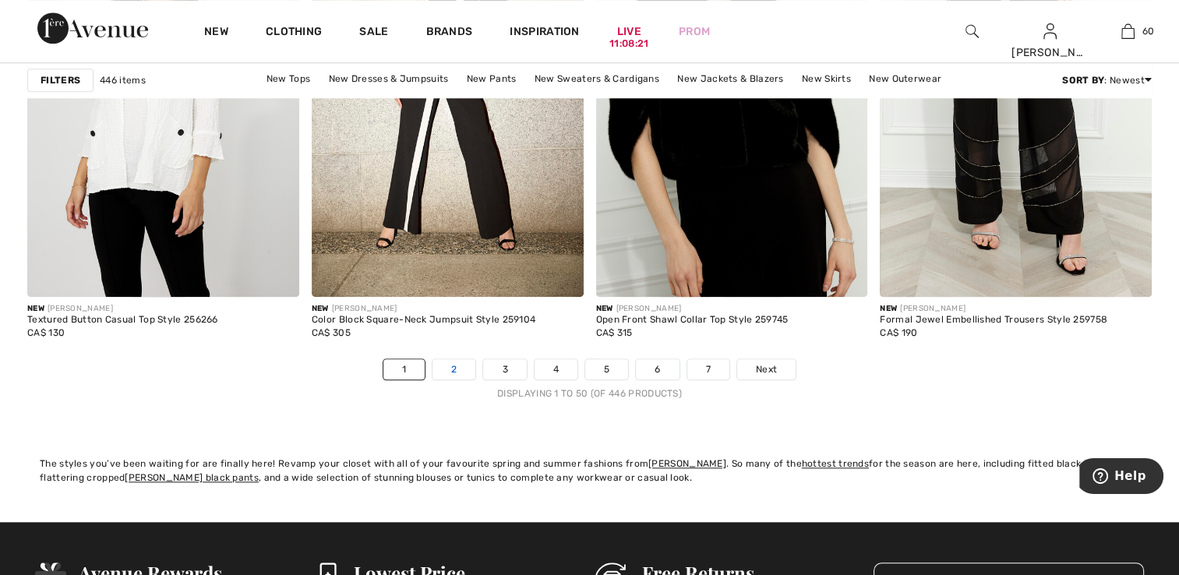
click at [462, 368] on link "2" at bounding box center [454, 369] width 43 height 20
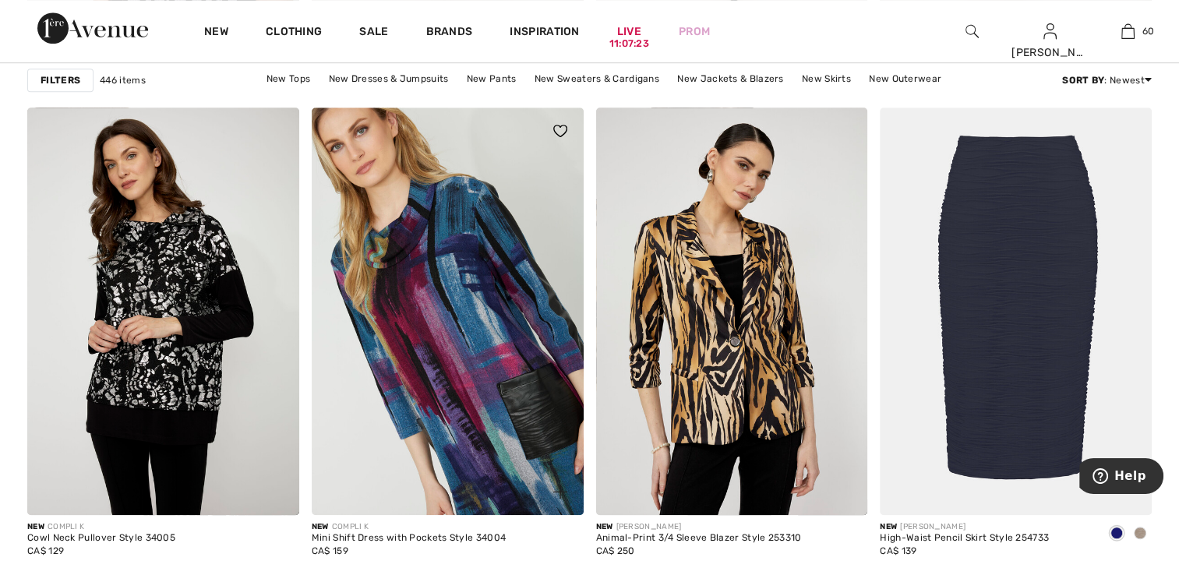
scroll to position [7094, 0]
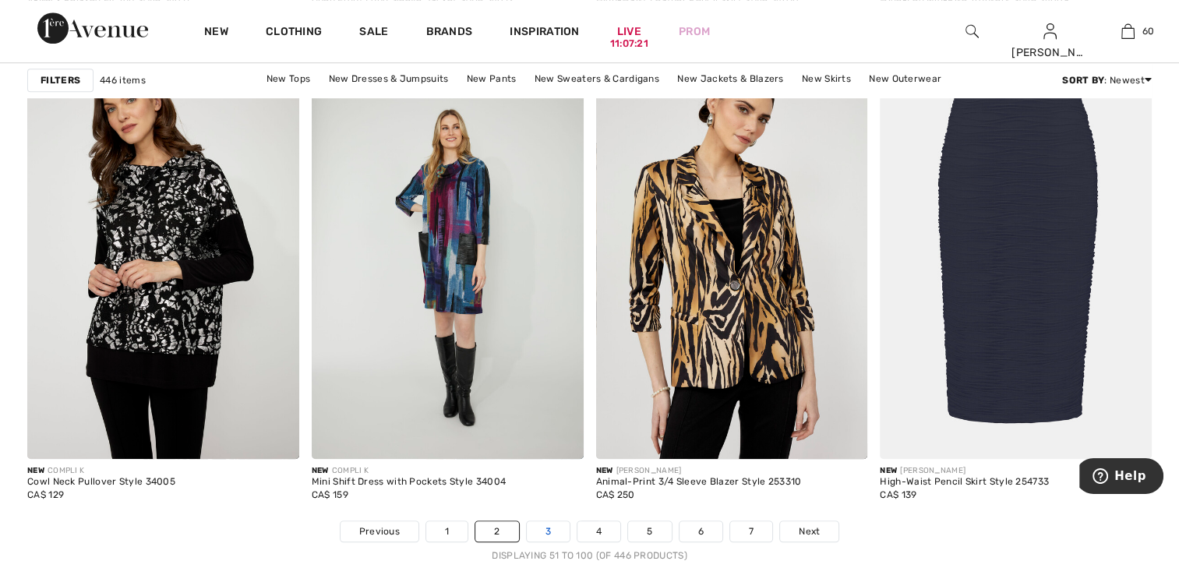
click at [543, 530] on link "3" at bounding box center [548, 532] width 43 height 20
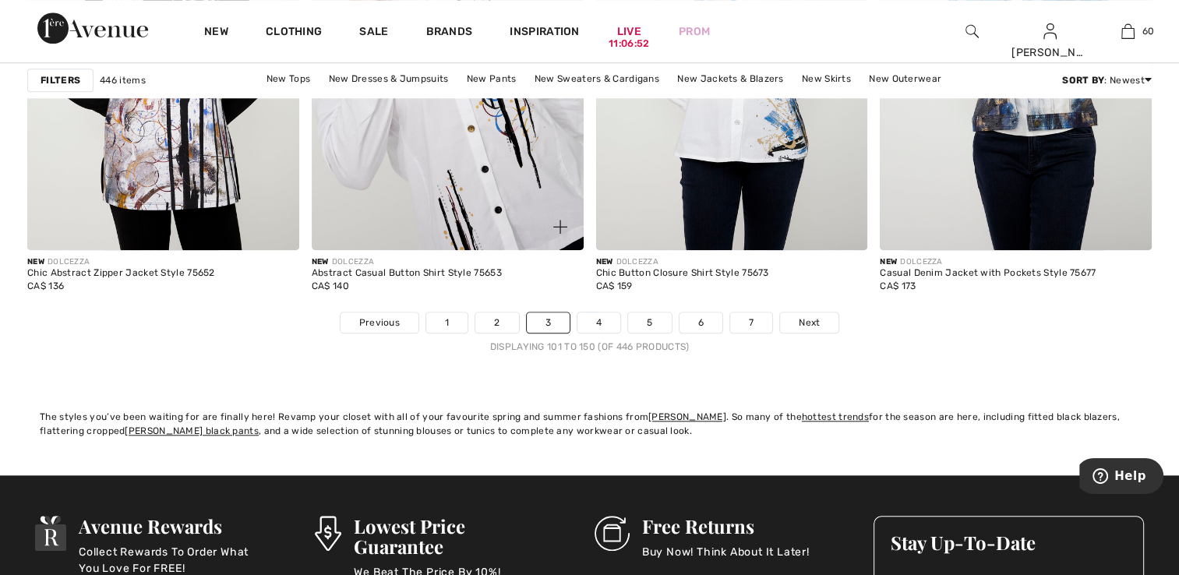
scroll to position [7250, 0]
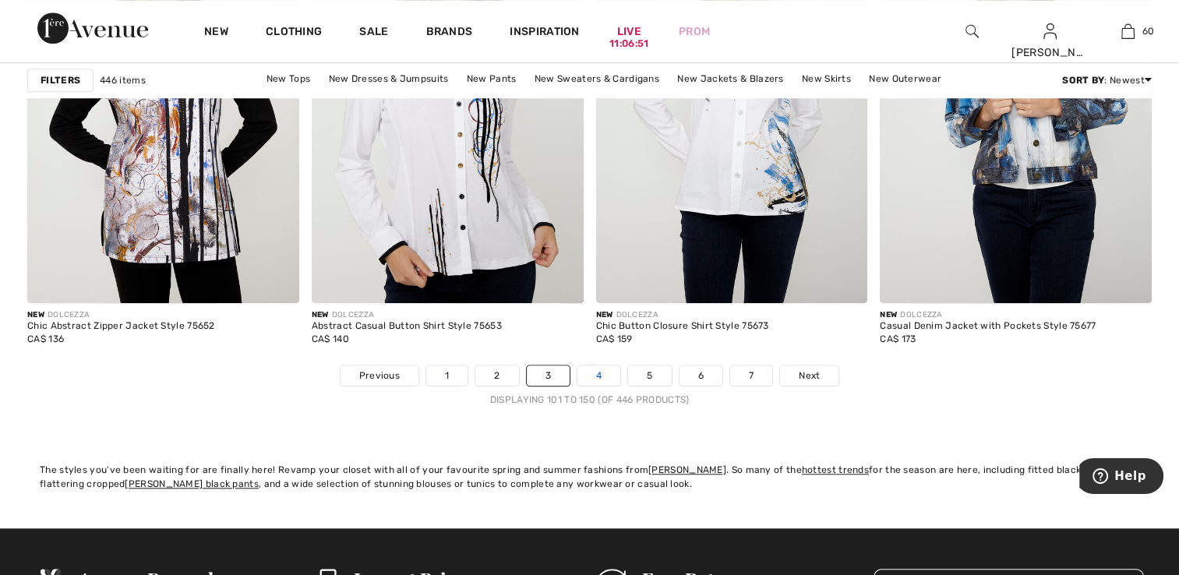
click at [585, 373] on link "4" at bounding box center [599, 376] width 43 height 20
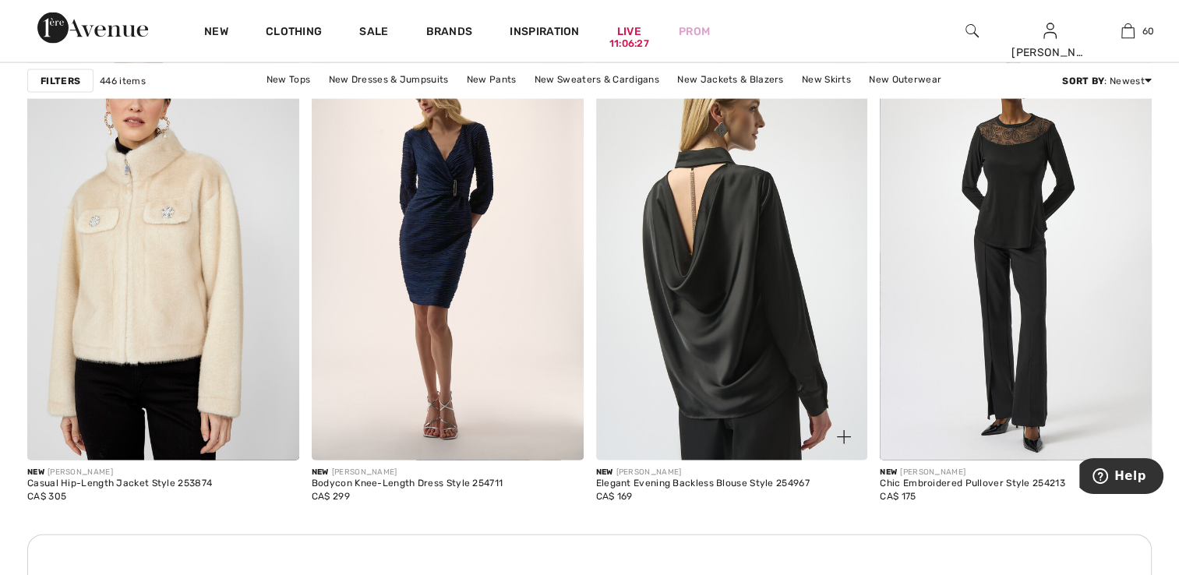
scroll to position [3352, 0]
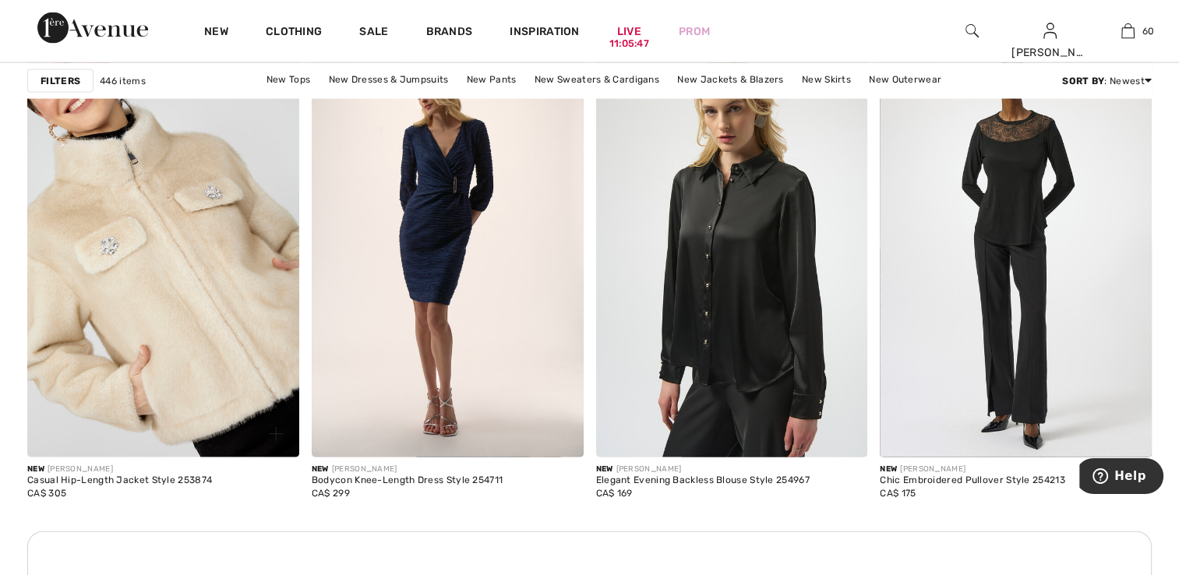
click at [146, 239] on img at bounding box center [163, 254] width 272 height 408
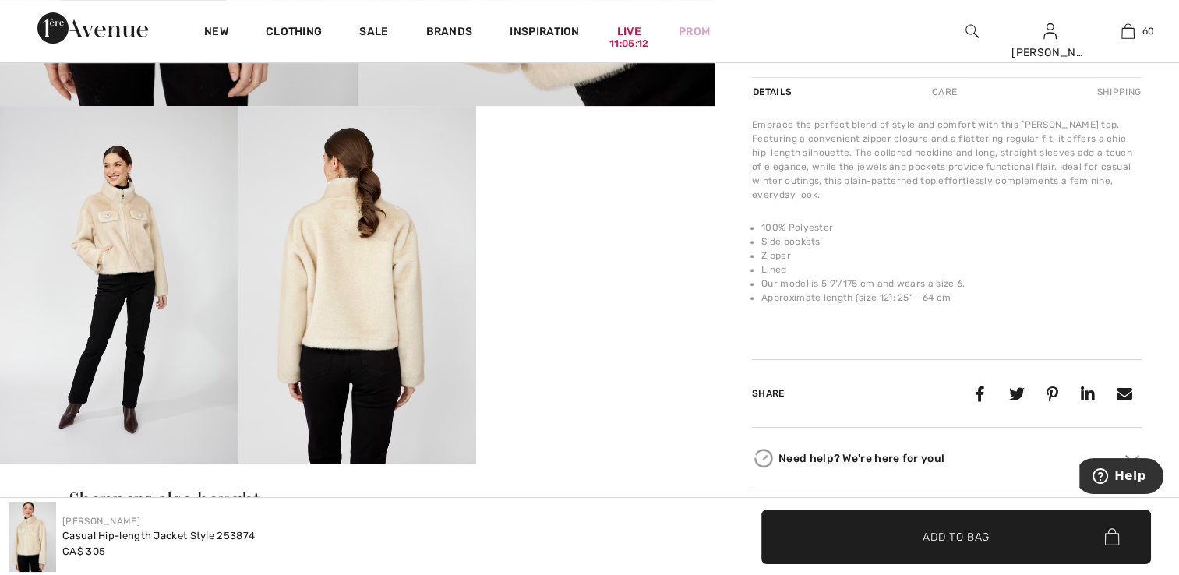
scroll to position [624, 0]
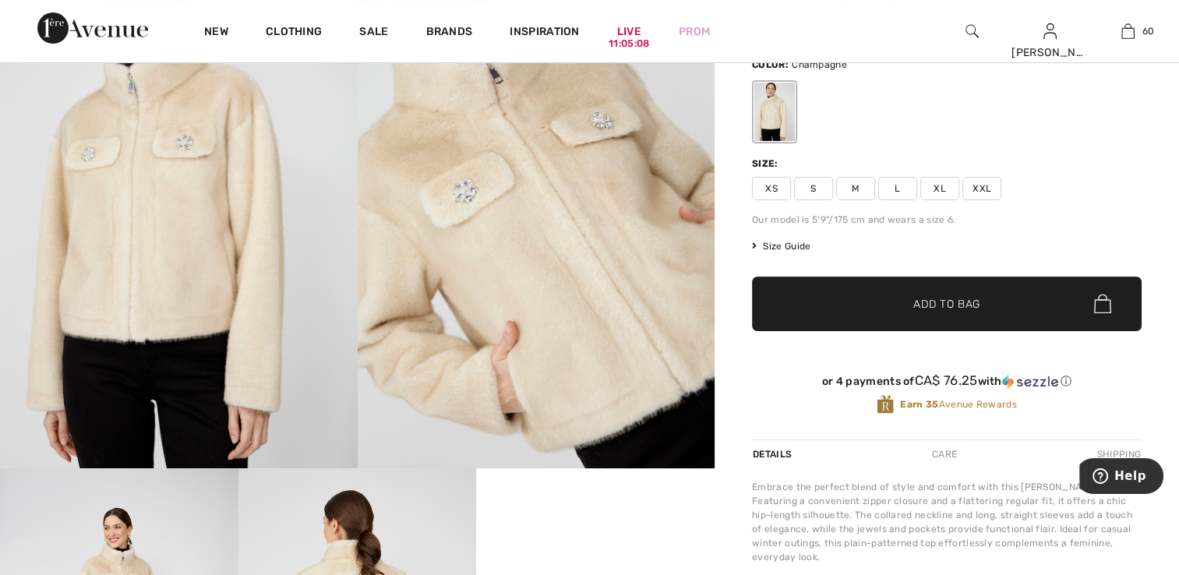
click at [178, 239] on img at bounding box center [179, 201] width 358 height 536
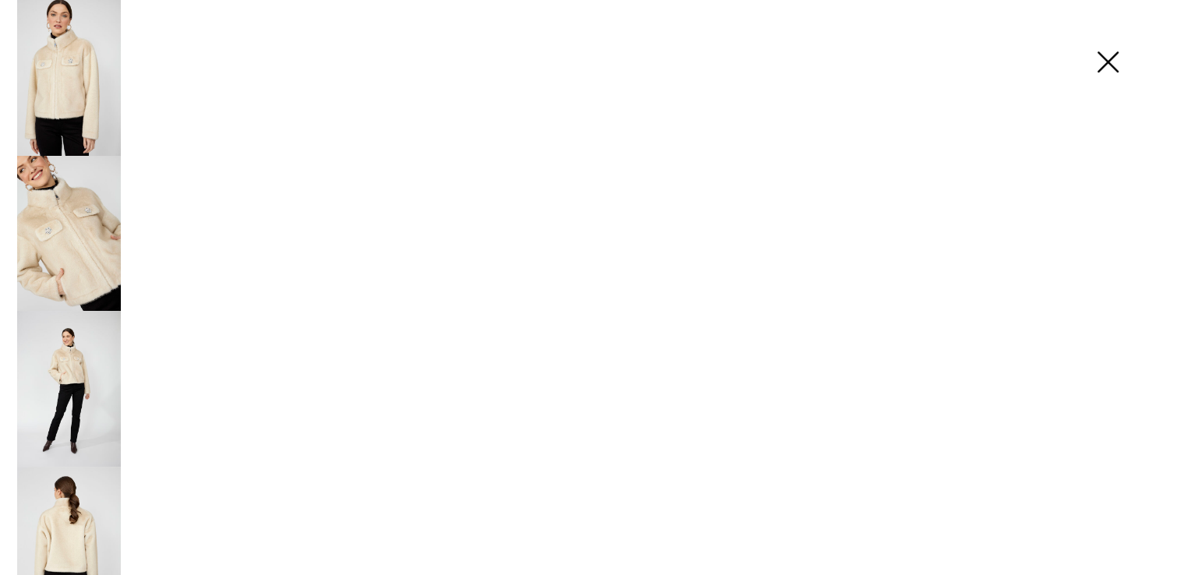
scroll to position [234, 0]
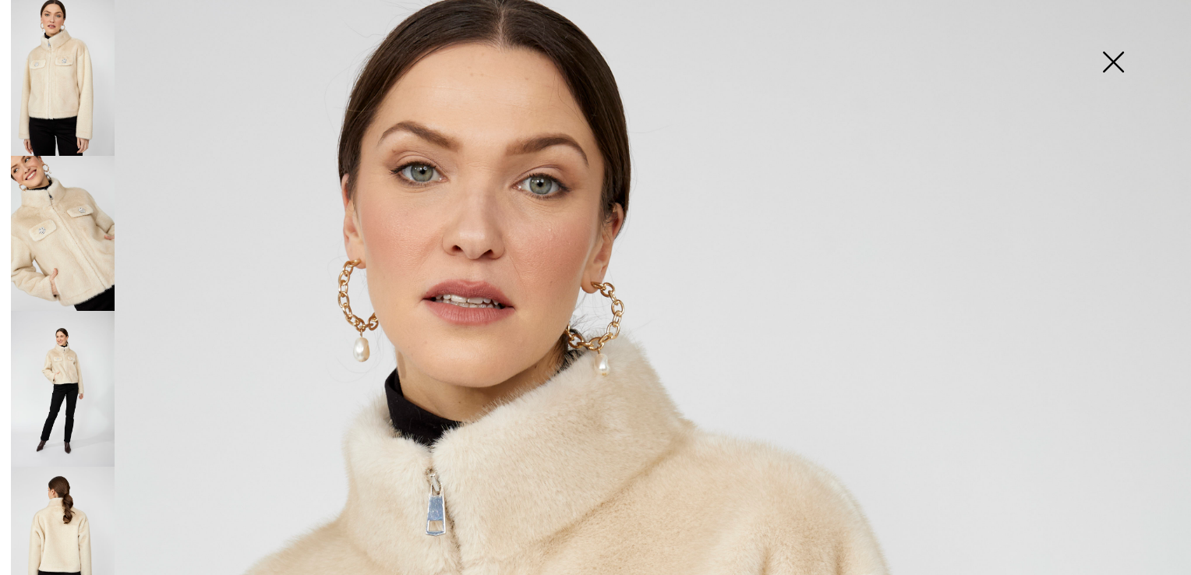
drag, startPoint x: 62, startPoint y: 255, endPoint x: 70, endPoint y: 276, distance: 22.7
click at [62, 255] on img at bounding box center [63, 234] width 104 height 156
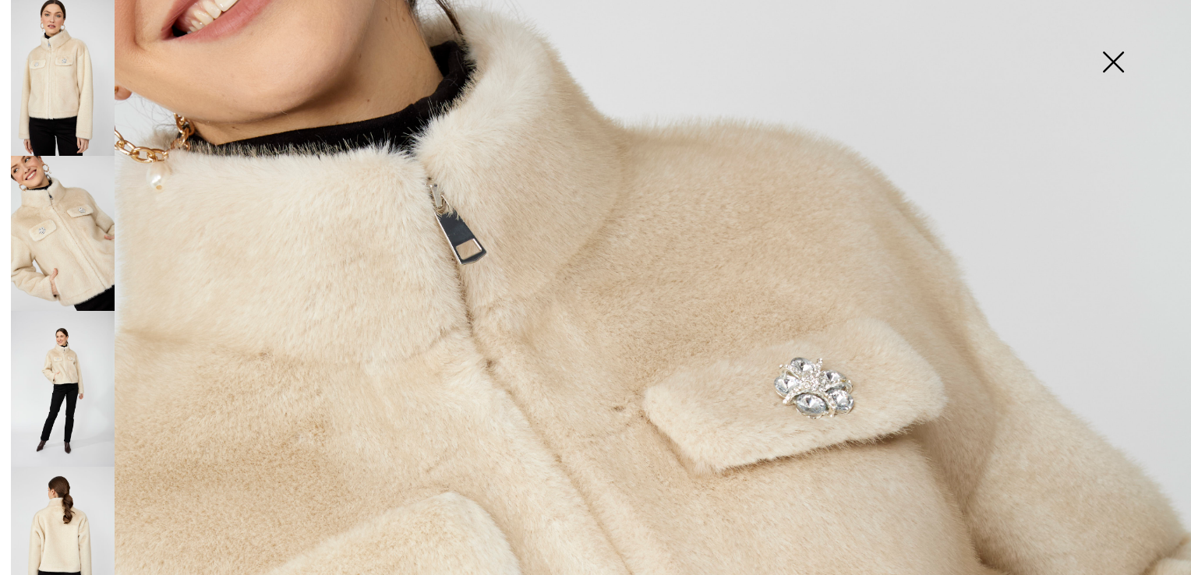
scroll to position [156, 0]
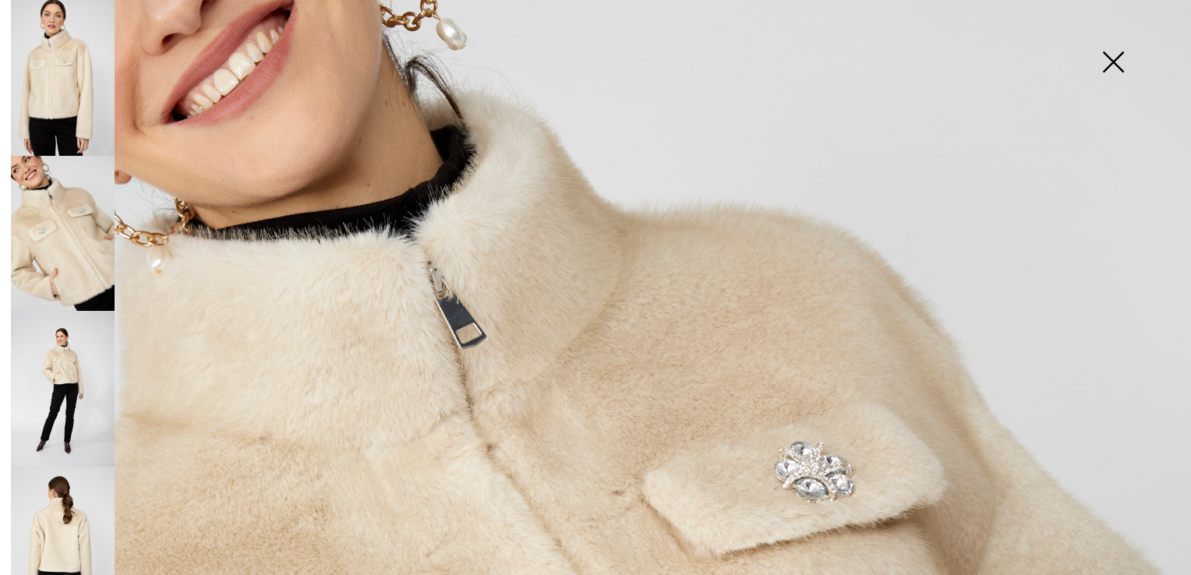
click at [44, 503] on img at bounding box center [63, 545] width 104 height 156
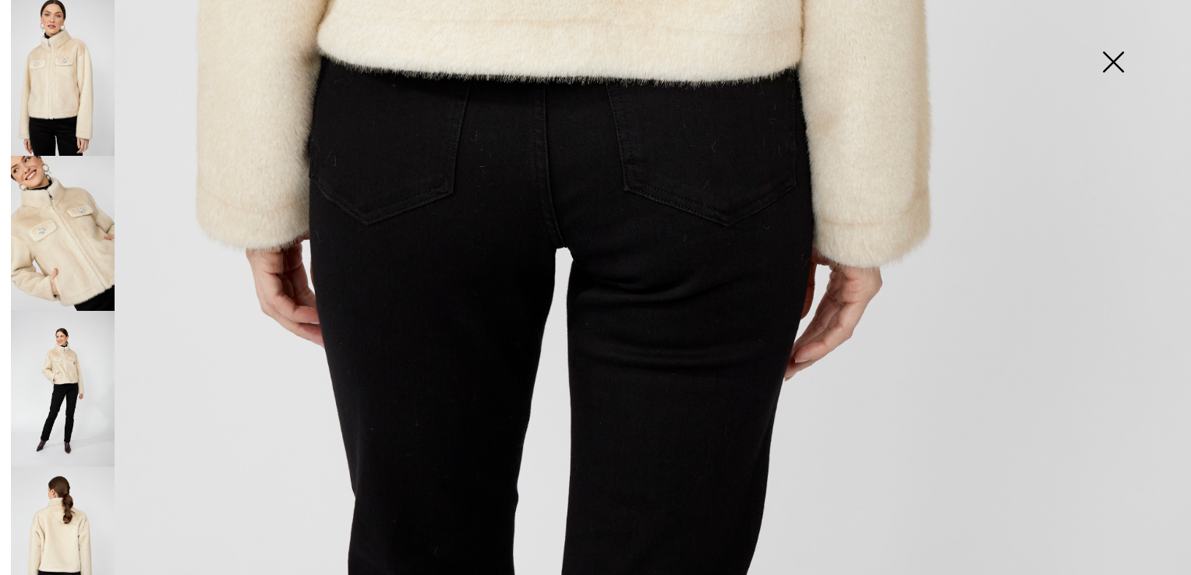
scroll to position [1194, 0]
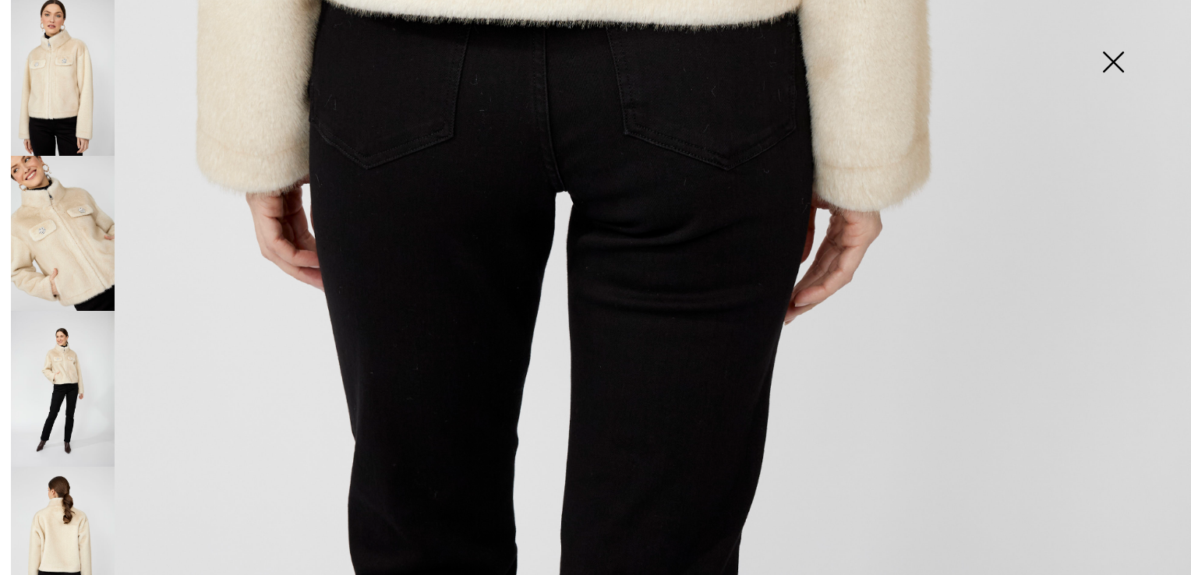
click at [58, 372] on img at bounding box center [63, 389] width 104 height 156
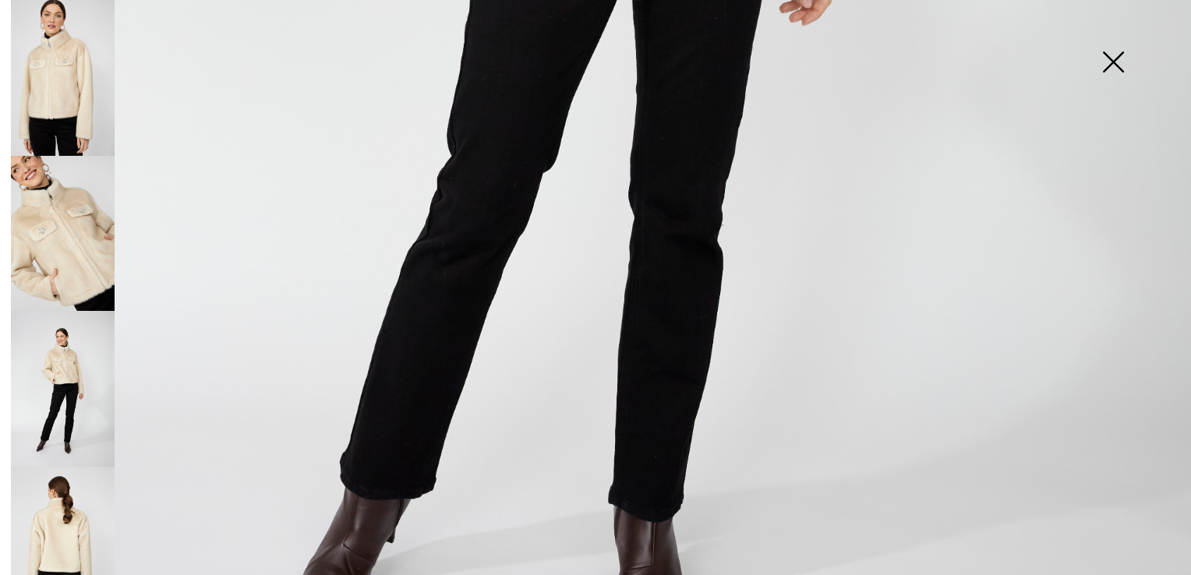
scroll to position [1193, 0]
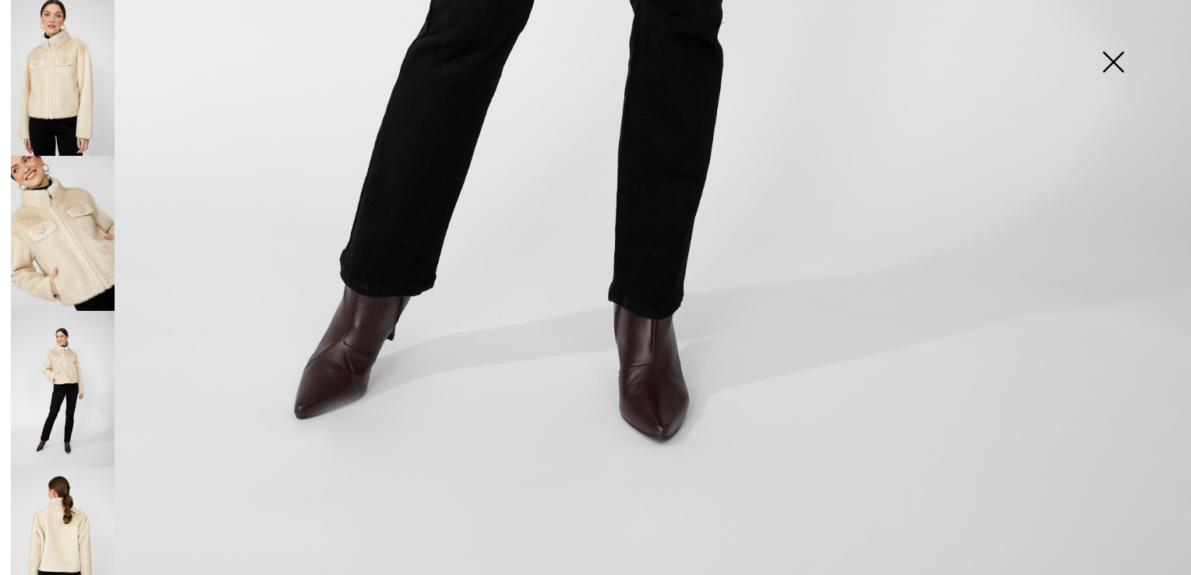
click at [47, 527] on img at bounding box center [63, 545] width 104 height 156
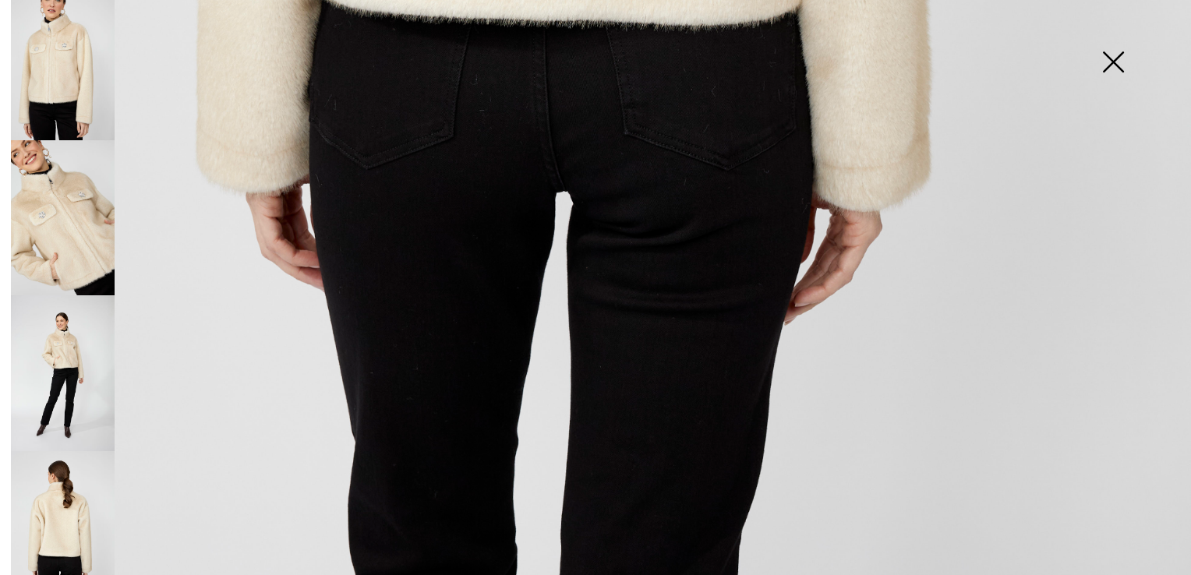
scroll to position [24, 0]
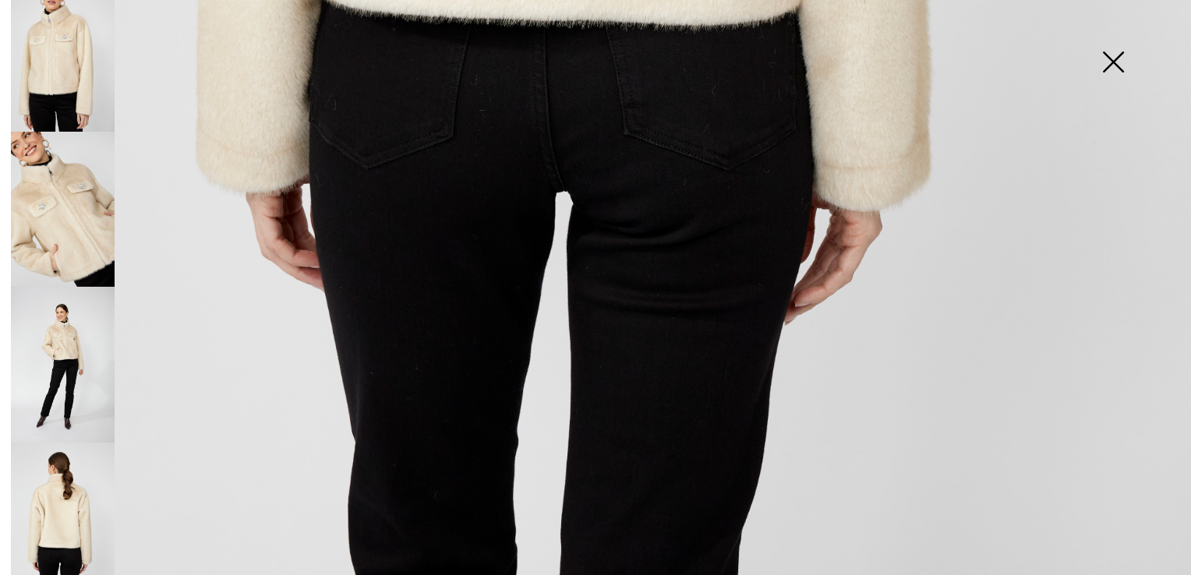
click at [76, 376] on img at bounding box center [63, 365] width 104 height 156
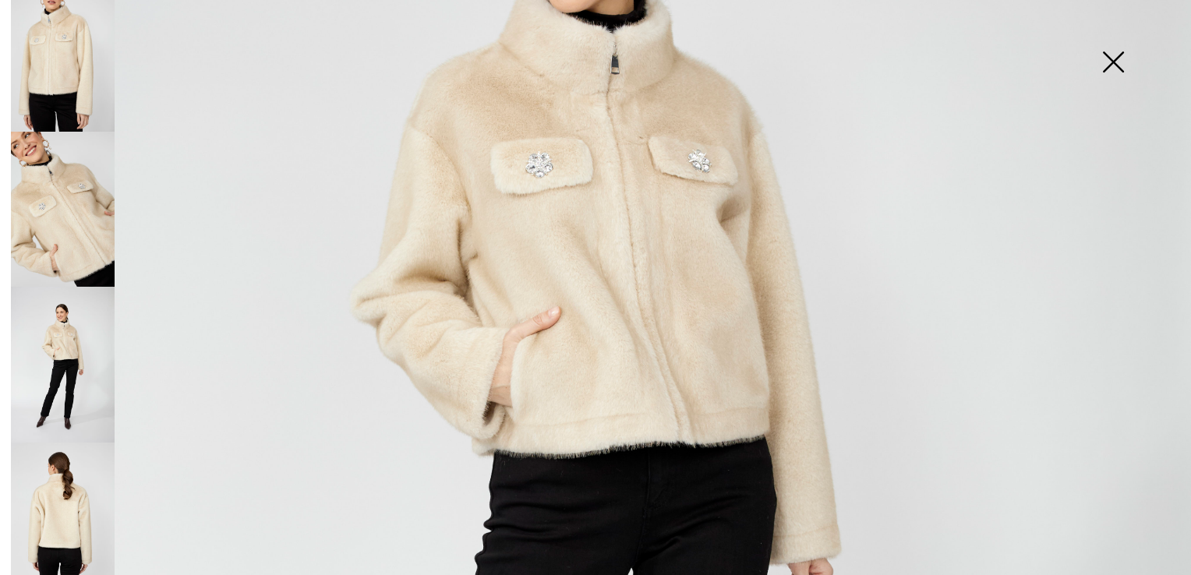
scroll to position [335, 0]
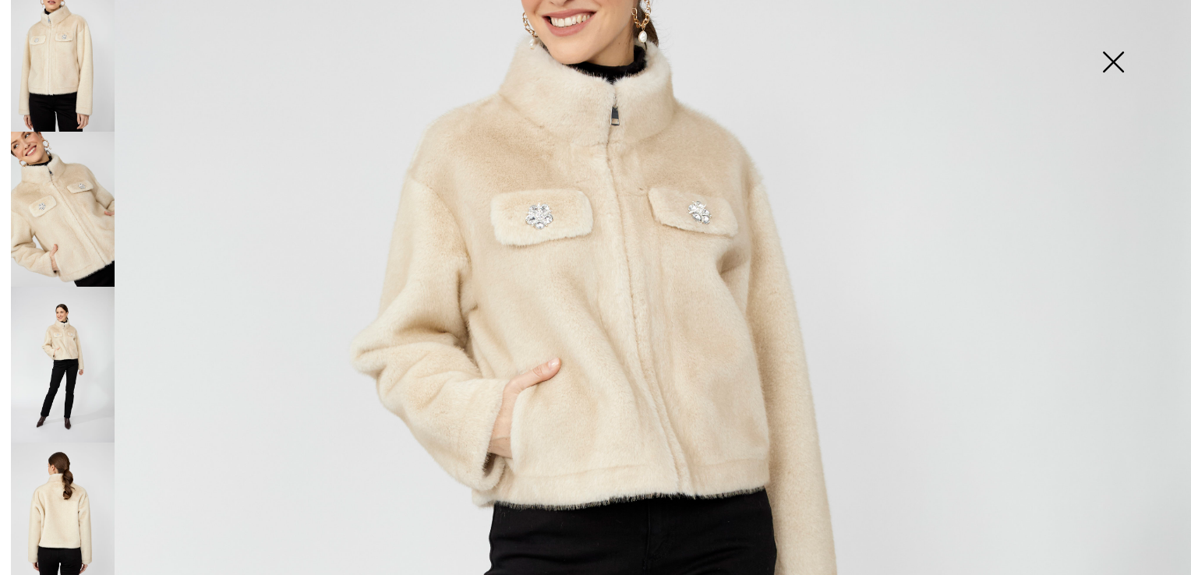
click at [1113, 62] on img at bounding box center [1113, 63] width 78 height 80
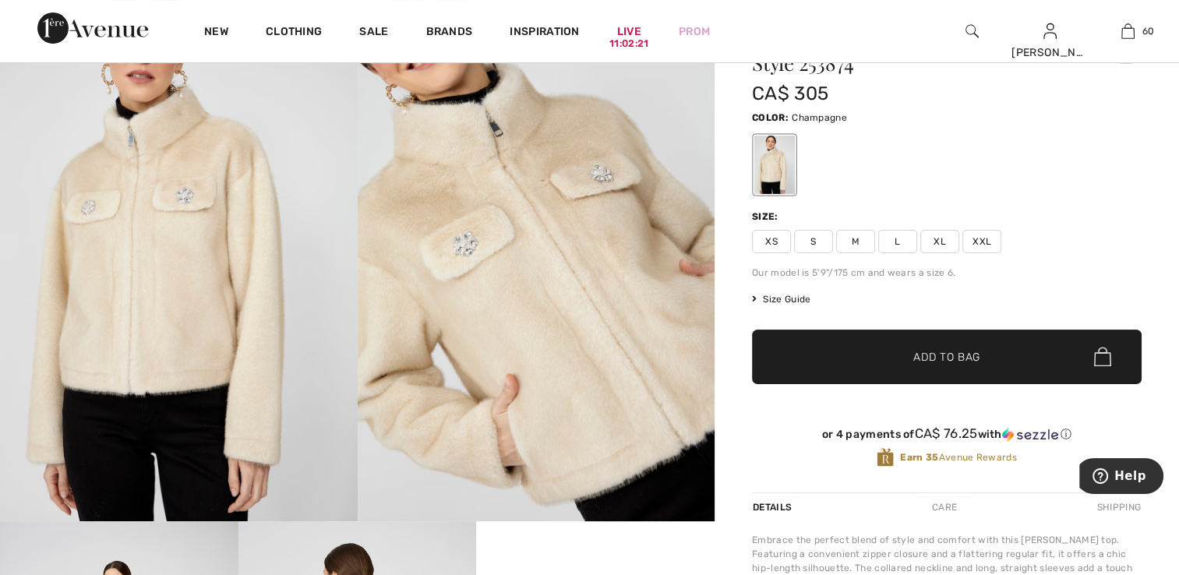
scroll to position [78, 0]
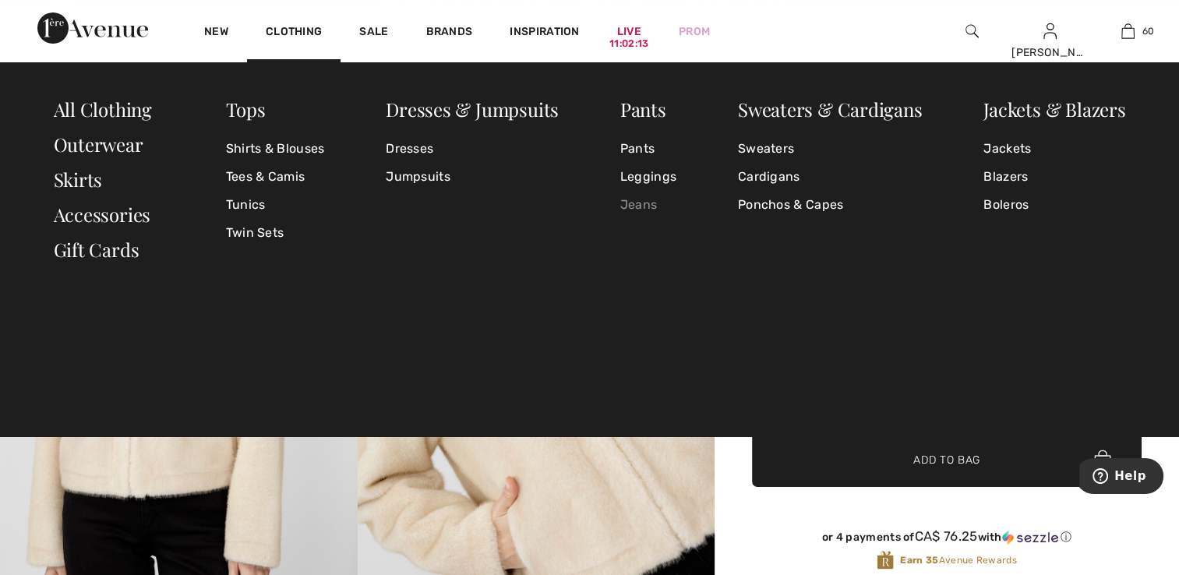
click at [635, 203] on link "Jeans" at bounding box center [649, 205] width 56 height 28
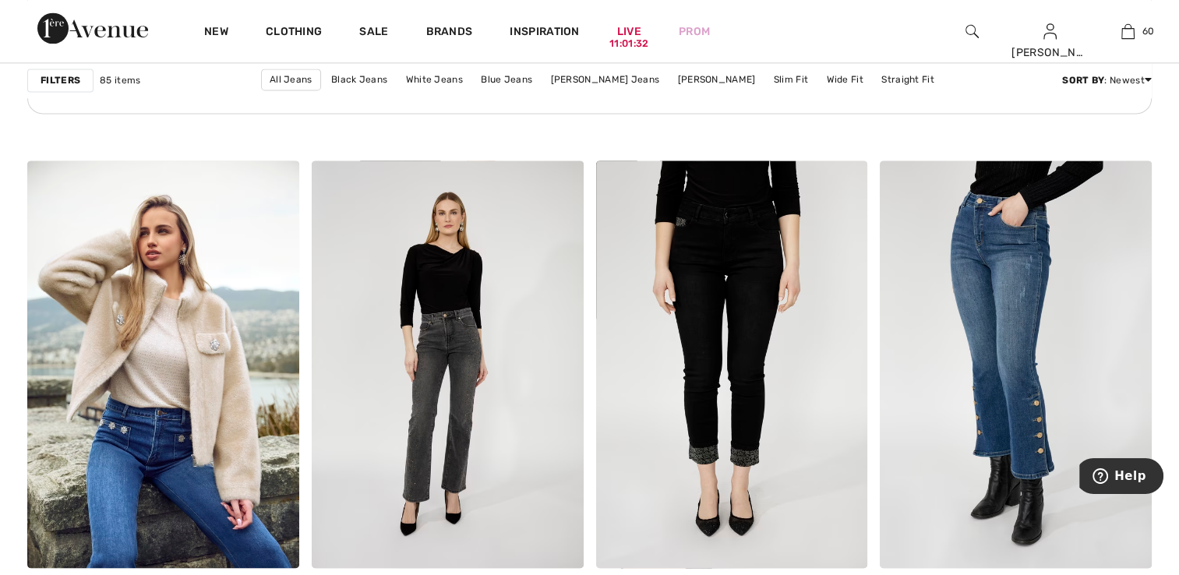
scroll to position [2261, 0]
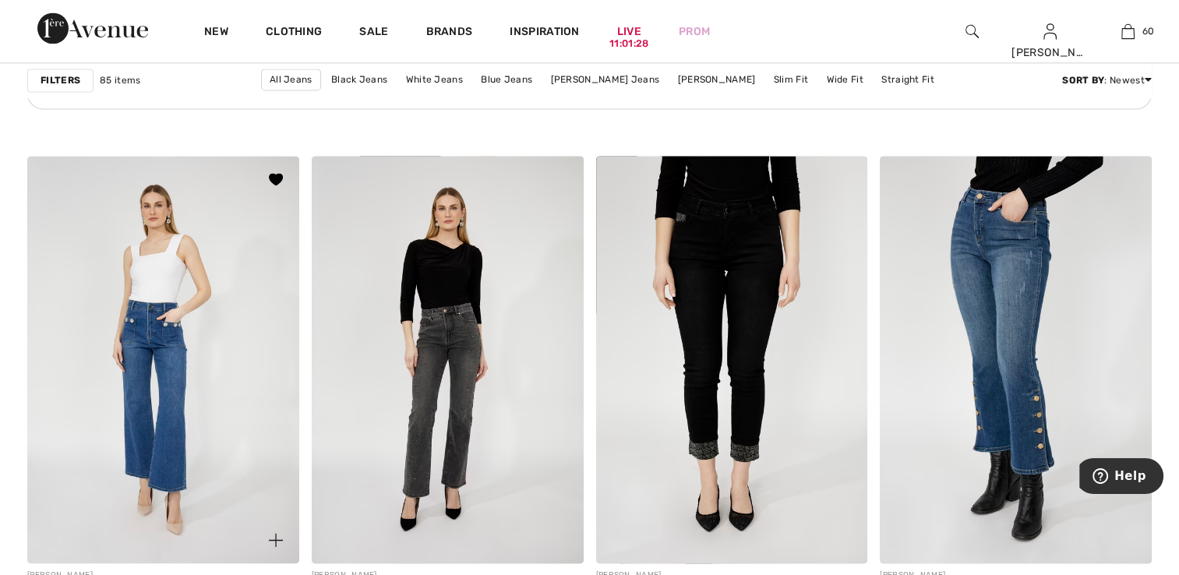
click at [226, 416] on img at bounding box center [163, 360] width 272 height 408
click at [225, 416] on img at bounding box center [163, 360] width 272 height 408
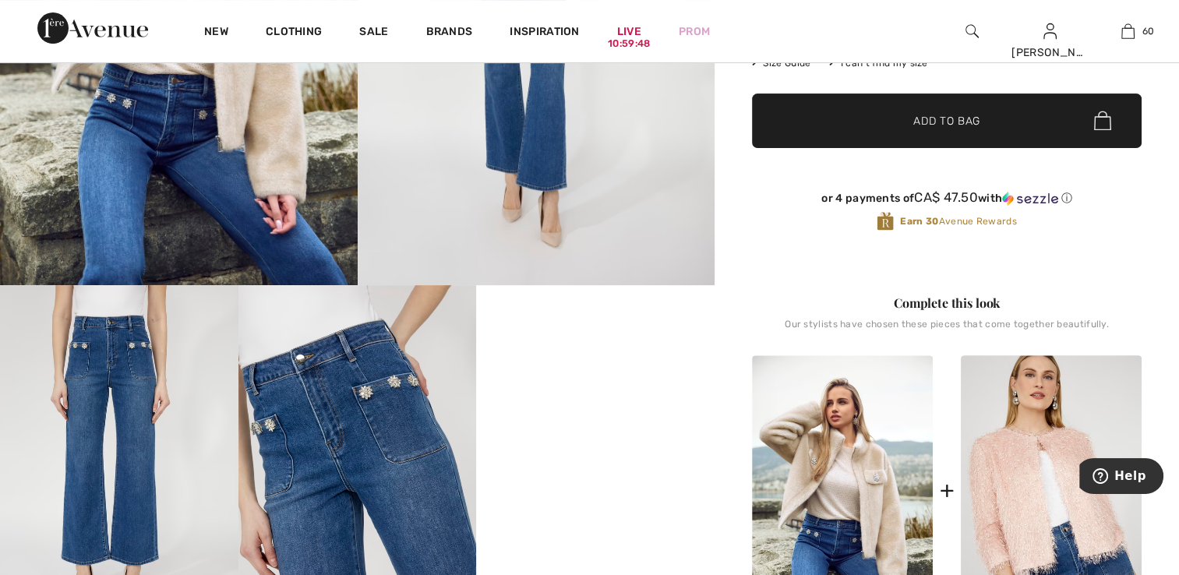
scroll to position [546, 0]
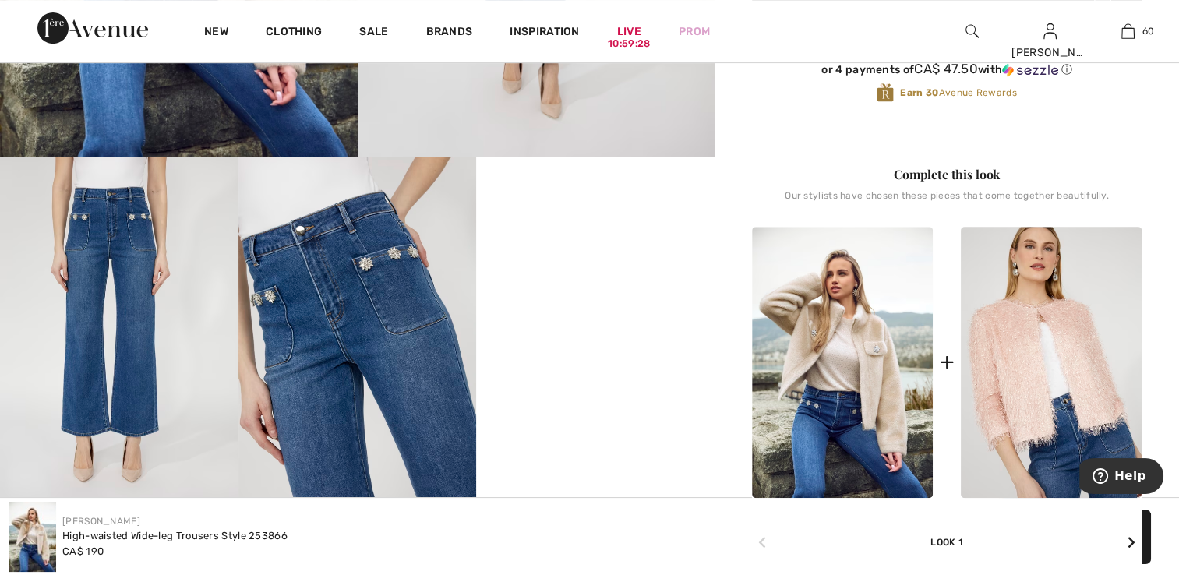
click at [864, 398] on img at bounding box center [842, 363] width 181 height 272
click at [844, 408] on img at bounding box center [842, 363] width 181 height 272
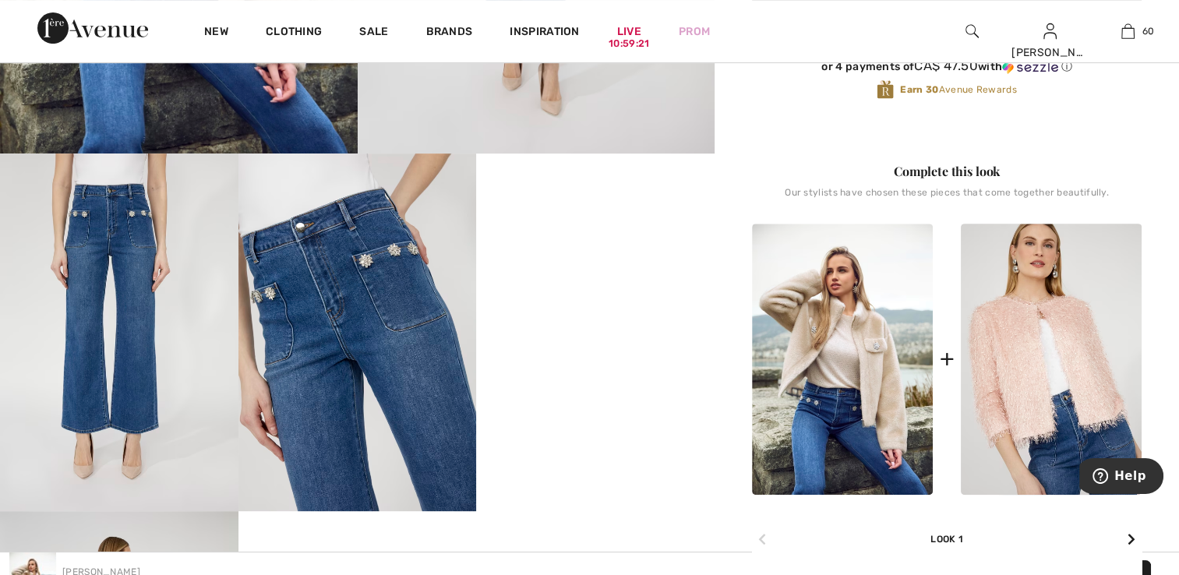
scroll to position [624, 0]
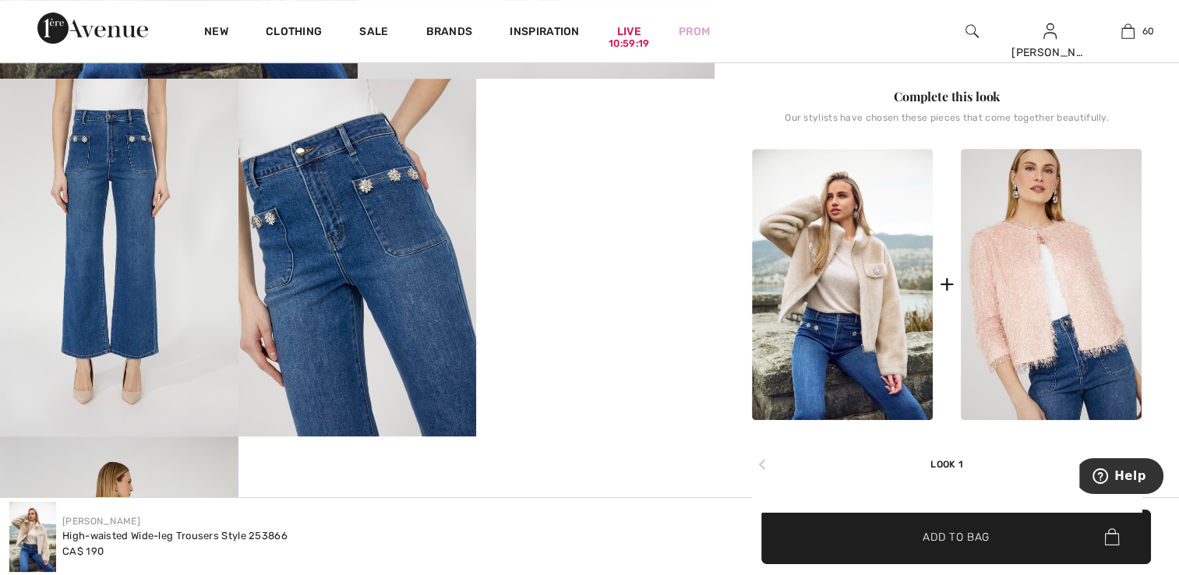
click at [839, 330] on img at bounding box center [842, 285] width 181 height 272
click at [830, 351] on img at bounding box center [842, 285] width 181 height 272
click at [830, 350] on img at bounding box center [842, 285] width 181 height 272
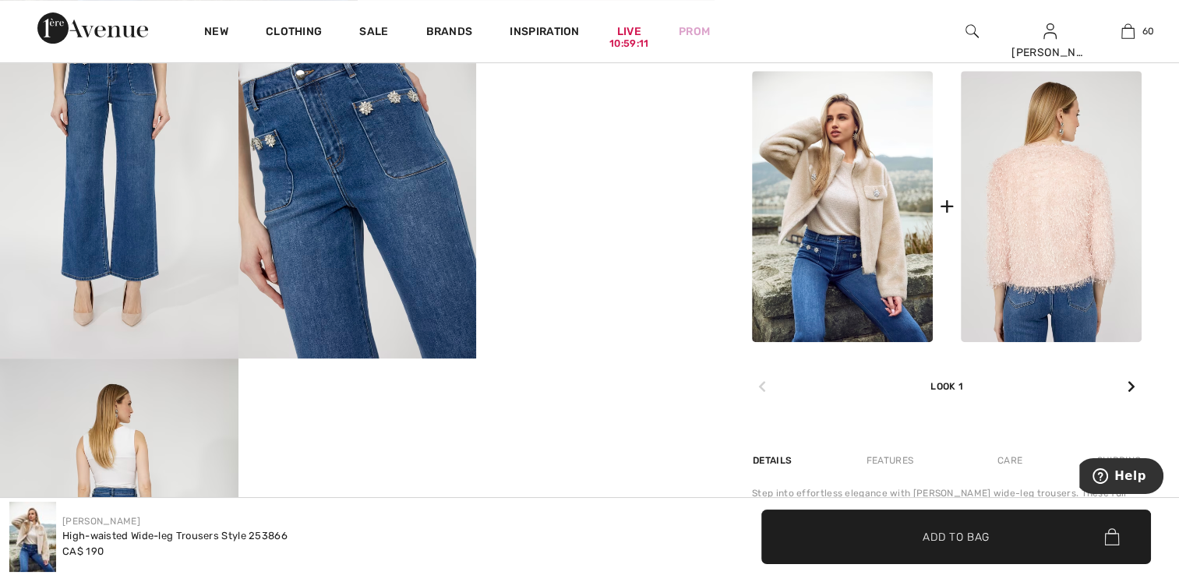
scroll to position [695, 0]
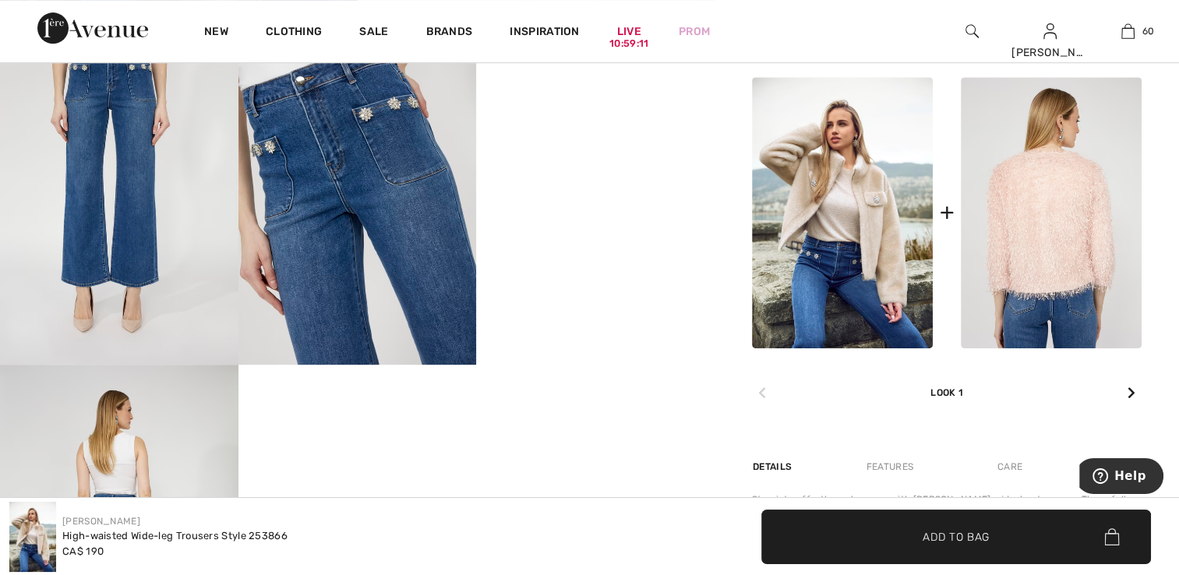
drag, startPoint x: 1044, startPoint y: 169, endPoint x: 1116, endPoint y: 143, distance: 76.2
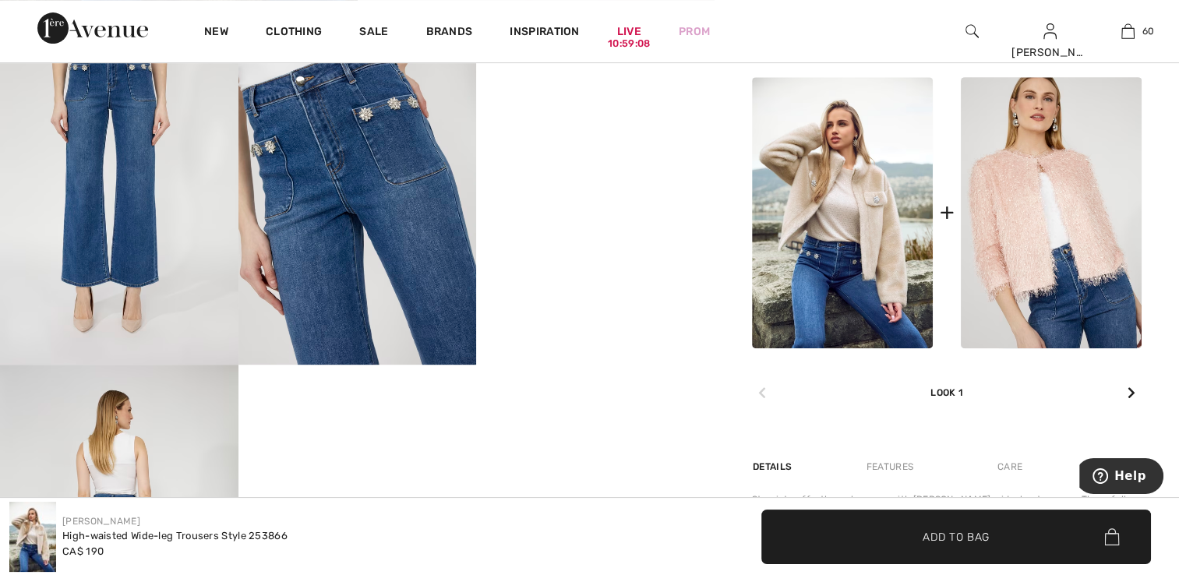
click at [872, 263] on img at bounding box center [842, 213] width 181 height 272
click at [1134, 398] on icon at bounding box center [1132, 393] width 8 height 12
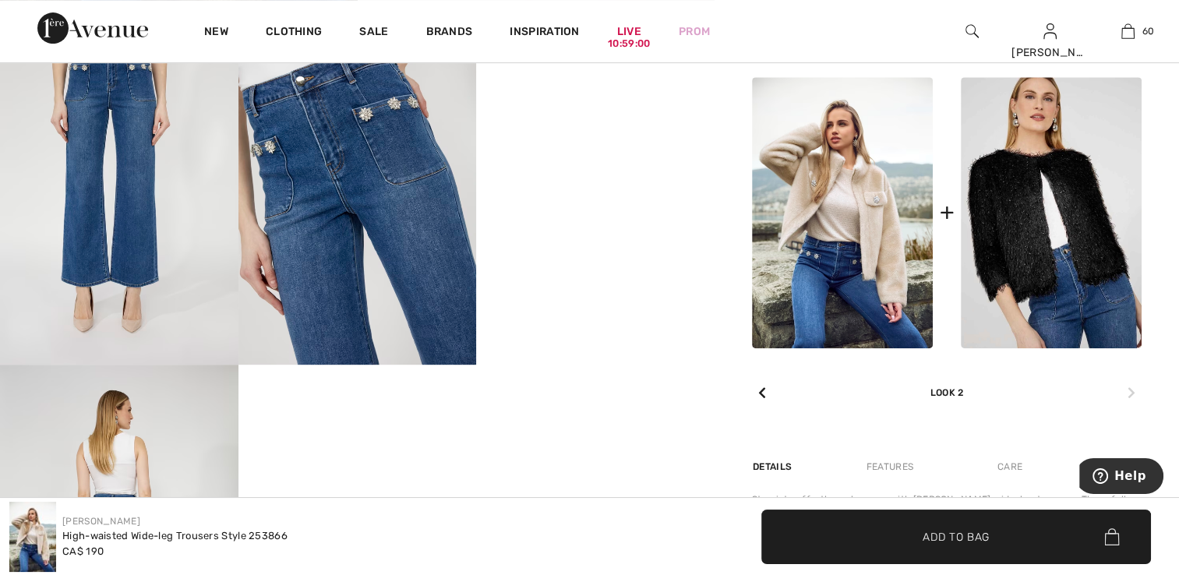
click at [764, 395] on icon at bounding box center [763, 393] width 8 height 12
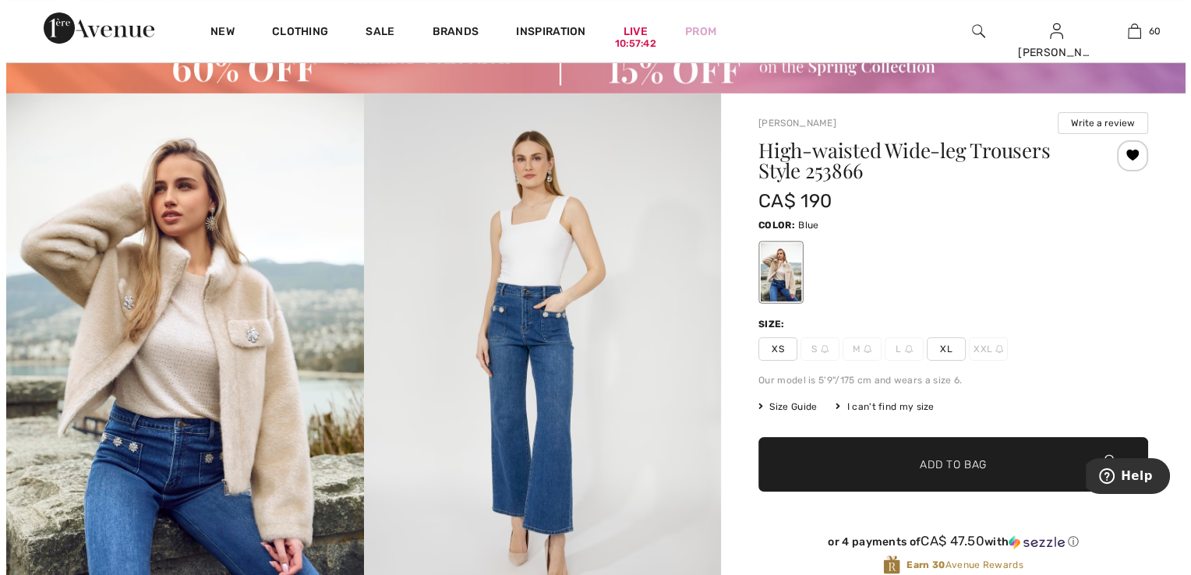
scroll to position [72, 0]
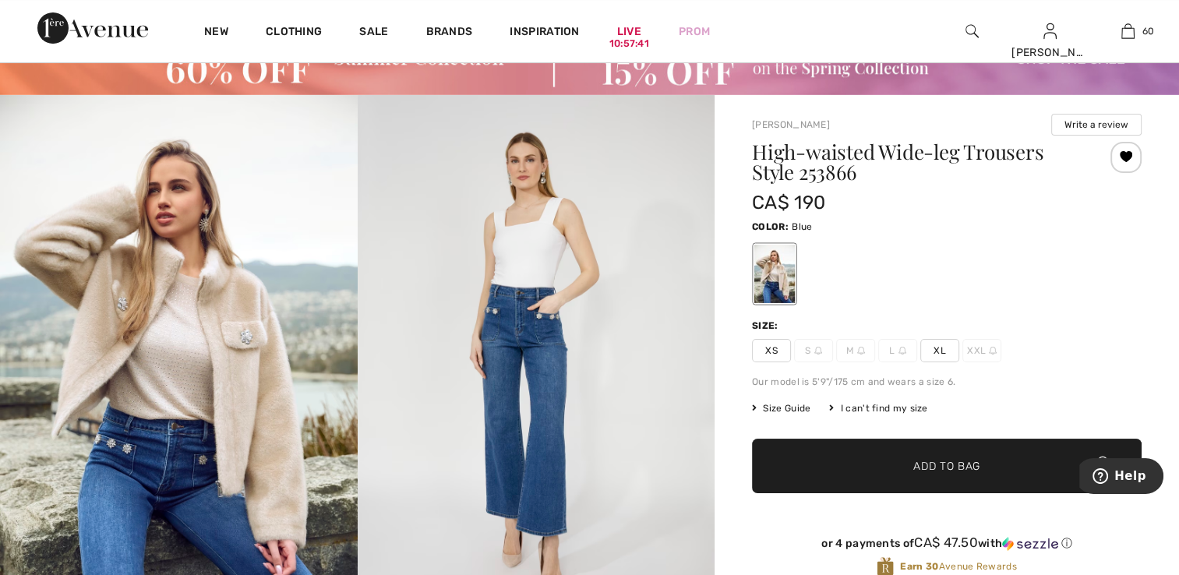
click at [237, 370] on img at bounding box center [179, 363] width 358 height 536
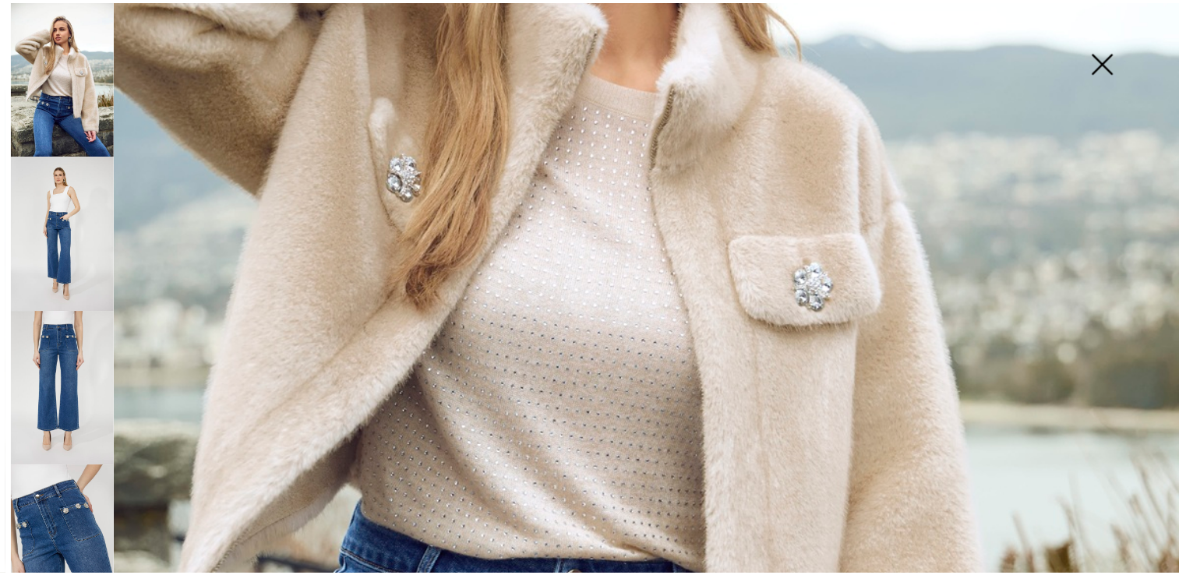
scroll to position [490, 0]
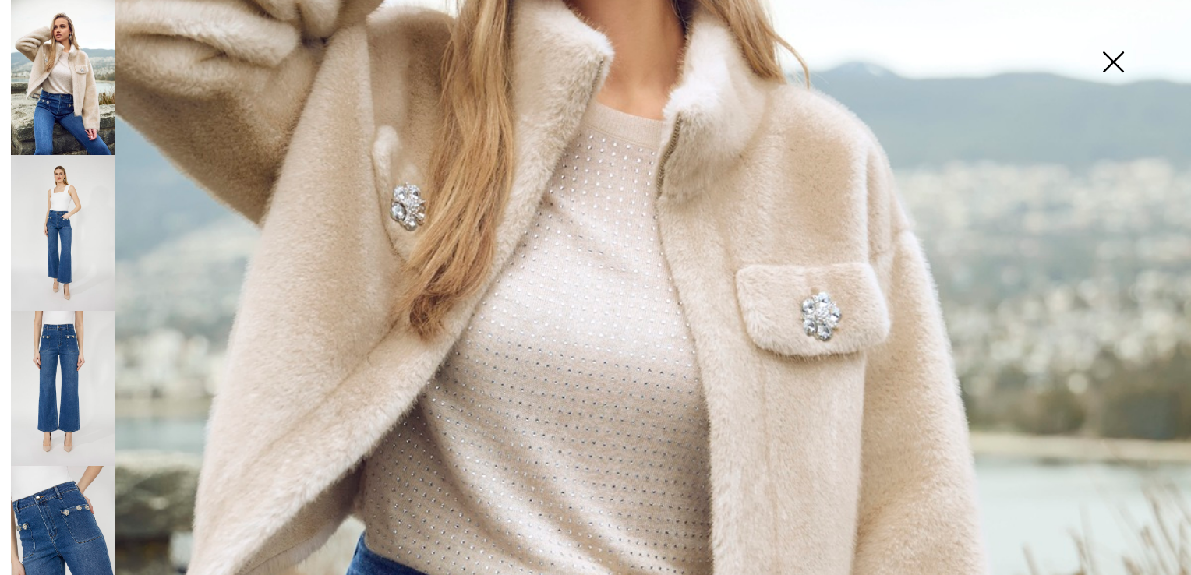
click at [58, 223] on img at bounding box center [63, 233] width 104 height 156
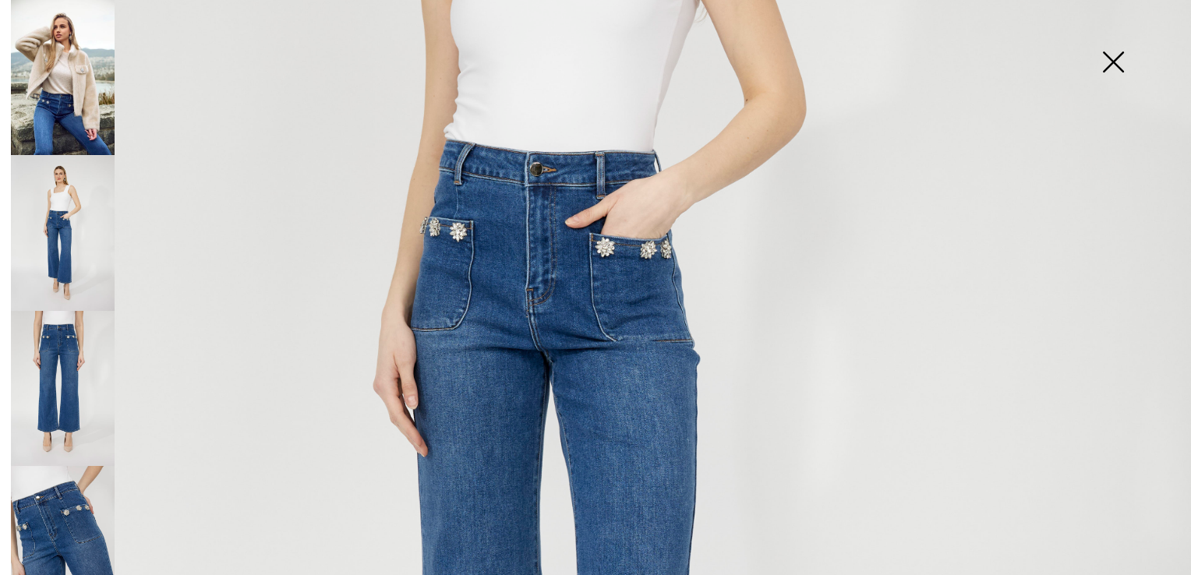
click at [61, 491] on img at bounding box center [63, 544] width 104 height 156
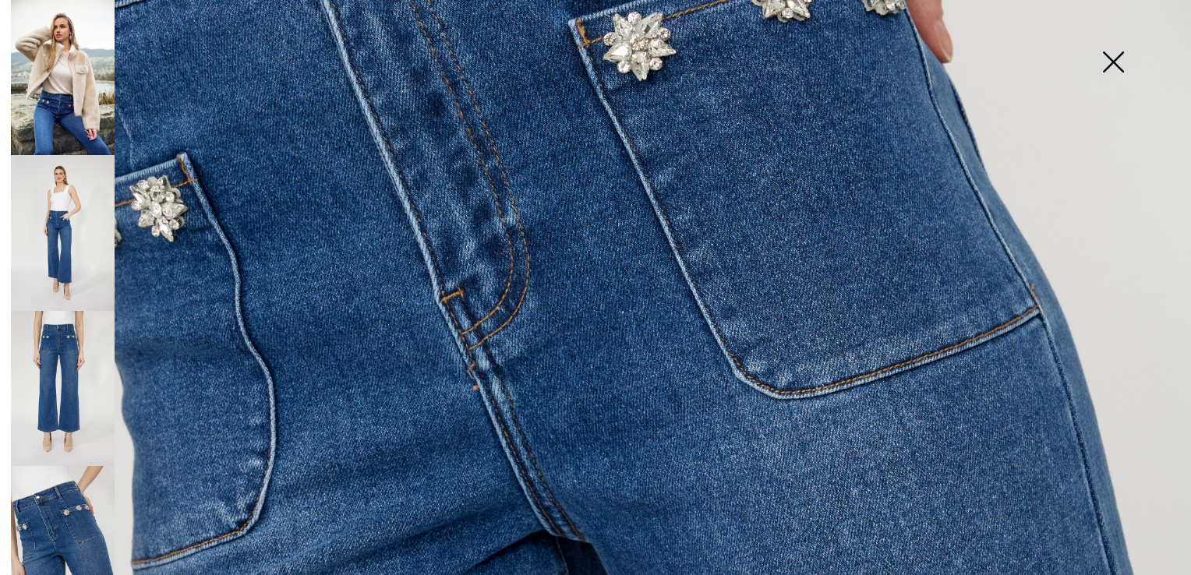
click at [67, 66] on img at bounding box center [63, 77] width 104 height 155
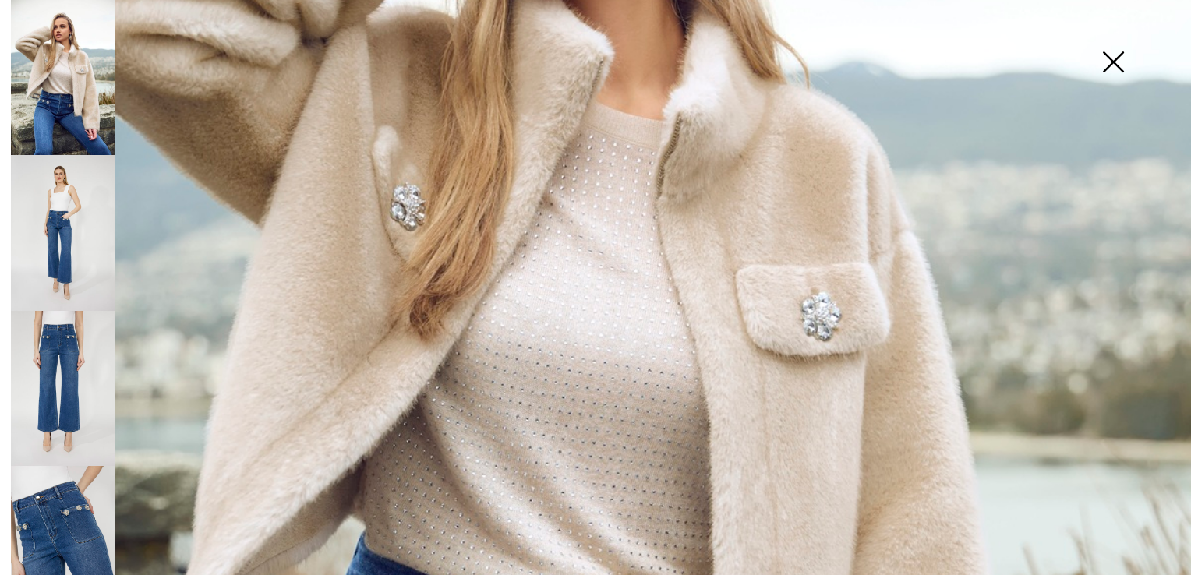
click at [1116, 58] on img at bounding box center [1113, 63] width 78 height 80
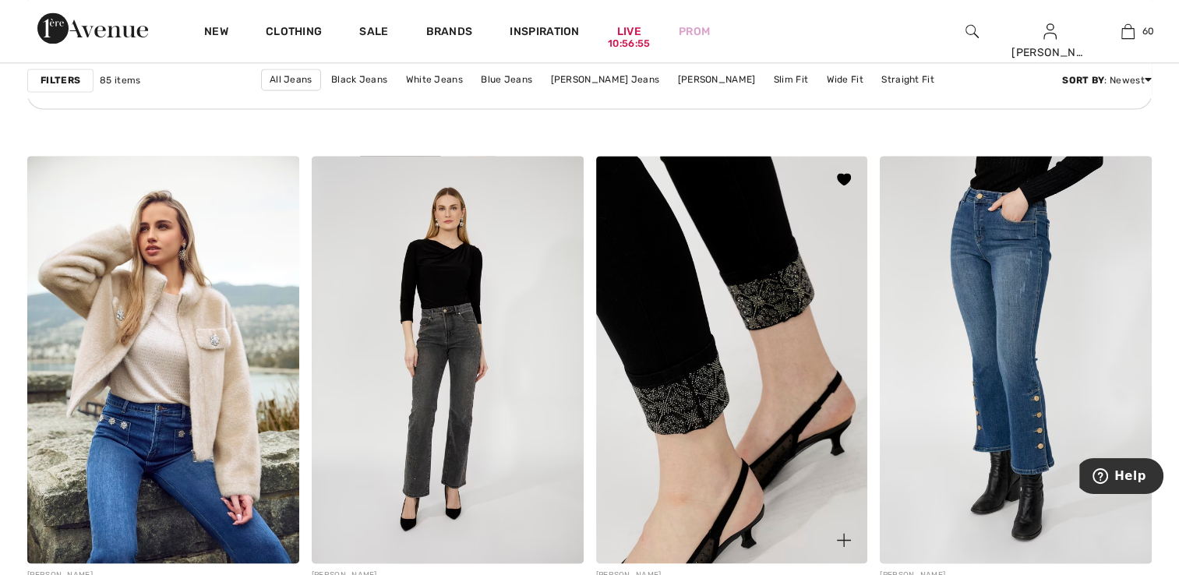
click at [771, 341] on img at bounding box center [732, 360] width 272 height 408
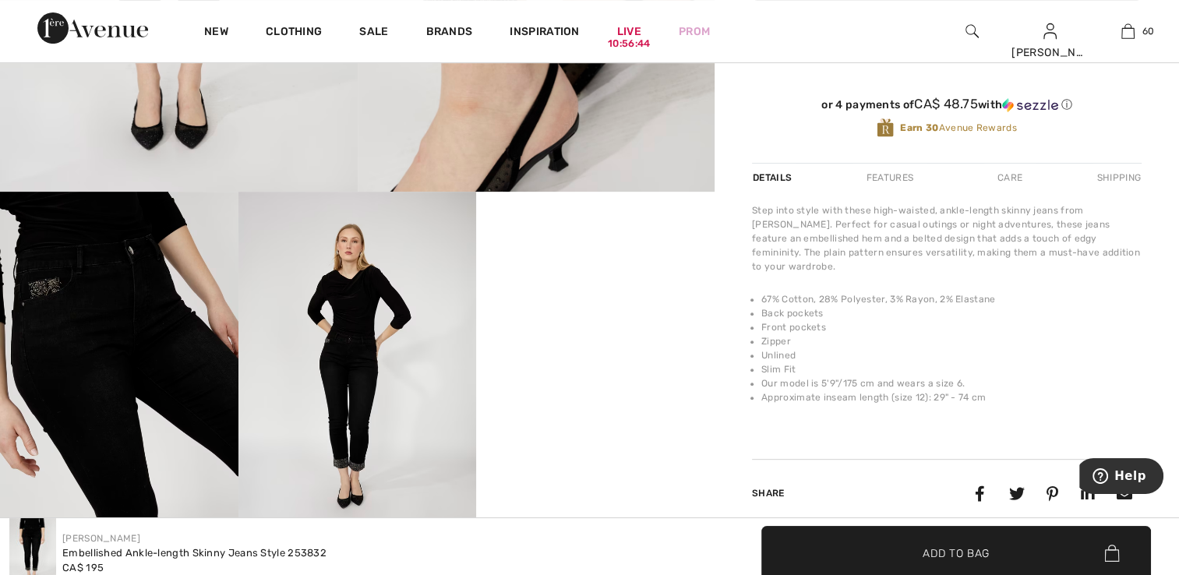
scroll to position [546, 0]
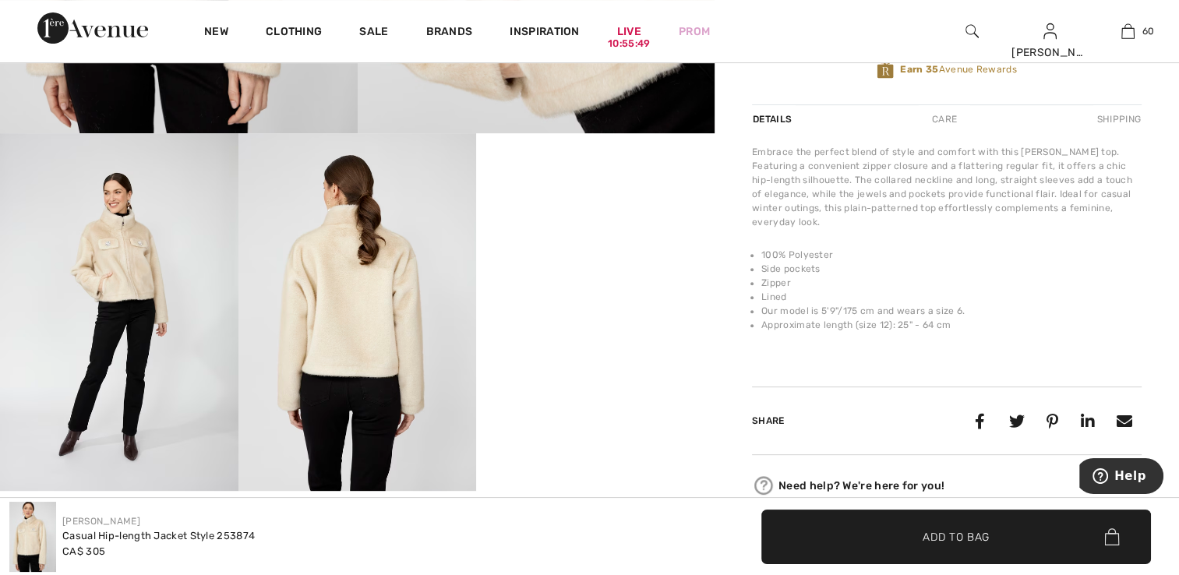
scroll to position [546, 0]
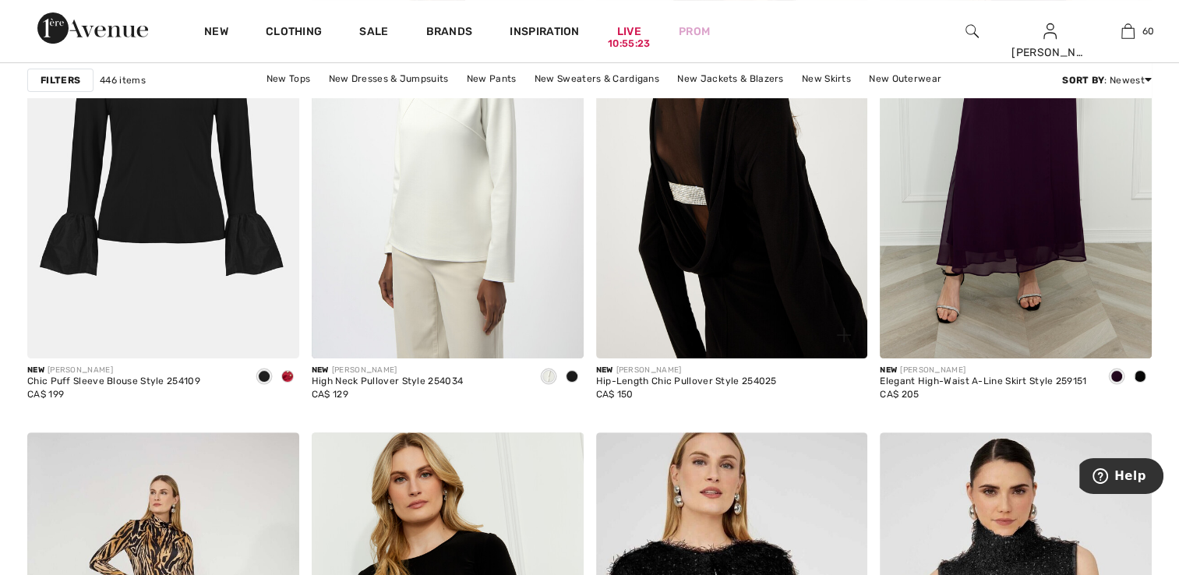
scroll to position [6237, 0]
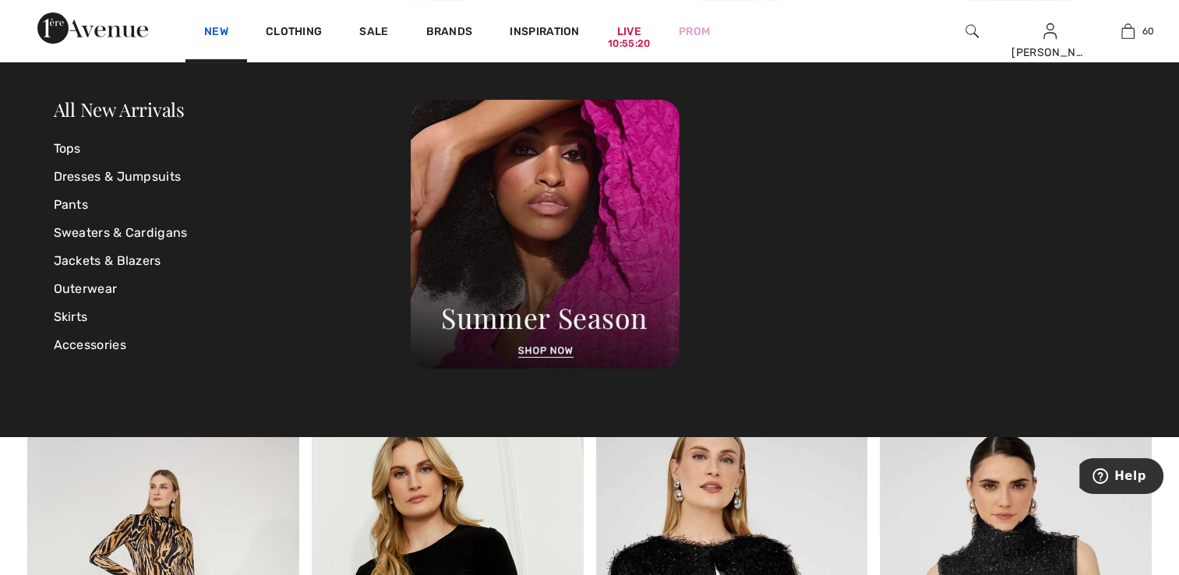
click at [221, 33] on link "New" at bounding box center [216, 33] width 24 height 16
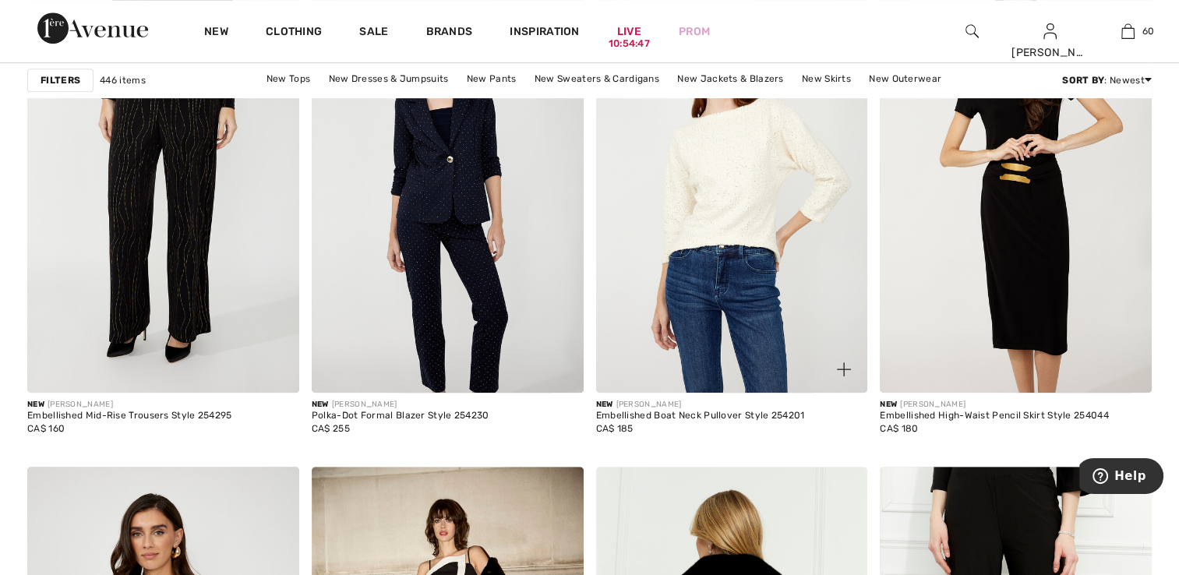
scroll to position [6704, 0]
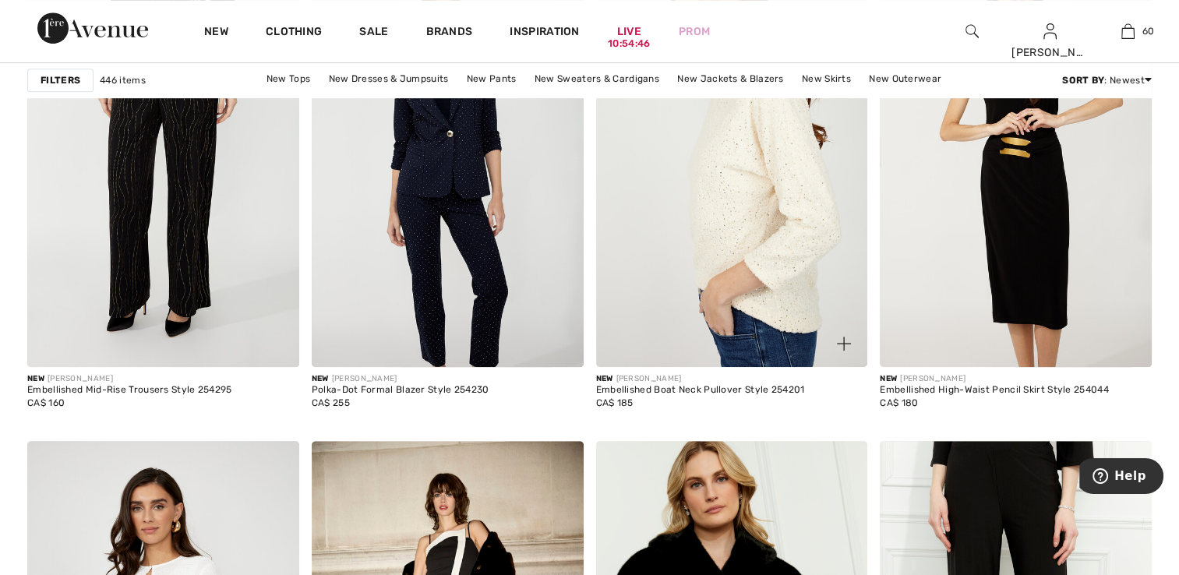
click at [730, 259] on img at bounding box center [732, 163] width 272 height 408
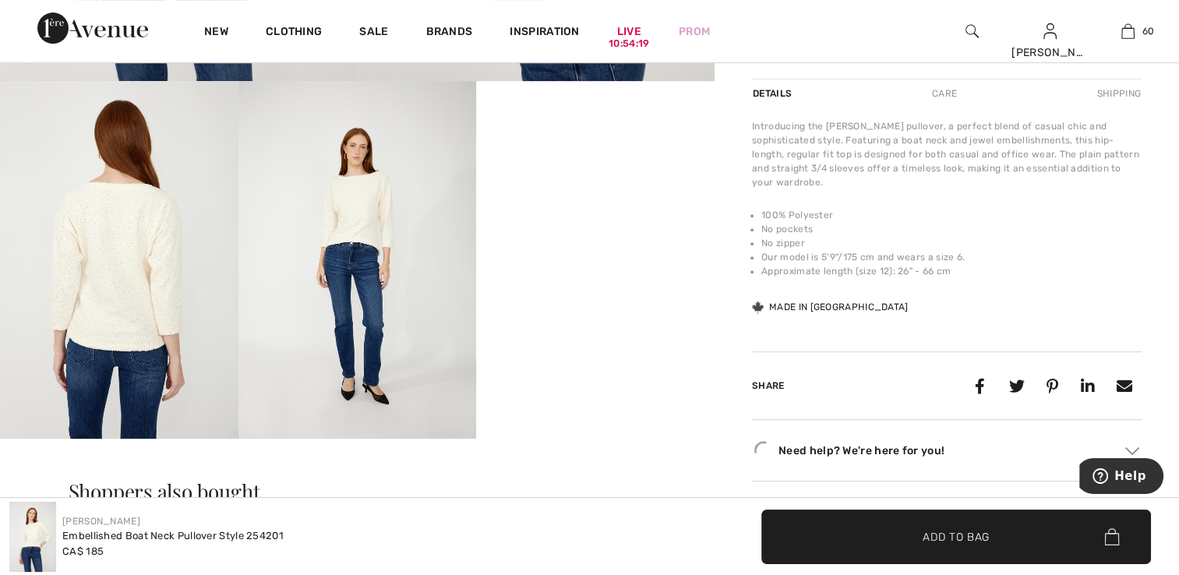
scroll to position [624, 0]
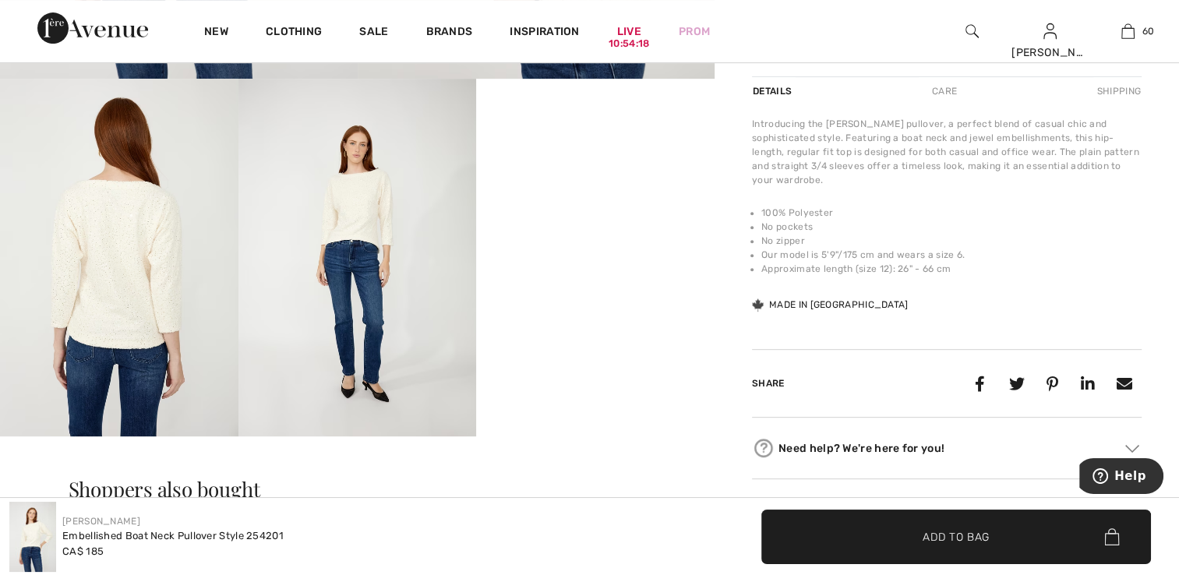
click at [164, 249] on img at bounding box center [119, 257] width 239 height 357
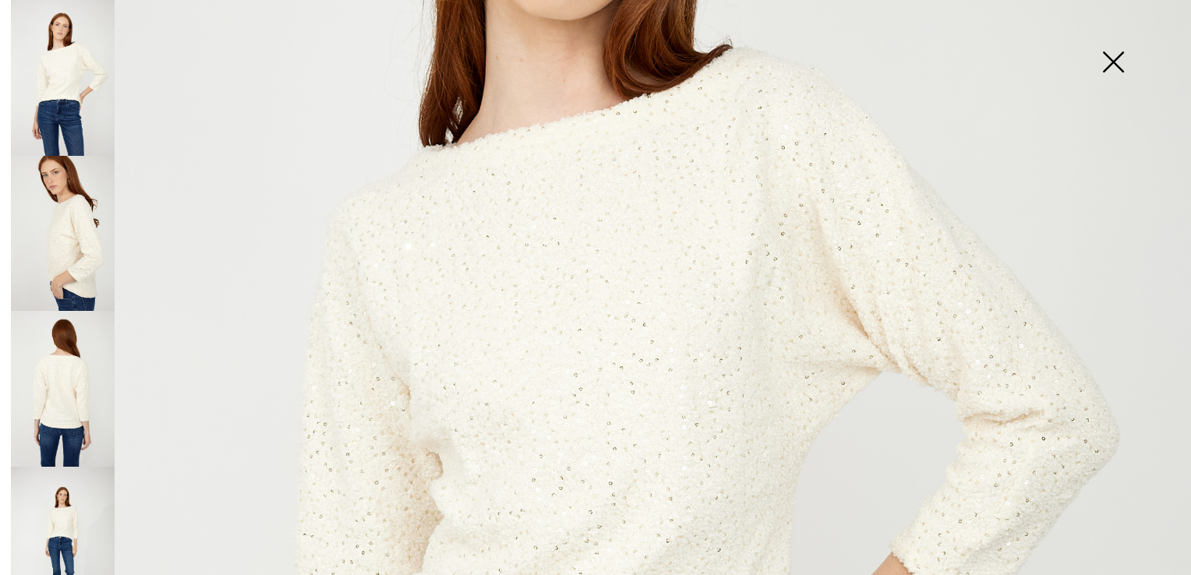
scroll to position [702, 0]
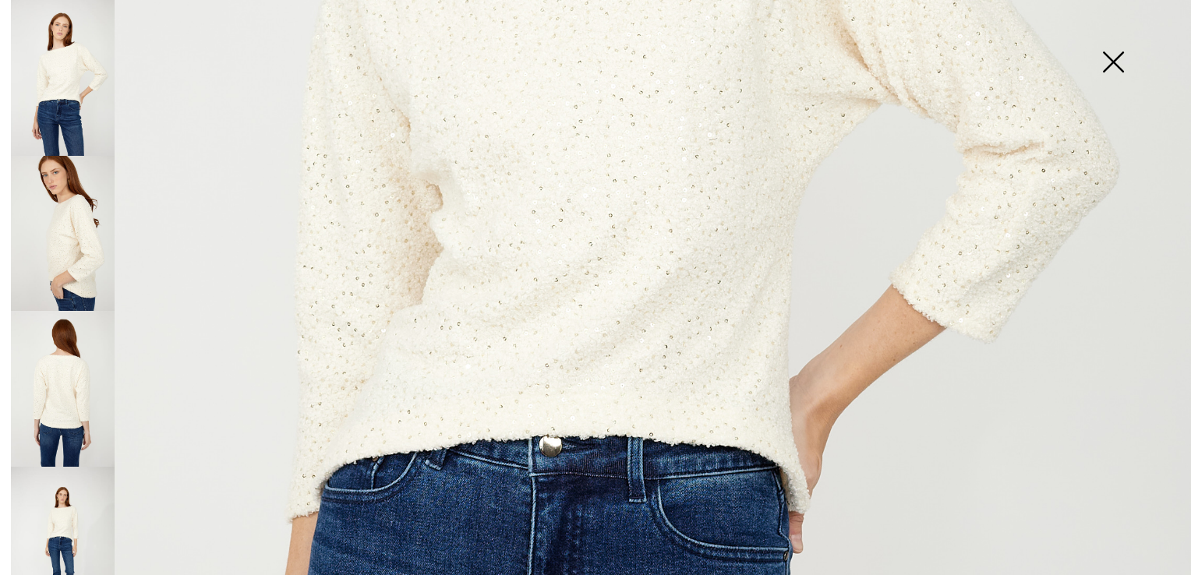
click at [78, 344] on img at bounding box center [63, 389] width 104 height 156
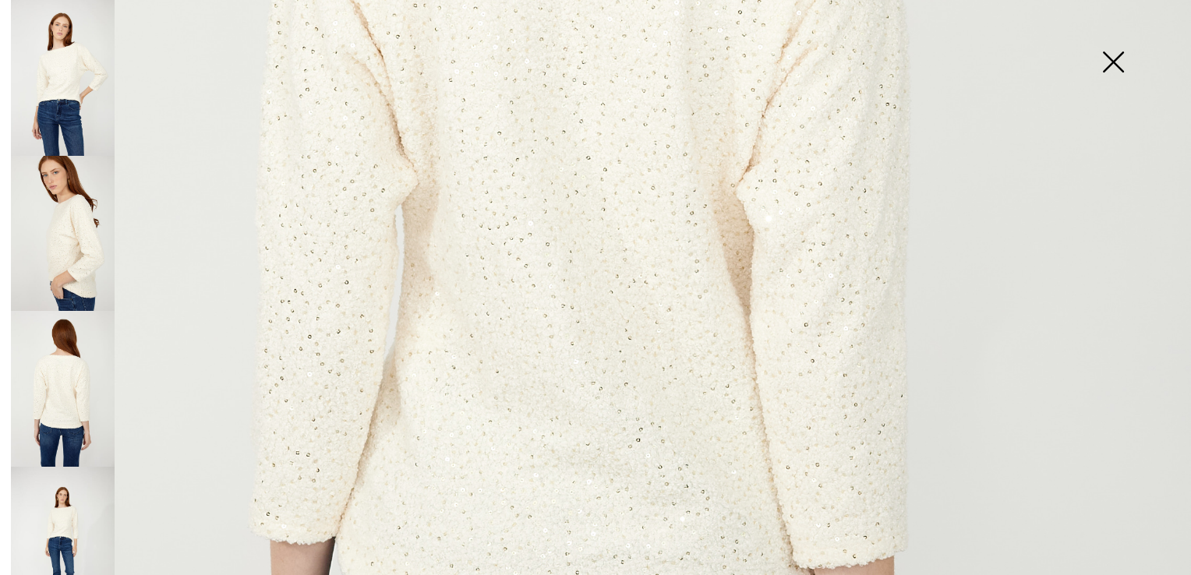
click at [72, 467] on img at bounding box center [63, 545] width 104 height 156
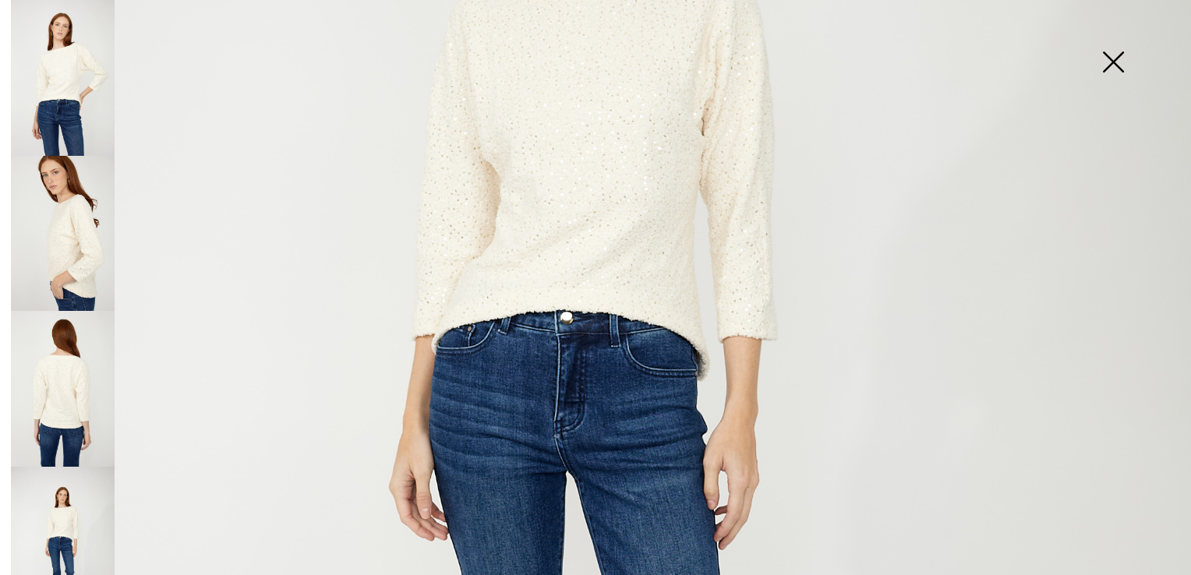
scroll to position [468, 0]
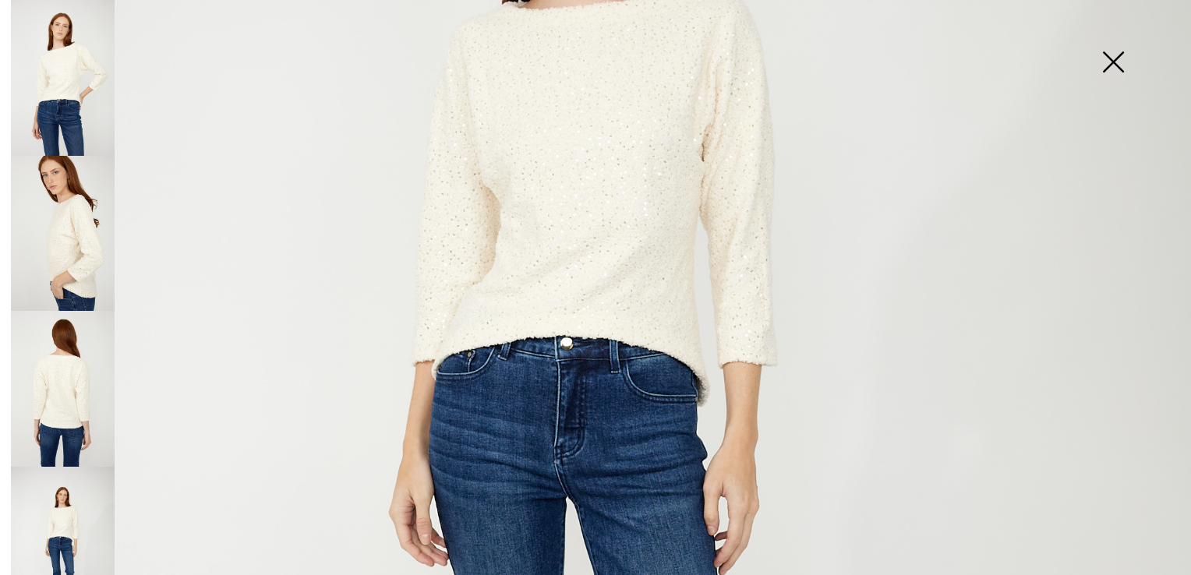
click at [1107, 55] on img at bounding box center [1113, 63] width 78 height 80
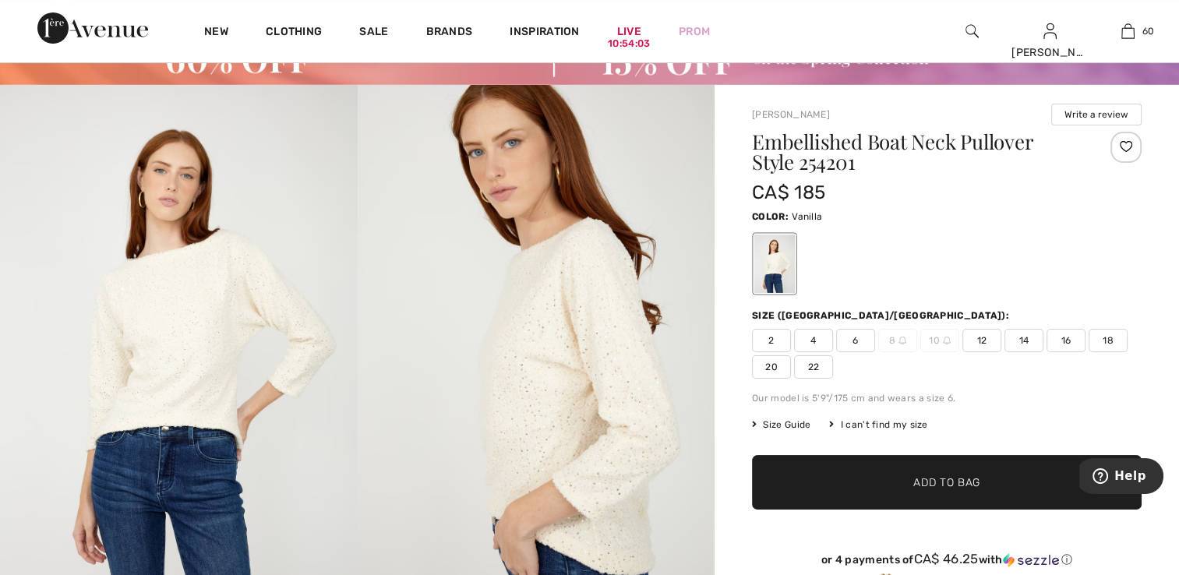
scroll to position [78, 0]
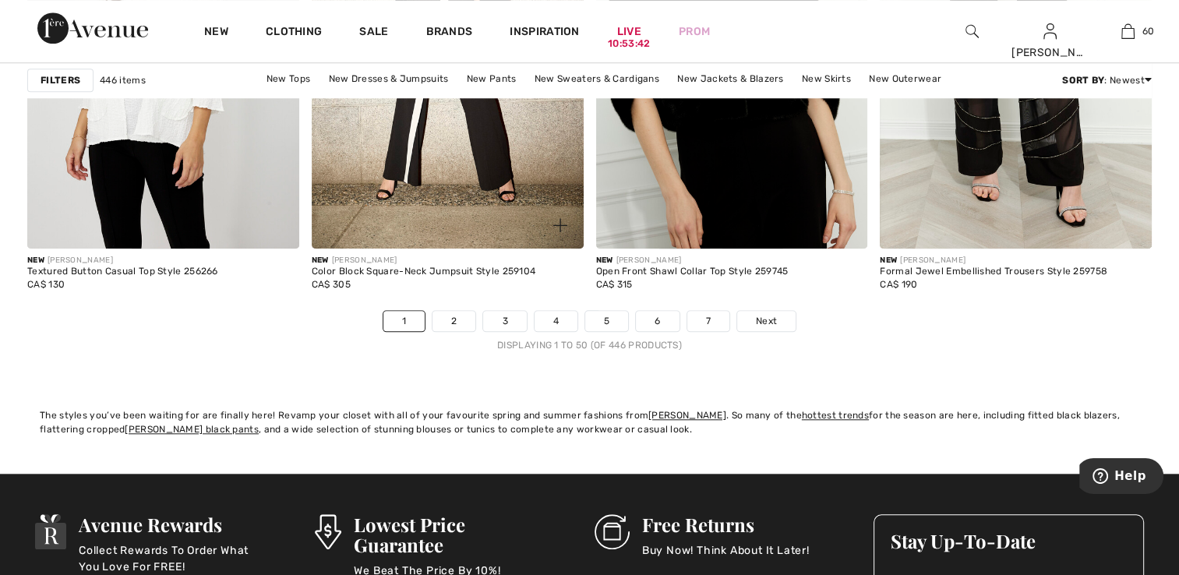
scroll to position [7284, 0]
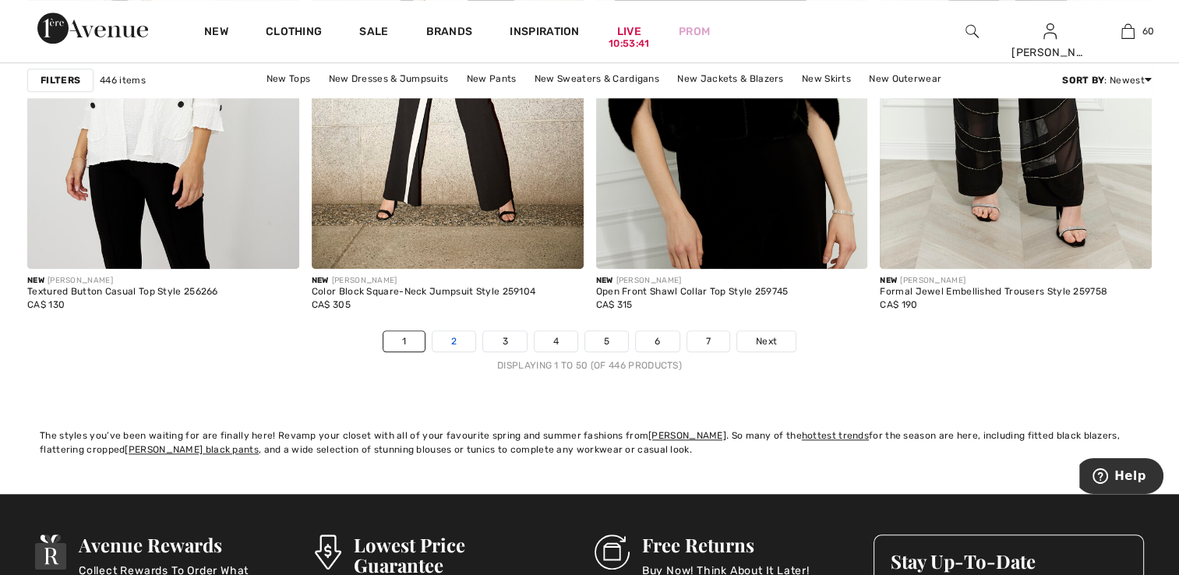
click at [452, 332] on link "2" at bounding box center [454, 341] width 43 height 20
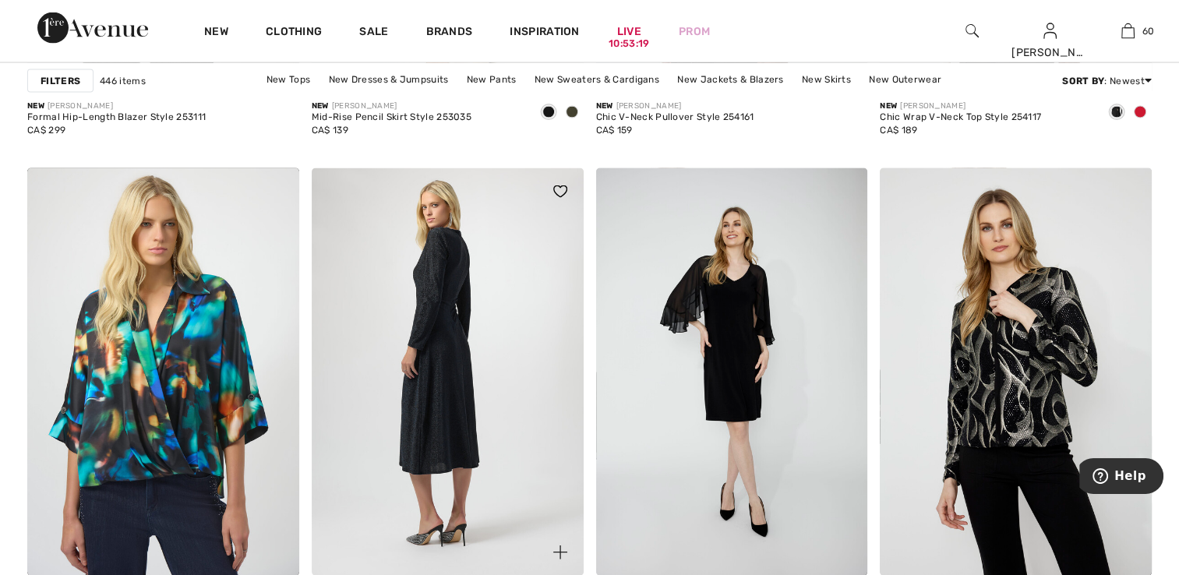
scroll to position [3274, 0]
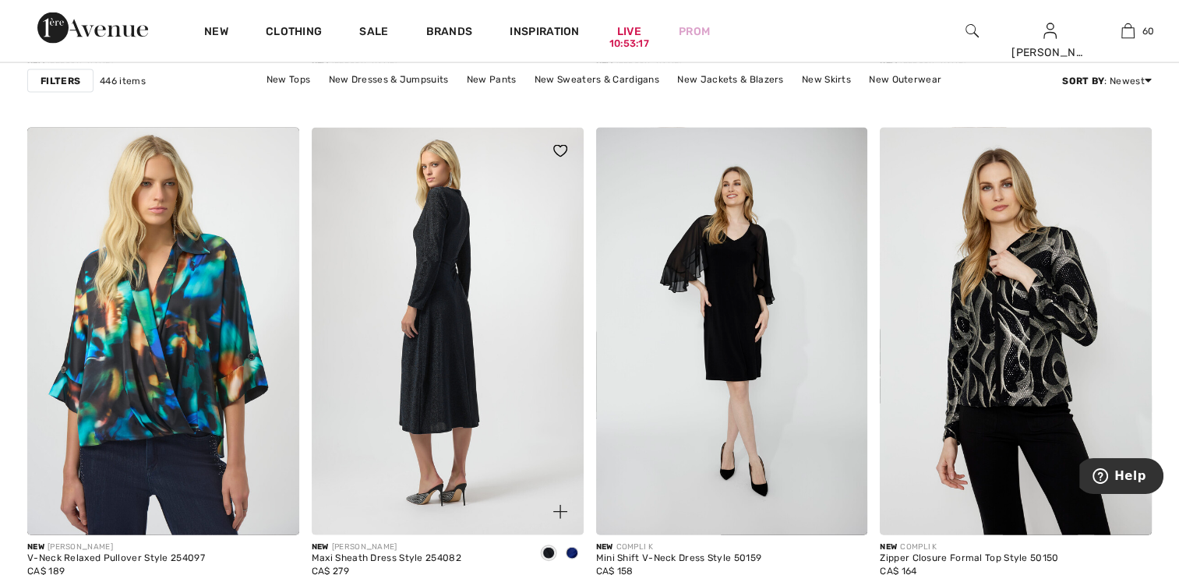
click at [462, 383] on img at bounding box center [448, 332] width 272 height 408
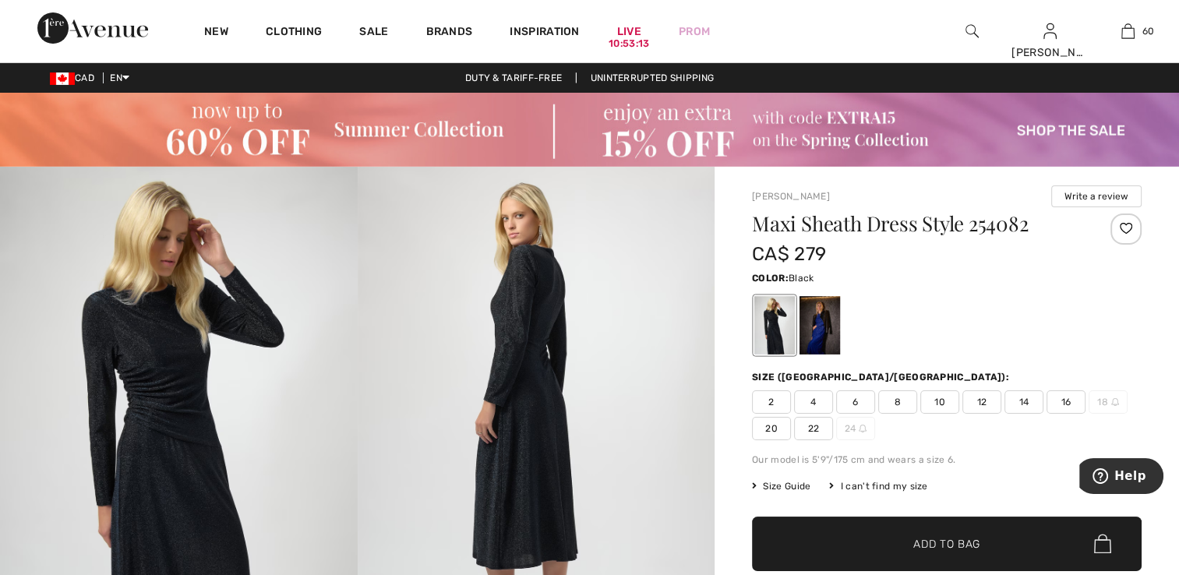
drag, startPoint x: 226, startPoint y: 411, endPoint x: 230, endPoint y: 403, distance: 8.7
click at [226, 410] on img at bounding box center [179, 435] width 358 height 536
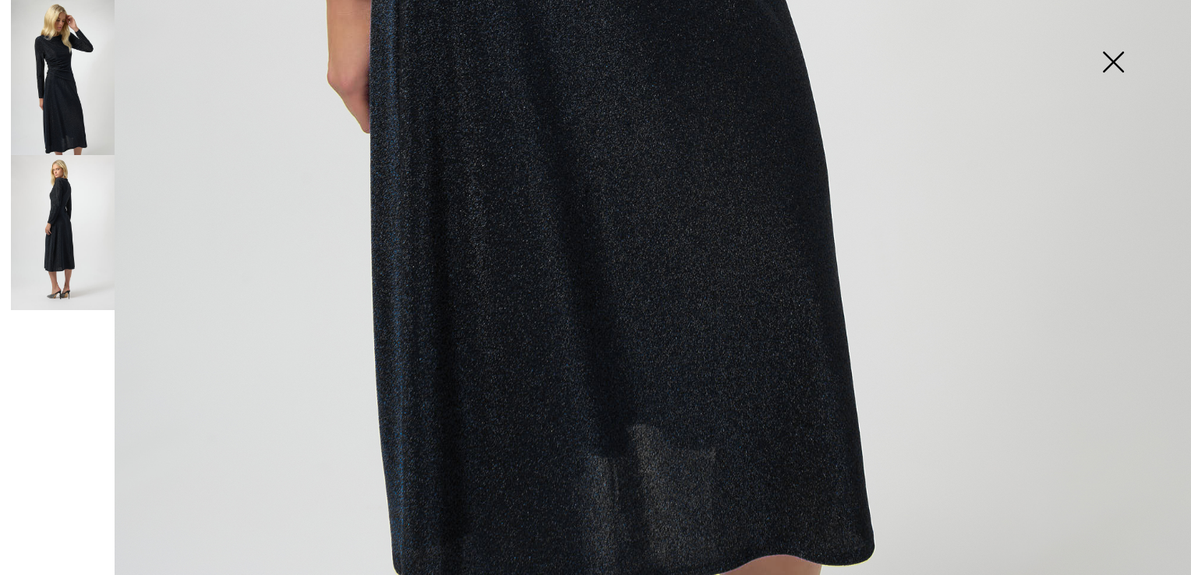
scroll to position [1191, 0]
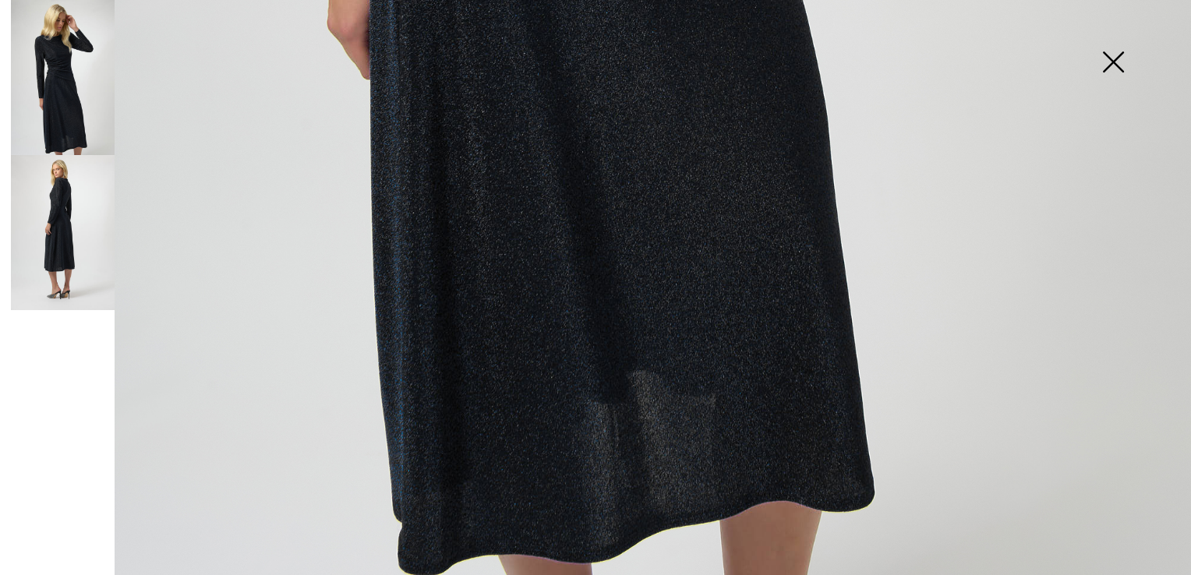
click at [51, 195] on img at bounding box center [63, 232] width 104 height 155
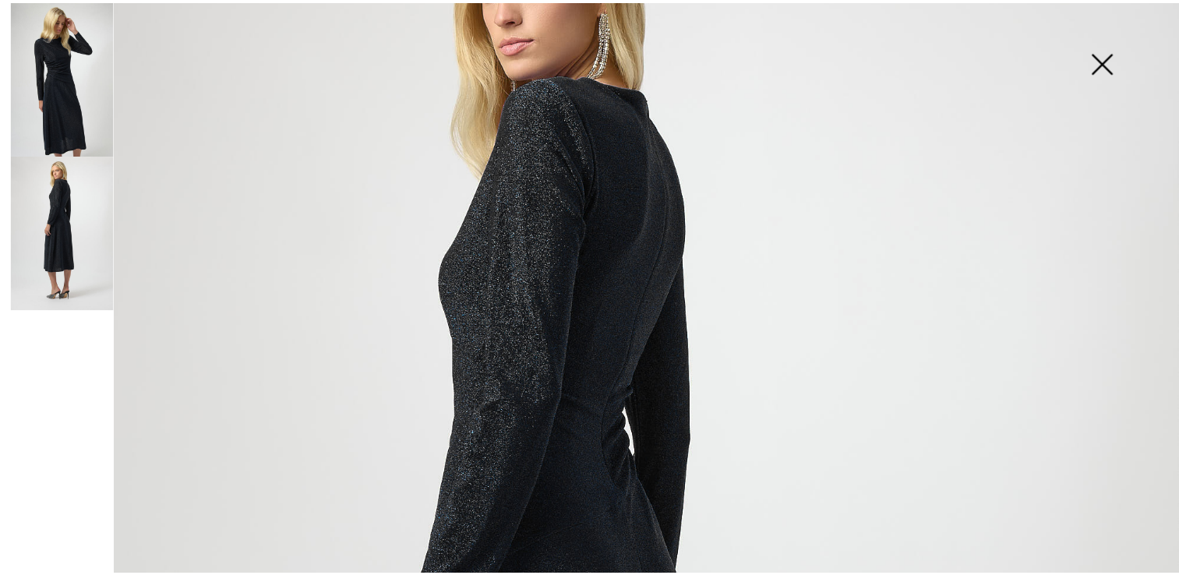
scroll to position [178, 0]
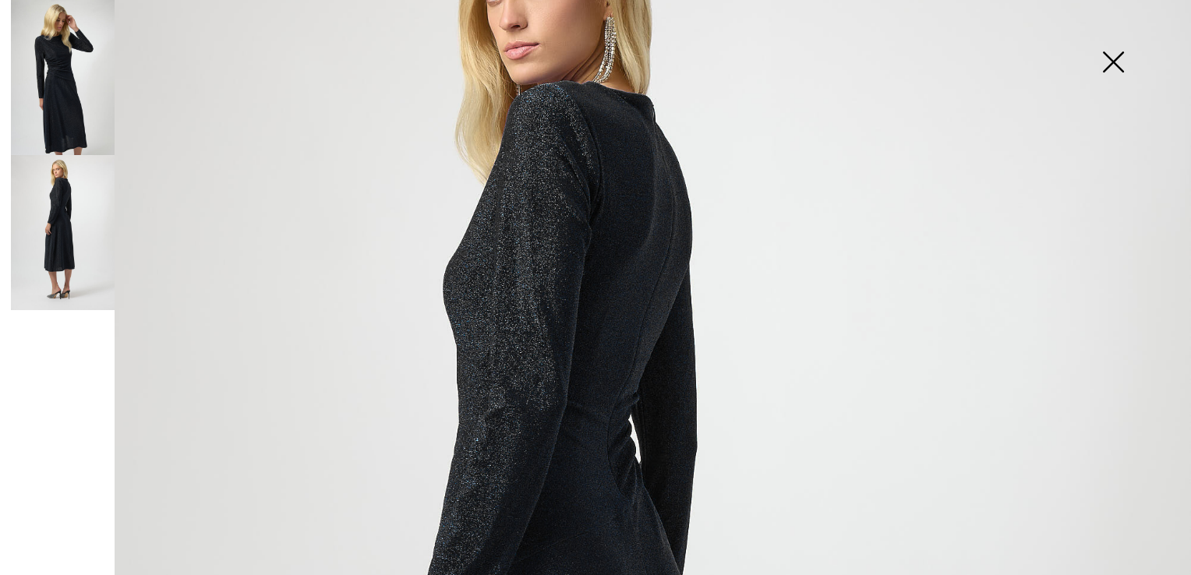
click at [1121, 54] on img at bounding box center [1113, 63] width 78 height 80
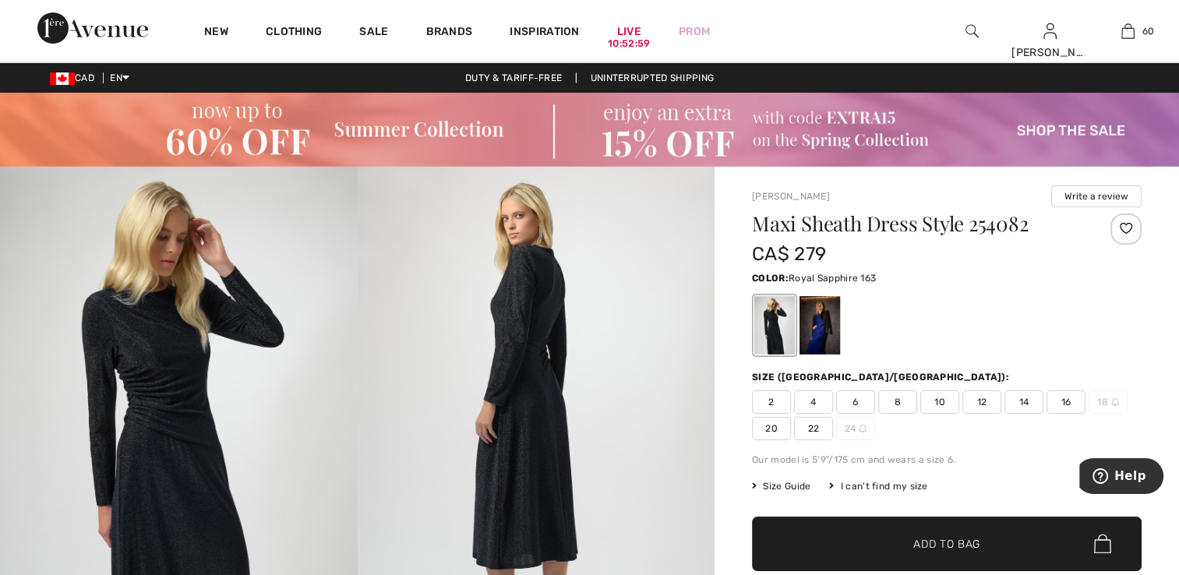
click at [826, 317] on div at bounding box center [820, 325] width 41 height 58
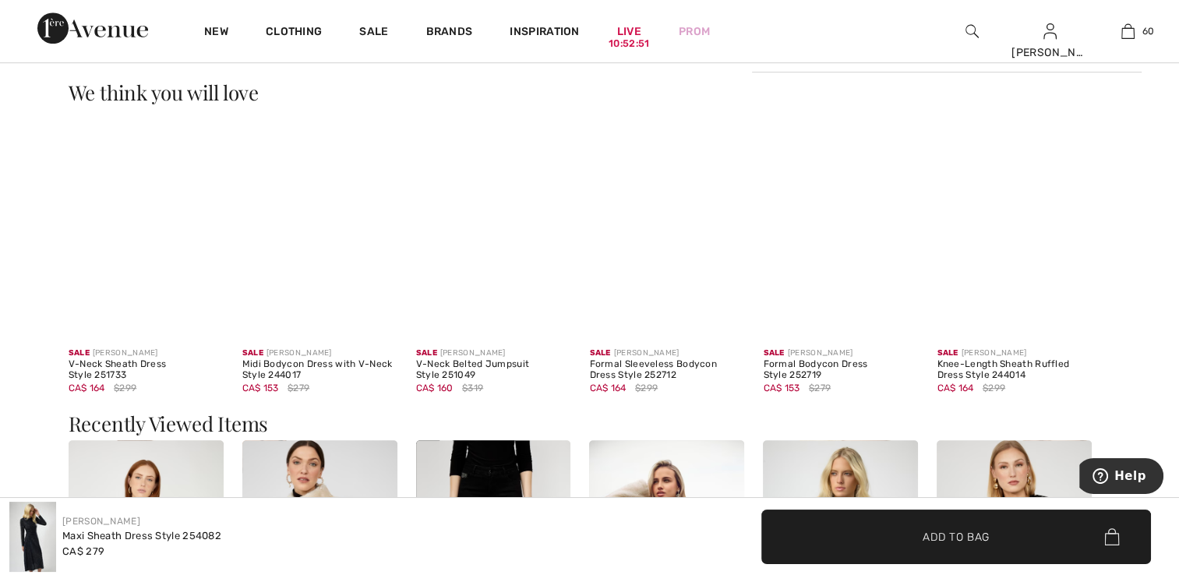
scroll to position [1013, 0]
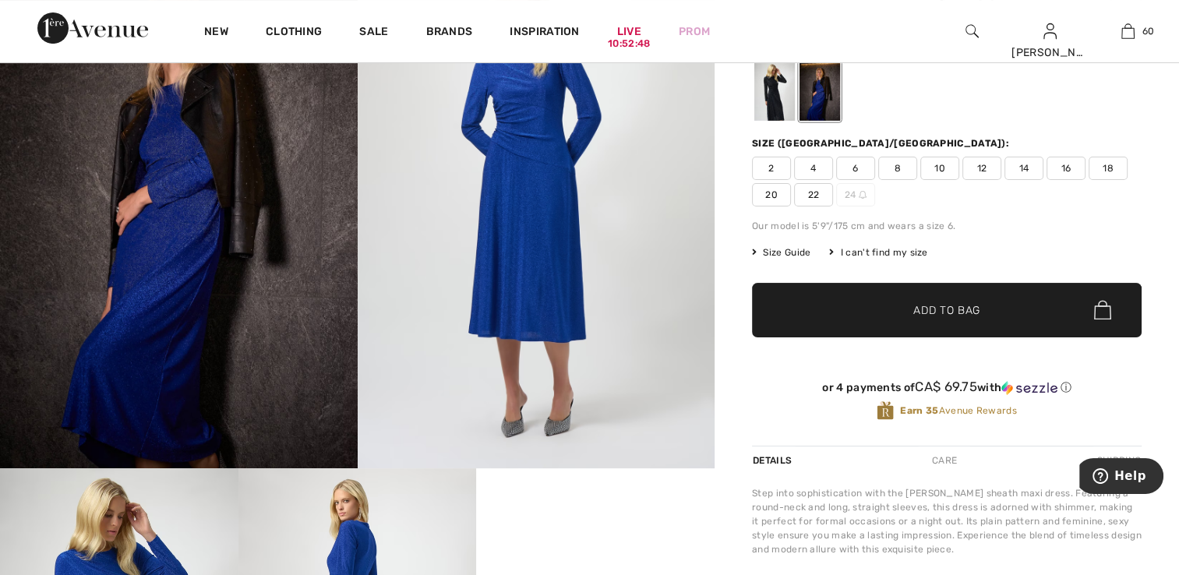
click at [241, 232] on img at bounding box center [179, 201] width 358 height 536
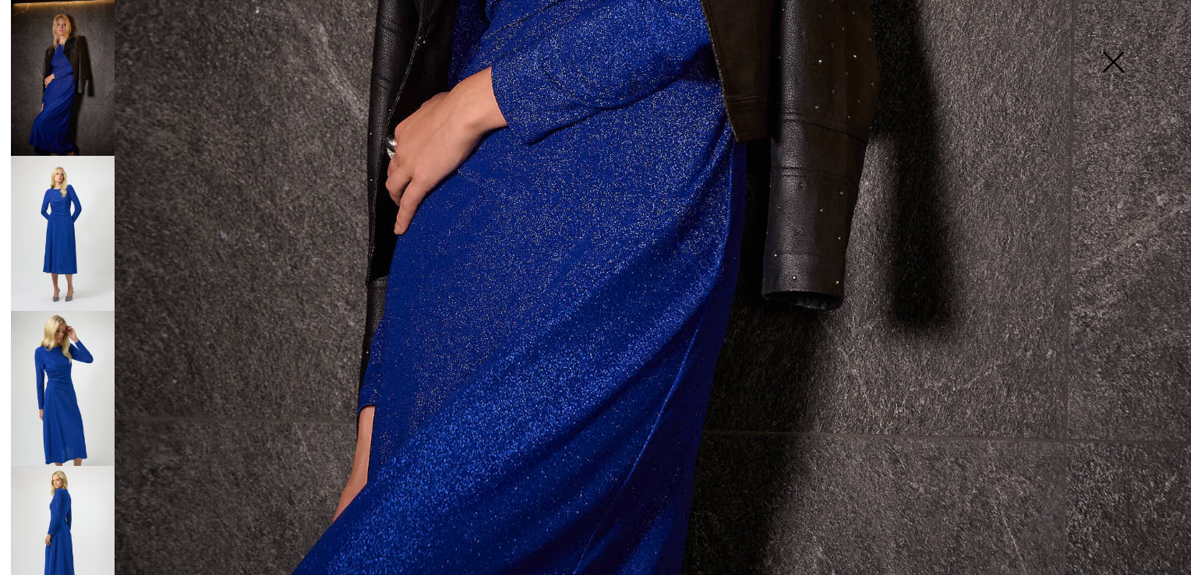
scroll to position [801, 0]
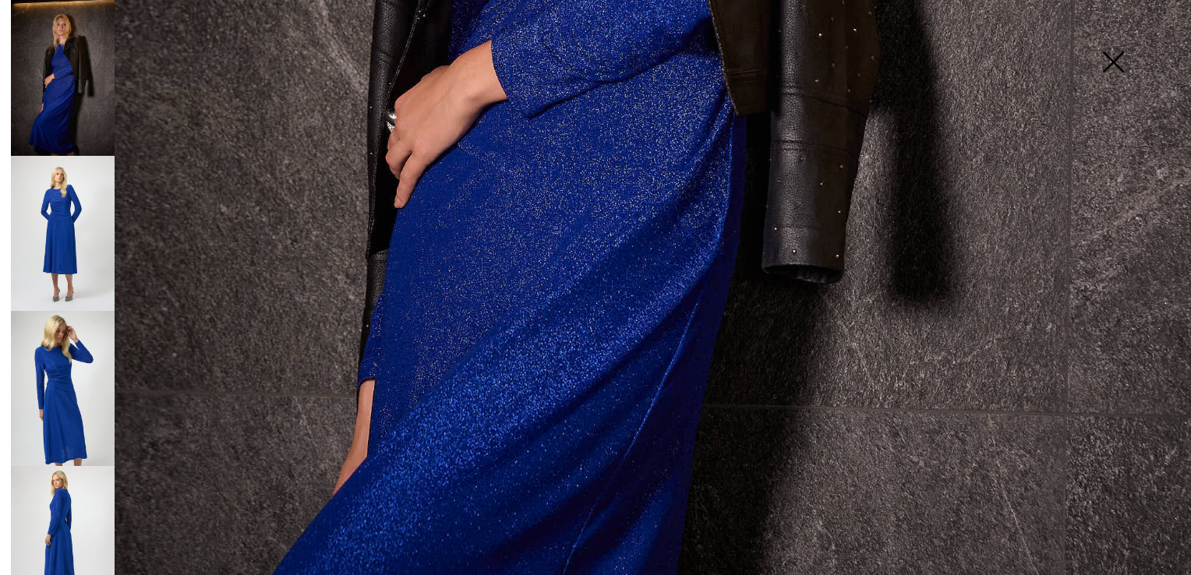
click at [69, 225] on img at bounding box center [63, 233] width 104 height 155
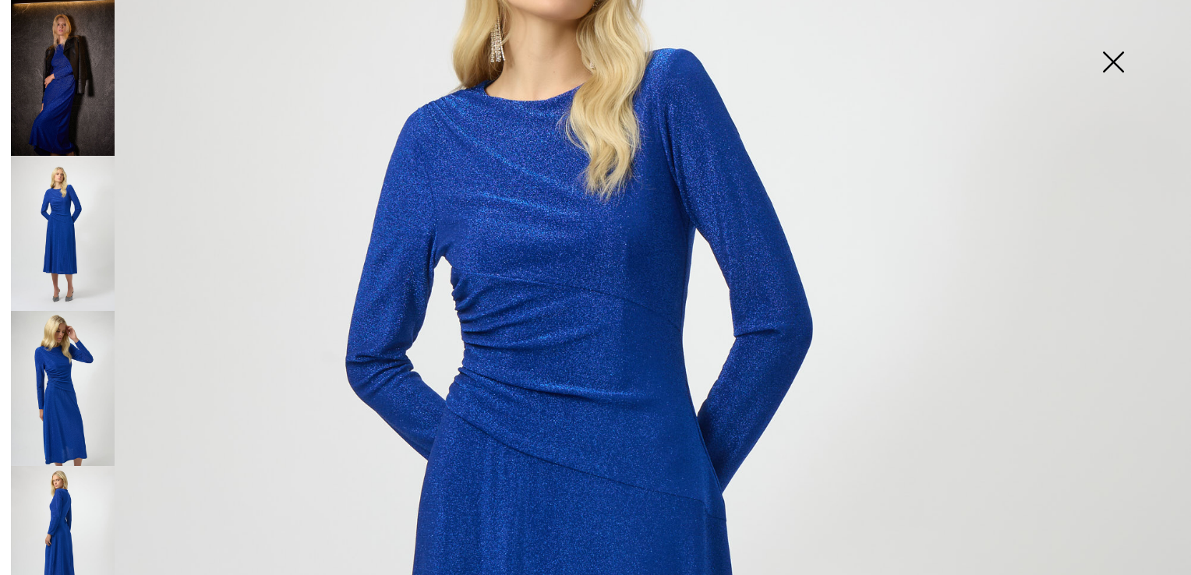
scroll to position [256, 0]
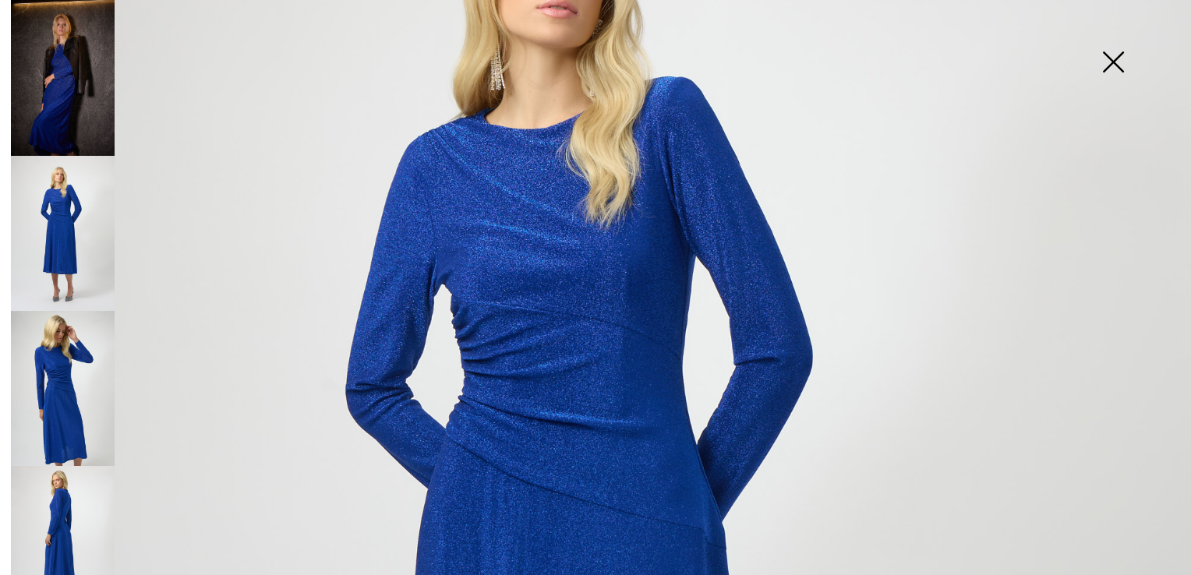
click at [68, 408] on img at bounding box center [63, 388] width 104 height 155
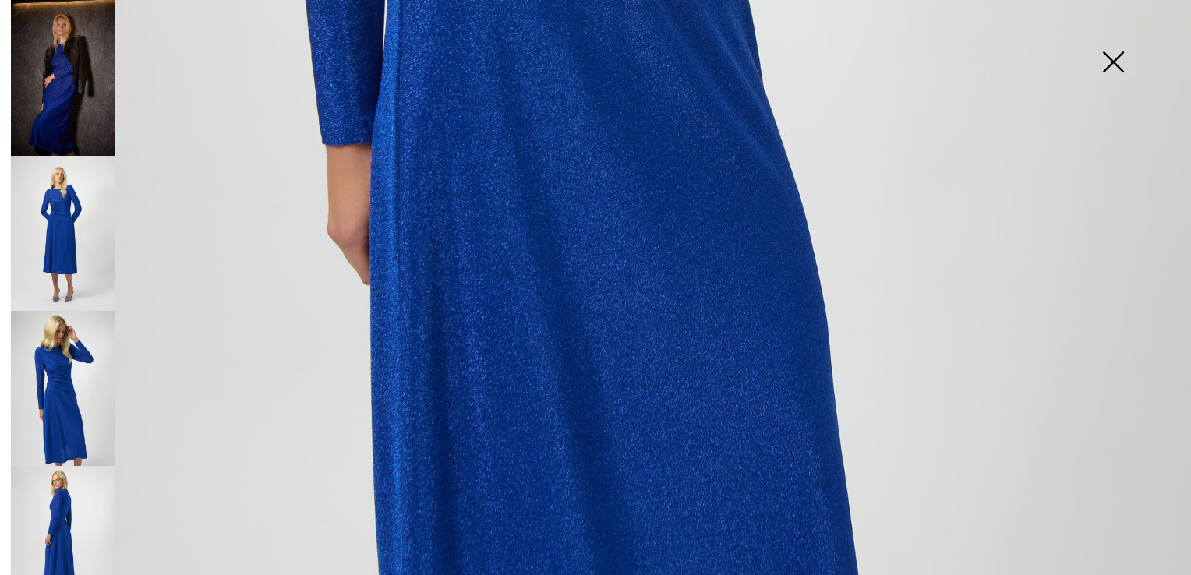
scroll to position [1113, 0]
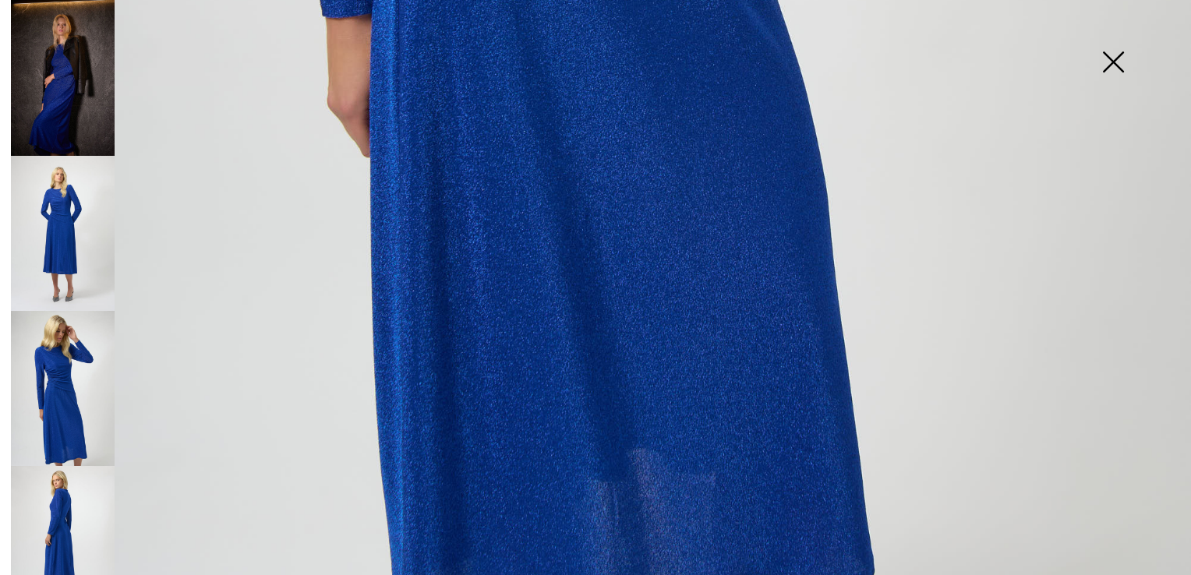
click at [62, 498] on img at bounding box center [63, 543] width 104 height 155
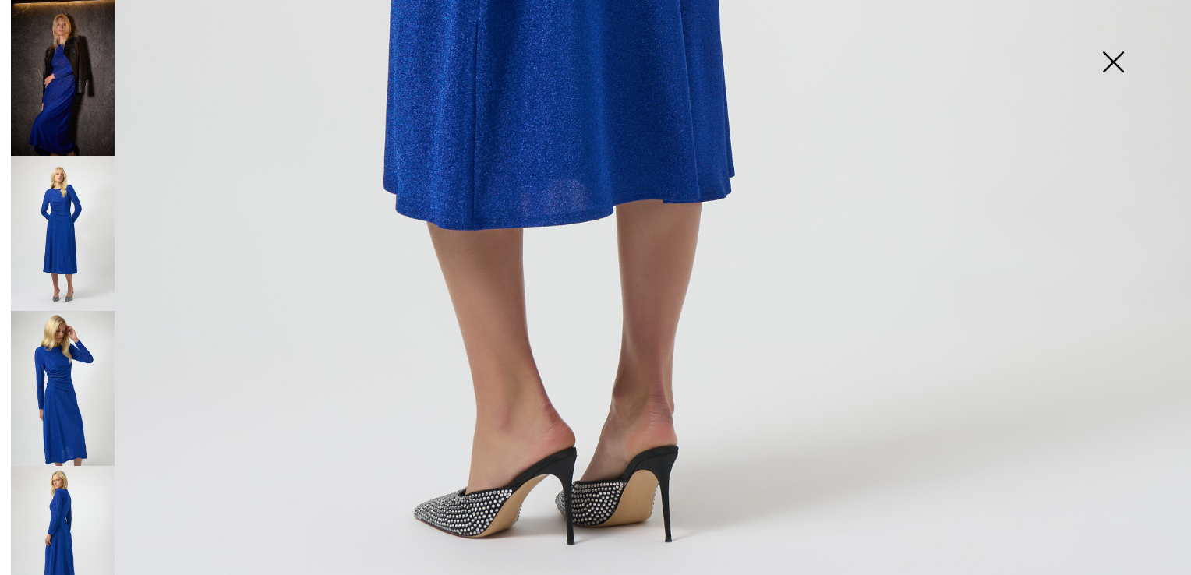
click at [1112, 56] on img at bounding box center [1113, 63] width 78 height 80
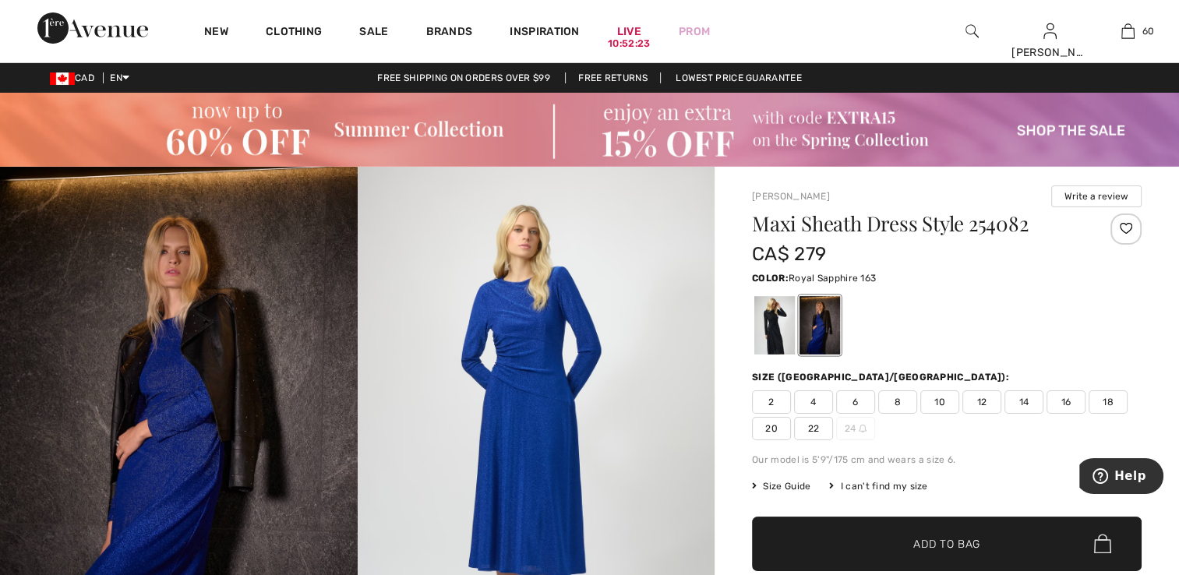
scroll to position [0, 0]
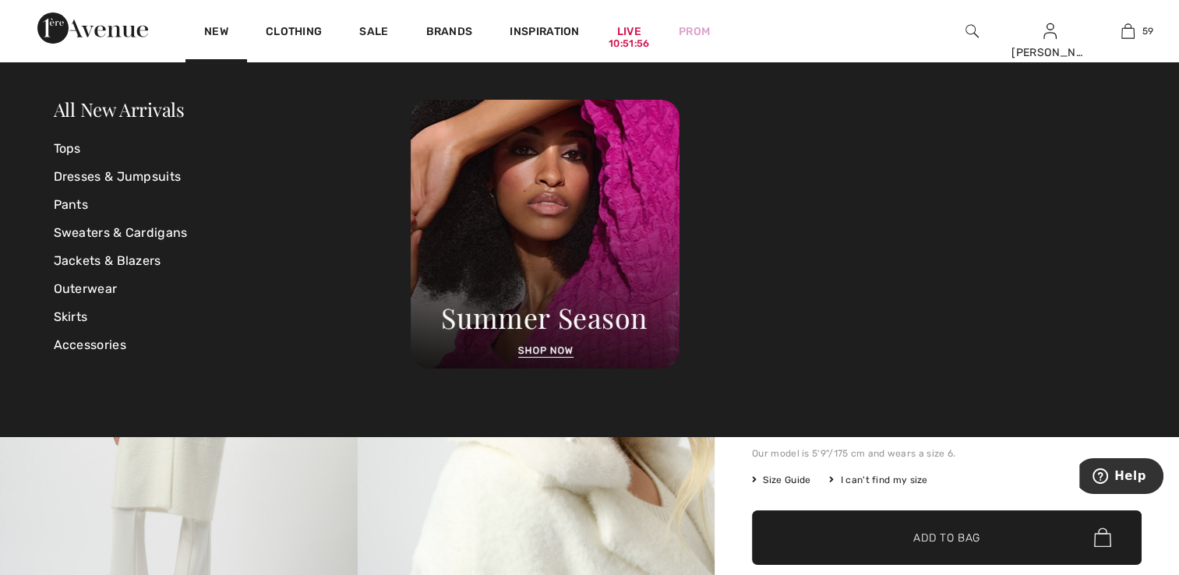
drag, startPoint x: 220, startPoint y: 23, endPoint x: 228, endPoint y: 27, distance: 9.4
click at [223, 23] on div "New" at bounding box center [217, 31] width 62 height 62
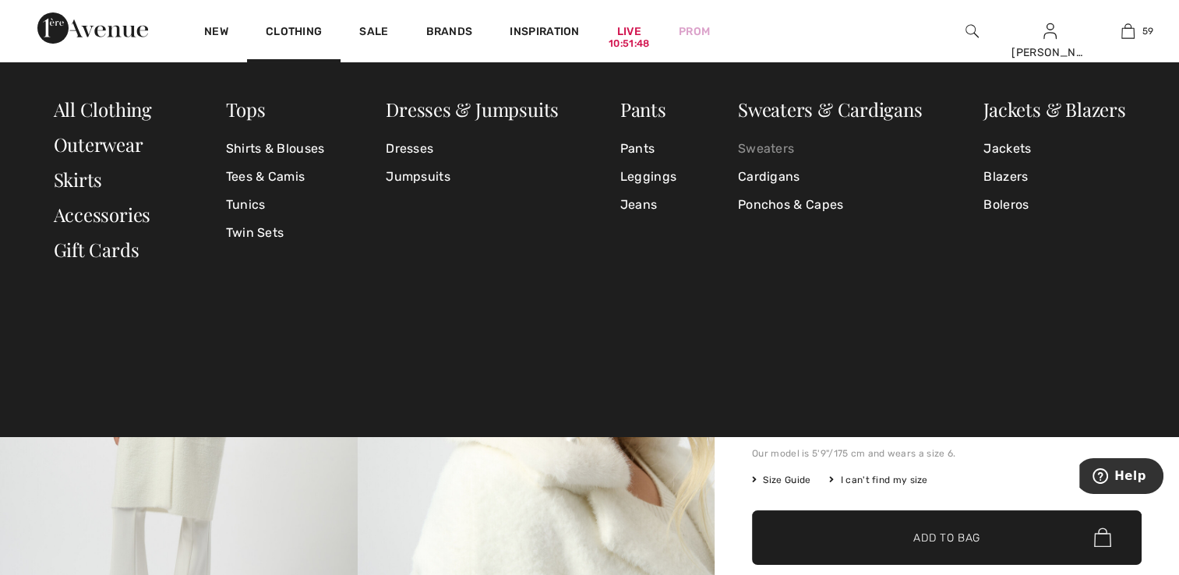
click at [772, 144] on link "Sweaters" at bounding box center [830, 149] width 185 height 28
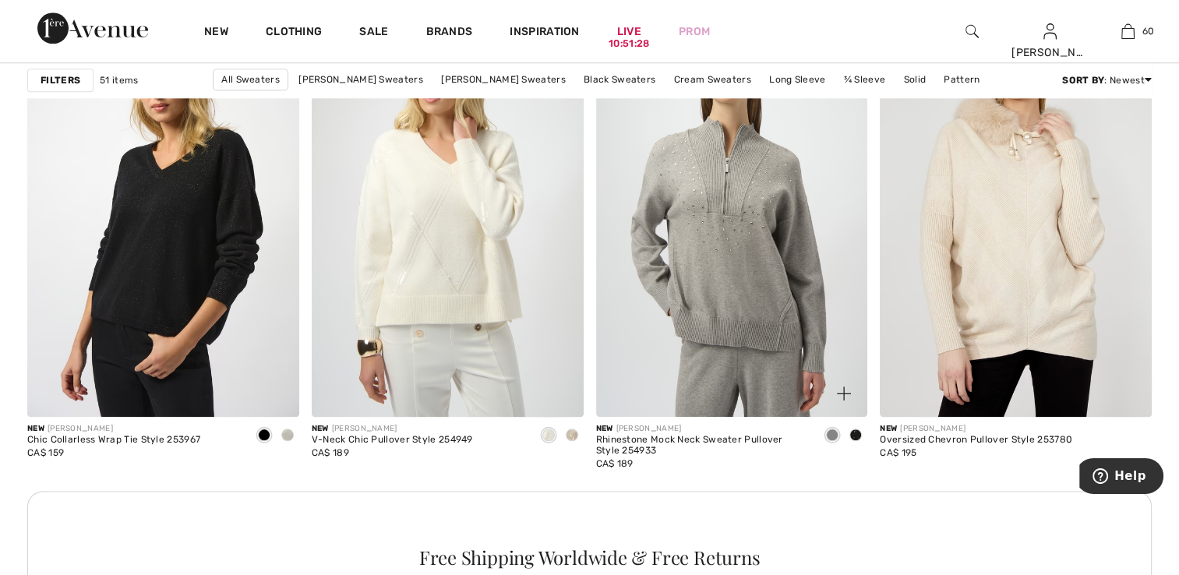
scroll to position [1715, 0]
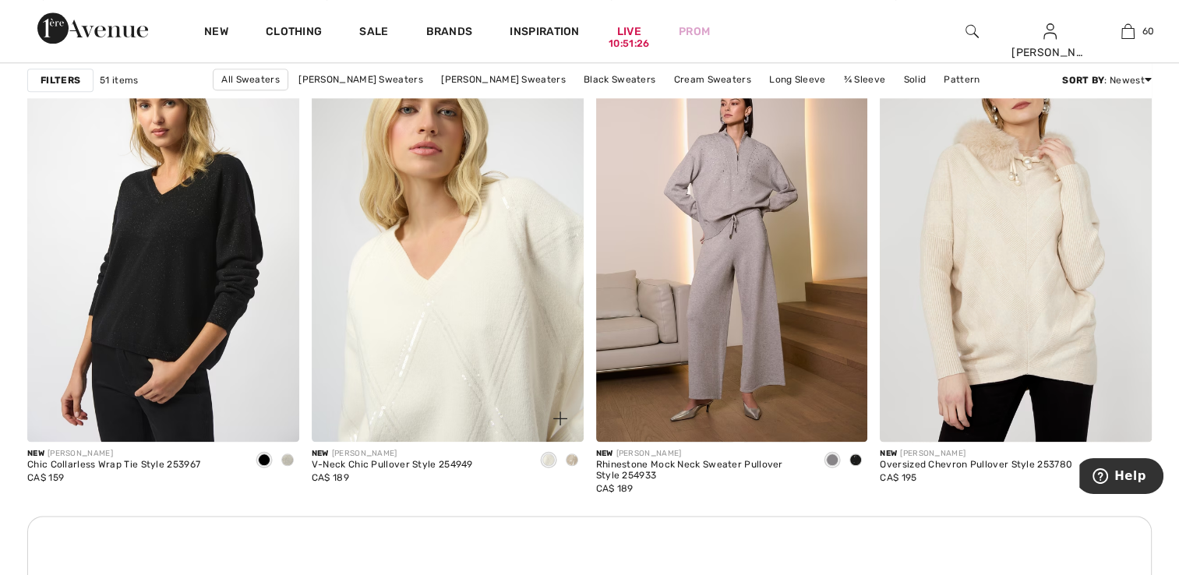
click at [447, 317] on img at bounding box center [448, 238] width 272 height 408
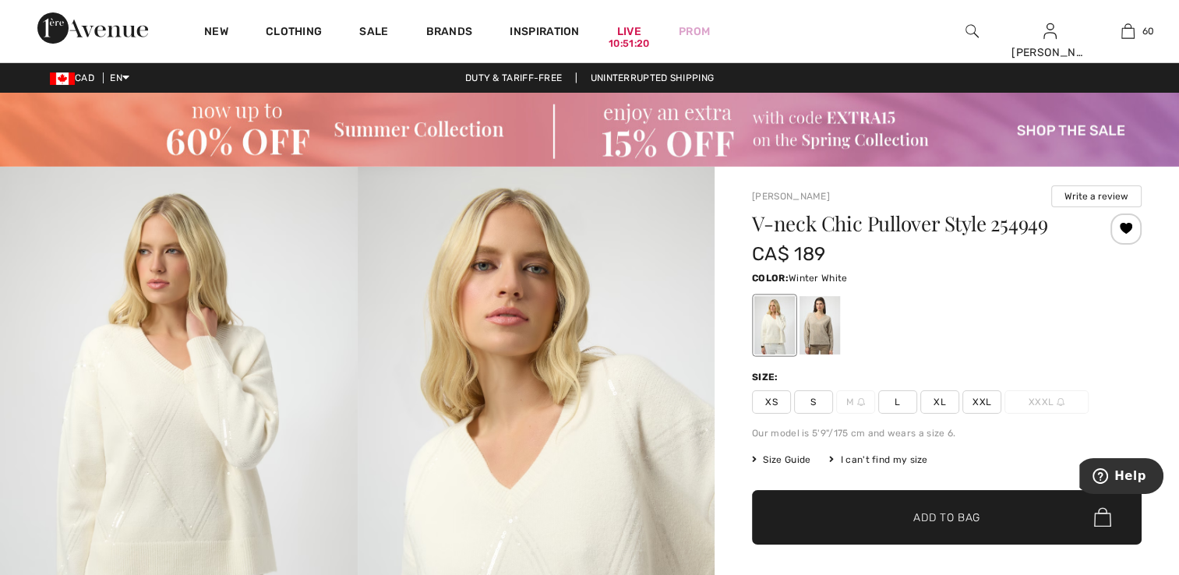
click at [776, 397] on span "XS" at bounding box center [771, 402] width 39 height 23
click at [902, 533] on span "✔ Added to Bag Add to Bag" at bounding box center [947, 517] width 390 height 55
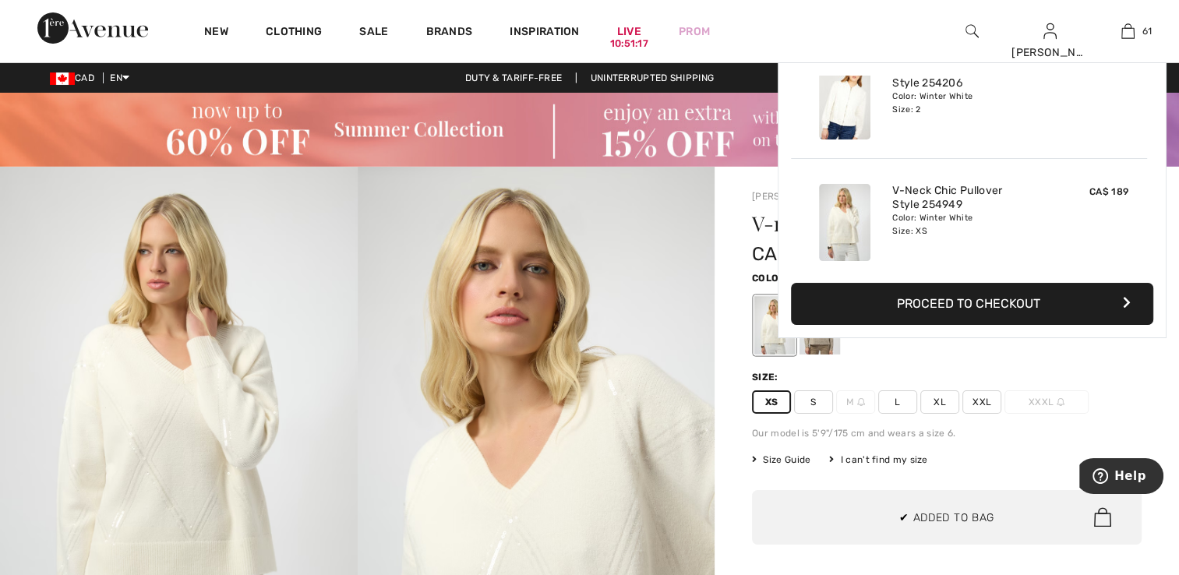
scroll to position [7213, 0]
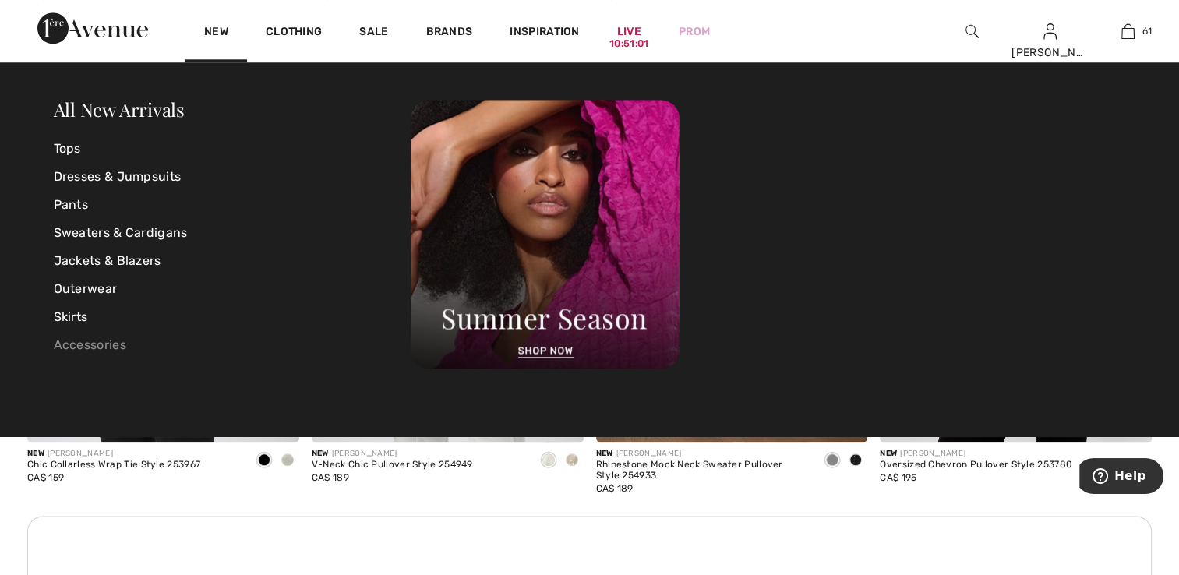
click at [80, 348] on link "Accessories" at bounding box center [233, 345] width 358 height 28
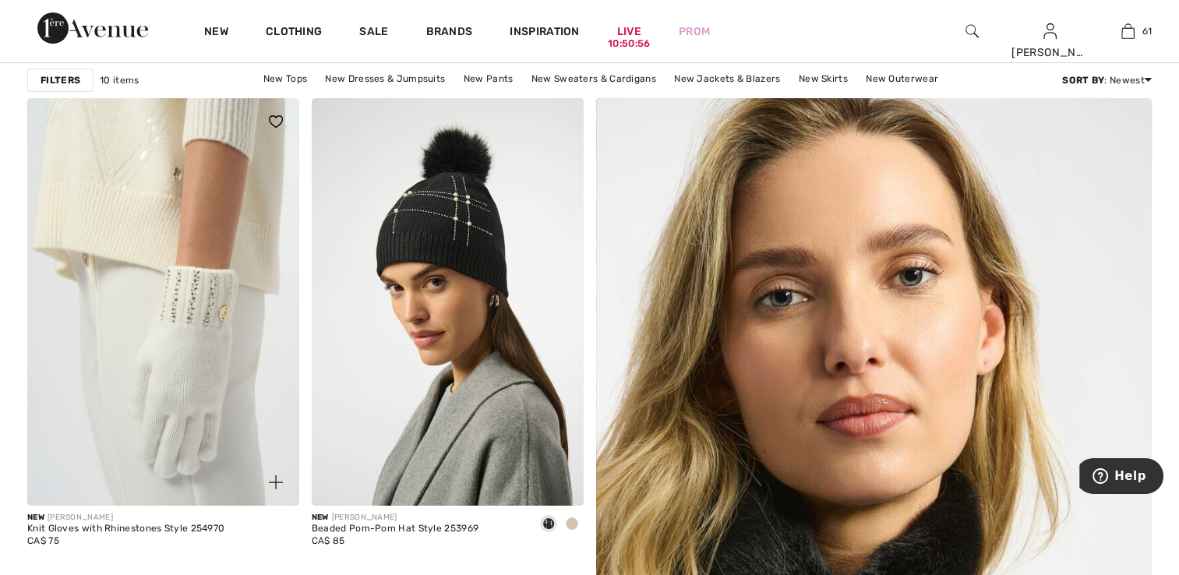
scroll to position [234, 0]
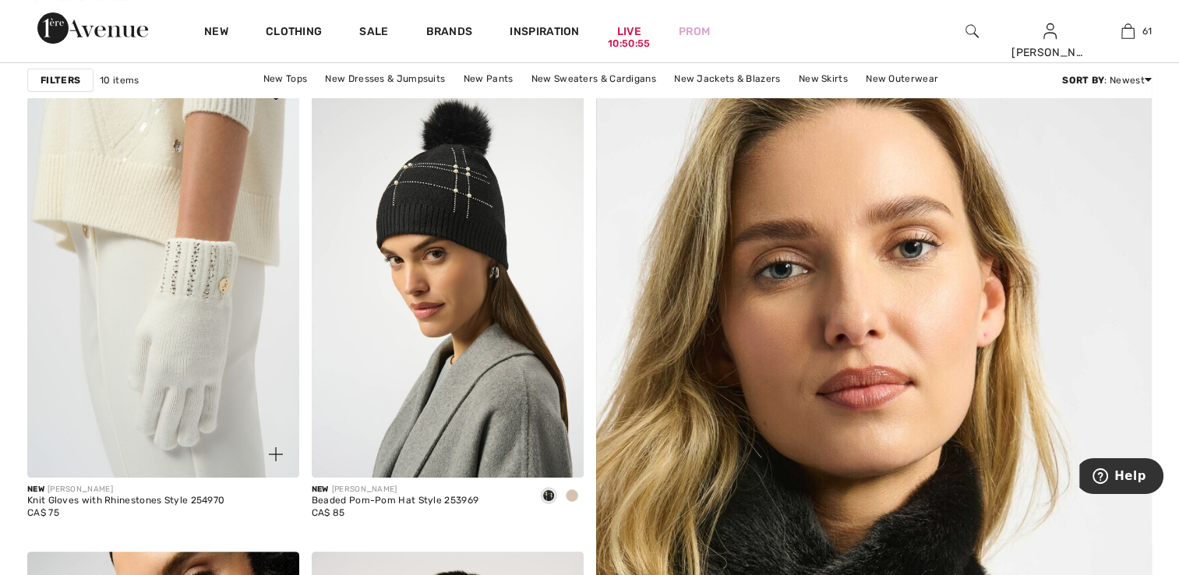
click at [180, 363] on img at bounding box center [163, 274] width 272 height 408
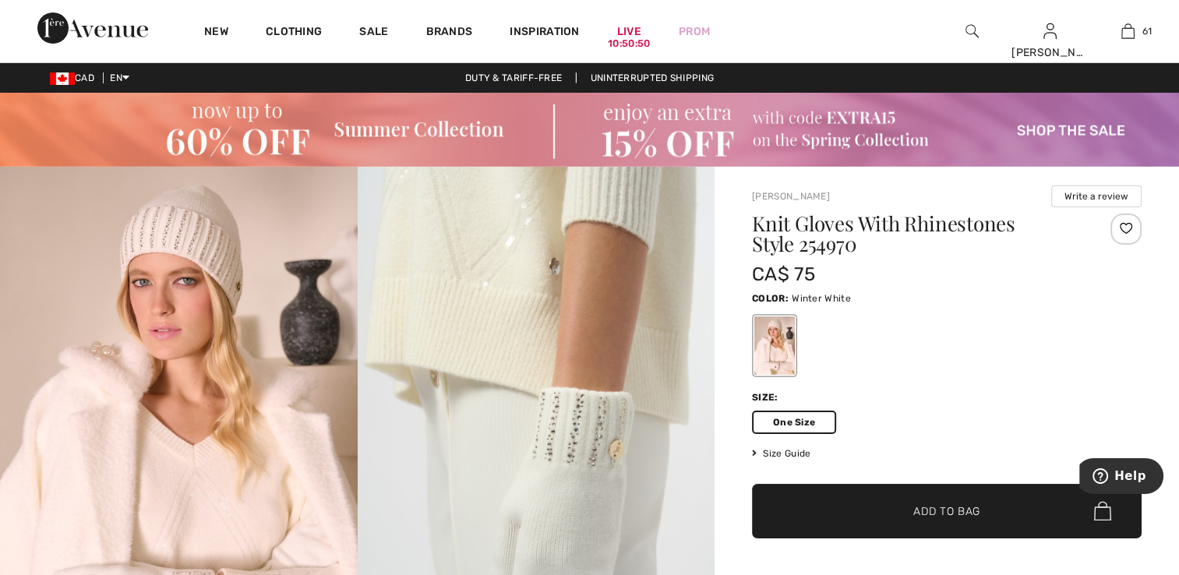
click at [932, 524] on span "✔ Added to Bag Add to Bag" at bounding box center [947, 511] width 390 height 55
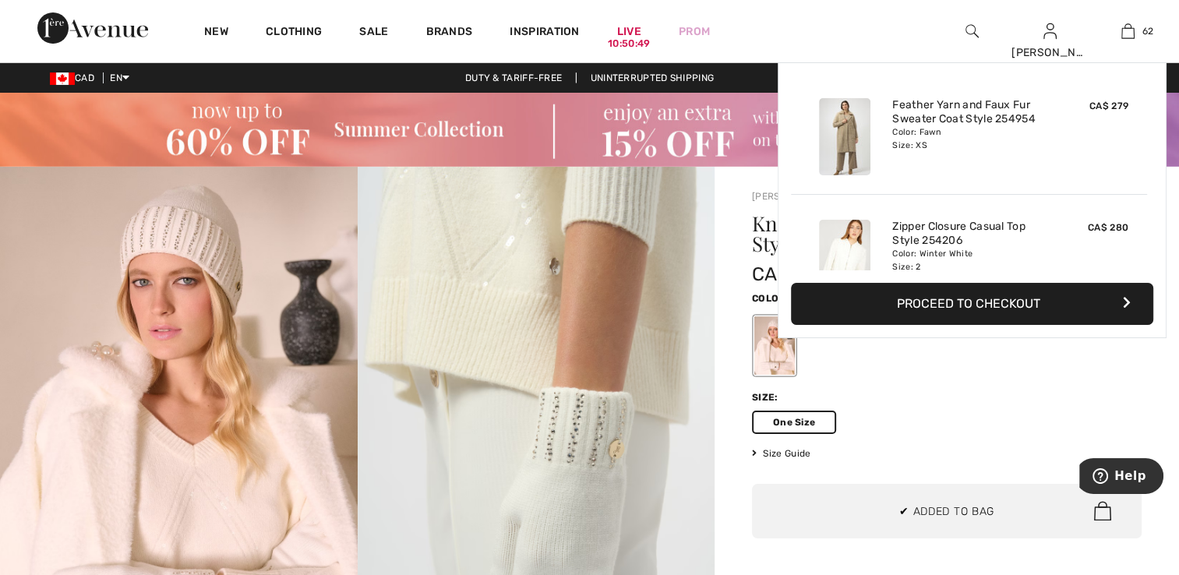
scroll to position [7335, 0]
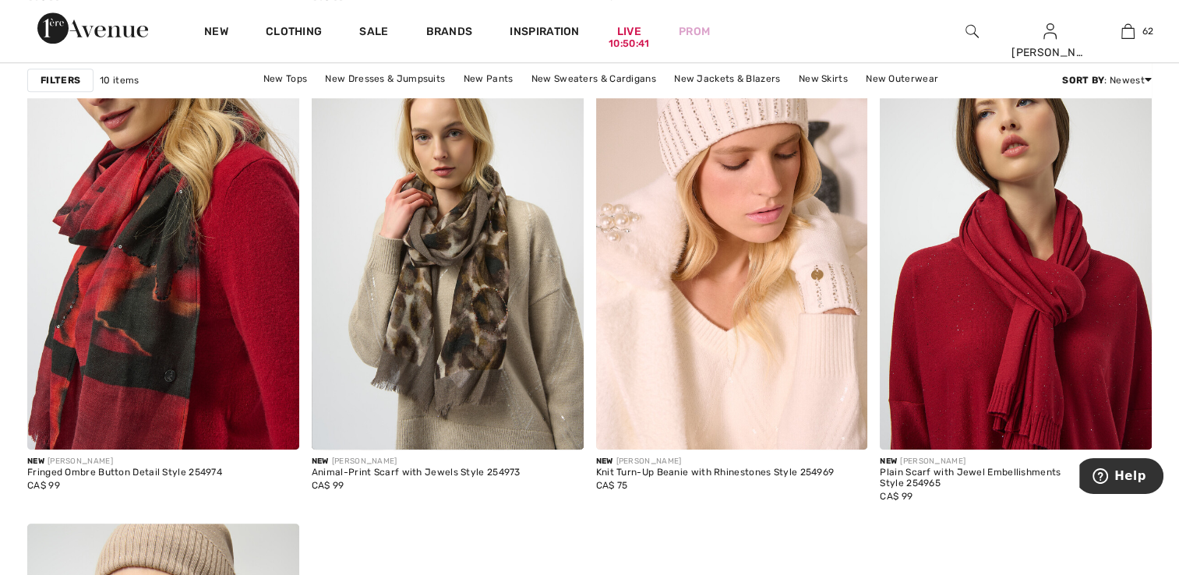
scroll to position [1247, 0]
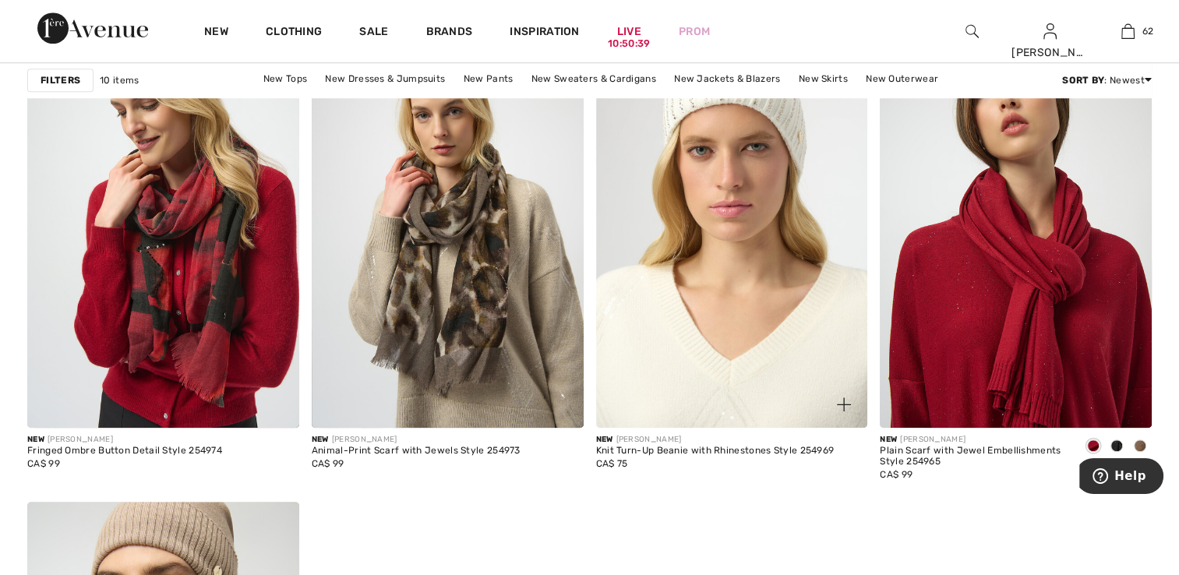
click at [681, 227] on img at bounding box center [732, 224] width 272 height 408
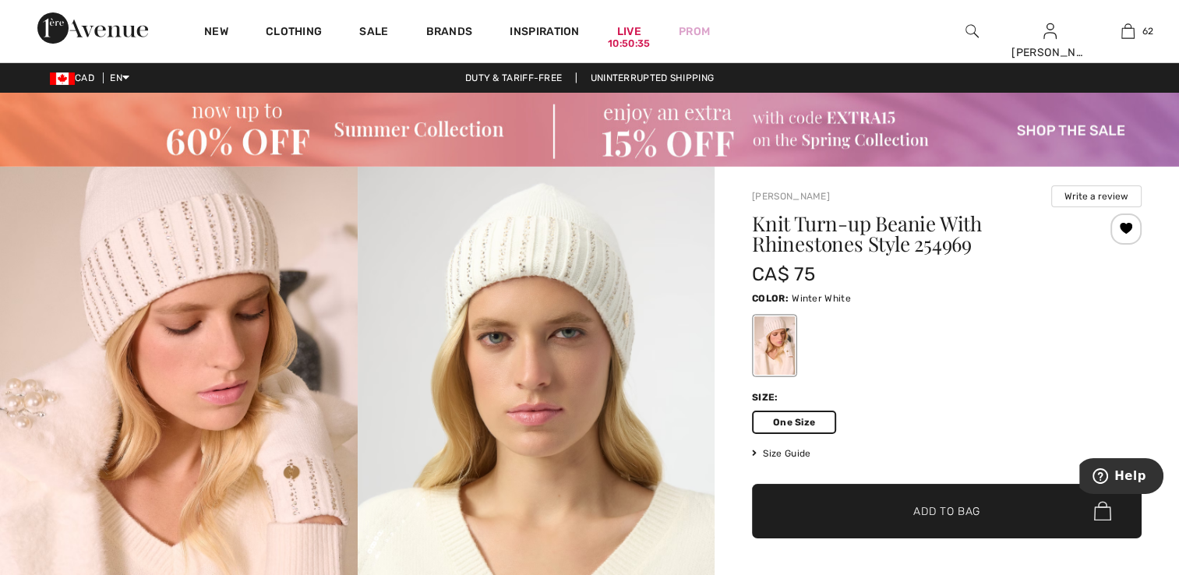
click at [967, 512] on span "Add to Bag" at bounding box center [947, 511] width 67 height 16
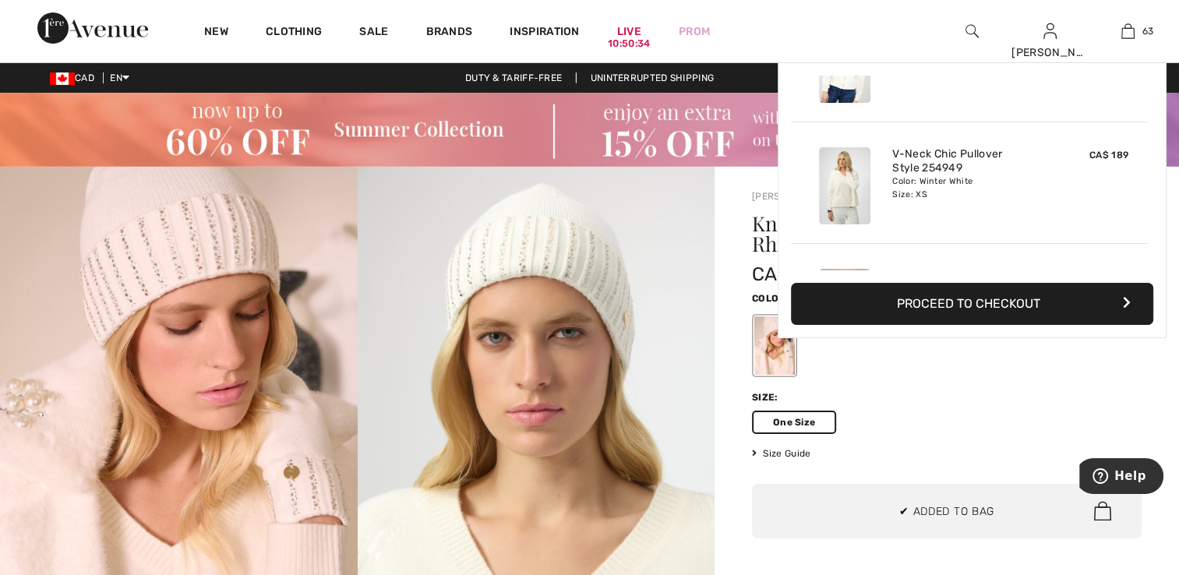
scroll to position [7456, 0]
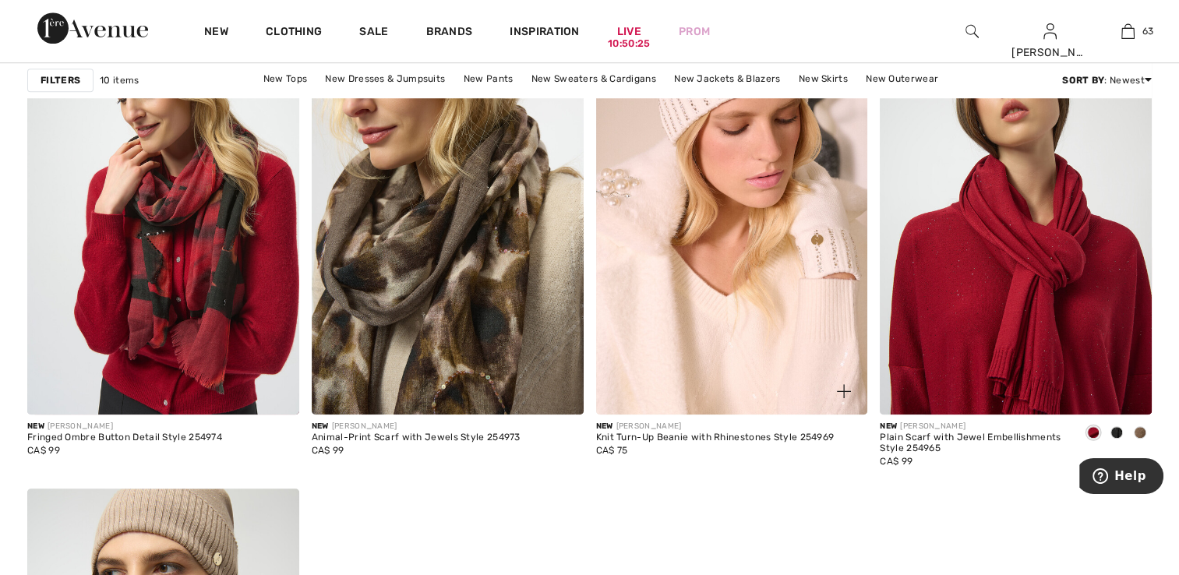
scroll to position [1247, 0]
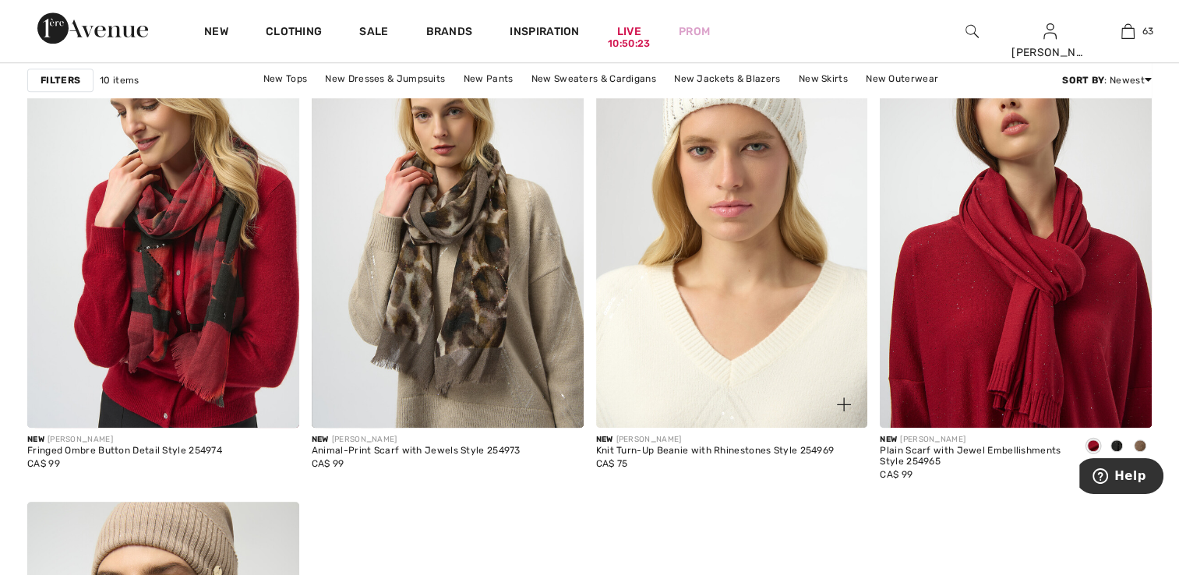
click at [800, 335] on img at bounding box center [732, 224] width 272 height 408
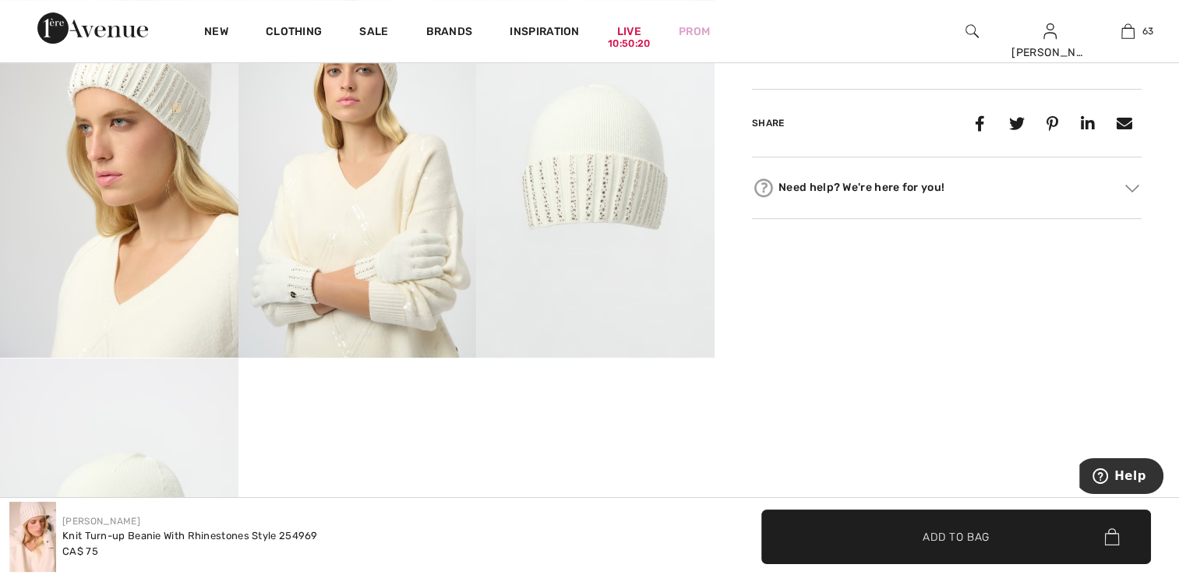
scroll to position [935, 0]
